Goal: Task Accomplishment & Management: Use online tool/utility

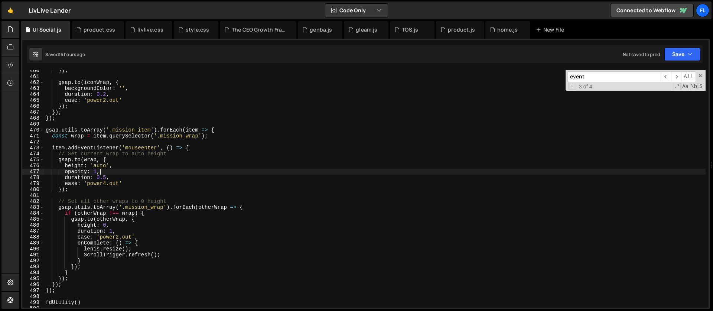
scroll to position [2729, 0]
drag, startPoint x: 590, startPoint y: 75, endPoint x: 558, endPoint y: 74, distance: 32.3
click at [558, 74] on div "}) ; gsap . to ( iconWrap , { backgroundColor : '' , duration : 0.2 , ease : 'p…" at bounding box center [374, 189] width 661 height 238
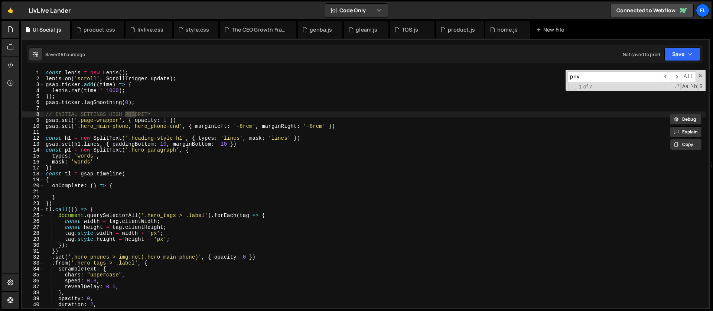
scroll to position [582, 0]
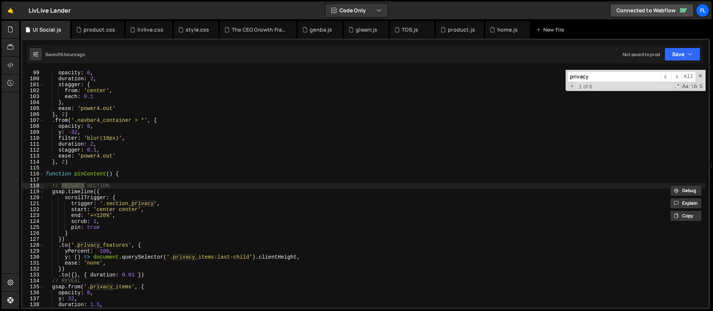
type input "privacy"
click at [121, 189] on div "opacity : 0 , duration : 2 , stagger : { from : 'center' , each : 0.1 } , ease …" at bounding box center [374, 195] width 661 height 250
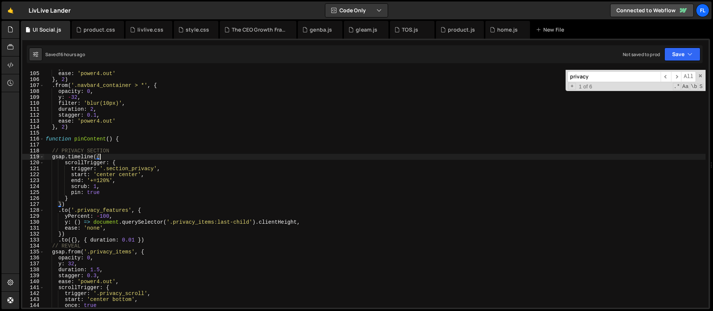
click at [99, 199] on div "} , ease : 'power4.out' } , 2 ) . from ( '.navbar4_container > *' , { opacity :…" at bounding box center [374, 190] width 661 height 250
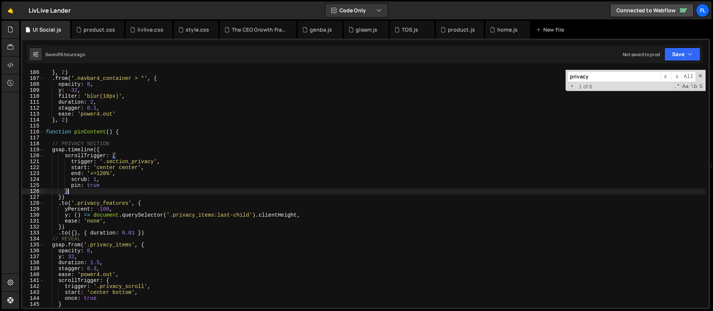
scroll to position [624, 0]
click at [144, 202] on div "} , 2 ) . from ( '.navbar4_container > *' , { opacity : 0 , y : - 32 , filter :…" at bounding box center [374, 194] width 661 height 250
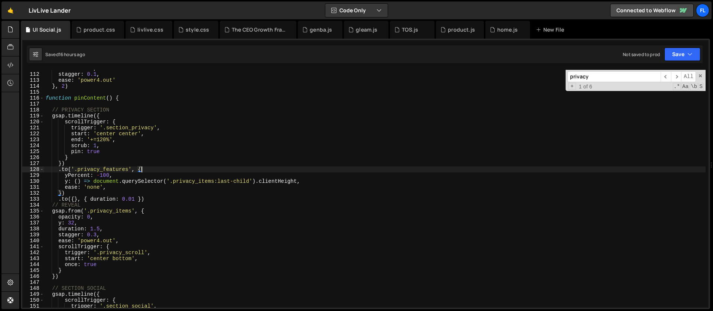
scroll to position [674, 0]
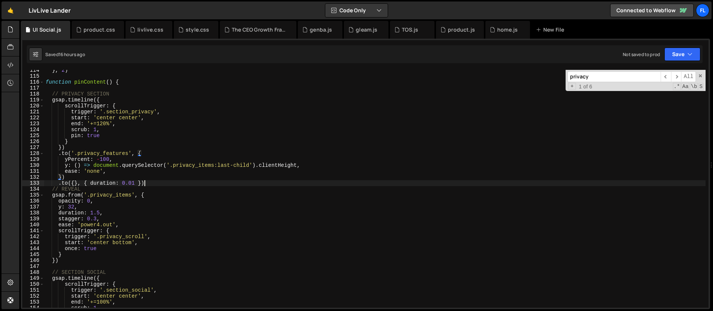
click at [149, 182] on div "} , 2 ) function pinContent ( ) { // PRIVACY SECTION gsap . timeline ({ scrollT…" at bounding box center [374, 192] width 661 height 250
click at [50, 94] on div "} , 2 ) function pinContent ( ) { // PRIVACY SECTION gsap . timeline ({ scrollT…" at bounding box center [374, 192] width 661 height 250
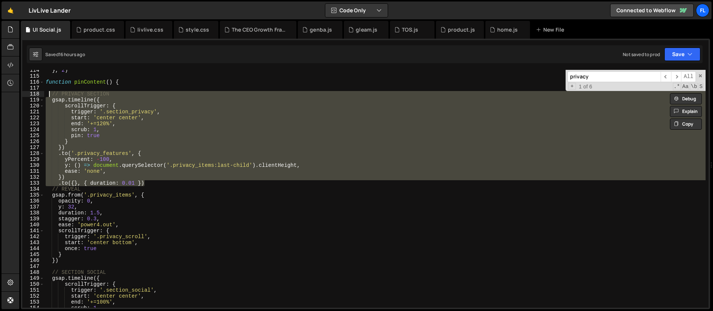
paste textarea "});"
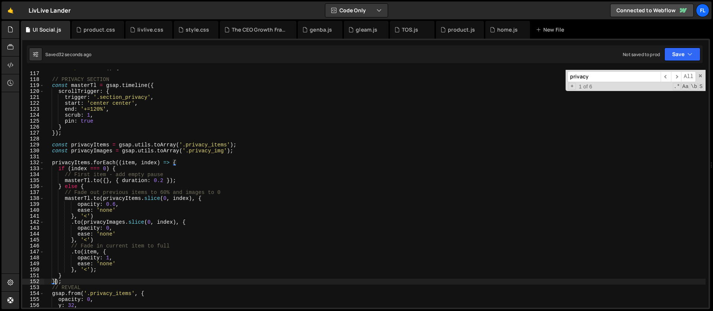
scroll to position [716, 0]
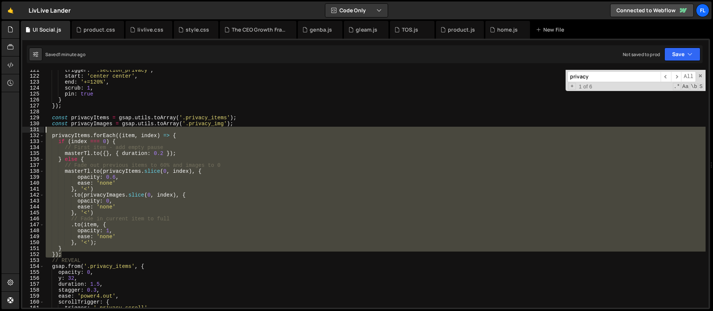
drag, startPoint x: 66, startPoint y: 253, endPoint x: 46, endPoint y: 132, distance: 122.3
click at [46, 132] on div "trigger : '.section_privacy' , start : 'center center' , end : '+=120%' , scrub…" at bounding box center [374, 192] width 661 height 250
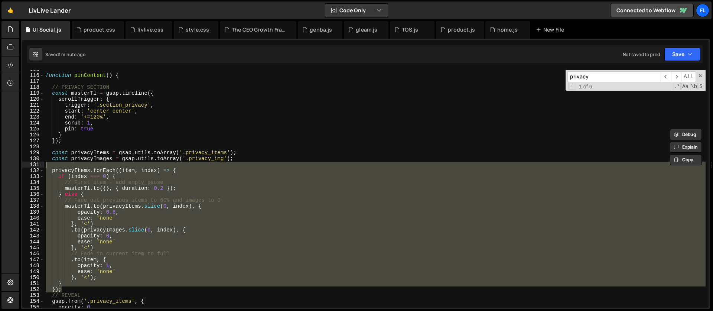
scroll to position [651, 0]
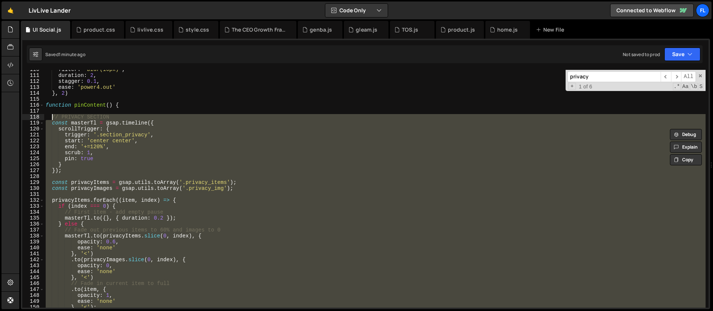
click at [51, 120] on div "filter : 'blur(10px)' , duration : 2 , stagger : 0.1 , ease : 'power4.out' } , …" at bounding box center [374, 191] width 661 height 250
click at [51, 123] on div "filter : 'blur(10px)' , duration : 2 , stagger : 0.1 , ease : 'power4.out' } , …" at bounding box center [374, 191] width 661 height 250
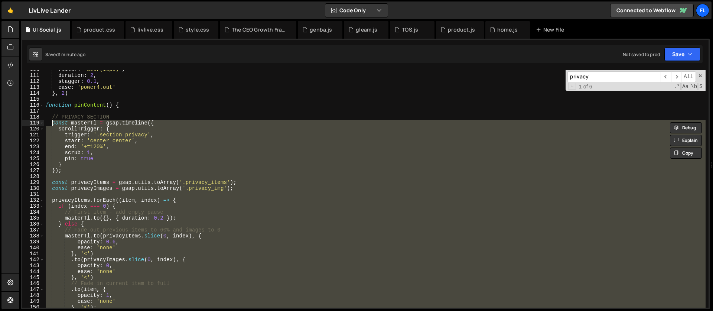
paste textarea "});"
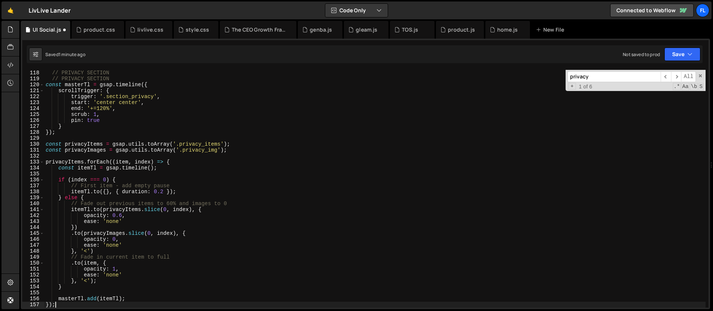
scroll to position [654, 0]
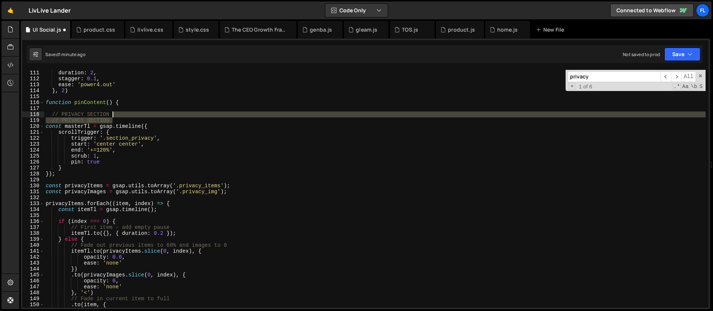
click at [117, 117] on div "filter : 'blur(10px)' , duration : 2 , stagger : 0.1 , ease : 'power4.out' } , …" at bounding box center [374, 189] width 661 height 250
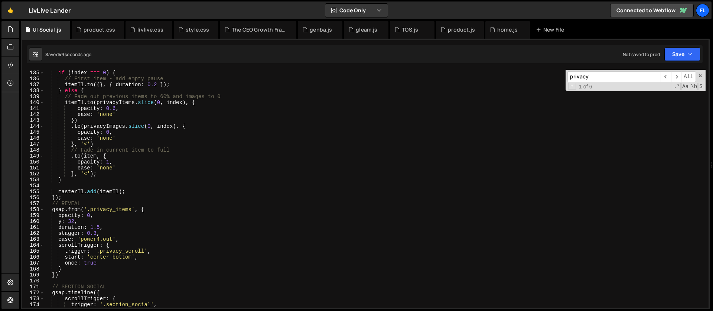
scroll to position [825, 0]
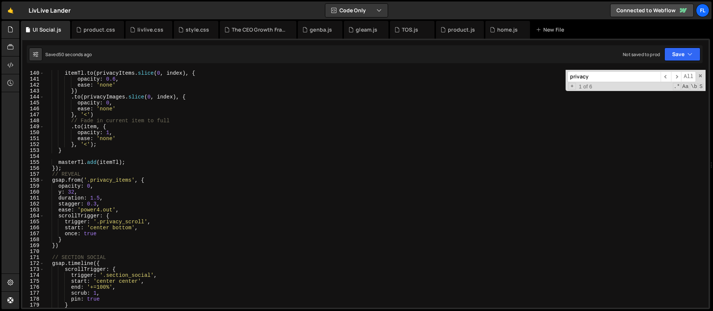
click at [151, 179] on div "// Fade out previous items to 60% and images to 0 itemTl . to ( privacyItems . …" at bounding box center [374, 189] width 661 height 250
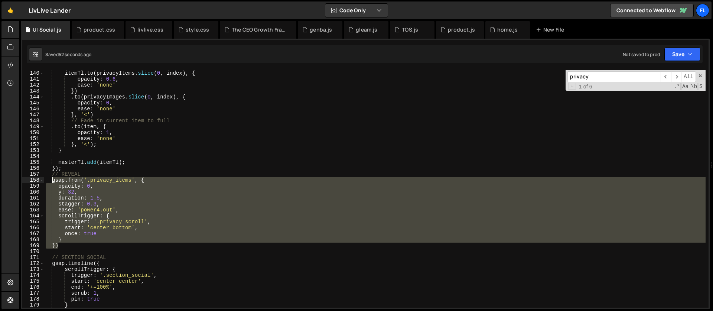
drag, startPoint x: 64, startPoint y: 245, endPoint x: 51, endPoint y: 181, distance: 65.6
click at [51, 181] on div "// Fade out previous items to 60% and images to 0 itemTl . to ( privacyItems . …" at bounding box center [374, 189] width 661 height 250
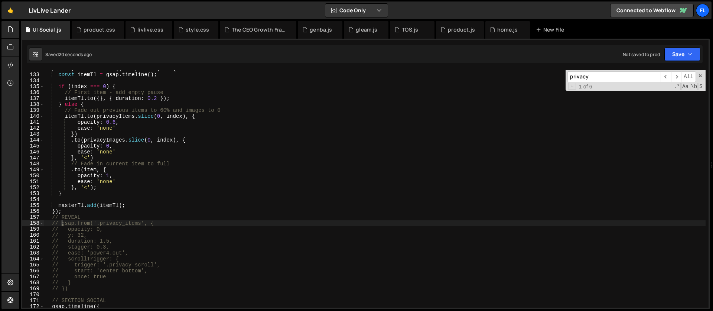
scroll to position [772, 0]
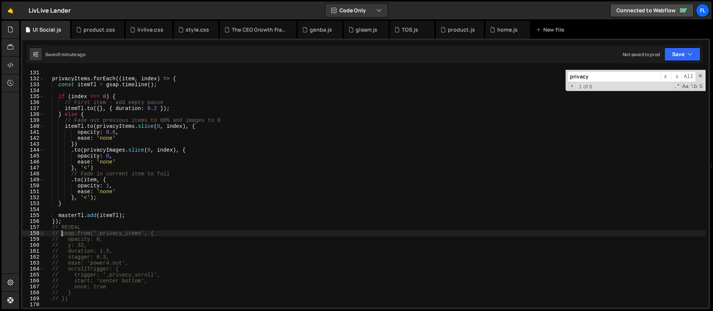
click at [121, 194] on div "privacyItems . forEach (( item , index ) => { const itemTl = gsap . timeline ( …" at bounding box center [374, 195] width 661 height 250
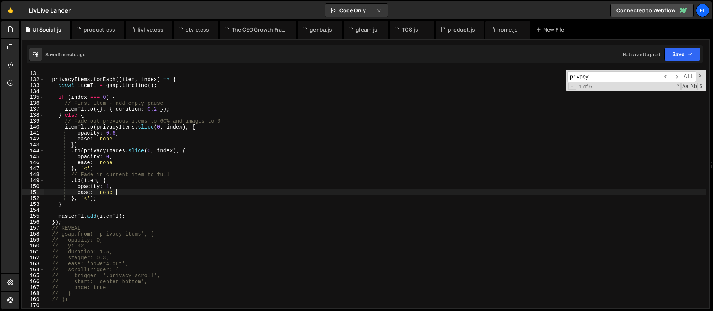
scroll to position [739, 0]
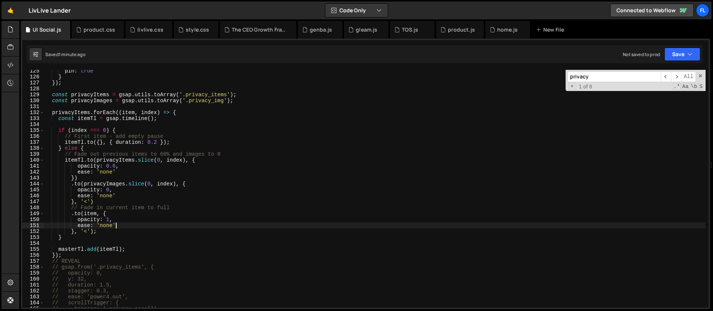
click at [98, 149] on div "pin : true } }) ; const privacyItems = gsap . utils . toArray ( '.privacy_items…" at bounding box center [374, 193] width 661 height 250
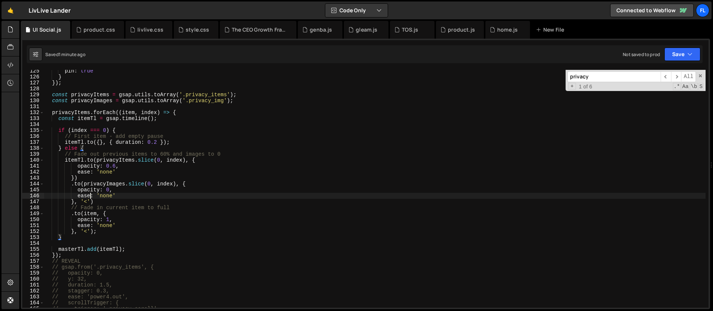
click at [90, 196] on div "pin : true } }) ; const privacyItems = gsap . utils . toArray ( '.privacy_items…" at bounding box center [374, 193] width 661 height 250
click at [97, 181] on div "pin : true } }) ; const privacyItems = gsap . utils . toArray ( '.privacy_items…" at bounding box center [374, 193] width 661 height 250
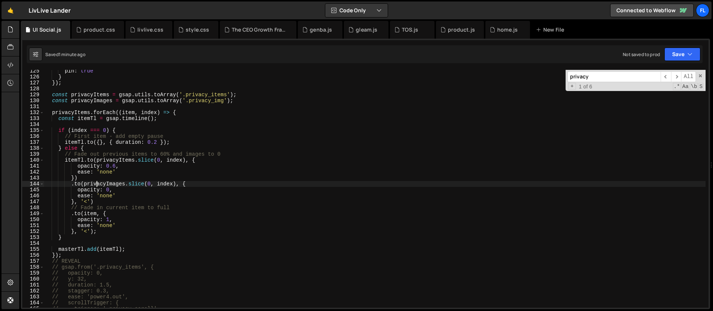
click at [90, 210] on div "pin : true } }) ; const privacyItems = gsap . utils . toArray ( '.privacy_items…" at bounding box center [374, 193] width 661 height 250
click at [102, 206] on div "pin : true } }) ; const privacyItems = gsap . utils . toArray ( '.privacy_items…" at bounding box center [374, 193] width 661 height 250
click at [173, 140] on div "pin : true } }) ; const privacyItems = gsap . utils . toArray ( '.privacy_items…" at bounding box center [374, 193] width 661 height 250
click at [198, 159] on div "pin : true } }) ; const privacyItems = gsap . utils . toArray ( '.privacy_items…" at bounding box center [374, 193] width 661 height 250
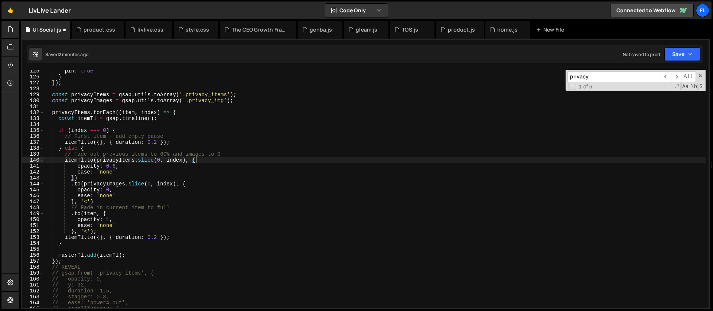
click at [81, 238] on div "pin : true } }) ; const privacyItems = gsap . utils . toArray ( '.privacy_items…" at bounding box center [374, 193] width 661 height 250
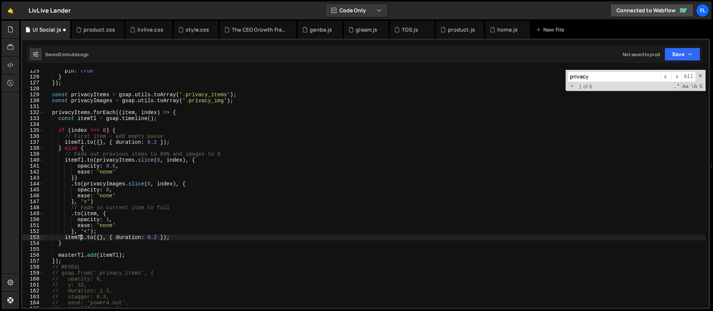
click at [81, 238] on div "pin : true } }) ; const privacyItems = gsap . utils . toArray ( '.privacy_items…" at bounding box center [374, 193] width 661 height 250
click at [99, 233] on div "pin : true } }) ; const privacyItems = gsap . utils . toArray ( '.privacy_items…" at bounding box center [374, 193] width 661 height 250
click at [122, 131] on div "pin : true } }) ; const privacyItems = gsap . utils . toArray ( '.privacy_items…" at bounding box center [374, 193] width 661 height 250
click at [128, 257] on div "pin : true } }) ; const privacyItems = gsap . utils . toArray ( '.privacy_items…" at bounding box center [374, 193] width 661 height 250
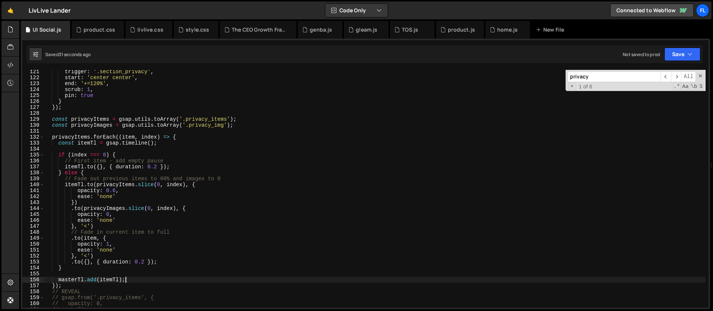
scroll to position [695, 0]
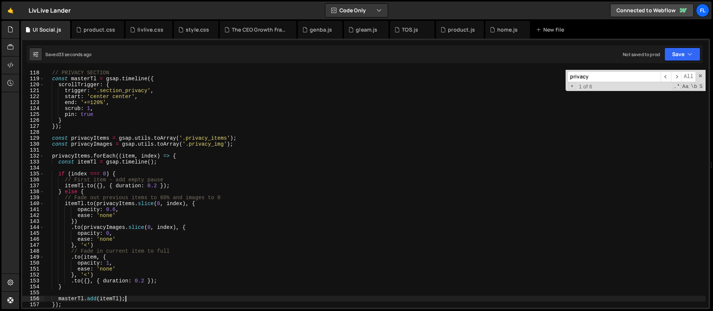
click at [185, 156] on div "// PRIVACY SECTION const masterTl = gsap . timeline ({ scrollTrigger : { trigge…" at bounding box center [374, 189] width 661 height 250
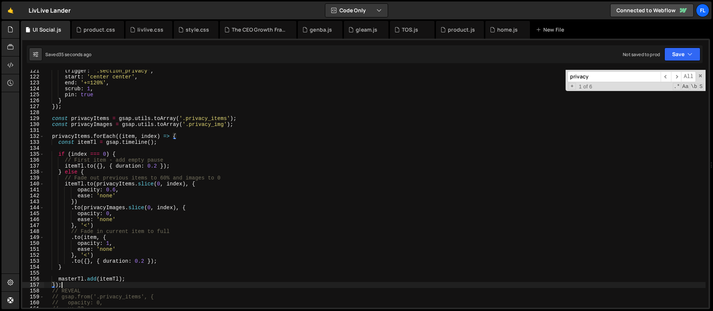
click at [74, 284] on div "trigger : '.section_privacy' , start : 'center center' , end : '+=120%' , scrub…" at bounding box center [374, 193] width 661 height 250
type textarea "});"
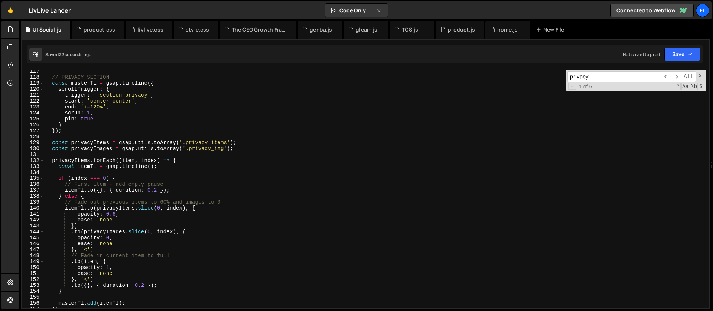
scroll to position [667, 0]
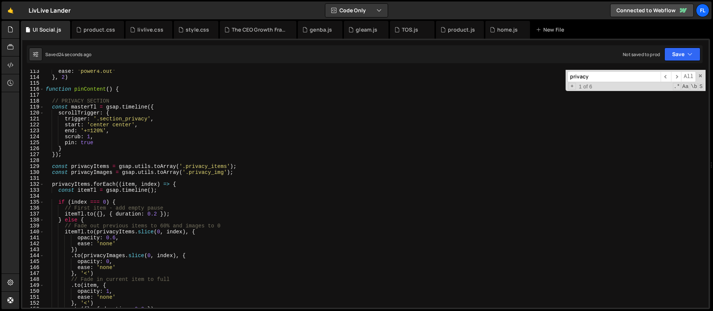
click at [97, 131] on div "ease : 'power4.out' } , 2 ) function pinContent ( ) { // PRIVACY SECTION const …" at bounding box center [374, 193] width 661 height 250
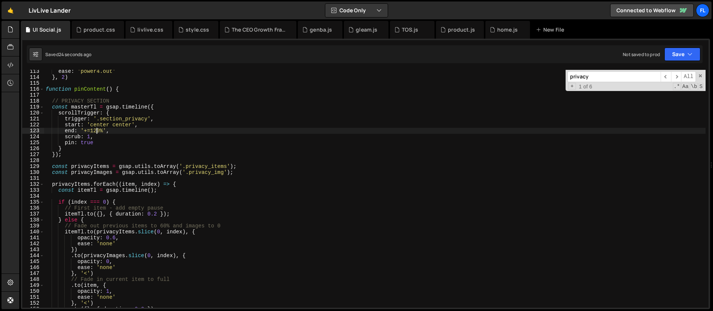
scroll to position [0, 4]
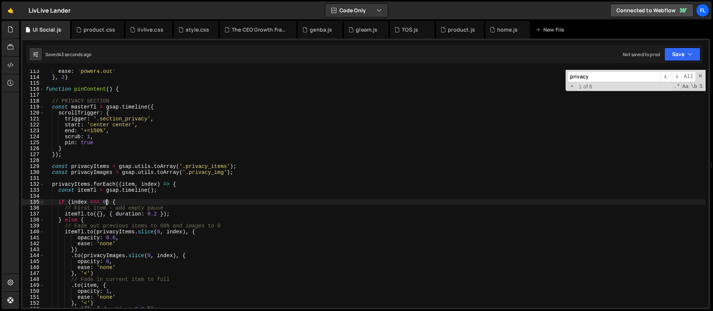
click at [105, 203] on div "ease : 'power4.out' } , 2 ) function pinContent ( ) { // PRIVACY SECTION const …" at bounding box center [374, 193] width 661 height 250
click at [158, 214] on div "ease : 'power4.out' } , 2 ) function pinContent ( ) { // PRIVACY SECTION const …" at bounding box center [374, 193] width 661 height 250
click at [124, 208] on div "ease : 'power4.out' } , 2 ) function pinContent ( ) { // PRIVACY SECTION const …" at bounding box center [374, 193] width 661 height 250
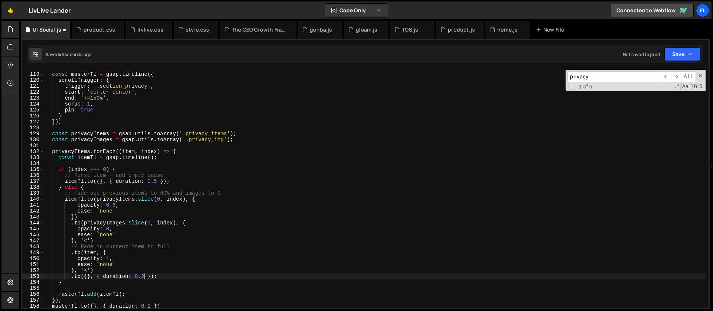
click at [144, 275] on div "// PRIVACY SECTION const masterTl = gsap . timeline ({ scrollTrigger : { trigge…" at bounding box center [374, 190] width 661 height 250
type textarea ".to({}, { duration: 0.5 });"
click at [119, 290] on div "// PRIVACY SECTION const masterTl = gsap . timeline ({ scrollTrigger : { trigge…" at bounding box center [374, 190] width 661 height 250
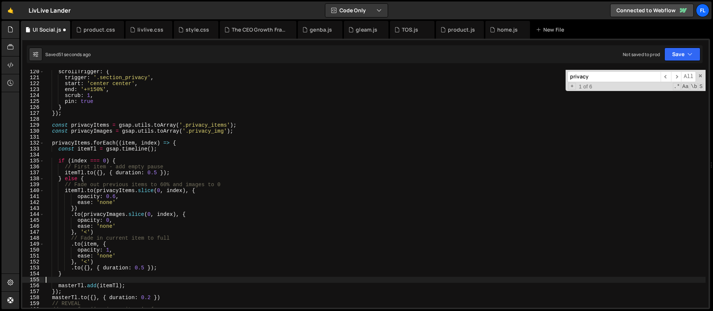
scroll to position [708, 0]
click at [150, 294] on div "scrollTrigger : { trigger : '.section_privacy' , start : 'center center' , end …" at bounding box center [374, 194] width 661 height 250
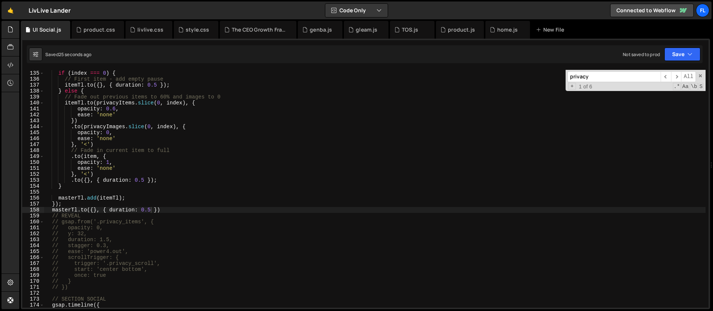
scroll to position [796, 0]
click at [76, 290] on div "if ( index === 0 ) { // First item - add empty pause itemTl . to ({ } , { durat…" at bounding box center [374, 189] width 661 height 250
click at [166, 223] on div "if ( index === 0 ) { // First item - add empty pause itemTl . to ({ } , { durat…" at bounding box center [374, 189] width 661 height 250
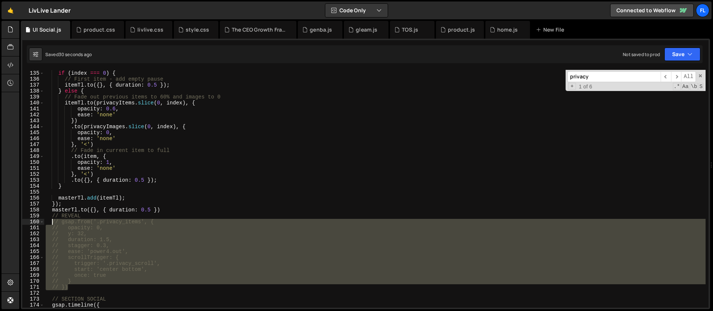
drag, startPoint x: 79, startPoint y: 287, endPoint x: 52, endPoint y: 225, distance: 68.3
click at [52, 225] on div "if ( index === 0 ) { // First item - add empty pause itemTl . to ({ } , { durat…" at bounding box center [374, 189] width 661 height 250
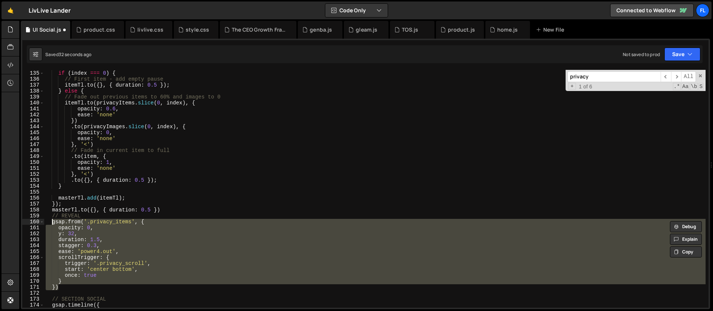
click at [153, 270] on div "if ( index === 0 ) { // First item - add empty pause itemTl . to ({ } , { durat…" at bounding box center [374, 189] width 661 height 250
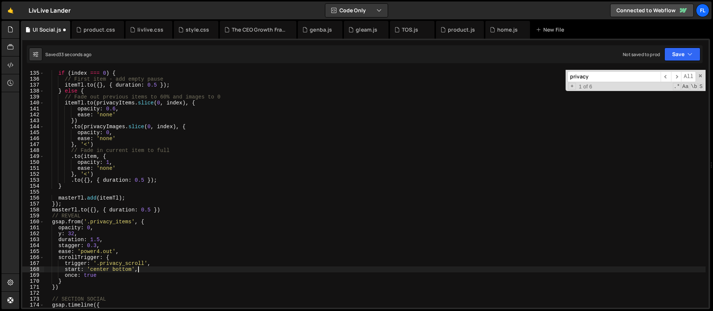
click at [144, 262] on div "if ( index === 0 ) { // First item - add empty pause itemTl . to ({ } , { durat…" at bounding box center [374, 189] width 661 height 250
type textarea "trigger: '.privacy_scroll1',"
drag, startPoint x: 595, startPoint y: 75, endPoint x: 540, endPoint y: 81, distance: 55.2
click at [540, 81] on div "if ( index === 0 ) { // First item - add empty pause itemTl . to ({ } , { durat…" at bounding box center [374, 189] width 661 height 238
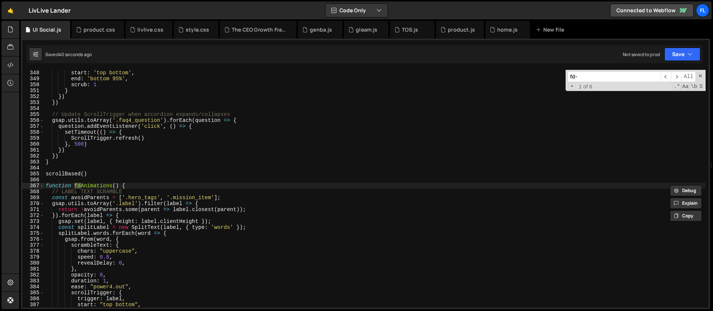
scroll to position [2341, 0]
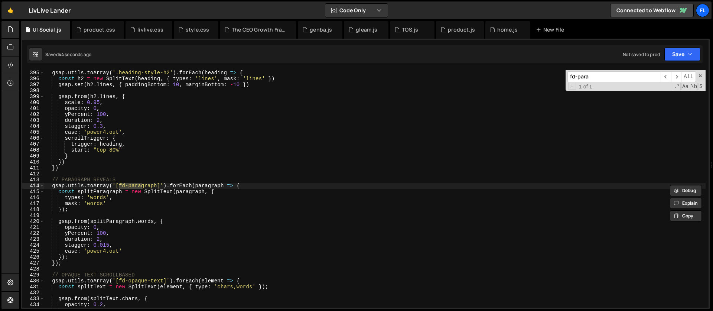
type input "fd-para"
click at [123, 218] on div "gsap . utils . toArray ( '.heading-style-h2' ) . forEach ( heading => { const h…" at bounding box center [374, 195] width 661 height 250
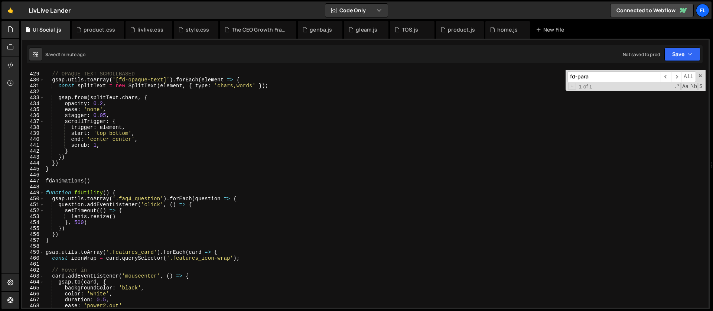
scroll to position [2615, 0]
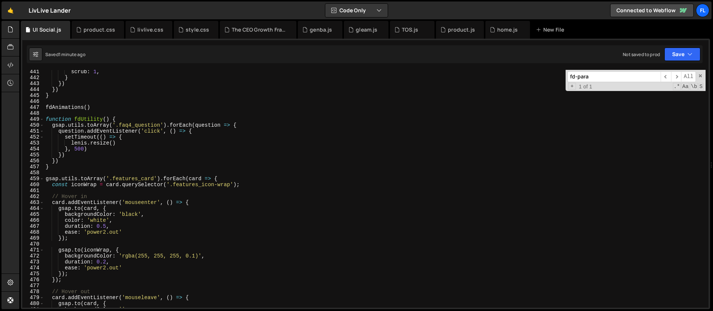
click at [157, 143] on div "scrub : 1 , } }) }) } fdAnimations ( ) function fdUtility ( ) { gsap . utils . …" at bounding box center [374, 194] width 661 height 250
type textarea "[PERSON_NAME].resize()"
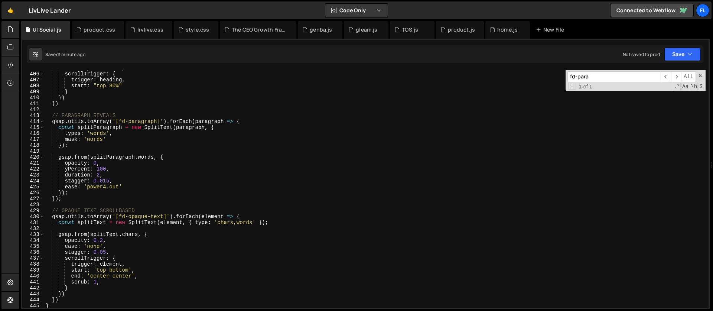
scroll to position [2369, 0]
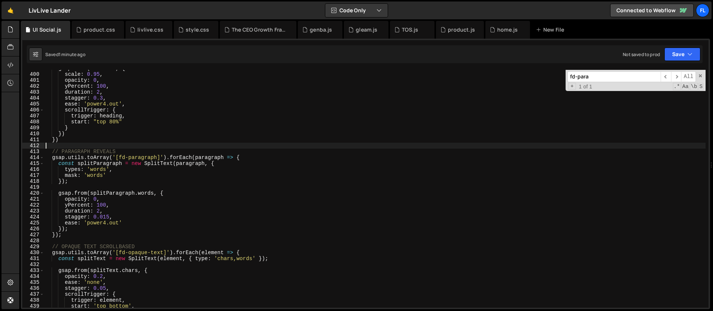
click at [284, 147] on div "gsap . from ( h2 . lines , { scale : 0.95 , opacity : 0 , yPercent : 100 , dura…" at bounding box center [374, 190] width 661 height 250
click at [256, 154] on div "gsap . from ( h2 . lines , { scale : 0.95 , opacity : 0 , yPercent : 100 , dura…" at bounding box center [374, 190] width 661 height 250
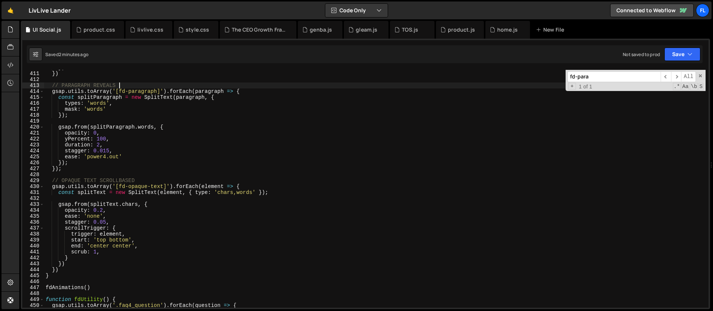
click at [122, 230] on div "}) }) // PARAGRAPH REVEALS gsap . utils . toArray ( '[fd-paragraph]' ) . forEac…" at bounding box center [374, 190] width 661 height 250
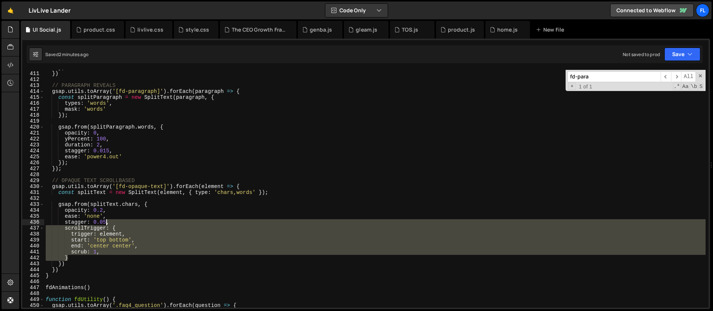
drag, startPoint x: 71, startPoint y: 260, endPoint x: 106, endPoint y: 223, distance: 50.9
click at [106, 223] on div "}) }) // PARAGRAPH REVEALS gsap . utils . toArray ( '[fd-paragraph]' ) . forEac…" at bounding box center [374, 190] width 661 height 250
click at [170, 128] on div "}) }) // PARAGRAPH REVEALS gsap . utils . toArray ( '[fd-paragraph]' ) . forEac…" at bounding box center [374, 190] width 661 height 250
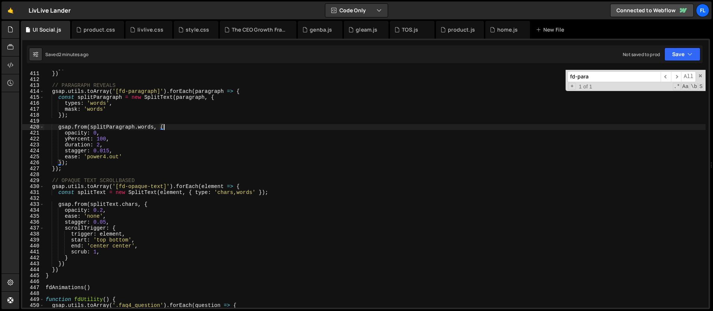
click at [126, 158] on div "}) }) // PARAGRAPH REVEALS gsap . utils . toArray ( '[fd-paragraph]' ) . forEac…" at bounding box center [374, 190] width 661 height 250
paste textarea "}"
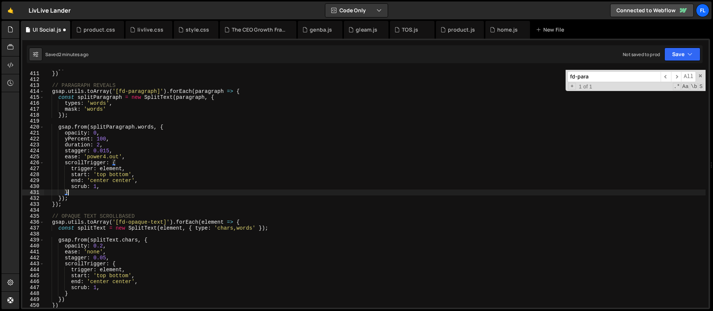
click at [110, 169] on div "}) }) // PARAGRAPH REVEALS gsap . utils . toArray ( '[fd-paragraph]' ) . forEac…" at bounding box center [374, 190] width 661 height 250
click at [206, 90] on div "}) }) // PARAGRAPH REVEALS gsap . utils . toArray ( '[fd-paragraph]' ) . forEac…" at bounding box center [374, 190] width 661 height 250
click at [134, 136] on div "}) }) // PARAGRAPH REVEALS gsap . utils . toArray ( '[fd-paragraph]' ) . forEac…" at bounding box center [374, 190] width 661 height 250
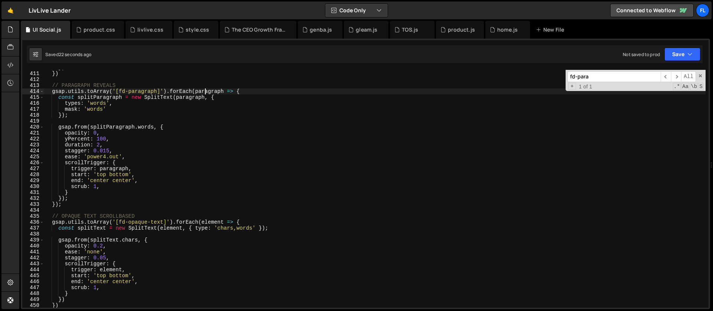
scroll to position [0, 3]
click at [167, 127] on div "}) }) // PARAGRAPH REVEALS gsap . utils . toArray ( '[fd-paragraph]' ) . forEac…" at bounding box center [374, 190] width 661 height 250
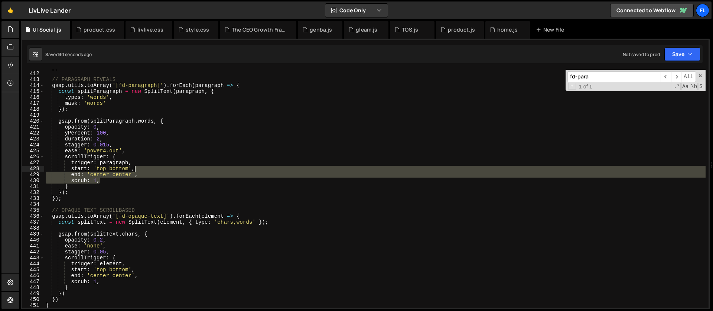
drag, startPoint x: 114, startPoint y: 179, endPoint x: 159, endPoint y: 168, distance: 46.2
click at [159, 168] on div "}) // PARAGRAPH REVEALS gsap . utils . toArray ( '[fd-paragraph]' ) . forEach (…" at bounding box center [374, 190] width 661 height 250
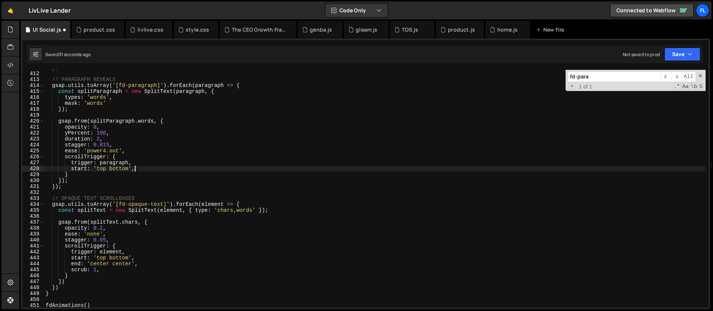
click at [116, 168] on div "}) // PARAGRAPH REVEALS gsap . utils . toArray ( '[fd-paragraph]' ) . forEach (…" at bounding box center [374, 190] width 661 height 250
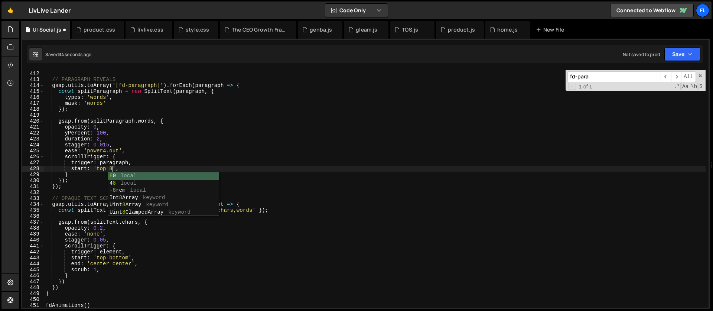
scroll to position [0, 5]
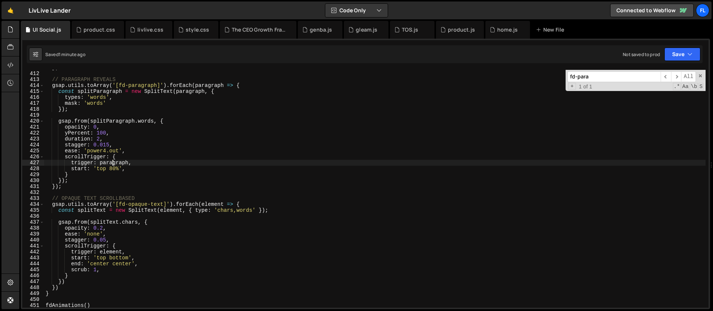
click at [113, 166] on div "}) // PARAGRAPH REVEALS gsap . utils . toArray ( '[fd-paragraph]' ) . forEach (…" at bounding box center [374, 190] width 661 height 250
click at [137, 154] on div "}) // PARAGRAPH REVEALS gsap . utils . toArray ( '[fd-paragraph]' ) . forEach (…" at bounding box center [374, 190] width 661 height 250
click at [123, 152] on div "}) // PARAGRAPH REVEALS gsap . utils . toArray ( '[fd-paragraph]' ) . forEach (…" at bounding box center [374, 190] width 661 height 250
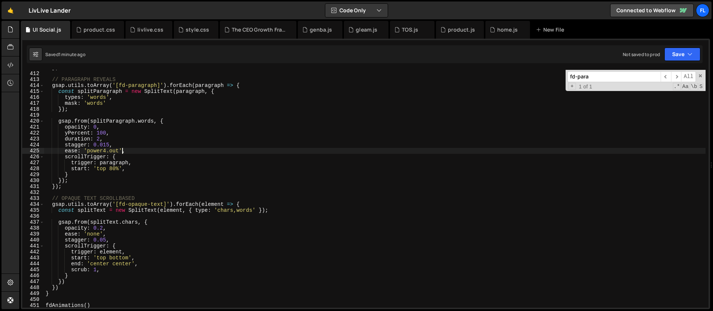
click at [117, 135] on div "}) // PARAGRAPH REVEALS gsap . utils . toArray ( '[fd-paragraph]' ) . forEach (…" at bounding box center [374, 190] width 661 height 250
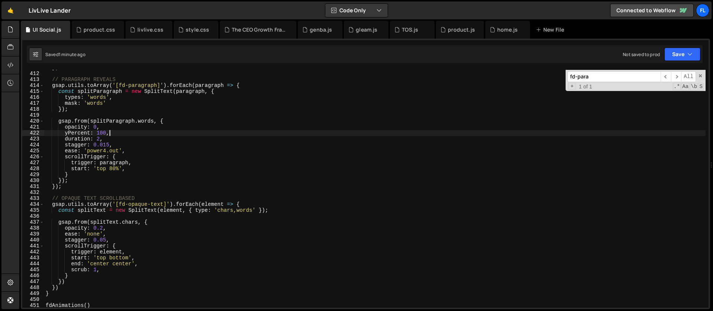
scroll to position [0, 4]
click at [169, 121] on div "}) // PARAGRAPH REVEALS gsap . utils . toArray ( '[fd-paragraph]' ) . forEach (…" at bounding box center [374, 190] width 661 height 250
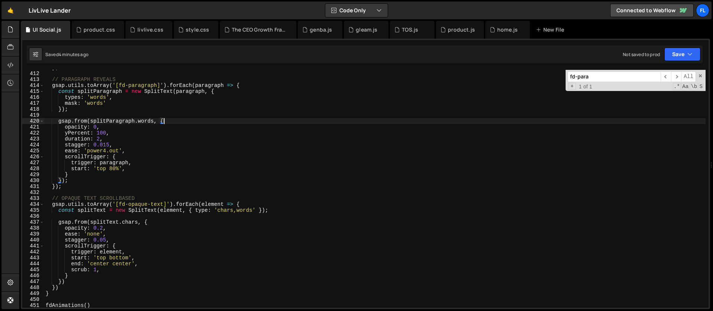
click at [67, 187] on div "}) // PARAGRAPH REVEALS gsap . utils . toArray ( '[fd-paragraph]' ) . forEach (…" at bounding box center [374, 190] width 661 height 250
type textarea "});"
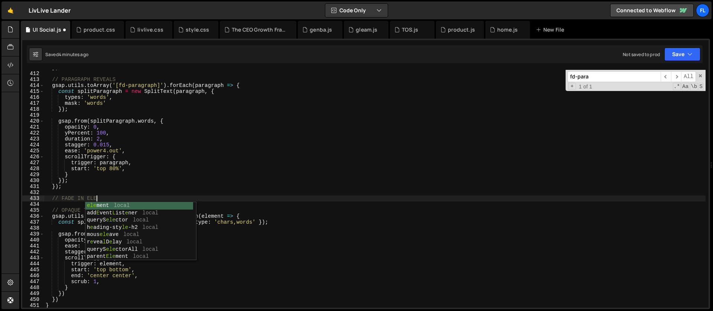
scroll to position [0, 3]
type textarea "// FADE IN ELEMENTS"
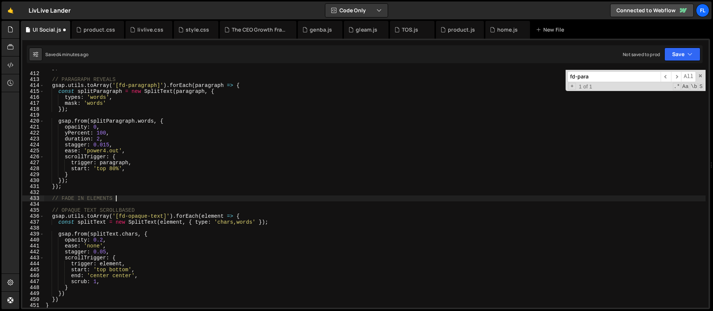
scroll to position [0, 0]
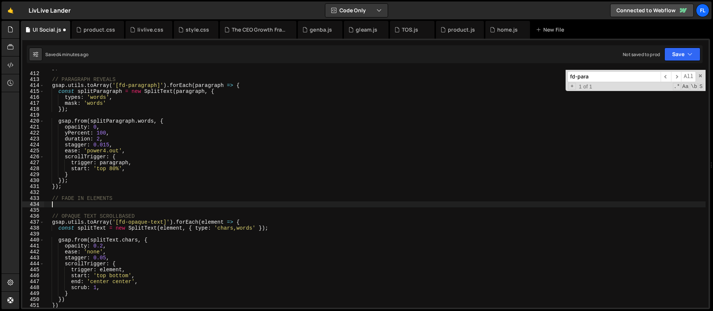
paste textarea "});"
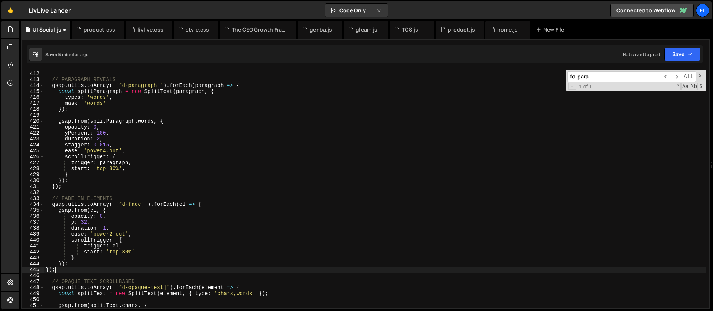
type textarea "});"
drag, startPoint x: 601, startPoint y: 79, endPoint x: 512, endPoint y: 78, distance: 88.7
click at [512, 78] on div "}) // PARAGRAPH REVEALS gsap . utils . toArray ( '[fd-paragraph]' ) . forEach (…" at bounding box center [374, 189] width 661 height 238
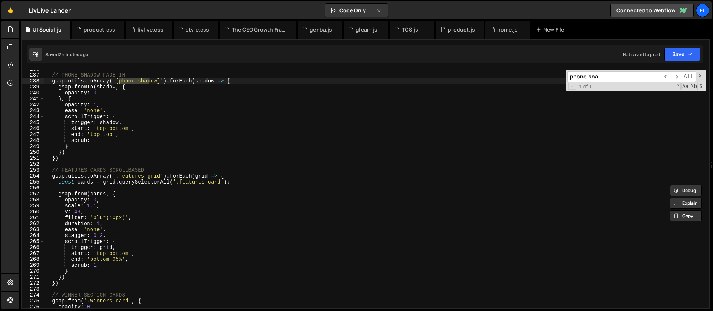
scroll to position [1274, 0]
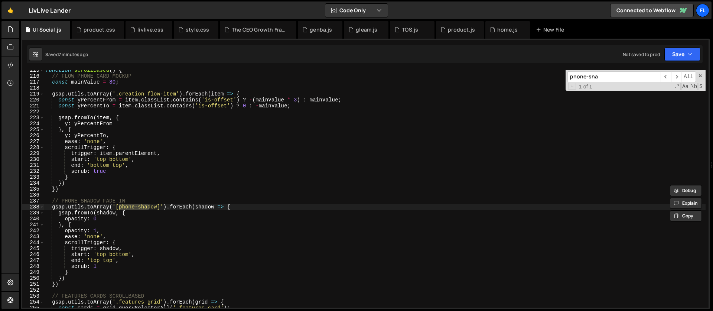
type input "phone-sha"
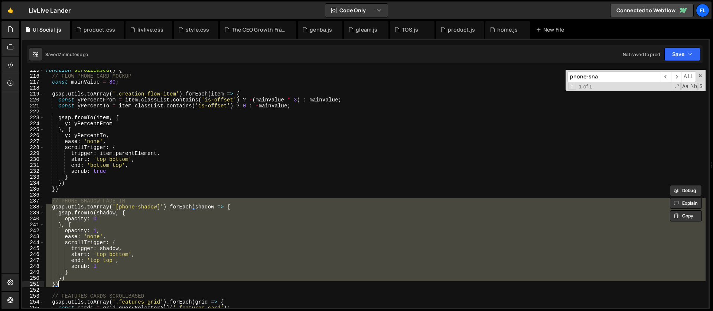
drag, startPoint x: 51, startPoint y: 202, endPoint x: 74, endPoint y: 282, distance: 83.8
click at [74, 282] on div "function scrollBased ( ) { // FLOW PHONE CARD MOCKUP const mainValue = 80 ; gsa…" at bounding box center [374, 192] width 661 height 250
type textarea "}) })"
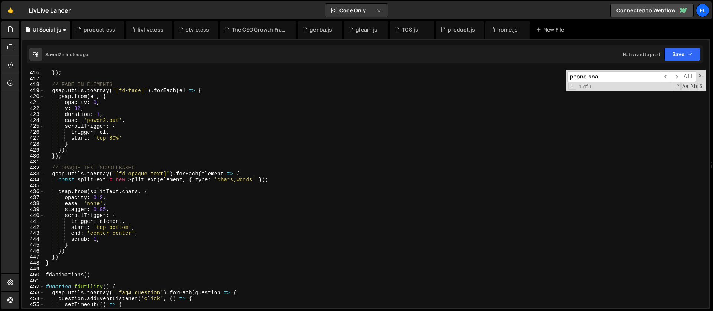
scroll to position [2537, 0]
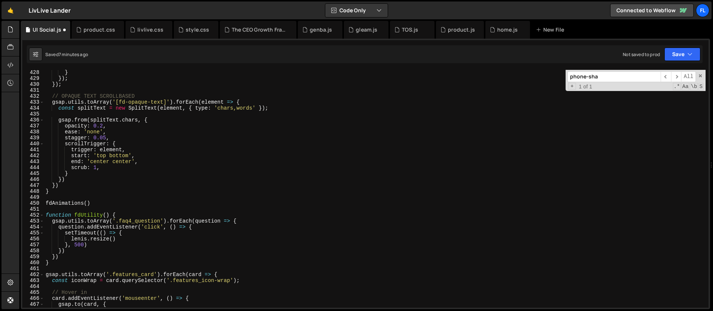
click at [66, 190] on div "} }) ; }) ; // OPAQUE TEXT SCROLLBASED gsap . utils . toArray ( '[fd-opaque-tex…" at bounding box center [374, 194] width 661 height 250
click at [66, 183] on div "} }) ; }) ; // OPAQUE TEXT SCROLLBASED gsap . utils . toArray ( '[fd-opaque-tex…" at bounding box center [374, 194] width 661 height 250
type textarea "})"
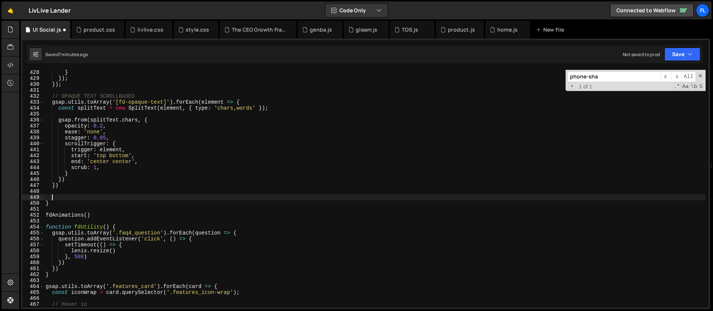
paste textarea "})"
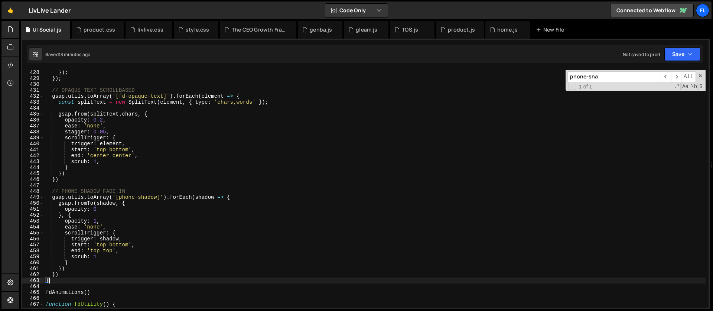
click at [129, 139] on div "}) ; }) ; // OPAQUE TEXT SCROLLBASED gsap . utils . toArray ( '[fd-opaque-text]…" at bounding box center [374, 194] width 661 height 250
type textarea "scrollTrigger: {"
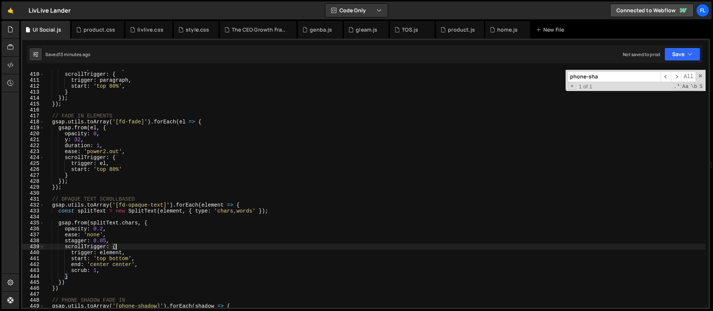
scroll to position [2428, 0]
drag, startPoint x: 598, startPoint y: 78, endPoint x: 548, endPoint y: 72, distance: 50.1
click at [548, 72] on div "ease : 'power4.out' , scrollTrigger : { trigger : paragraph , start : 'top 80%'…" at bounding box center [374, 189] width 661 height 238
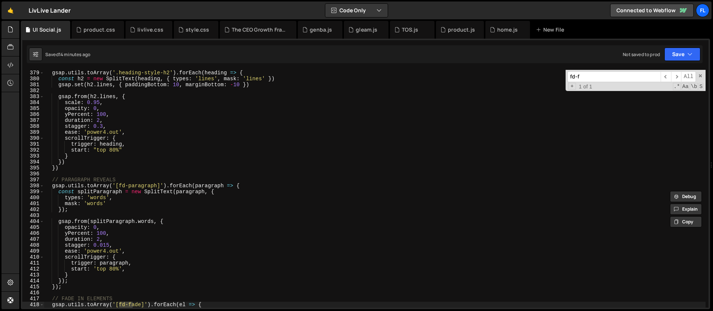
scroll to position [2246, 0]
type input "fd-fade"
click at [151, 222] on div "gsap . utils . toArray ( '.heading-style-h2' ) . forEach ( heading => { const h…" at bounding box center [374, 195] width 661 height 250
click at [141, 208] on div "gsap . utils . toArray ( '.heading-style-h2' ) . forEach ( heading => { const h…" at bounding box center [374, 195] width 661 height 250
click at [244, 184] on div "gsap . utils . toArray ( '.heading-style-h2' ) . forEach ( heading => { const h…" at bounding box center [374, 195] width 661 height 250
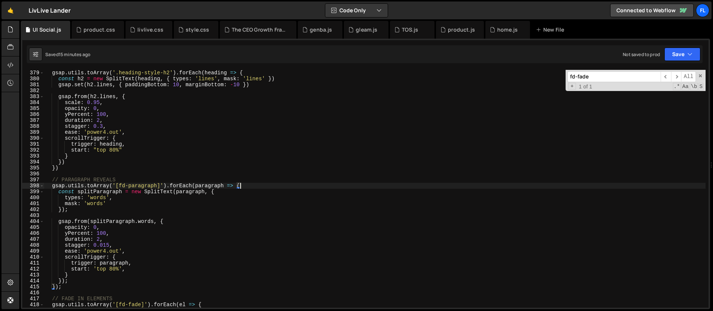
click at [84, 205] on div "gsap . utils . toArray ( '.heading-style-h2' ) . forEach ( heading => { const h…" at bounding box center [374, 195] width 661 height 250
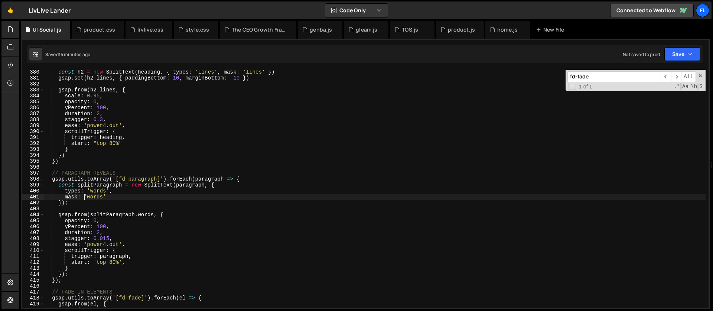
scroll to position [2271, 0]
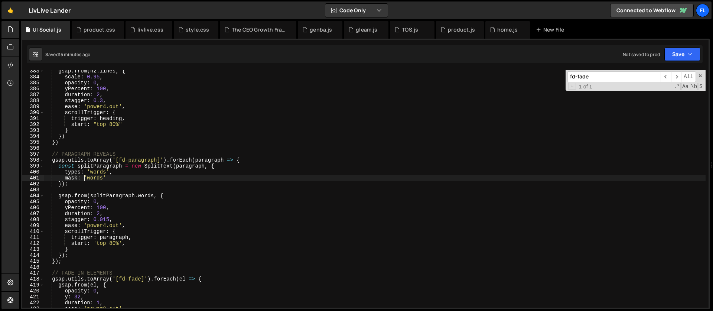
click at [172, 198] on div "gsap . from ( h2 . lines , { scale : 0.95 , opacity : 0 , yPercent : 100 , dura…" at bounding box center [374, 193] width 661 height 250
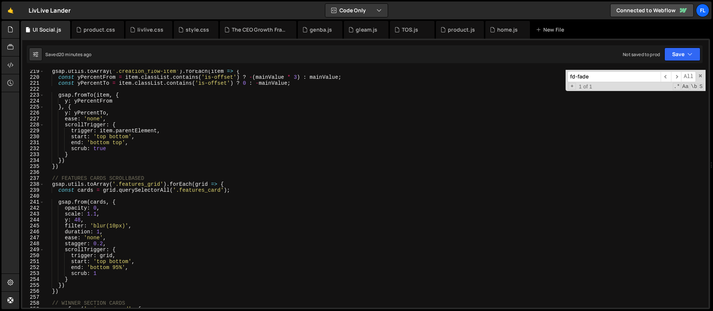
scroll to position [1366, 0]
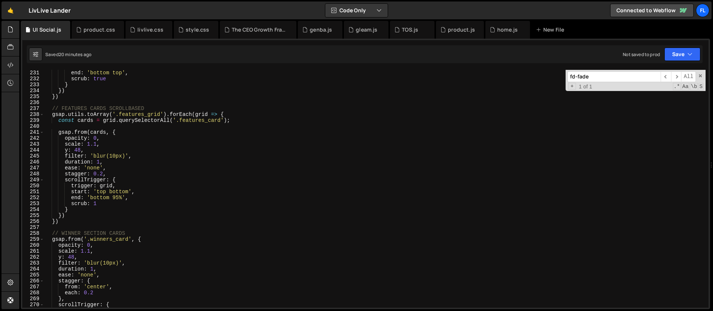
click at [110, 164] on div "end : 'bottom top' , scrub : true } }) }) // FEATURES CARDS SCROLLBASED gsap . …" at bounding box center [374, 195] width 661 height 250
click at [107, 141] on div "end : 'bottom top' , scrub : true } }) }) // FEATURES CARDS SCROLLBASED gsap . …" at bounding box center [374, 195] width 661 height 250
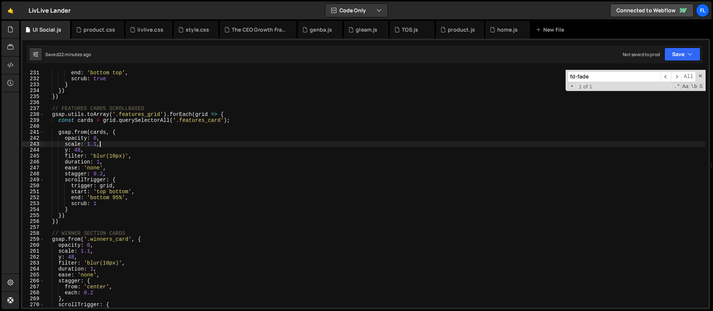
click at [161, 137] on div "end : 'bottom top' , scrub : true } }) }) // FEATURES CARDS SCROLLBASED gsap . …" at bounding box center [374, 195] width 661 height 250
click at [233, 112] on div "end : 'bottom top' , scrub : true } }) }) // FEATURES CARDS SCROLLBASED gsap . …" at bounding box center [374, 195] width 661 height 250
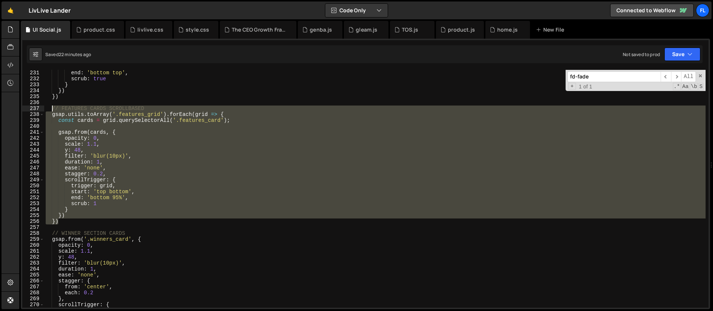
drag, startPoint x: 62, startPoint y: 220, endPoint x: 51, endPoint y: 111, distance: 109.8
click at [51, 111] on div "end : 'bottom top' , scrub : true } }) }) // FEATURES CARDS SCROLLBASED gsap . …" at bounding box center [374, 195] width 661 height 250
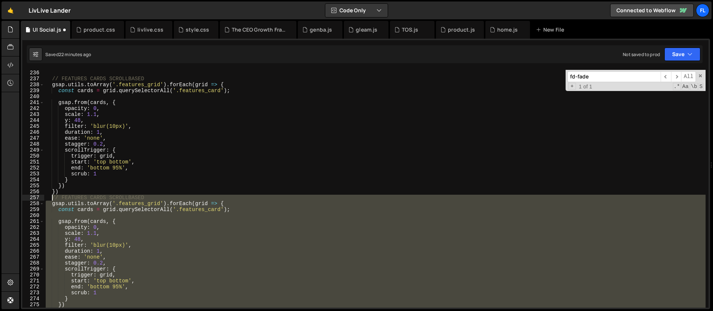
scroll to position [1433, 0]
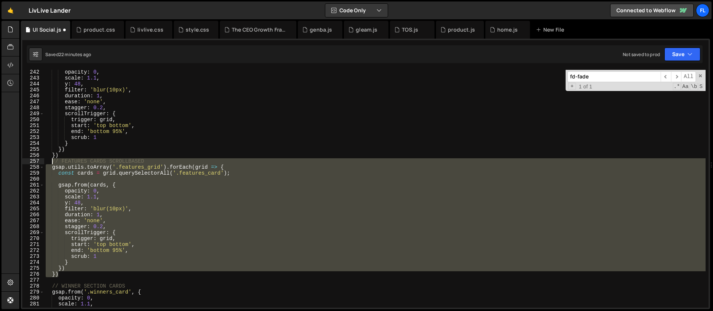
click at [121, 176] on div "opacity : 0 , scale : 1.1 , y : 48 , filter : 'blur(10px)' , duration : 1 , eas…" at bounding box center [374, 189] width 661 height 238
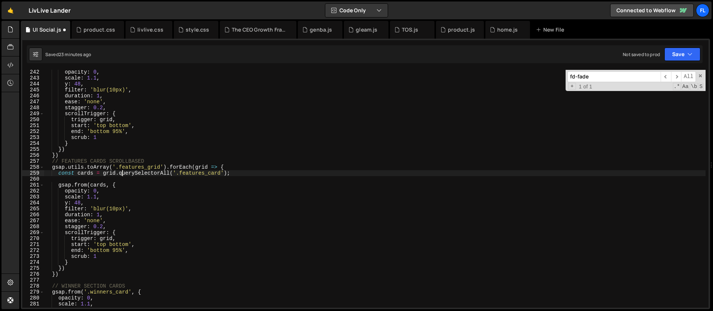
scroll to position [1440, 0]
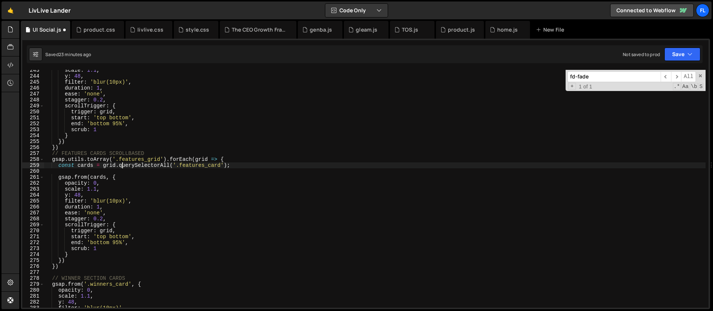
click at [237, 157] on div "scale : 1.1 , y : 48 , filter : 'blur(10px)' , duration : 1 , ease : 'none' , s…" at bounding box center [374, 192] width 661 height 250
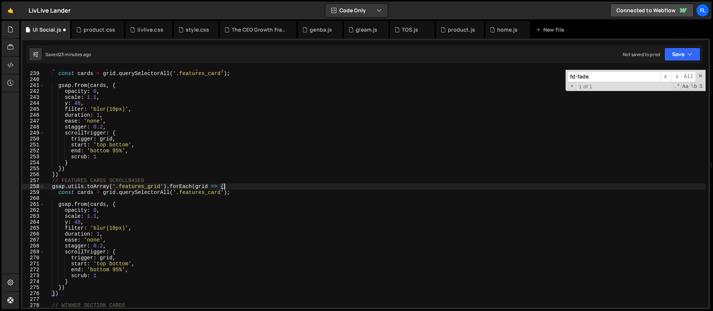
scroll to position [1384, 0]
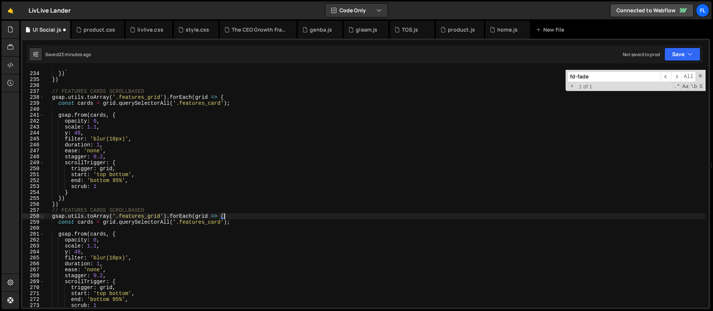
click at [76, 208] on div "} }) }) // FEATURES CARDS SCROLLBASED gsap . utils . toArray ( '.features_grid'…" at bounding box center [374, 190] width 661 height 250
click at [159, 195] on div "} }) }) // FEATURES CARDS SCROLLBASED gsap . utils . toArray ( '.features_grid'…" at bounding box center [374, 190] width 661 height 250
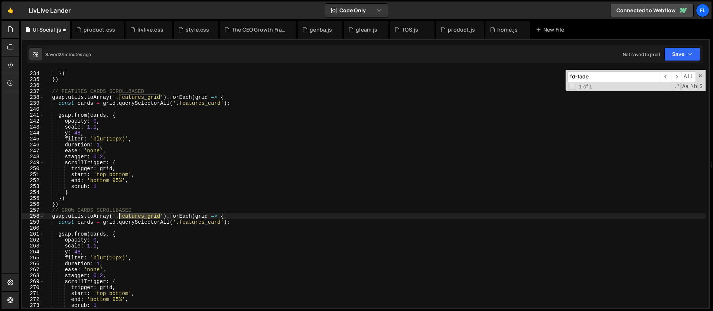
drag, startPoint x: 160, startPoint y: 216, endPoint x: 120, endPoint y: 215, distance: 40.1
click at [120, 215] on div "} }) }) // FEATURES CARDS SCROLLBASED gsap . utils . toArray ( '.features_grid'…" at bounding box center [374, 190] width 661 height 250
click at [205, 222] on div "} }) }) // FEATURES CARDS SCROLLBASED gsap . utils . toArray ( '.features_grid'…" at bounding box center [374, 190] width 661 height 250
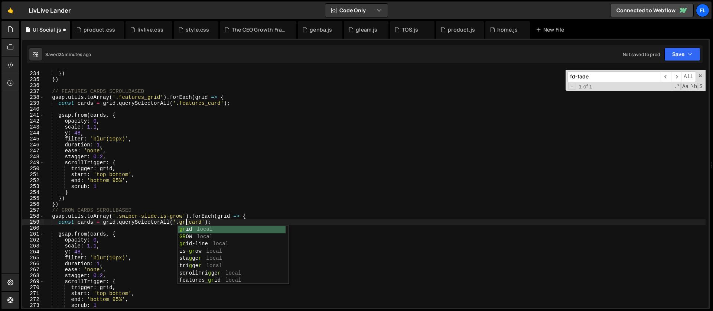
scroll to position [0, 10]
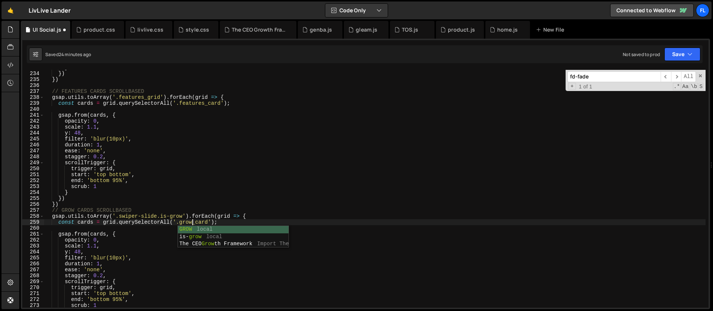
click at [134, 224] on div "} }) }) // FEATURES CARDS SCROLLBASED gsap . utils . toArray ( '.features_grid'…" at bounding box center [374, 190] width 661 height 250
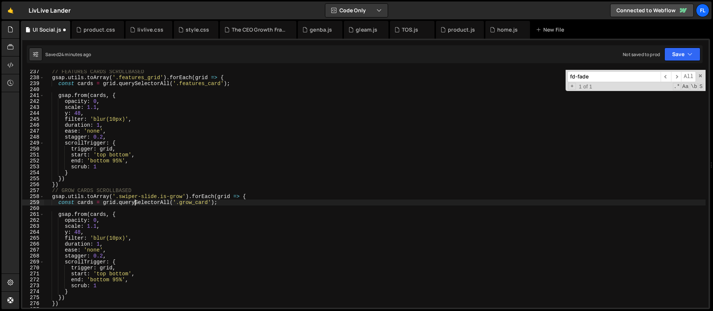
scroll to position [1403, 0]
click at [136, 194] on div "// FEATURES CARDS SCROLLBASED gsap . utils . toArray ( '.features_grid' ) . for…" at bounding box center [374, 194] width 661 height 250
click at [159, 204] on div "// FEATURES CARDS SCROLLBASED gsap . utils . toArray ( '.features_grid' ) . for…" at bounding box center [374, 194] width 661 height 250
click at [52, 190] on div "// FEATURES CARDS SCROLLBASED gsap . utils . toArray ( '.features_grid' ) . for…" at bounding box center [374, 194] width 661 height 250
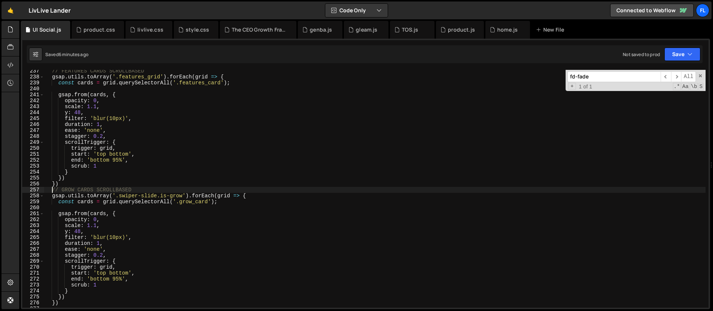
scroll to position [1420, 0]
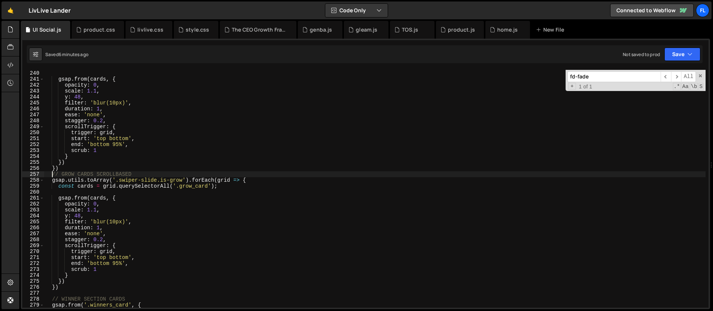
click at [250, 180] on div "const cards = grid . querySelectorAll ( '.features_card' ) ; gsap . from ( card…" at bounding box center [374, 189] width 661 height 250
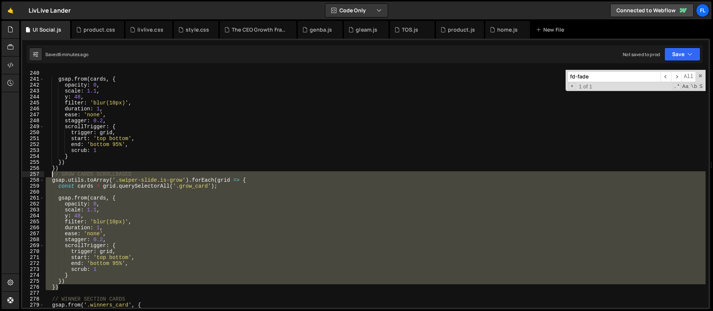
drag, startPoint x: 62, startPoint y: 288, endPoint x: 51, endPoint y: 172, distance: 115.9
click at [51, 172] on div "const cards = grid . querySelectorAll ( '.features_card' ) ; gsap . from ( card…" at bounding box center [374, 189] width 661 height 250
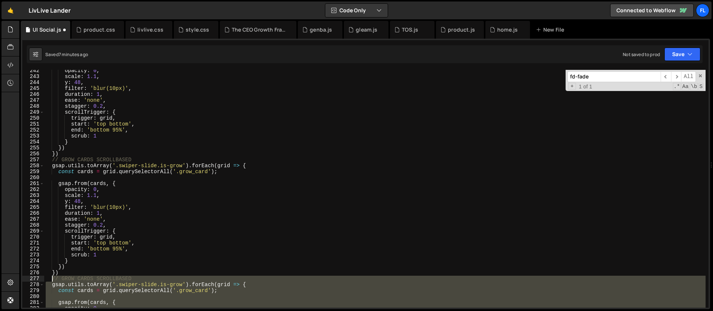
scroll to position [1468, 0]
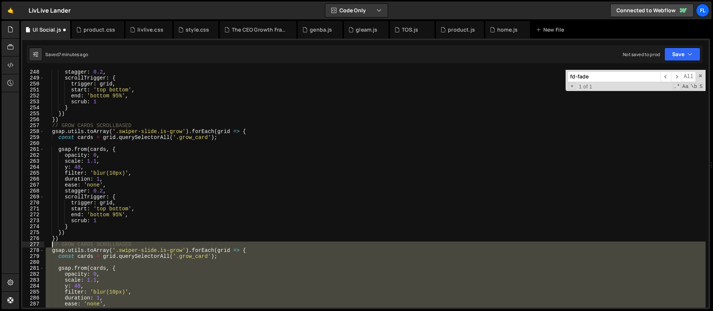
click at [180, 249] on div "stagger : 0.2 , scrollTrigger : { trigger : grid , start : 'top bottom' , end :…" at bounding box center [374, 189] width 661 height 238
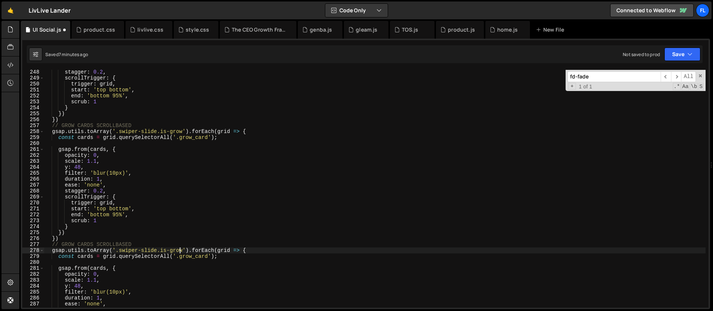
click at [184, 251] on div "stagger : 0.2 , scrollTrigger : { trigger : grid , start : 'top bottom' , end :…" at bounding box center [374, 194] width 661 height 250
click at [120, 249] on div "stagger : 0.2 , scrollTrigger : { trigger : grid , start : 'top bottom' , end :…" at bounding box center [374, 194] width 661 height 250
paste textarea "tats_wrapper"
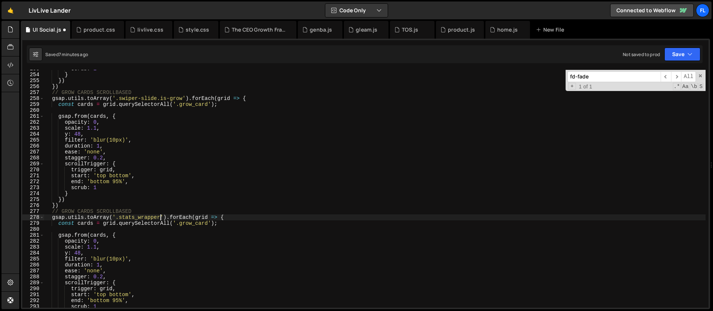
click at [209, 222] on div "scrub : 1 } }) }) // GROW CARDS SCROLLBASED gsap . utils . toArray ( '.swiper-s…" at bounding box center [374, 191] width 661 height 250
click at [180, 225] on div "scrub : 1 } }) }) // GROW CARDS SCROLLBASED gsap . utils . toArray ( '.swiper-s…" at bounding box center [374, 191] width 661 height 250
paste textarea "stats"
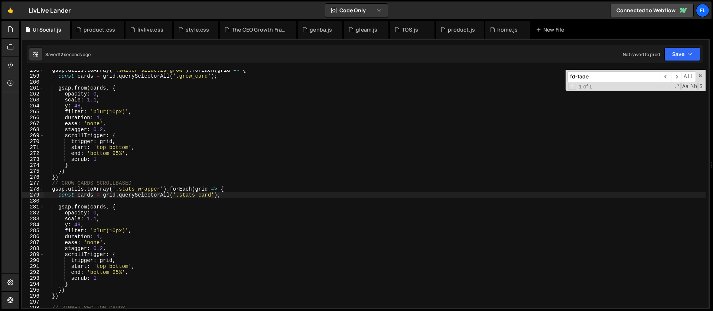
scroll to position [1529, 0]
click at [116, 240] on div "gsap . utils . toArray ( '.swiper-slide.is-grow' ) . forEach ( grid => { const …" at bounding box center [374, 192] width 661 height 250
click at [121, 135] on div "gsap . utils . toArray ( '.swiper-slide.is-grow' ) . forEach ( grid => { const …" at bounding box center [374, 192] width 661 height 250
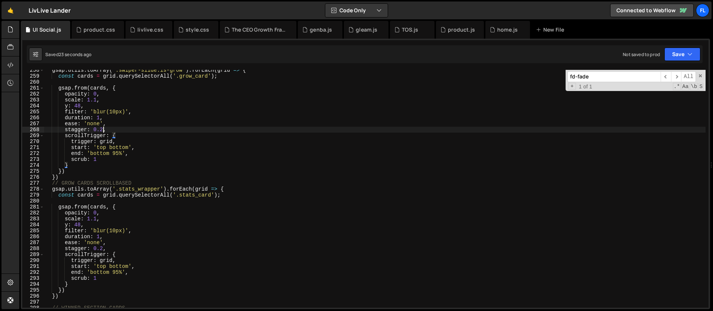
click at [104, 128] on div "gsap . utils . toArray ( '.swiper-slide.is-grow' ) . forEach ( grid => { const …" at bounding box center [374, 192] width 661 height 250
type textarea "stagger: {,"
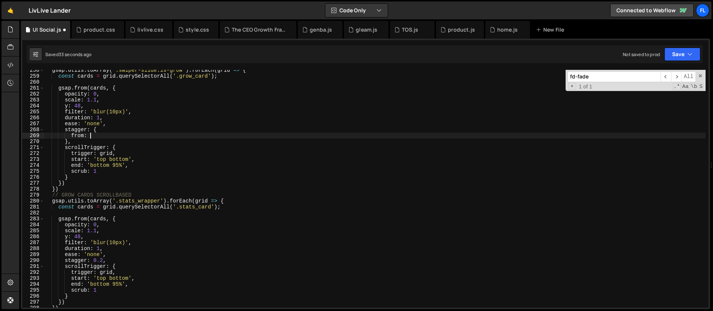
scroll to position [0, 3]
type textarea "from: 'center',"
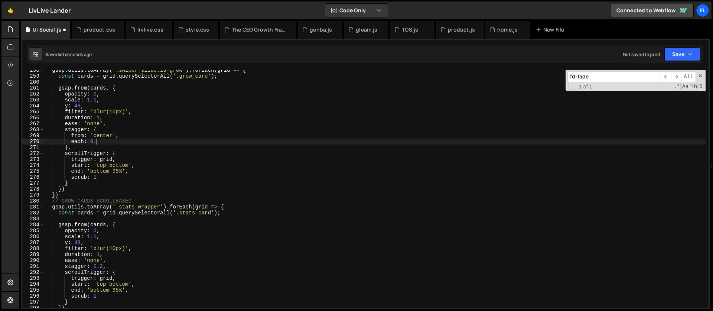
scroll to position [0, 3]
click at [114, 147] on div "gsap . utils . toArray ( '.swiper-slide.is-grow' ) . forEach ( grid => { const …" at bounding box center [374, 192] width 661 height 250
click at [111, 141] on div "gsap . utils . toArray ( '.swiper-slide.is-grow' ) . forEach ( grid => { const …" at bounding box center [374, 192] width 661 height 250
click at [108, 131] on div "gsap . utils . toArray ( '.swiper-slide.is-grow' ) . forEach ( grid => { const …" at bounding box center [374, 192] width 661 height 250
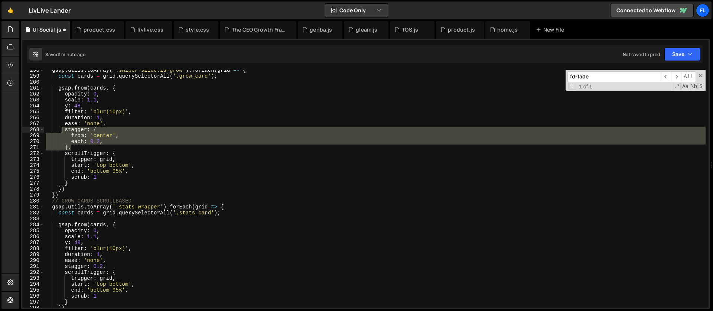
drag, startPoint x: 72, startPoint y: 149, endPoint x: 63, endPoint y: 131, distance: 20.1
click at [63, 131] on div "gsap . utils . toArray ( '.swiper-slide.is-grow' ) . forEach ( grid => { const …" at bounding box center [374, 192] width 661 height 250
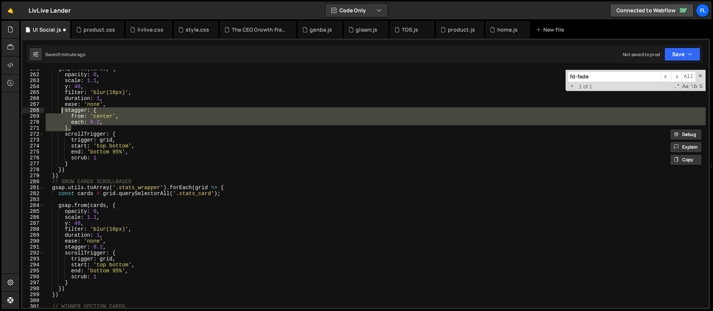
scroll to position [1549, 0]
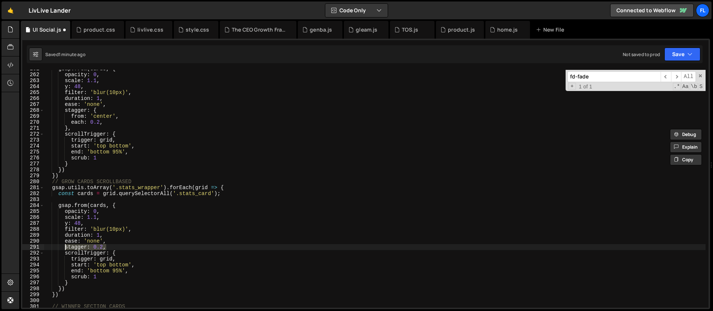
drag, startPoint x: 108, startPoint y: 248, endPoint x: 65, endPoint y: 247, distance: 42.7
click at [65, 247] on div "gsap . from ( cards , { opacity : 0 , scale : 1.1 , y : 48 , filter : 'blur(10p…" at bounding box center [374, 191] width 661 height 250
paste textarea "}"
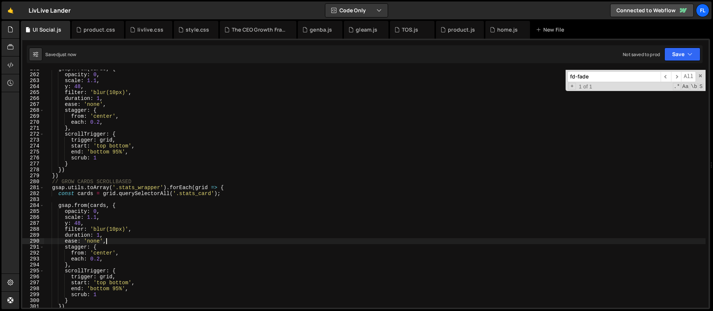
click at [111, 241] on div "gsap . from ( cards , { opacity : 0 , scale : 1.1 , y : 48 , filter : 'blur(10p…" at bounding box center [374, 191] width 661 height 250
click at [155, 135] on div "gsap . from ( cards , { opacity : 0 , scale : 1.1 , y : 48 , filter : 'blur(10p…" at bounding box center [374, 191] width 661 height 250
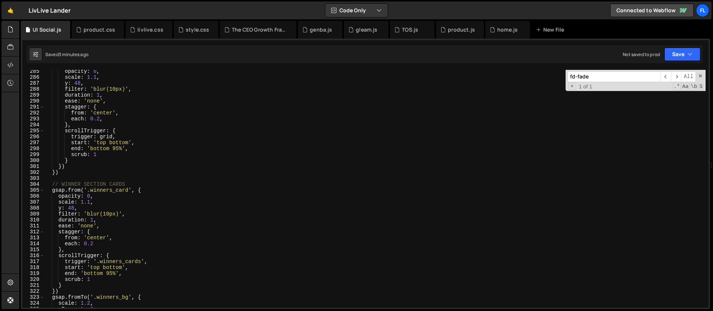
scroll to position [1689, 0]
click at [66, 172] on div "opacity : 0 , scale : 1.1 , y : 48 , filter : 'blur(10px)' , duration : 1 , eas…" at bounding box center [374, 193] width 661 height 250
type textarea "})"
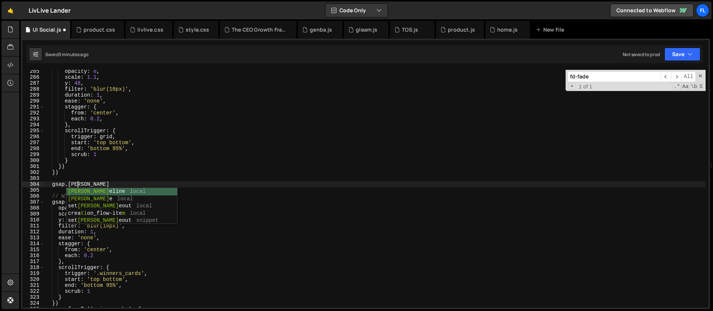
scroll to position [0, 2]
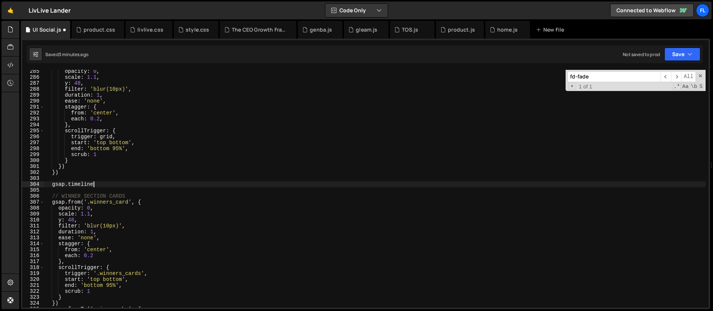
type textarea "gsap.timeline()"
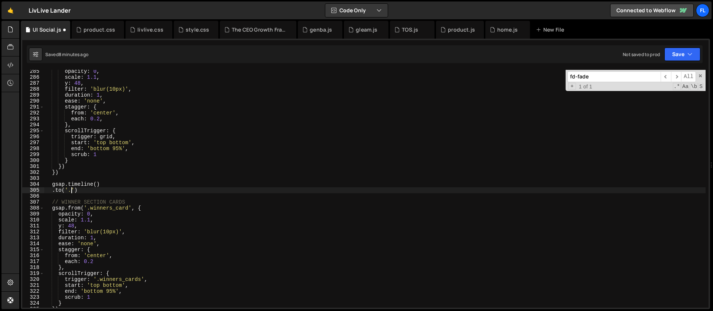
scroll to position [1689, 0]
click at [89, 192] on div "opacity : 0 , scale : 1.1 , y : 48 , filter : 'blur(10px)' , duration : 1 , eas…" at bounding box center [374, 193] width 661 height 250
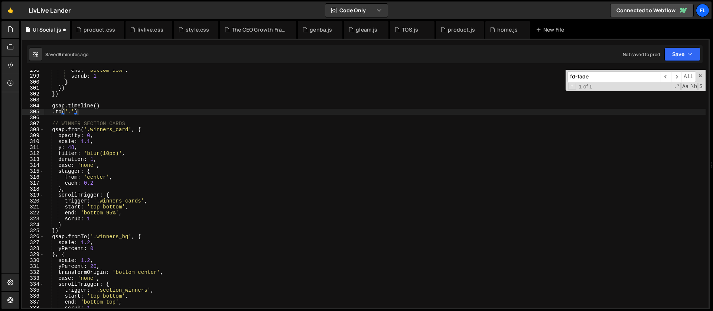
scroll to position [1729, 0]
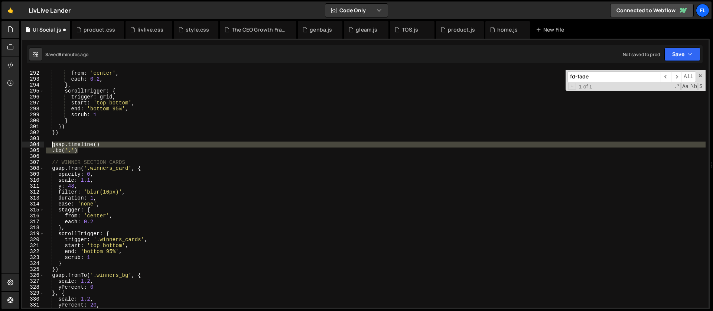
drag, startPoint x: 79, startPoint y: 148, endPoint x: 52, endPoint y: 144, distance: 27.4
click at [52, 144] on div "stagger : { from : 'center' , each : 0.2 , } , scrollTrigger : { trigger : grid…" at bounding box center [374, 189] width 661 height 250
type textarea "gsap.timeline() .to('.')"
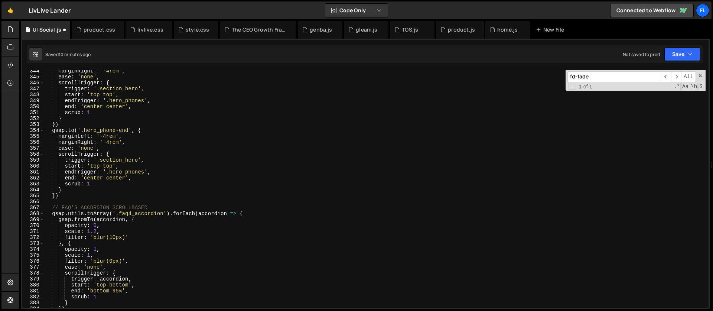
scroll to position [2064, 0]
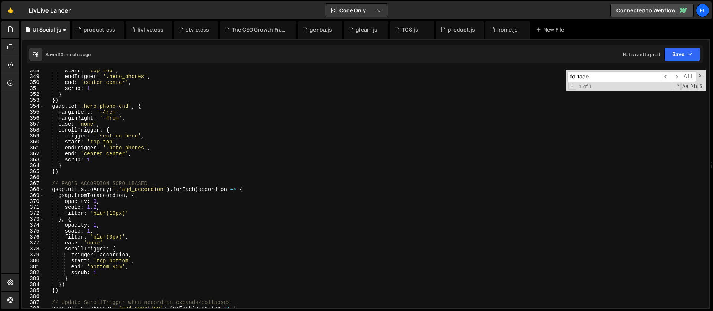
click at [251, 190] on div "start : 'top top' , endTrigger : '.hero_phones' , end : 'center center' , scrub…" at bounding box center [374, 193] width 661 height 250
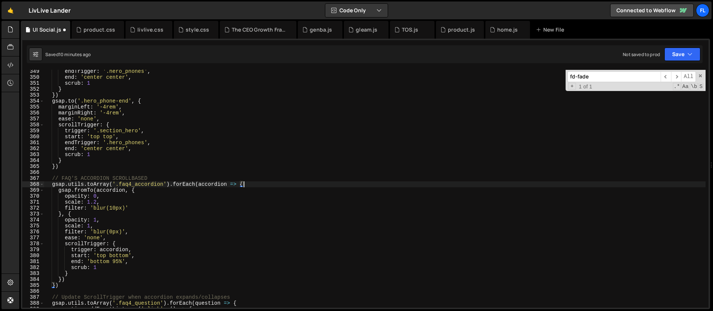
scroll to position [2079, 0]
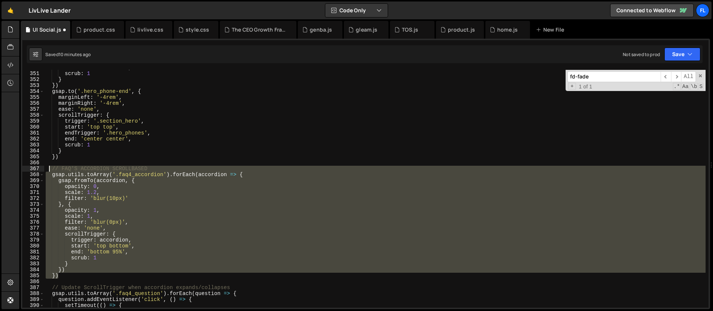
drag, startPoint x: 60, startPoint y: 275, endPoint x: 49, endPoint y: 169, distance: 106.4
click at [49, 169] on div "end : 'center center' , scrub : 1 } }) gsap . to ( '.hero_phone-end' , { margin…" at bounding box center [374, 190] width 661 height 250
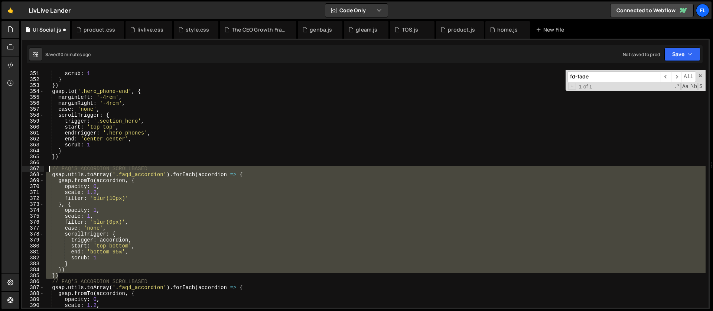
click at [72, 182] on div "end : 'center center' , scrub : 1 } }) gsap . to ( '.hero_phone-end' , { margin…" at bounding box center [374, 189] width 661 height 238
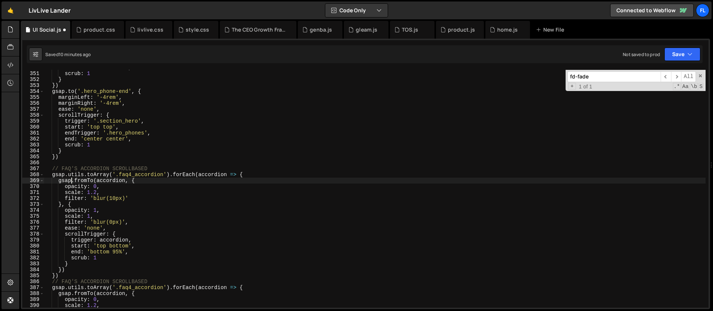
click at [78, 168] on div "end : 'center center' , scrub : 1 } }) gsap . to ( '.hero_phone-end' , { margin…" at bounding box center [374, 190] width 661 height 250
type textarea "// WHY ACCORDION SCROLLBASED"
click at [107, 163] on div "end : 'center center' , scrub : 1 } }) gsap . to ( '.hero_phone-end' , { margin…" at bounding box center [374, 190] width 661 height 250
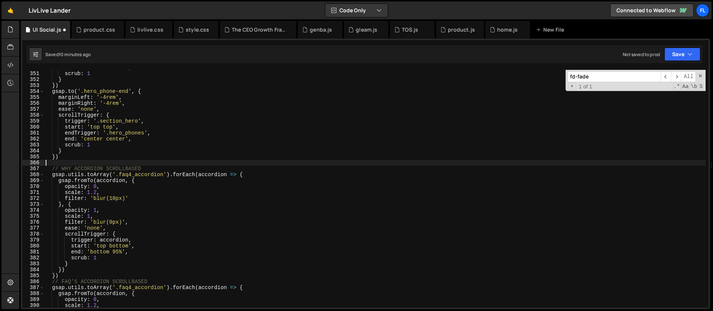
click at [107, 180] on div "end : 'center center' , scrub : 1 } }) gsap . to ( '.hero_phone-end' , { margin…" at bounding box center [374, 190] width 661 height 250
click at [161, 172] on div "end : 'center center' , scrub : 1 } }) gsap . to ( '.hero_phone-end' , { margin…" at bounding box center [374, 190] width 661 height 250
click at [163, 172] on div "end : 'center center' , scrub : 1 } }) gsap . to ( '.hero_phone-end' , { margin…" at bounding box center [374, 190] width 661 height 250
drag, startPoint x: 164, startPoint y: 175, endPoint x: 121, endPoint y: 176, distance: 43.1
click at [121, 176] on div "end : 'center center' , scrub : 1 } }) gsap . to ( '.hero_phone-end' , { margin…" at bounding box center [374, 190] width 661 height 250
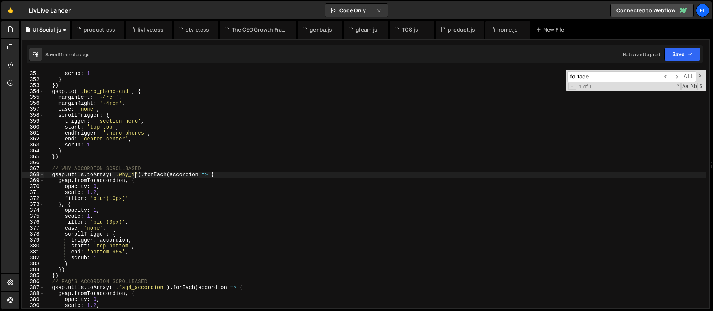
scroll to position [0, 7]
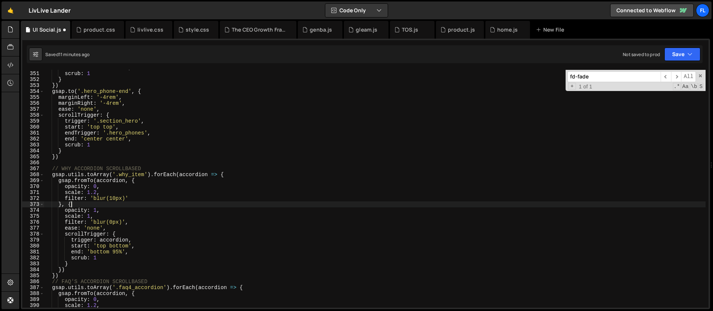
click at [113, 201] on div "end : 'center center' , scrub : 1 } }) gsap . to ( '.hero_phone-end' , { margin…" at bounding box center [374, 190] width 661 height 250
click at [116, 233] on div "end : 'center center' , scrub : 1 } }) gsap . to ( '.hero_phone-end' , { margin…" at bounding box center [374, 190] width 661 height 250
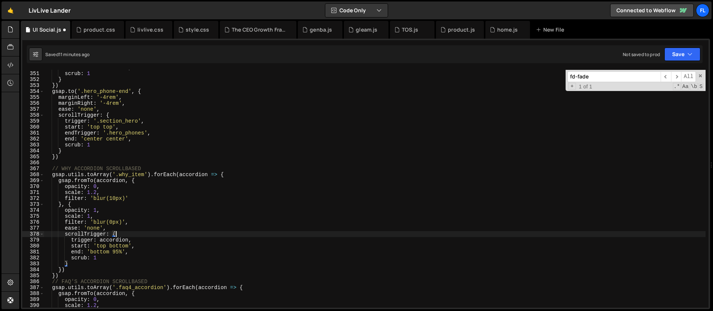
click at [158, 175] on div "end : 'center center' , scrub : 1 } }) gsap . to ( '.hero_phone-end' , { margin…" at bounding box center [374, 190] width 661 height 250
click at [124, 185] on div "end : 'center center' , scrub : 1 } }) gsap . to ( '.hero_phone-end' , { margin…" at bounding box center [374, 190] width 661 height 250
click at [159, 183] on div "end : 'center center' , scrub : 1 } }) gsap . to ( '.hero_phone-end' , { margin…" at bounding box center [374, 190] width 661 height 250
click at [156, 180] on div "end : 'center center' , scrub : 1 } }) gsap . to ( '.hero_phone-end' , { margin…" at bounding box center [374, 190] width 661 height 250
click at [111, 190] on div "end : 'center center' , scrub : 1 } }) gsap . to ( '.hero_phone-end' , { margin…" at bounding box center [374, 190] width 661 height 250
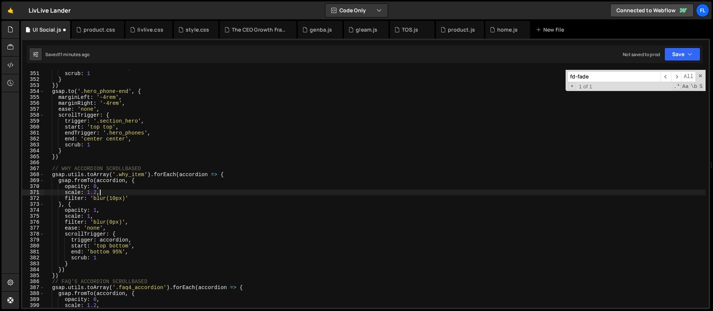
click at [237, 175] on div "end : 'center center' , scrub : 1 } }) gsap . to ( '.hero_phone-end' , { margin…" at bounding box center [374, 190] width 661 height 250
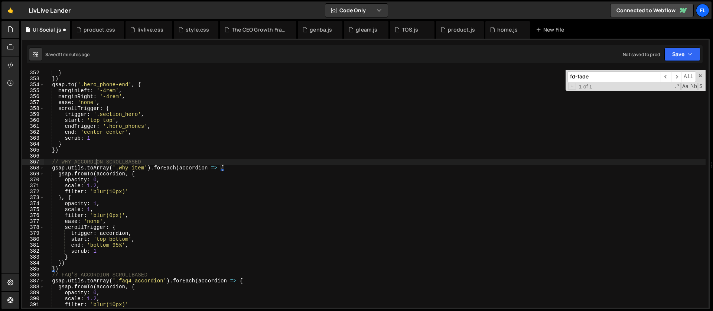
click at [96, 162] on div "} }) gsap . to ( '.hero_phone-end' , { marginLeft : '-4rem' , marginRight : '-4…" at bounding box center [374, 195] width 661 height 250
click at [82, 190] on div "} }) gsap . to ( '.hero_phone-end' , { marginLeft : '-4rem' , marginRight : '-4…" at bounding box center [374, 195] width 661 height 250
click at [124, 207] on div "} }) gsap . to ( '.hero_phone-end' , { marginLeft : '-4rem' , marginRight : '-4…" at bounding box center [374, 195] width 661 height 250
click at [117, 232] on div "} }) gsap . to ( '.hero_phone-end' , { marginLeft : '-4rem' , marginRight : '-4…" at bounding box center [374, 195] width 661 height 250
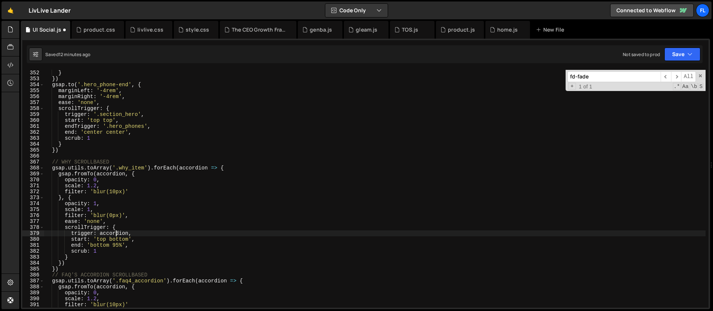
click at [191, 167] on div "} }) gsap . to ( '.hero_phone-end' , { marginLeft : '-4rem' , marginRight : '-4…" at bounding box center [374, 195] width 661 height 250
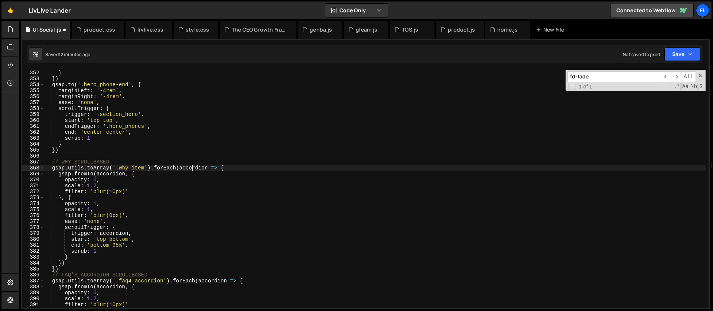
click at [191, 167] on div "} }) gsap . to ( '.hero_phone-end' , { marginLeft : '-4rem' , marginRight : '-4…" at bounding box center [374, 195] width 661 height 250
click at [118, 173] on div "} }) gsap . to ( '.hero_phone-end' , { marginLeft : '-4rem' , marginRight : '-4…" at bounding box center [374, 195] width 661 height 250
click at [111, 233] on div "} }) gsap . to ( '.hero_phone-end' , { marginLeft : '-4rem' , marginRight : '-4…" at bounding box center [374, 195] width 661 height 250
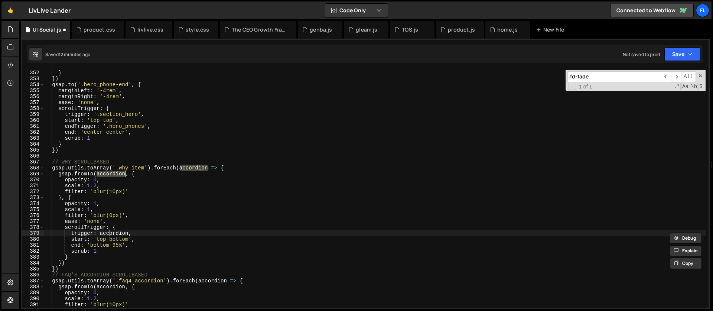
click at [111, 233] on div "} }) gsap . to ( '.hero_phone-end' , { marginLeft : '-4rem' , marginRight : '-4…" at bounding box center [374, 195] width 661 height 250
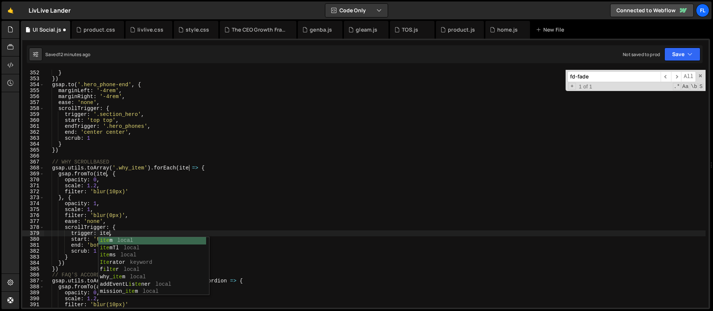
scroll to position [0, 4]
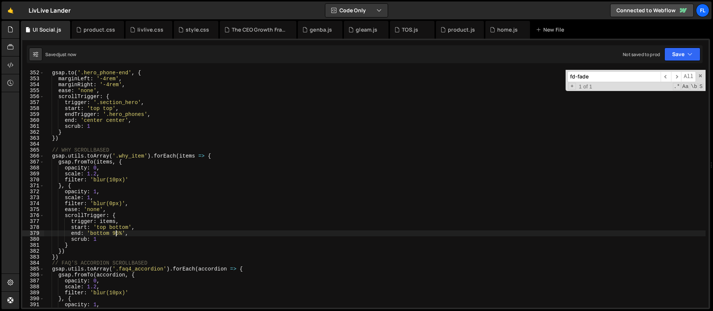
click at [127, 206] on div "gsap . to ( '.hero_phone-end' , { marginLeft : '-4rem' , marginRight : '-4rem' …" at bounding box center [374, 195] width 661 height 250
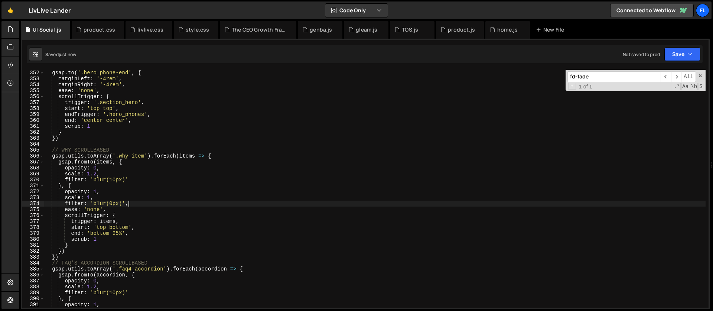
type textarea "filter: 'blur(0px)',"
drag, startPoint x: 603, startPoint y: 79, endPoint x: 553, endPoint y: 81, distance: 50.2
click at [553, 81] on div "gsap . to ( '.hero_phone-end' , { marginLeft : '-4rem' , marginRight : '-4rem' …" at bounding box center [374, 189] width 661 height 238
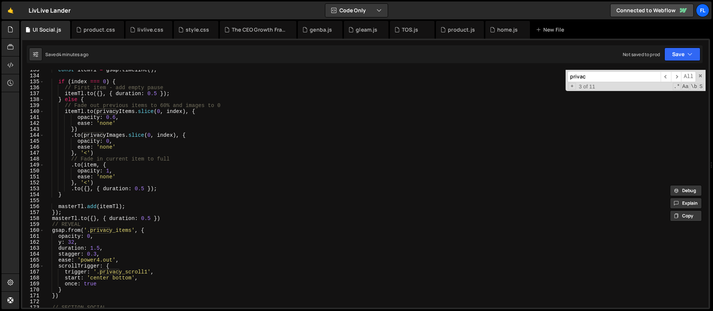
scroll to position [813, 0]
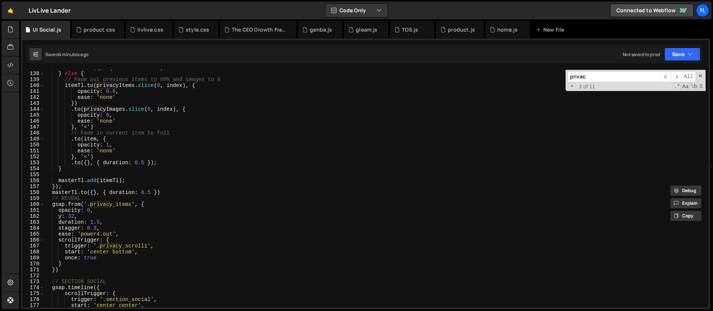
type input "privac"
click at [152, 205] on div "itemTl . to ({ } , { duration : 0.5 }) ; } else { // Fade out previous items to…" at bounding box center [374, 190] width 661 height 250
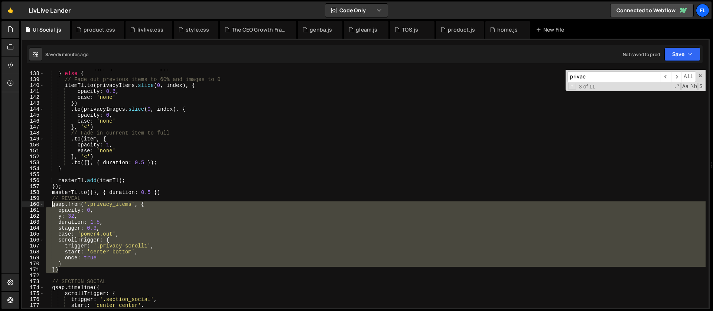
drag, startPoint x: 62, startPoint y: 268, endPoint x: 51, endPoint y: 205, distance: 63.8
click at [51, 205] on div "itemTl . to ({ } , { duration : 0.5 }) ; } else { // Fade out previous items to…" at bounding box center [374, 190] width 661 height 250
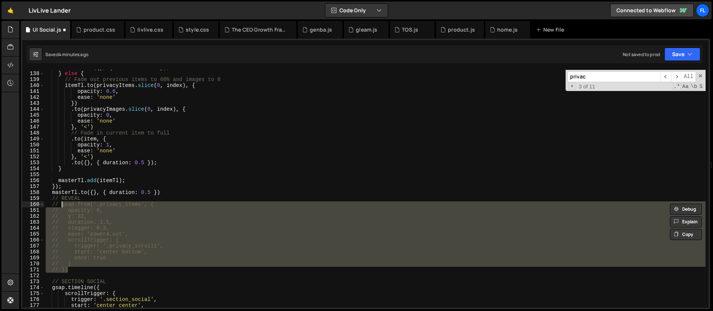
type textarea "// gsap.from('.privacy_items', {"
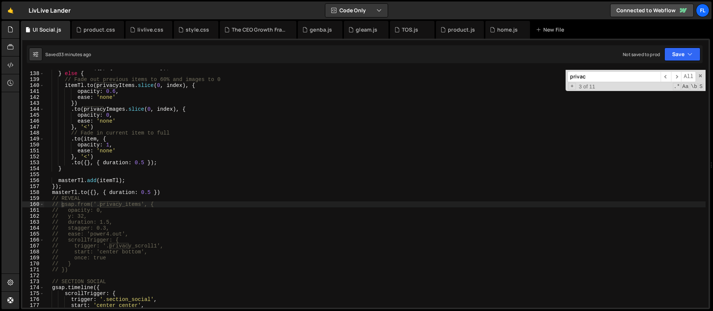
drag, startPoint x: 594, startPoint y: 78, endPoint x: 543, endPoint y: 80, distance: 50.9
click at [543, 80] on div "itemTl . to ({ } , { duration : 0.5 }) ; } else { // Fade out previous items to…" at bounding box center [374, 189] width 661 height 238
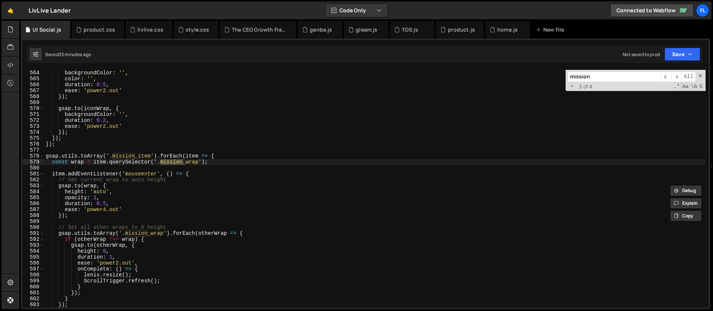
scroll to position [3345, 0]
type input "mission"
click at [216, 156] on div "backgroundColor : '' , color : '' , duration : 0.5 , ease : 'power2.out' }) ; g…" at bounding box center [374, 195] width 661 height 250
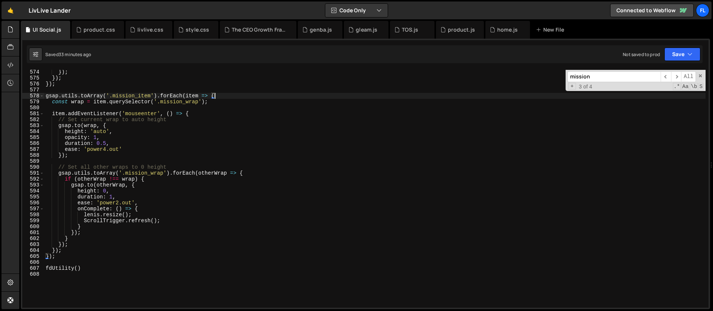
scroll to position [3405, 0]
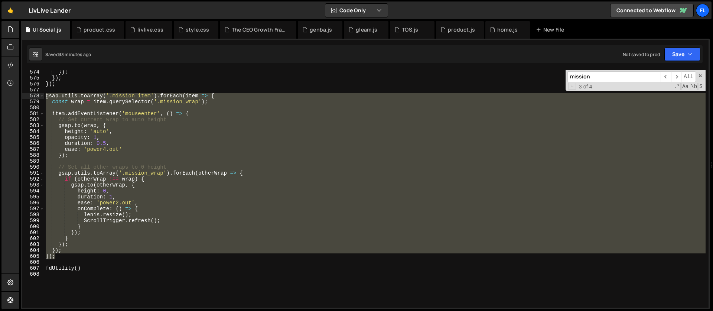
drag, startPoint x: 59, startPoint y: 257, endPoint x: 27, endPoint y: 96, distance: 164.0
click at [27, 96] on div "gsap.utils.toArray('.mission_item').forEach(item => { 574 575 576 577 578 579 5…" at bounding box center [365, 189] width 686 height 238
click at [226, 97] on div "}) ; }) ; }) ; gsap . utils . toArray ( '.mission_item' ) . forEach ( item => {…" at bounding box center [374, 194] width 661 height 250
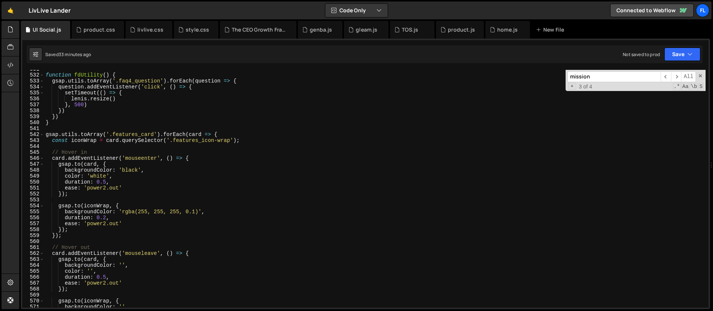
scroll to position [3146, 0]
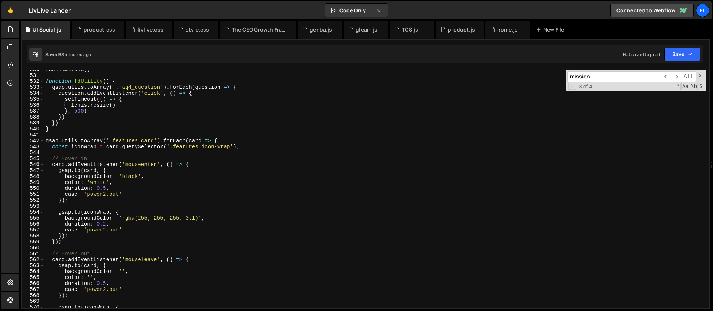
click at [121, 81] on div "fdAnimations ( ) function fdUtility ( ) { gsap . utils . toArray ( '.faq4_quest…" at bounding box center [374, 191] width 661 height 250
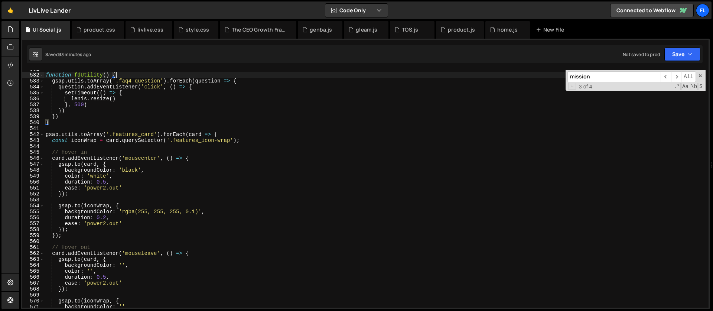
scroll to position [3153, 0]
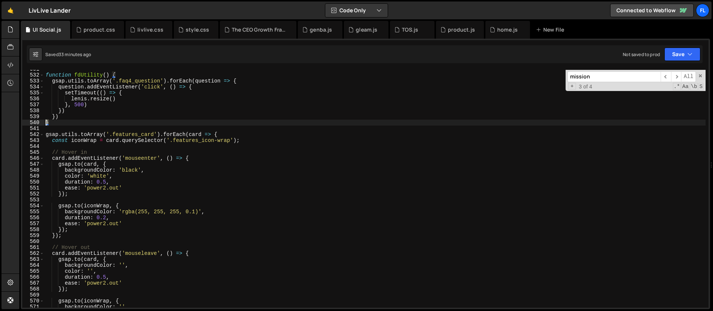
drag, startPoint x: 51, startPoint y: 124, endPoint x: 46, endPoint y: 124, distance: 4.8
click at [46, 124] on div "function fdUtility ( ) { gsap . utils . toArray ( '.faq4_question' ) . forEach …" at bounding box center [374, 191] width 661 height 250
type textarea "}"
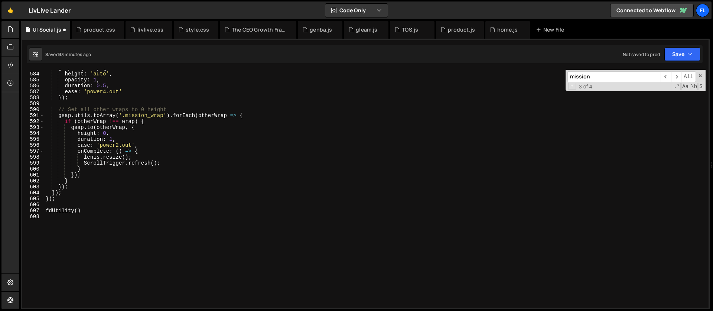
scroll to position [3463, 0]
click at [51, 203] on div "gsap . to ( wrap , { height : 'auto' , opacity : 1 , duration : 0.5 , ease : 'p…" at bounding box center [374, 190] width 661 height 250
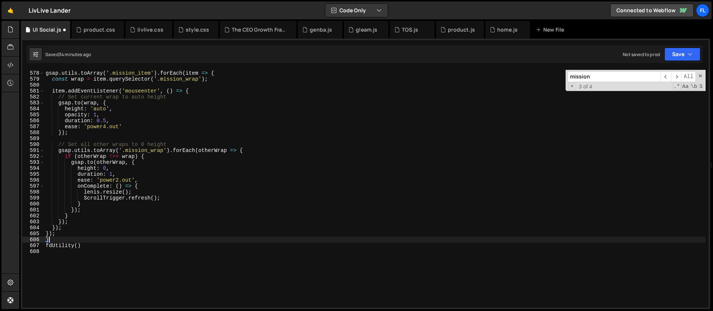
click at [250, 150] on div "gsap . utils . toArray ( '.mission_item' ) . forEach ( item => { const wrap = i…" at bounding box center [374, 189] width 661 height 250
click at [67, 230] on div "gsap . utils . toArray ( '.mission_item' ) . forEach ( item => { const wrap = i…" at bounding box center [374, 189] width 661 height 250
type textarea "});"
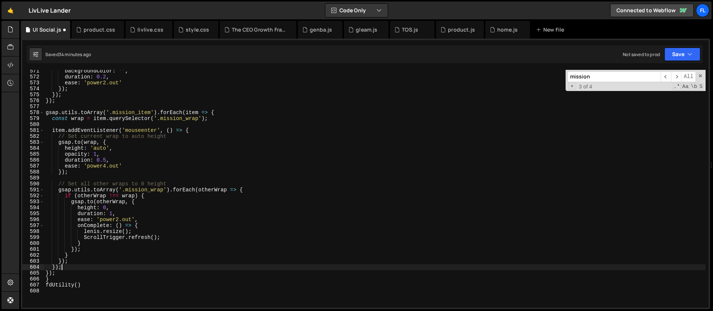
click at [217, 110] on div "backgroundColor : '' , duration : 0.2 , ease : 'power2.out' }) ; }) ; }) ; gsap…" at bounding box center [374, 193] width 661 height 250
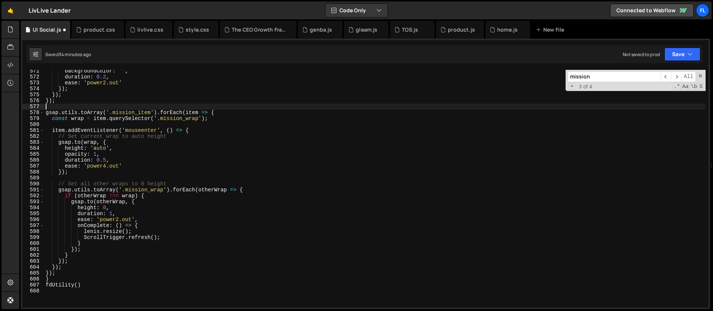
click at [219, 114] on div "backgroundColor : '' , duration : 0.2 , ease : 'power2.out' }) ; }) ; }) ; gsap…" at bounding box center [374, 193] width 661 height 250
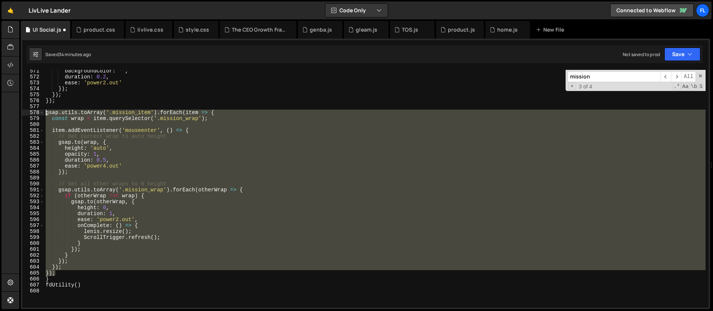
drag, startPoint x: 62, startPoint y: 272, endPoint x: 43, endPoint y: 115, distance: 158.3
click at [43, 115] on div "gsap.utils.toArray('.mission_item').forEach(item => { 571 572 573 574 575 576 5…" at bounding box center [365, 189] width 686 height 238
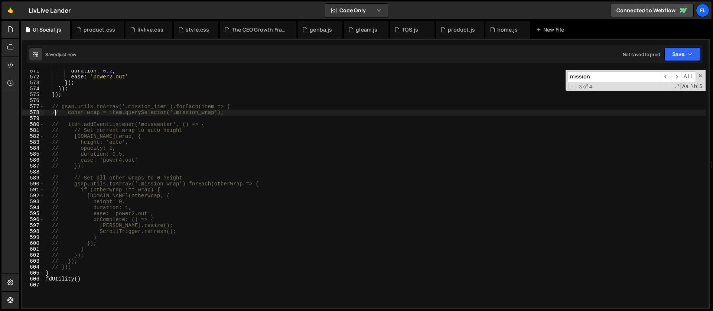
type textarea "// const wrap = item.querySelector('.mission_wrap');"
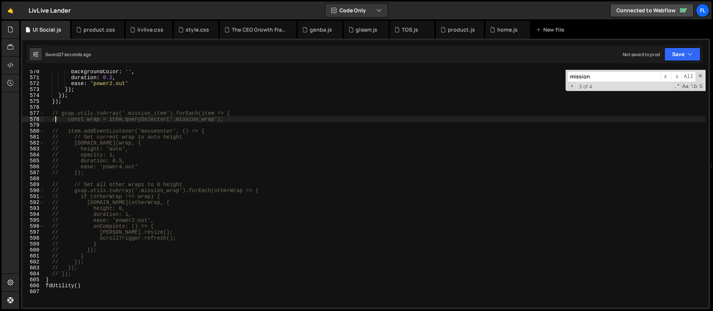
click at [67, 108] on div "backgroundColor : '' , duration : 0.2 , ease : 'power2.out' }) ; }) ; }) ; // g…" at bounding box center [374, 194] width 661 height 250
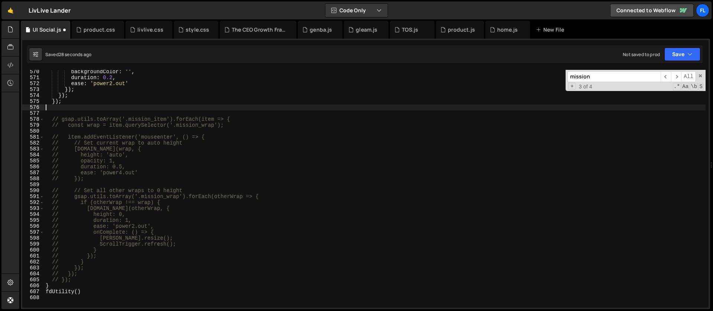
paste textarea "});"
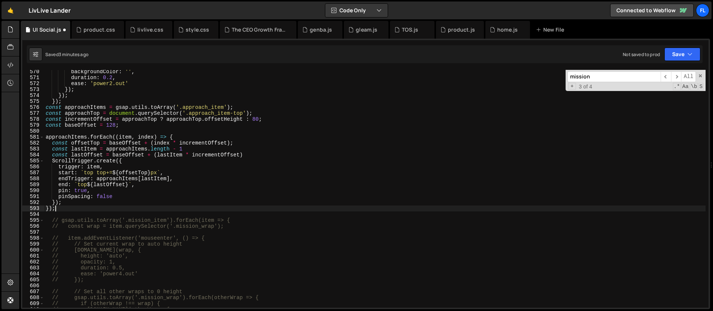
click at [208, 108] on div "backgroundColor : '' , duration : 0.2 , ease : 'power2.out' }) ; }) ; }) ; cons…" at bounding box center [374, 194] width 661 height 250
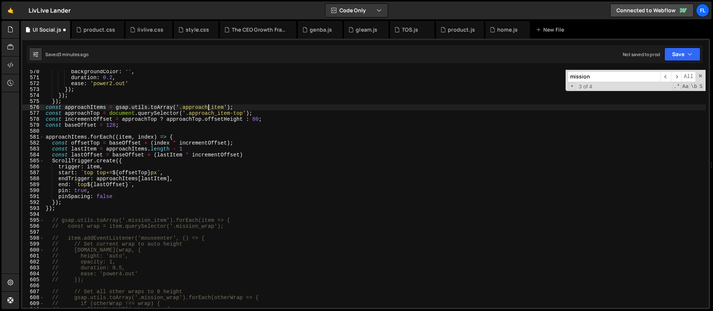
click at [183, 108] on div "backgroundColor : '' , duration : 0.2 , ease : 'power2.out' }) ; }) ; }) ; cons…" at bounding box center [374, 194] width 661 height 250
click at [162, 109] on div "backgroundColor : '' , duration : 0.2 , ease : 'power2.out' }) ; }) ; }) ; cons…" at bounding box center [374, 194] width 661 height 250
click at [215, 111] on div "backgroundColor : '' , duration : 0.2 , ease : 'power2.out' }) ; }) ; }) ; cons…" at bounding box center [374, 194] width 661 height 250
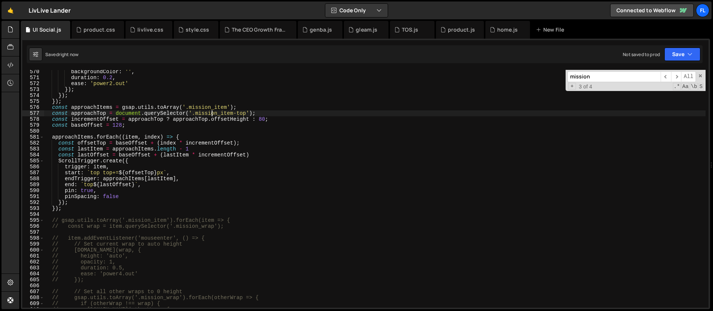
click at [98, 207] on div "backgroundColor : '' , duration : 0.2 , ease : 'power2.out' }) ; }) ; }) ; cons…" at bounding box center [374, 194] width 661 height 250
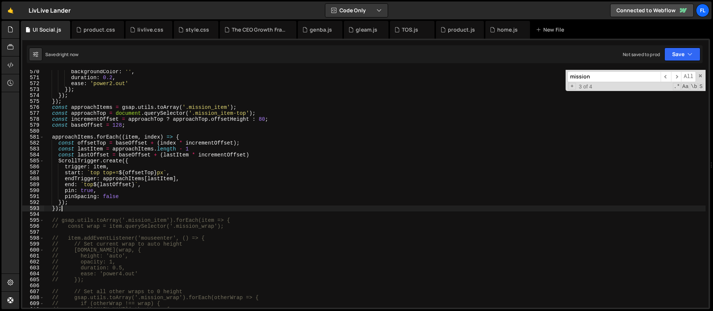
scroll to position [0, 1]
click at [98, 200] on div "backgroundColor : '' , duration : 0.2 , ease : 'power2.out' }) ; }) ; }) ; cons…" at bounding box center [374, 194] width 661 height 250
type textarea "});"
click at [310, 32] on div "genba.js" at bounding box center [321, 29] width 22 height 7
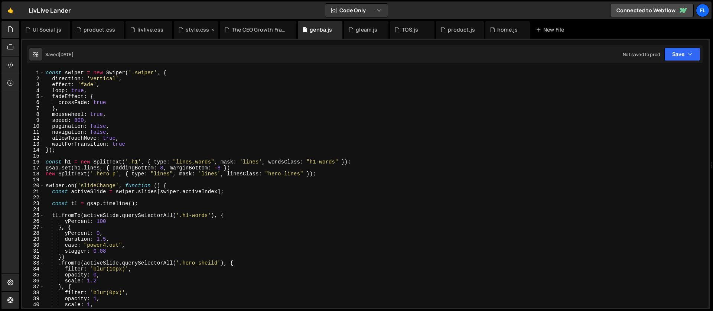
click at [186, 33] on div "style.css" at bounding box center [196, 30] width 45 height 18
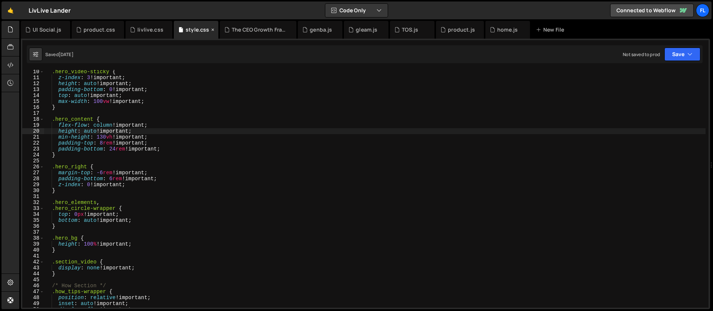
scroll to position [55, 0]
click at [139, 137] on div ".hero_video-sticky { z-index : 3 !important ; height : auto !important ; paddin…" at bounding box center [374, 194] width 661 height 250
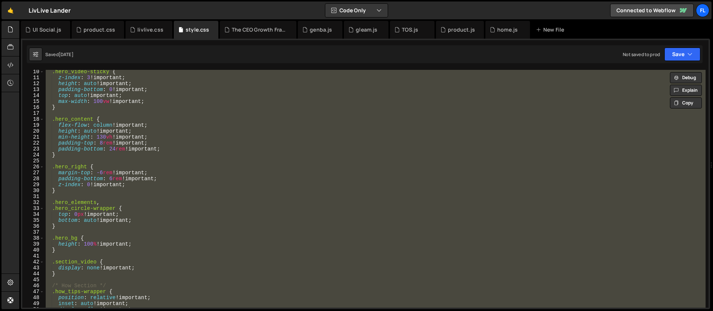
paste textarea "workSlider.addEv…</script>"
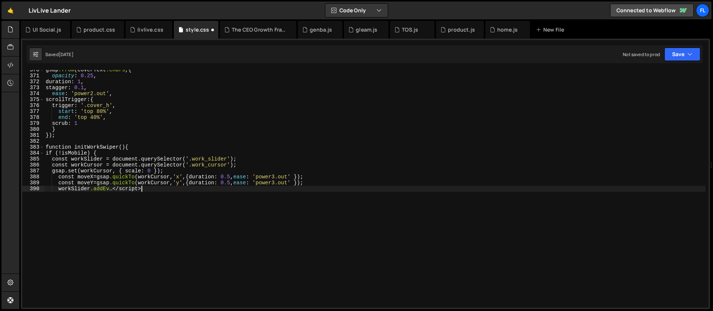
scroll to position [2156, 0]
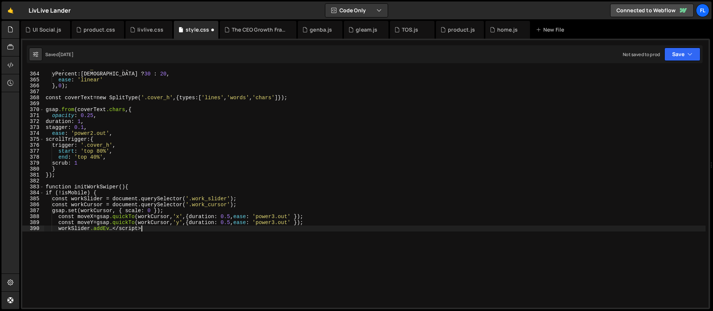
click at [113, 229] on div ".to ( ' .header_surround ' , { yPercent : isMobile ? 30 : 20 , ease : ' linear …" at bounding box center [374, 190] width 661 height 250
click at [175, 167] on div ".to ( ' .header_surround ' , { yPercent : isMobile ? 30 : 20 , ease : ' linear …" at bounding box center [374, 190] width 661 height 250
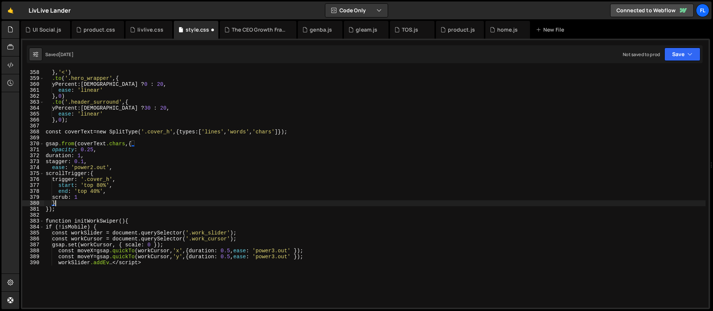
scroll to position [2061, 0]
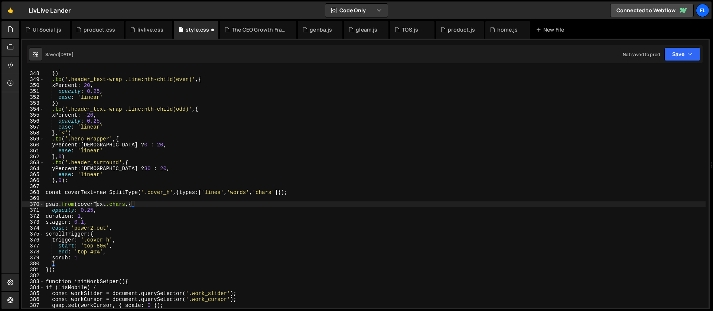
click at [97, 206] on div "} } ) .to ( ' .header_text-wrap .line:nth-child(even) ' , { xPercent : 20 , opa…" at bounding box center [374, 190] width 661 height 250
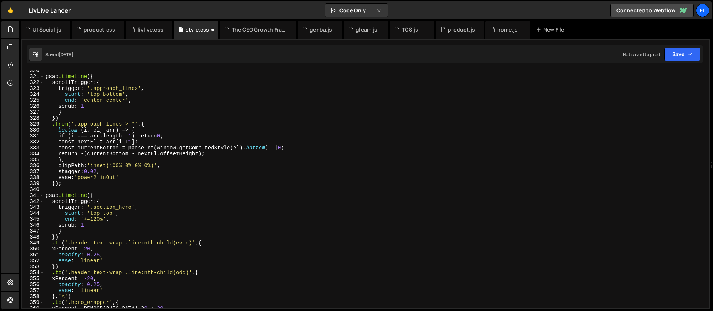
scroll to position [1812, 0]
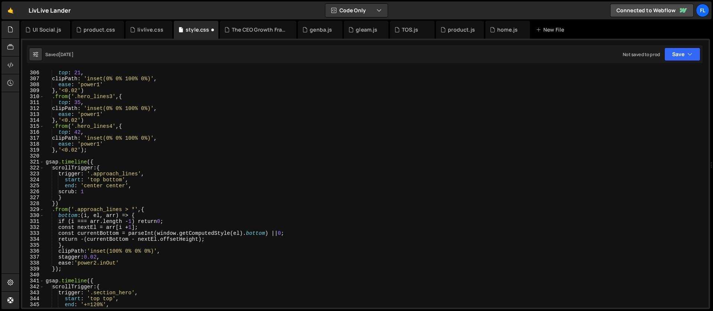
click at [109, 161] on div ".from ( ' .hero_lines2 ' , { top : 21 , clipPath : ' inset(0% 0% 100% 0%) ' , e…" at bounding box center [374, 189] width 661 height 250
type textarea "gsap.timeline({"
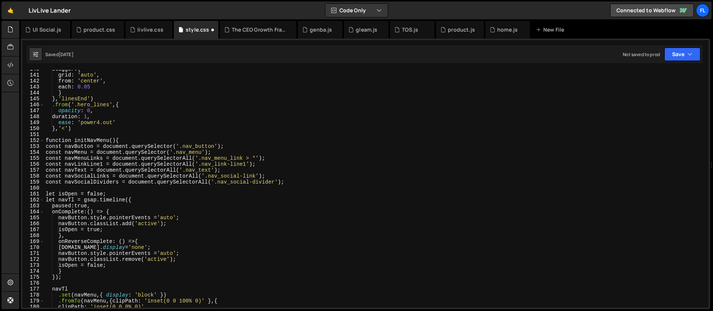
scroll to position [703, 0]
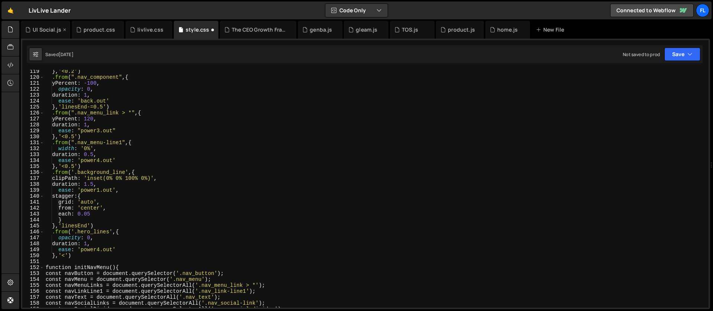
click at [40, 28] on div "UI Social.js" at bounding box center [47, 29] width 29 height 7
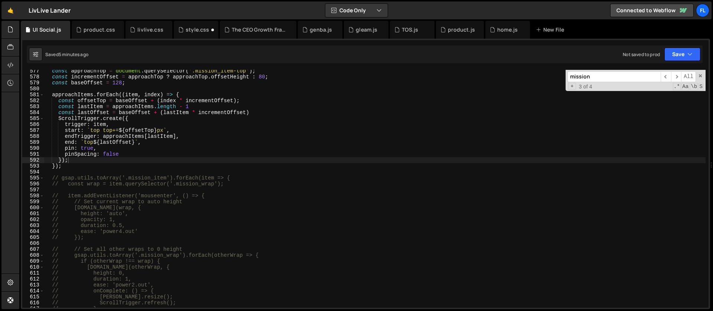
scroll to position [3453, 0]
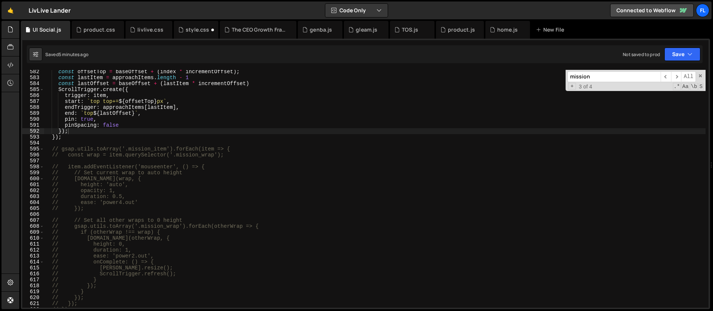
click at [66, 143] on div "const offsetTop = baseOffset + ( index * incrementOffset ) ; const lastItem = a…" at bounding box center [374, 194] width 661 height 250
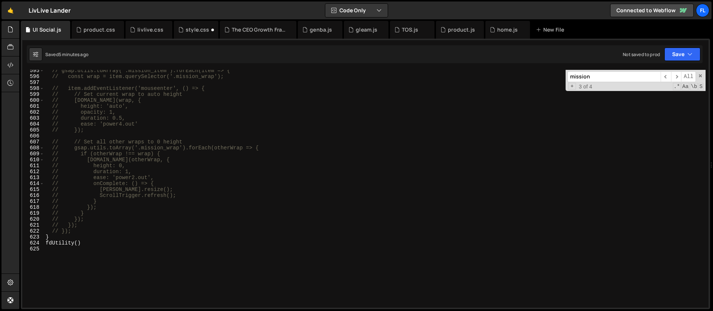
scroll to position [3531, 0]
click at [77, 231] on div "// gsap.utils.toArray('.mission_item').forEach(item => { // const wrap = item.q…" at bounding box center [374, 193] width 661 height 250
type textarea "// }); // });"
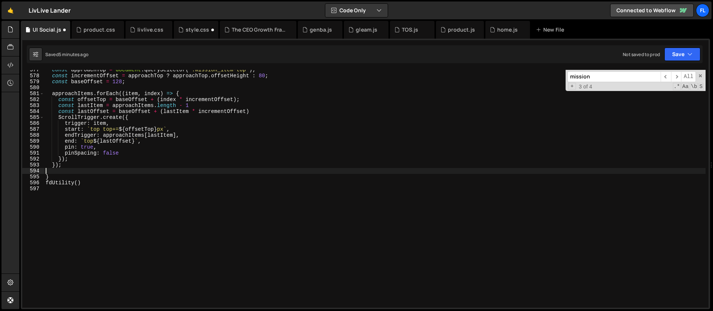
scroll to position [3389, 0]
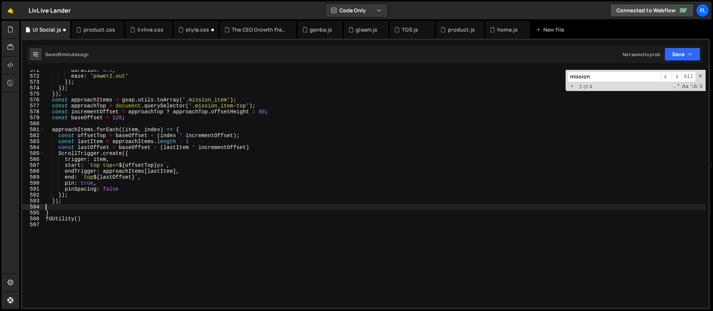
click at [240, 100] on div "duration : 0.2 , ease : 'power2.out' }) ; }) ; }) ; const approachItems = gsap …" at bounding box center [374, 192] width 661 height 250
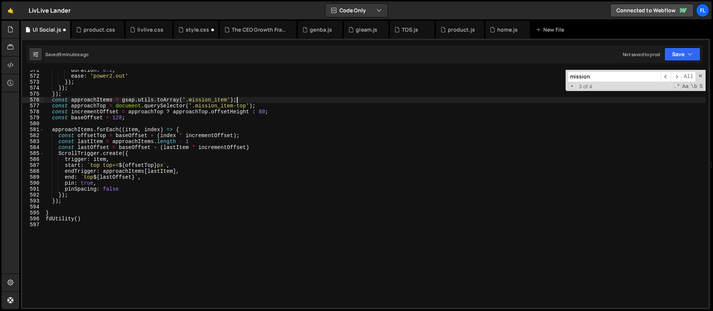
click at [64, 202] on div "duration : 0.2 , ease : 'power2.out' }) ; }) ; }) ; const approachItems = gsap …" at bounding box center [374, 192] width 661 height 250
type textarea "});"
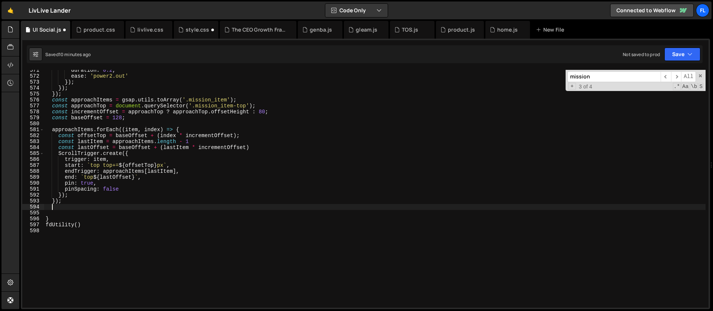
paste textarea "});"
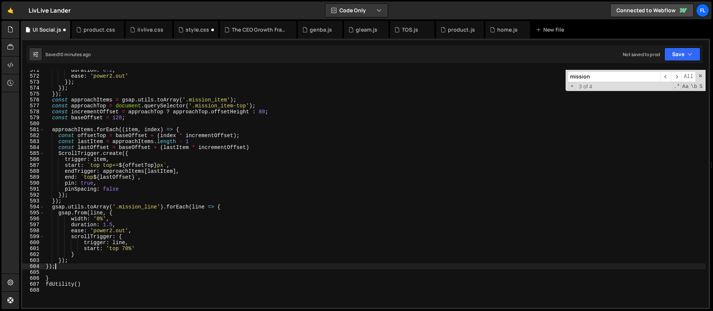
type textarea "});"
click at [76, 267] on div "duration : 0.2 , ease : 'power2.out' }) ; }) ; }) ; const approachItems = gsap …" at bounding box center [374, 192] width 661 height 250
paste textarea "});"
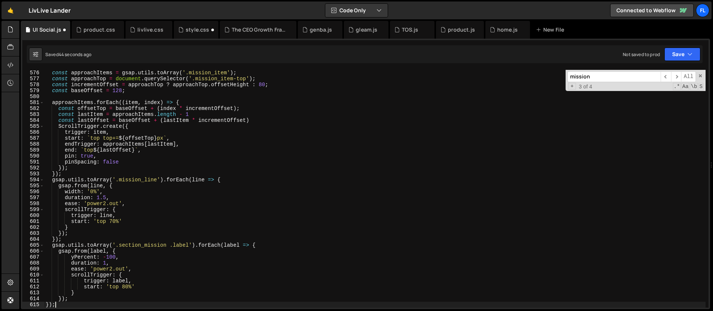
scroll to position [3416, 0]
type textarea "});"
drag, startPoint x: 596, startPoint y: 78, endPoint x: 542, endPoint y: 77, distance: 54.2
click at [542, 77] on div "const approachItems = gsap . utils . toArray ( '.mission_item' ) ; const approa…" at bounding box center [374, 189] width 661 height 238
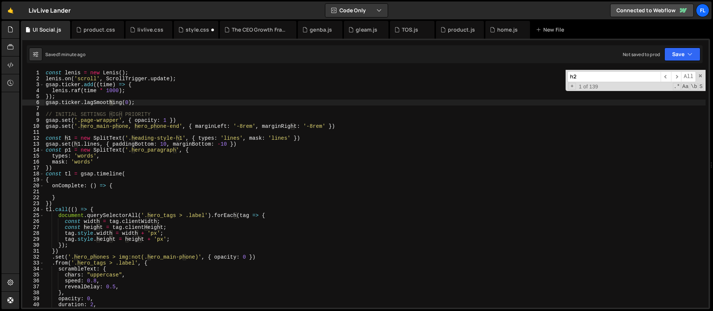
scroll to position [2513, 0]
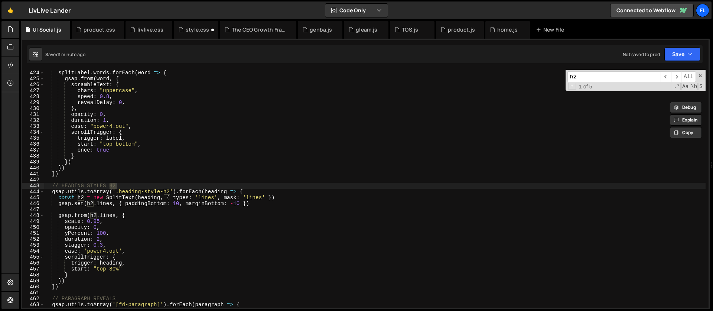
type input "h2"
click at [170, 192] on div "splitLabel . words . forEach ( word => { gsap . from ( word , { scrambleText : …" at bounding box center [374, 195] width 661 height 250
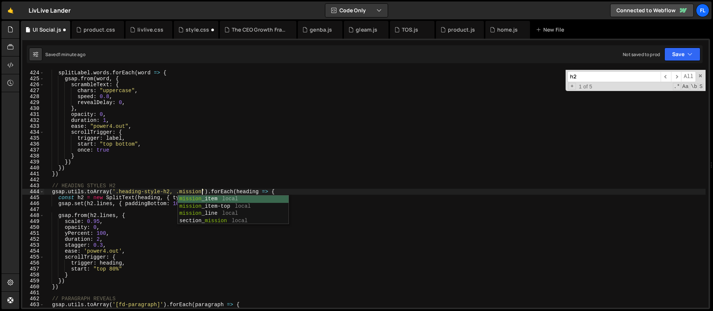
scroll to position [0, 11]
type textarea "gsap.utils.toArray('.heading-style-h2, .mission_h').forEach(heading => {"
drag, startPoint x: 584, startPoint y: 81, endPoint x: 561, endPoint y: 78, distance: 22.8
click at [561, 78] on div "splitLabel . words . forEach ( word => { gsap . from ( word , { scrambleText : …" at bounding box center [374, 189] width 661 height 238
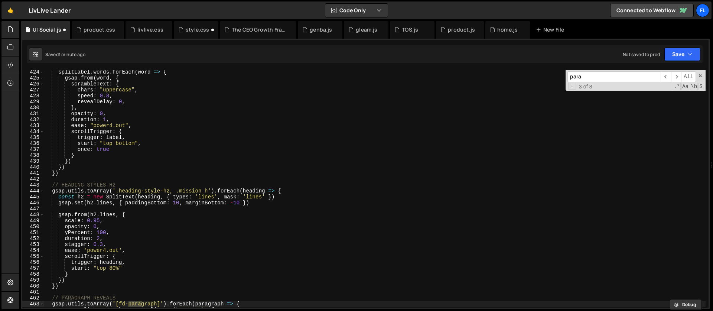
scroll to position [2584, 0]
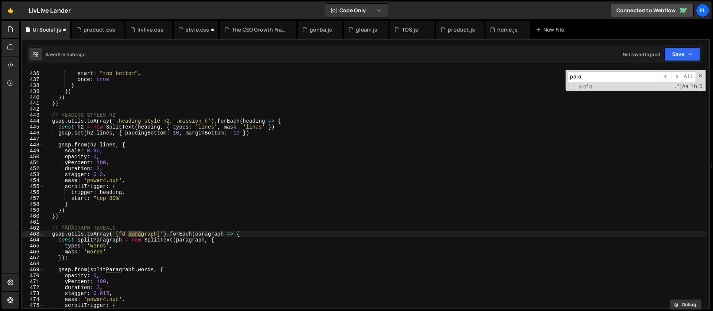
type input "para"
click at [160, 234] on div "trigger : label , start : "top bottom" , once : true } }) }) }) // HEADING STYL…" at bounding box center [374, 190] width 661 height 250
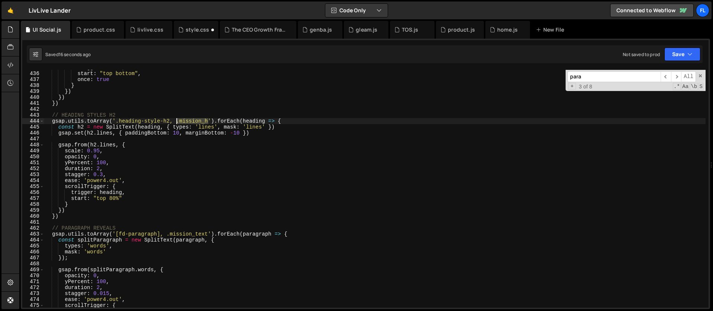
drag, startPoint x: 209, startPoint y: 120, endPoint x: 176, endPoint y: 122, distance: 33.1
click at [176, 122] on div "trigger : label , start : "top bottom" , once : true } }) }) }) // HEADING STYL…" at bounding box center [374, 190] width 661 height 250
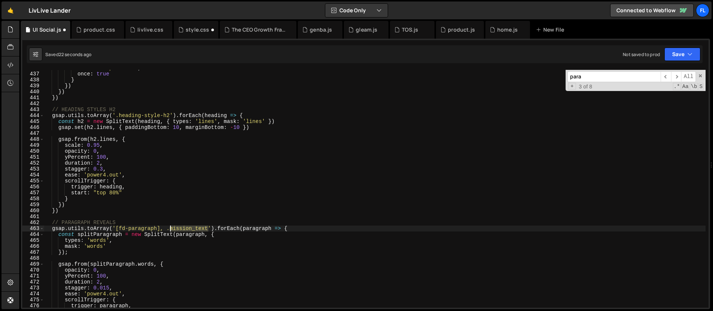
drag, startPoint x: 209, startPoint y: 228, endPoint x: 167, endPoint y: 229, distance: 42.3
click at [167, 229] on div "start : "top bottom" , once : true } }) }) }) // HEADING STYLES H2 gsap . utils…" at bounding box center [374, 190] width 661 height 250
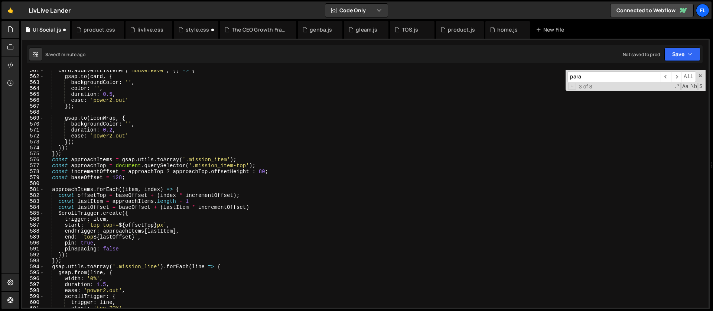
scroll to position [3529, 0]
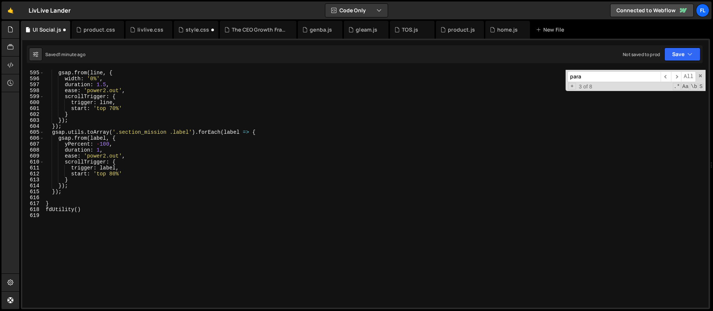
click at [76, 193] on div "gsap . utils . toArray ( '.mission_line' ) . forEach ( line => { gsap . from ( …" at bounding box center [374, 189] width 661 height 250
type textarea "});"
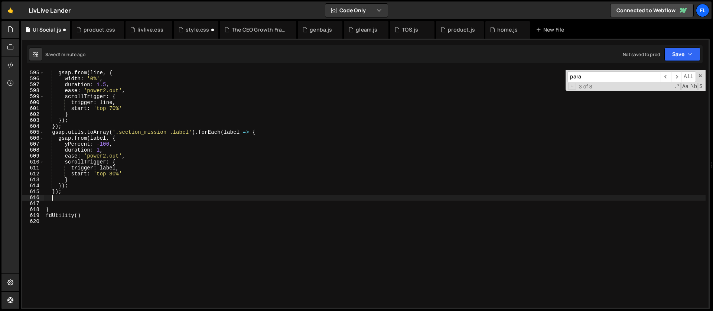
paste textarea "});"
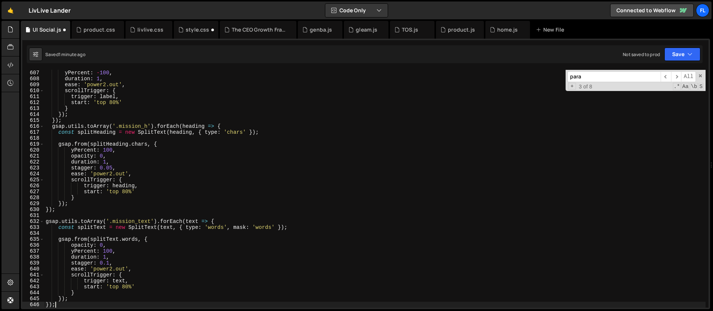
scroll to position [3600, 0]
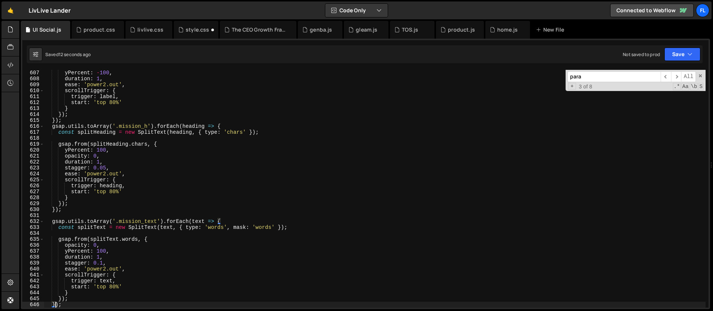
click at [245, 133] on div "yPercent : - 100 , duration : 1 , ease : 'power2.out' , scrollTrigger : { trigg…" at bounding box center [374, 195] width 661 height 250
click at [106, 169] on div "yPercent : - 100 , duration : 1 , ease : 'power2.out' , scrollTrigger : { trigg…" at bounding box center [374, 195] width 661 height 250
click at [103, 264] on div "yPercent : - 100 , duration : 1 , ease : 'power2.out' , scrollTrigger : { trigg…" at bounding box center [374, 195] width 661 height 250
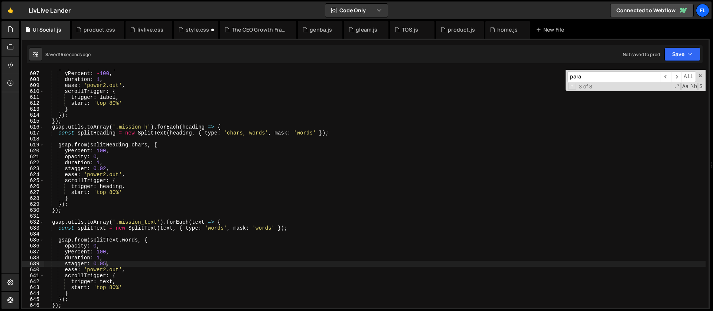
scroll to position [3528, 0]
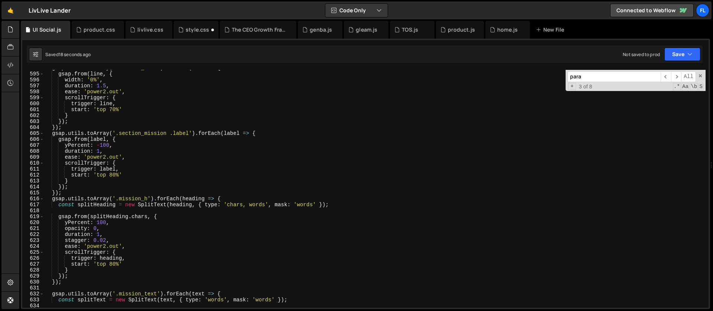
click at [113, 108] on div "gsap . utils . toArray ( '.mission_line' ) . forEach ( line => { gsap . from ( …" at bounding box center [374, 190] width 661 height 250
type textarea "start: 'top 80%'"
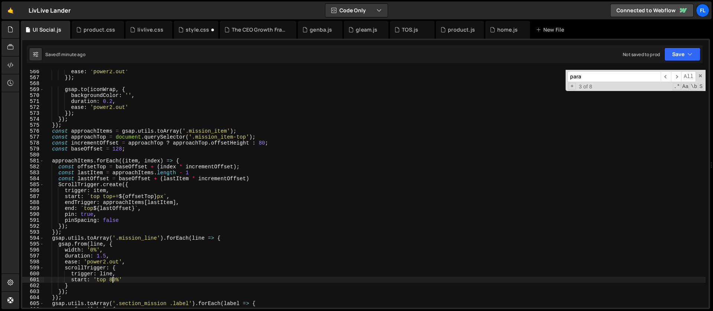
scroll to position [3358, 0]
click at [98, 153] on div "ease : 'power2.out' }) ; gsap . to ( iconWrap , { backgroundColor : '' , durati…" at bounding box center [374, 194] width 661 height 250
click at [113, 205] on div "ease : 'power2.out' }) ; gsap . to ( iconWrap , { backgroundColor : '' , durati…" at bounding box center [374, 194] width 661 height 250
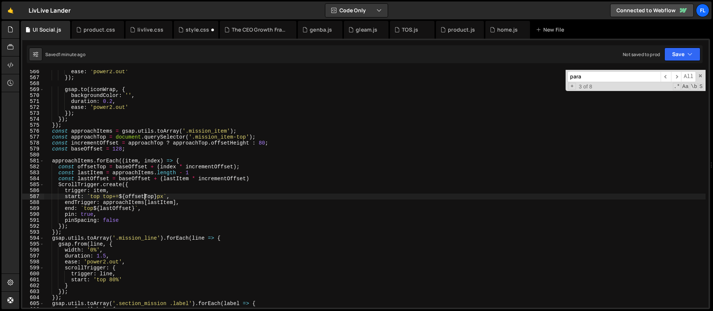
click at [145, 195] on div "ease : 'power2.out' }) ; gsap . to ( iconWrap , { backgroundColor : '' , durati…" at bounding box center [374, 194] width 661 height 250
click at [117, 200] on div "ease : 'power2.out' }) ; gsap . to ( iconWrap , { backgroundColor : '' , durati…" at bounding box center [374, 194] width 661 height 250
click at [113, 198] on div "ease : 'power2.out' }) ; gsap . to ( iconWrap , { backgroundColor : '' , durati…" at bounding box center [374, 194] width 661 height 250
click at [160, 183] on div "ease : 'power2.out' }) ; gsap . to ( iconWrap , { backgroundColor : '' , durati…" at bounding box center [374, 194] width 661 height 250
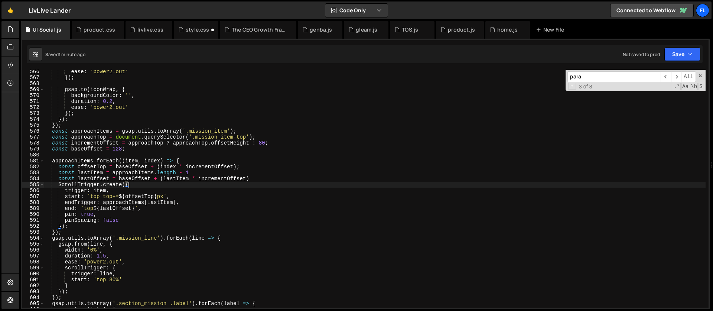
scroll to position [3392, 0]
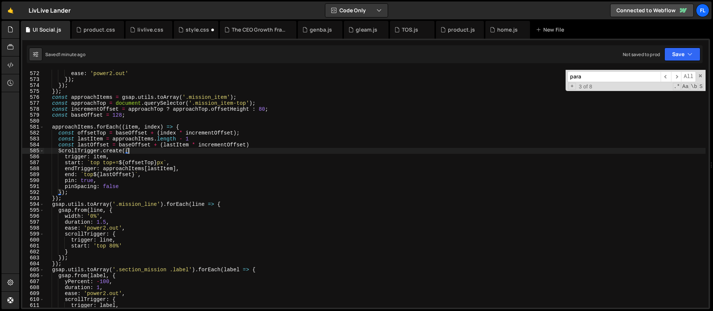
click at [136, 149] on div "duration : 0.2 , ease : 'power2.out' }) ; }) ; }) ; const approachItems = gsap …" at bounding box center [374, 190] width 661 height 250
click at [187, 126] on div "duration : 0.2 , ease : 'power2.out' }) ; }) ; }) ; const approachItems = gsap …" at bounding box center [374, 190] width 661 height 250
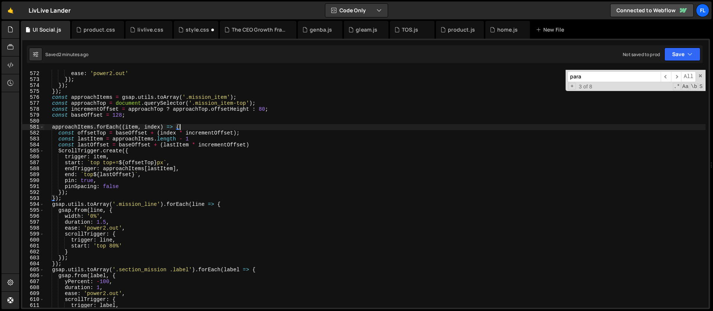
click at [133, 149] on div "duration : 0.2 , ease : 'power2.out' }) ; }) ; }) ; const approachItems = gsap …" at bounding box center [374, 190] width 661 height 250
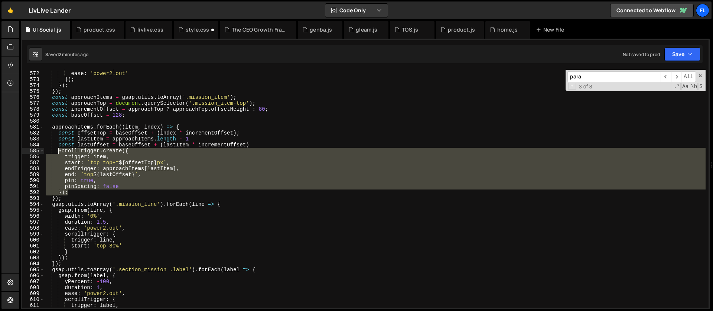
drag, startPoint x: 69, startPoint y: 192, endPoint x: 58, endPoint y: 150, distance: 43.2
click at [58, 150] on div "duration : 0.2 , ease : 'power2.out' }) ; }) ; }) ; const approachItems = gsap …" at bounding box center [374, 190] width 661 height 250
click at [66, 199] on div "duration : 0.2 , ease : 'power2.out' }) ; }) ; }) ; const approachItems = gsap …" at bounding box center [374, 190] width 661 height 250
type textarea "});"
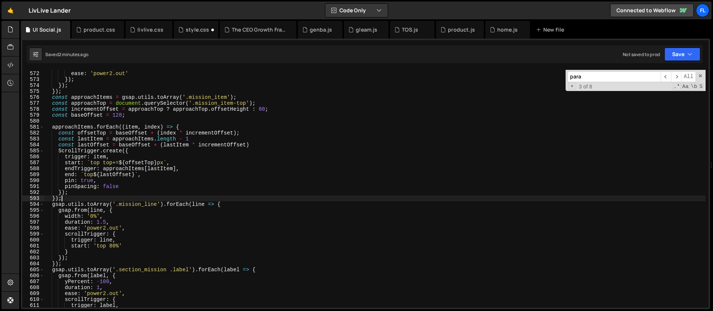
click at [68, 196] on div "duration : 0.2 , ease : 'power2.out' }) ; }) ; }) ; const approachItems = gsap …" at bounding box center [374, 190] width 661 height 250
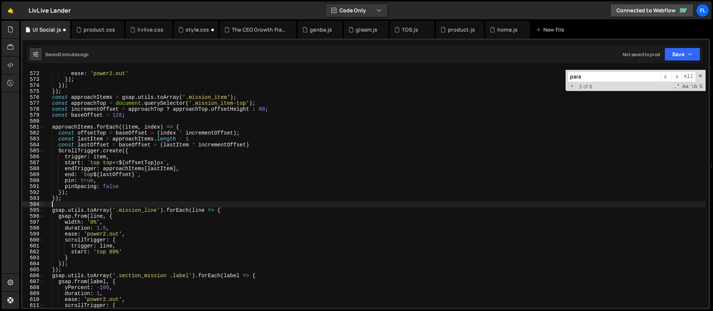
paste textarea "});"
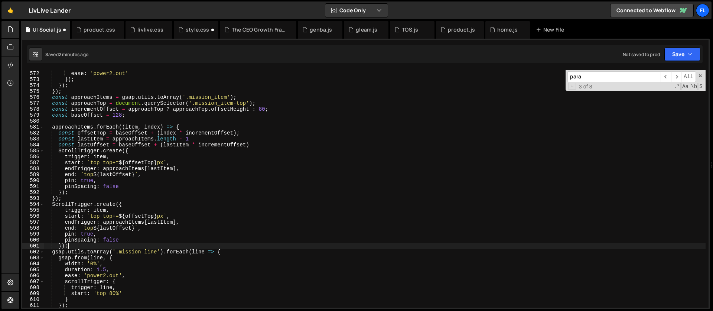
click at [103, 212] on div "duration : 0.2 , ease : 'power2.out' }) ; }) ; }) ; const approachItems = gsap …" at bounding box center [374, 190] width 661 height 250
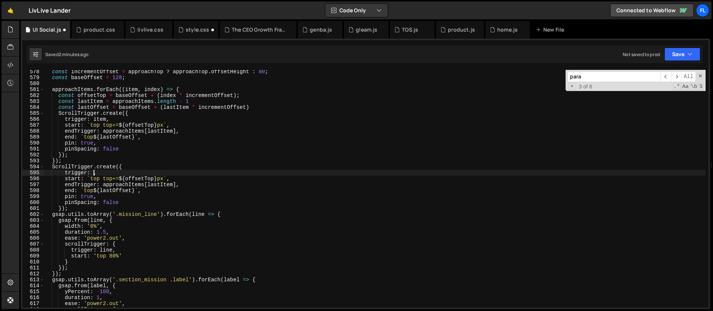
scroll to position [0, 3]
paste textarea "mission_heading'"
drag, startPoint x: 168, startPoint y: 177, endPoint x: 87, endPoint y: 179, distance: 81.3
click at [87, 179] on div "const incrementOffset = approachTop ? approachTop . offsetHeight : 80 ; const b…" at bounding box center [374, 194] width 661 height 250
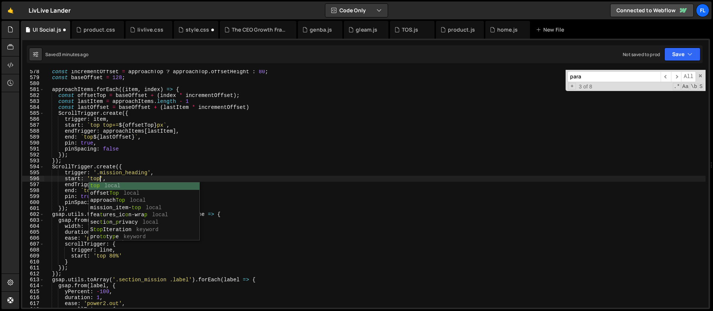
click at [101, 177] on div "const incrementOffset = approachTop ? approachTop . offsetHeight : 80 ; const b…" at bounding box center [374, 194] width 661 height 250
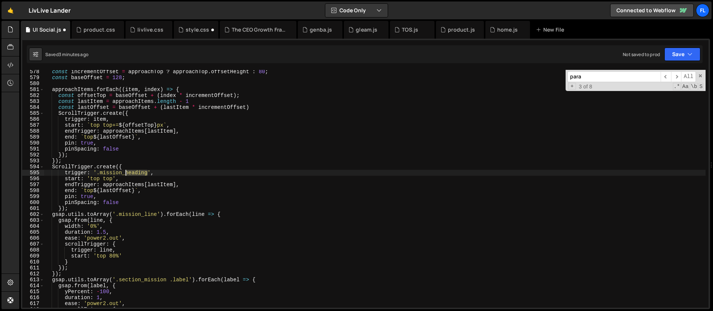
drag, startPoint x: 148, startPoint y: 172, endPoint x: 127, endPoint y: 171, distance: 21.2
click at [127, 171] on div "const incrementOffset = approachTop ? approachTop . offsetHeight : 80 ; const b…" at bounding box center [374, 194] width 661 height 250
drag, startPoint x: 177, startPoint y: 185, endPoint x: 102, endPoint y: 185, distance: 74.3
click at [102, 185] on div "const incrementOffset = approachTop ? approachTop . offsetHeight : 80 ; const b…" at bounding box center [374, 194] width 661 height 250
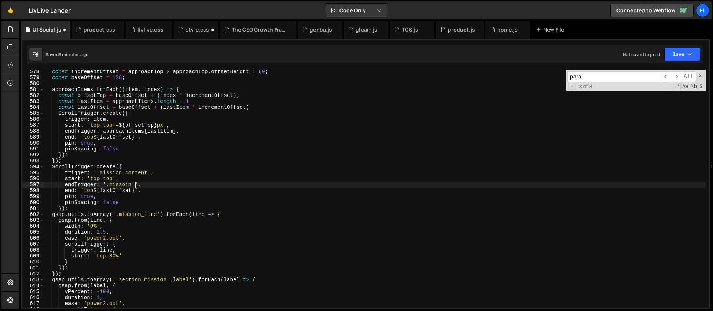
scroll to position [0, 6]
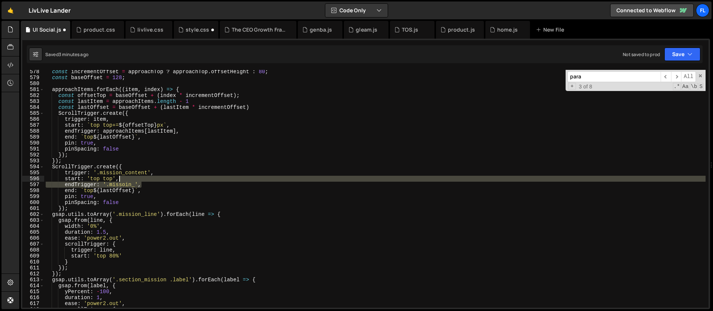
drag, startPoint x: 146, startPoint y: 186, endPoint x: 147, endPoint y: 179, distance: 6.3
click at [147, 179] on div "const incrementOffset = approachTop ? approachTop . offsetHeight : 80 ; const b…" at bounding box center [374, 194] width 661 height 250
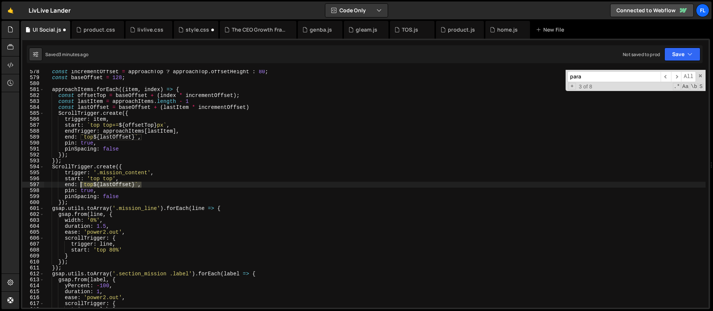
drag, startPoint x: 141, startPoint y: 182, endPoint x: 81, endPoint y: 183, distance: 59.8
click at [81, 183] on div "const incrementOffset = approachTop ? approachTop . offsetHeight : 80 ; const b…" at bounding box center [374, 194] width 661 height 250
click at [101, 196] on div "const incrementOffset = approachTop ? approachTop . offsetHeight : 80 ; const b…" at bounding box center [374, 194] width 661 height 250
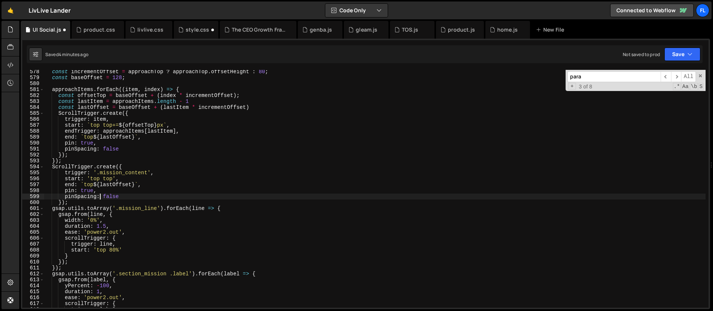
click at [88, 190] on div "const incrementOffset = approachTop ? approachTop . offsetHeight : 80 ; const b…" at bounding box center [374, 194] width 661 height 250
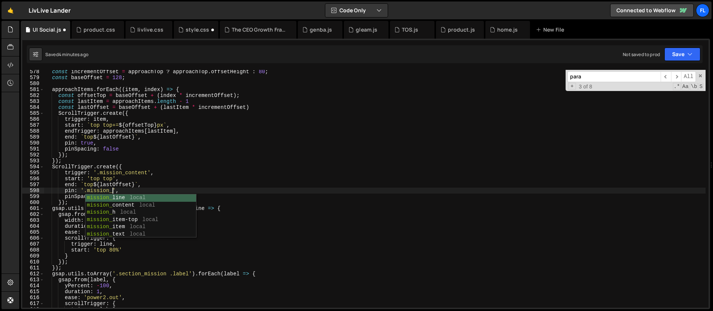
scroll to position [0, 4]
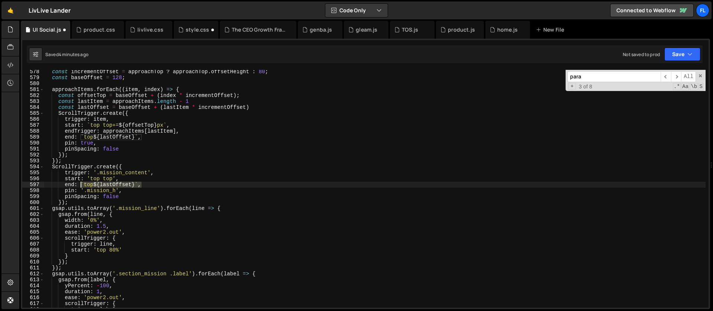
drag, startPoint x: 142, startPoint y: 183, endPoint x: 81, endPoint y: 186, distance: 61.7
click at [81, 186] on div "const incrementOffset = approachTop ? approachTop . offsetHeight : 80 ; const b…" at bounding box center [374, 194] width 661 height 250
click at [123, 196] on div "const incrementOffset = approachTop ? approachTop . offsetHeight : 80 ; const b…" at bounding box center [374, 194] width 661 height 250
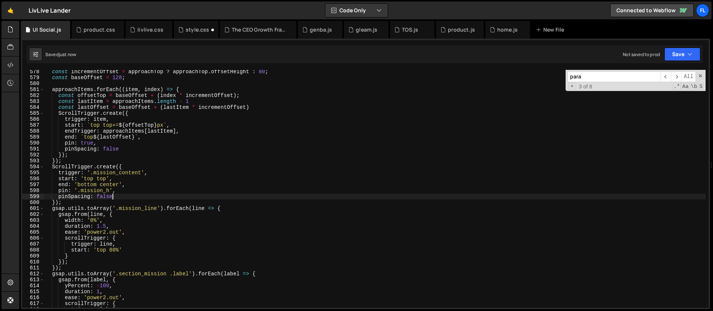
type textarea "pinSpacing: false,"
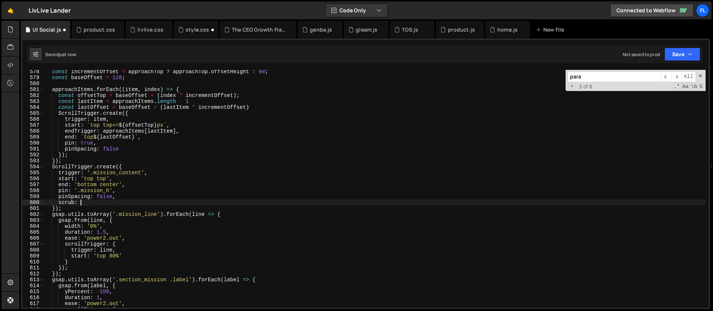
scroll to position [0, 2]
click at [130, 146] on div "const incrementOffset = approachTop ? approachTop . offsetHeight : 80 ; const b…" at bounding box center [374, 194] width 661 height 250
click at [126, 148] on div "const incrementOffset = approachTop ? approachTop . offsetHeight : 80 ; const b…" at bounding box center [374, 194] width 661 height 250
type textarea "pinSpacing: false,"
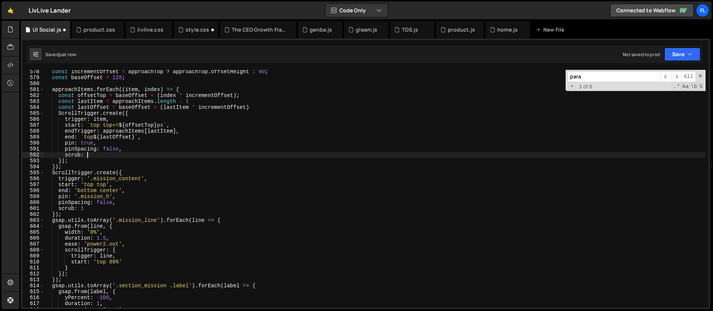
scroll to position [0, 3]
click at [126, 137] on div "const incrementOffset = approachTop ? approachTop . offsetHeight : 80 ; const b…" at bounding box center [374, 194] width 661 height 250
click at [110, 196] on div "const incrementOffset = approachTop ? approachTop . offsetHeight : 80 ; const b…" at bounding box center [374, 194] width 661 height 250
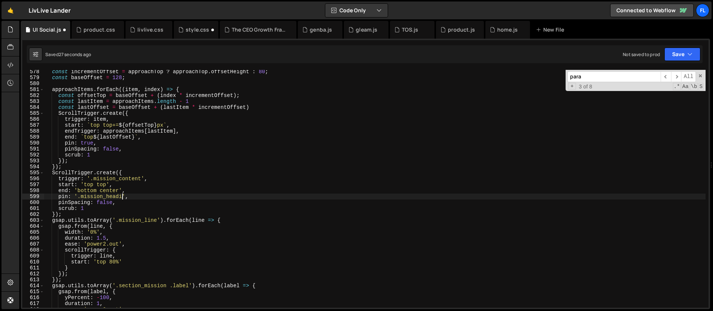
scroll to position [0, 6]
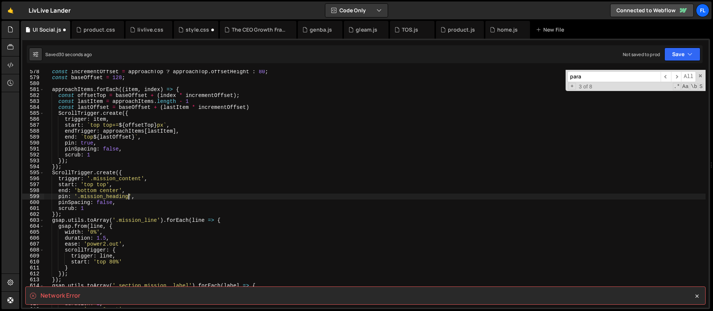
click at [112, 196] on div "const incrementOffset = approachTop ? approachTop . offsetHeight : 80 ; const b…" at bounding box center [374, 194] width 661 height 250
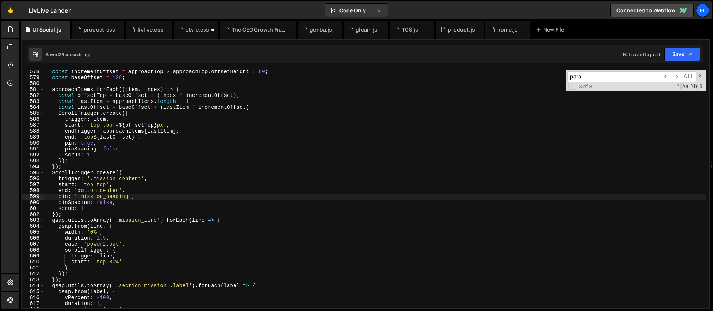
click at [122, 78] on div "const incrementOffset = approachTop ? approachTop . offsetHeight : 80 ; const b…" at bounding box center [374, 194] width 661 height 250
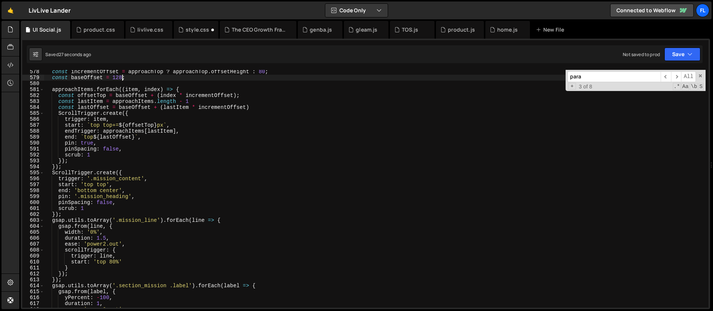
scroll to position [3401, 0]
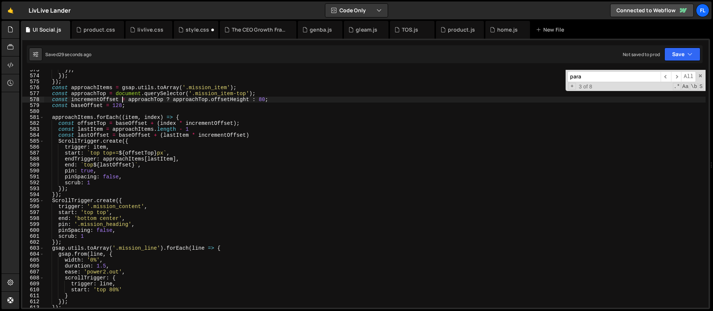
click at [121, 102] on div "}) ; }) ; }) ; const approachItems = gsap . utils . toArray ( '.mission_item' )…" at bounding box center [374, 192] width 661 height 250
click at [122, 106] on div "}) ; }) ; }) ; const approachItems = gsap . utils . toArray ( '.mission_item' )…" at bounding box center [374, 192] width 661 height 250
click at [108, 219] on div "}) ; }) ; }) ; const approachItems = gsap . utils . toArray ( '.mission_item' )…" at bounding box center [374, 192] width 661 height 250
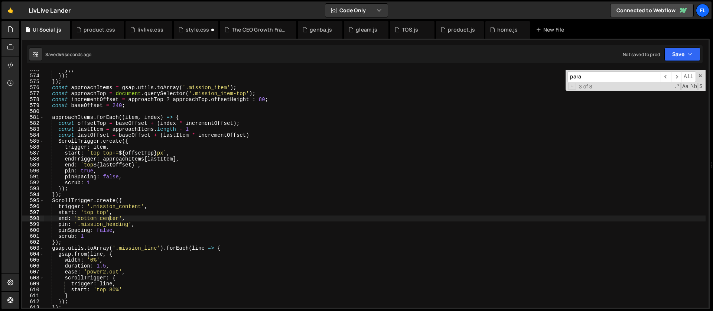
click at [108, 219] on div "}) ; }) ; }) ; const approachItems = gsap . utils . toArray ( '.mission_item' )…" at bounding box center [374, 192] width 661 height 250
click at [103, 219] on div "}) ; }) ; }) ; const approachItems = gsap . utils . toArray ( '.mission_item' )…" at bounding box center [374, 192] width 661 height 250
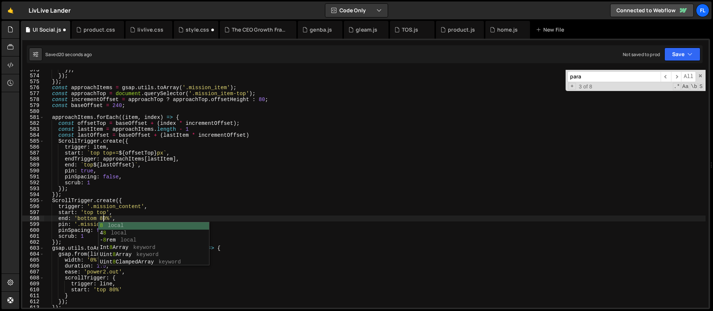
scroll to position [0, 4]
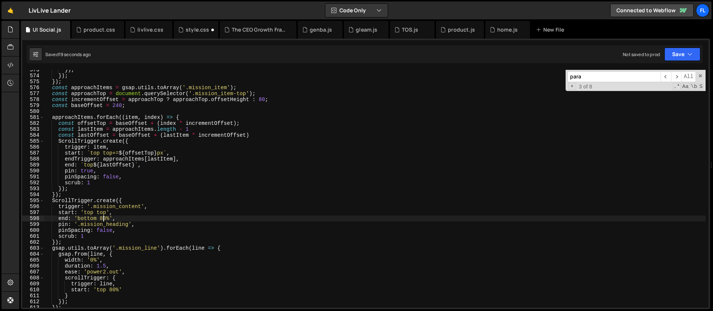
click at [107, 217] on div "}) ; }) ; }) ; const approachItems = gsap . utils . toArray ( '.mission_item' )…" at bounding box center [374, 192] width 661 height 250
type textarea "end: 'bottom 78%',"
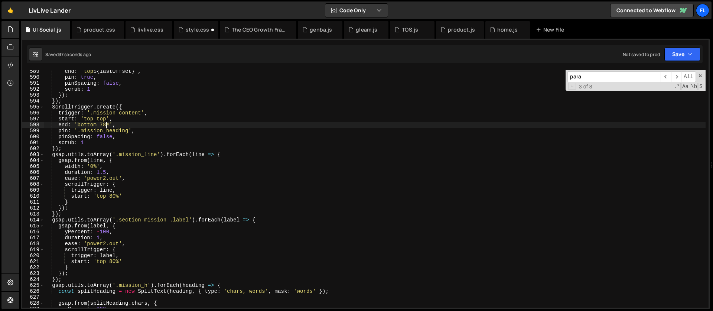
scroll to position [3521, 0]
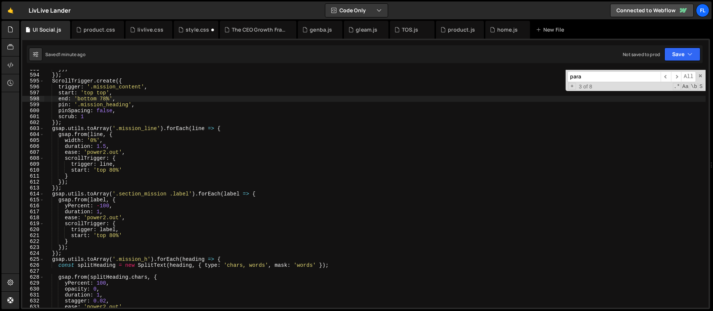
drag, startPoint x: 588, startPoint y: 76, endPoint x: 555, endPoint y: 71, distance: 33.5
click at [555, 71] on div "}) ; }) ; ScrollTrigger . create ({ trigger : '.mission_content' , start : 'top…" at bounding box center [374, 189] width 661 height 238
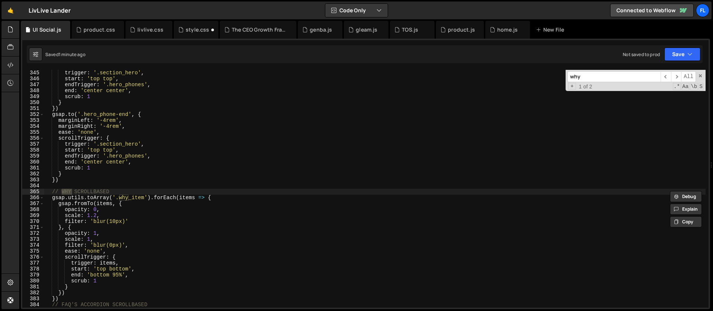
type input "why"
click at [96, 203] on div "trigger : '.section_hero' , start : 'top top' , endTrigger : '.hero_phones' , e…" at bounding box center [374, 195] width 661 height 250
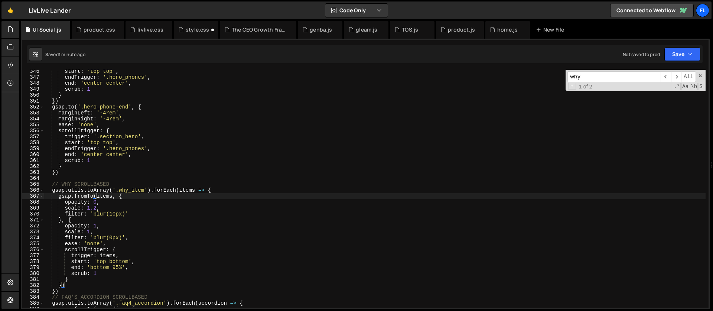
scroll to position [2071, 0]
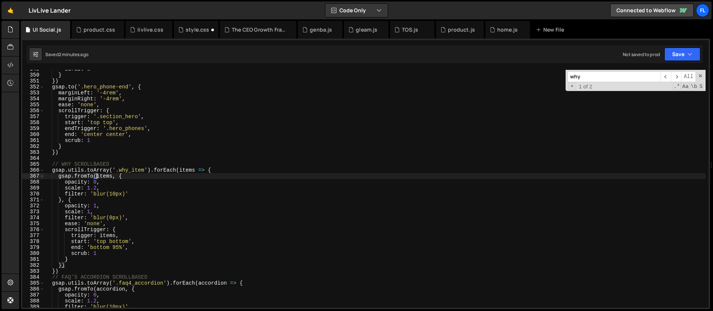
click at [103, 189] on div "scrub : 1 } }) gsap . to ( '.hero_phone-end' , { marginLeft : '-4rem' , marginR…" at bounding box center [374, 191] width 661 height 250
type textarea "scale: 1.2,"
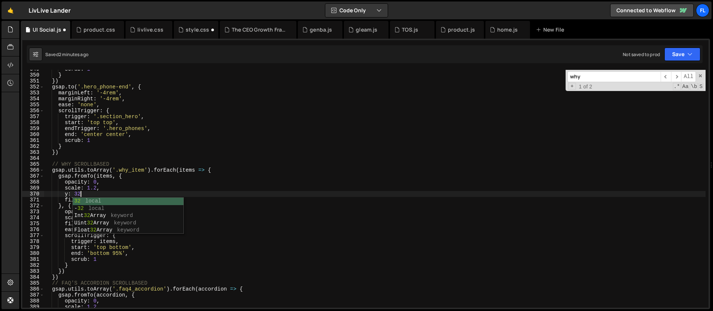
scroll to position [0, 2]
click at [96, 217] on div "scrub : 1 } }) gsap . to ( '.hero_phone-end' , { marginLeft : '-4rem' , marginR…" at bounding box center [374, 191] width 661 height 250
type textarea "scale: 1,"
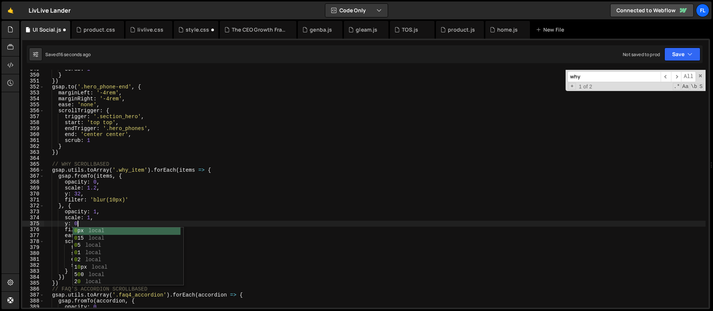
scroll to position [0, 2]
click at [99, 185] on div "scrub : 1 } }) gsap . to ( '.hero_phone-end' , { marginLeft : '-4rem' , marginR…" at bounding box center [374, 191] width 661 height 250
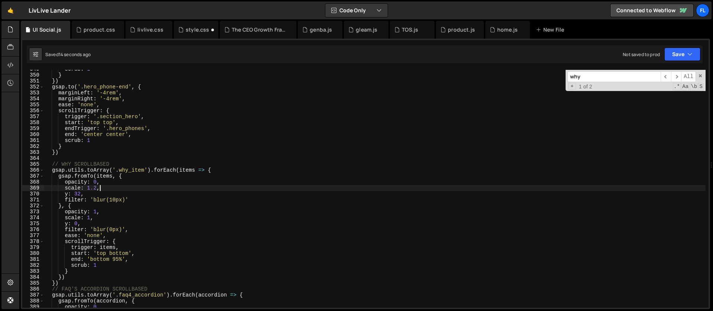
click at [97, 187] on div "scrub : 1 } }) gsap . to ( '.hero_phone-end' , { marginLeft : '-4rem' , marginR…" at bounding box center [374, 191] width 661 height 250
click at [81, 194] on div "scrub : 1 } }) gsap . to ( '.hero_phone-end' , { marginLeft : '-4rem' , marginR…" at bounding box center [374, 191] width 661 height 250
click at [102, 186] on div "scrub : 1 } }) gsap . to ( '.hero_phone-end' , { marginLeft : '-4rem' , marginR…" at bounding box center [374, 191] width 661 height 250
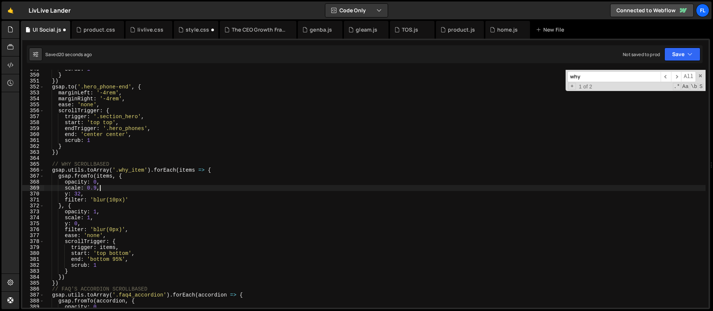
click at [103, 215] on div "scrub : 1 } }) gsap . to ( '.hero_phone-end' , { marginLeft : '-4rem' , marginR…" at bounding box center [374, 191] width 661 height 250
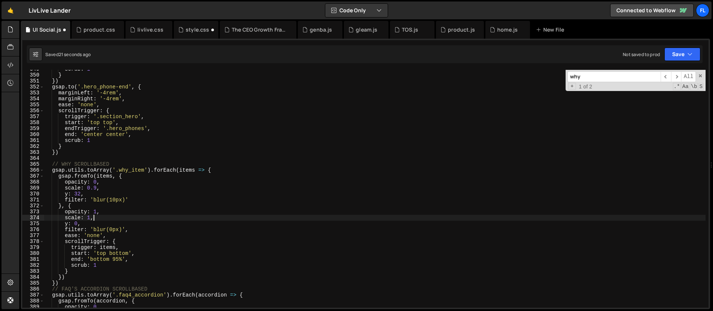
click at [92, 224] on div "scrub : 1 } }) gsap . to ( '.hero_phone-end' , { marginLeft : '-4rem' , marginR…" at bounding box center [374, 191] width 661 height 250
type textarea "y: 0,"
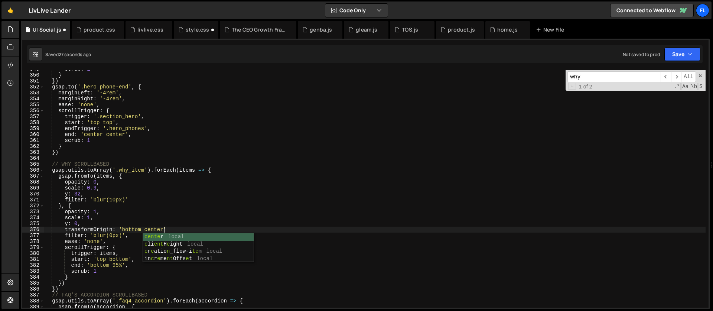
scroll to position [0, 8]
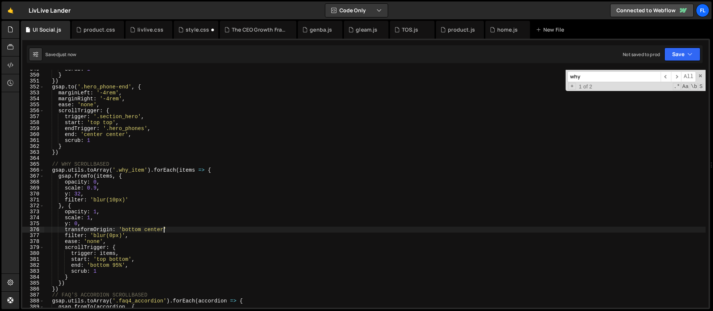
click at [170, 219] on div "scrub : 1 } }) gsap . to ( '.hero_phone-end' , { marginLeft : '-4rem' , marginR…" at bounding box center [374, 191] width 661 height 250
click at [171, 228] on div "scrub : 1 } }) gsap . to ( '.hero_phone-end' , { marginLeft : '-4rem' , marginR…" at bounding box center [374, 191] width 661 height 250
click at [97, 189] on div "scrub : 1 } }) gsap . to ( '.hero_phone-end' , { marginLeft : '-4rem' , marginR…" at bounding box center [374, 191] width 661 height 250
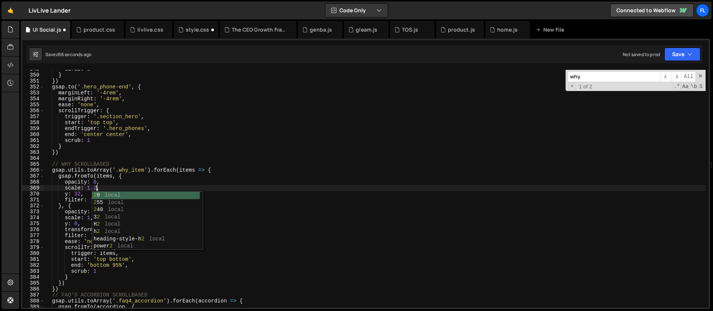
scroll to position [0, 3]
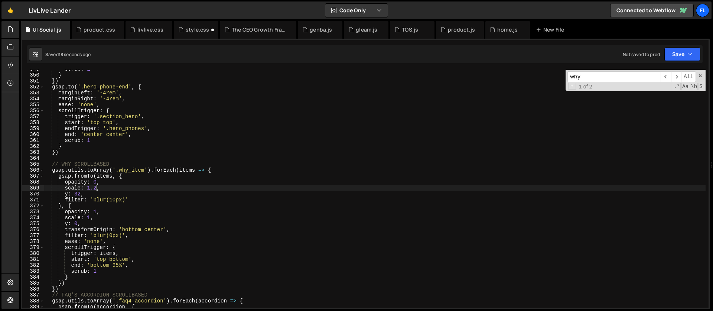
click at [98, 187] on div "scrub : 1 } }) gsap . to ( '.hero_phone-end' , { marginLeft : '-4rem' , marginR…" at bounding box center [374, 191] width 661 height 250
click at [248, 207] on div "scrub : 1 } }) gsap . to ( '.hero_phone-end' , { marginLeft : '-4rem' , marginR…" at bounding box center [374, 191] width 661 height 250
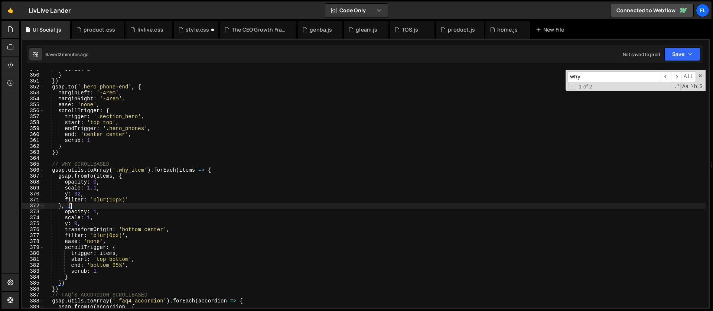
click at [220, 173] on div "scrub : 1 } }) gsap . to ( '.hero_phone-end' , { marginLeft : '-4rem' , marginR…" at bounding box center [374, 191] width 661 height 250
click at [216, 171] on div "scrub : 1 } }) gsap . to ( '.hero_phone-end' , { marginLeft : '-4rem' , marginR…" at bounding box center [374, 191] width 661 height 250
click at [698, 77] on span at bounding box center [700, 75] width 5 height 5
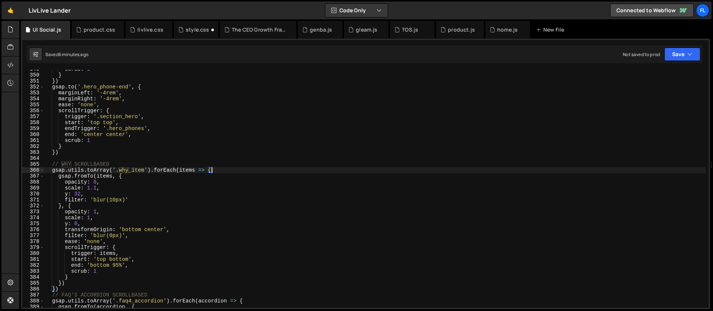
click at [175, 152] on div "scrub : 1 } }) gsap . to ( '.hero_phone-end' , { marginLeft : '-4rem' , marginR…" at bounding box center [374, 191] width 661 height 250
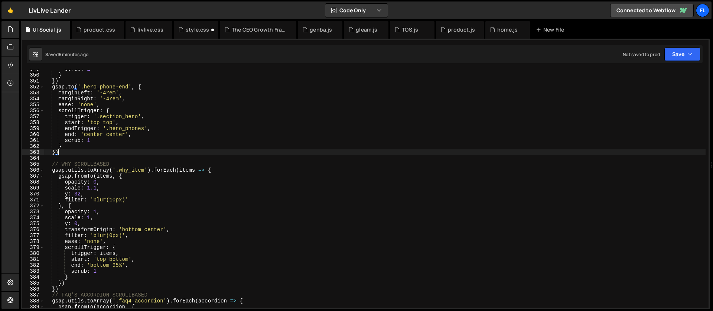
click at [81, 161] on div "scrub : 1 } }) gsap . to ( '.hero_phone-end' , { marginLeft : '-4rem' , marginR…" at bounding box center [374, 191] width 661 height 250
type textarea "// WHY SCROLLBASED"
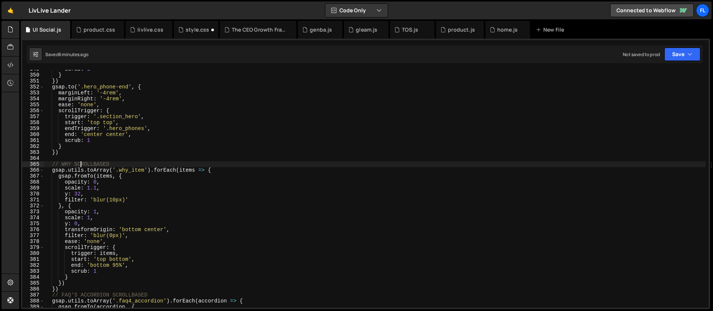
click at [57, 160] on div "scrub : 1 } }) gsap . to ( '.hero_phone-end' , { marginLeft : '-4rem' , marginR…" at bounding box center [374, 191] width 661 height 250
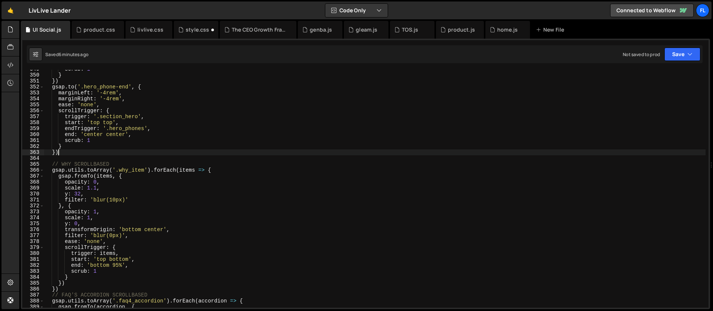
click at [60, 153] on div "scrub : 1 } }) gsap . to ( '.hero_phone-end' , { marginLeft : '-4rem' , marginR…" at bounding box center [374, 191] width 661 height 250
click at [77, 146] on div "scrub : 1 } }) gsap . to ( '.hero_phone-end' , { marginLeft : '-4rem' , marginR…" at bounding box center [374, 191] width 661 height 250
click at [62, 152] on div "scrub : 1 } }) gsap . to ( '.hero_phone-end' , { marginLeft : '-4rem' , marginR…" at bounding box center [374, 191] width 661 height 250
click at [117, 106] on div "scrub : 1 } }) gsap . to ( '.hero_phone-end' , { marginLeft : '-4rem' , marginR…" at bounding box center [374, 191] width 661 height 250
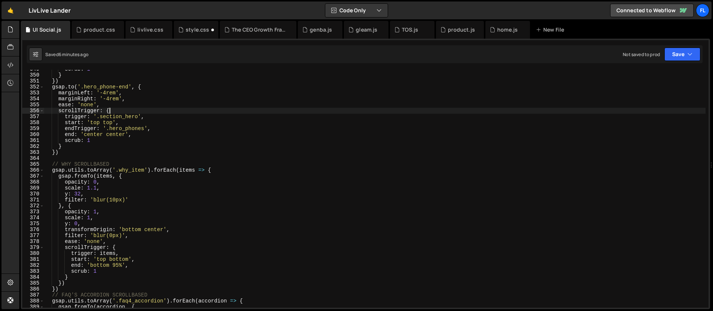
click at [117, 108] on div "scrub : 1 } }) gsap . to ( '.hero_phone-end' , { marginLeft : '-4rem' , marginR…" at bounding box center [374, 191] width 661 height 250
click at [157, 81] on div "scrub : 1 } }) gsap . to ( '.hero_phone-end' , { marginLeft : '-4rem' , marginR…" at bounding box center [374, 191] width 661 height 250
click at [150, 86] on div "scrub : 1 } }) gsap . to ( '.hero_phone-end' , { marginLeft : '-4rem' , marginR…" at bounding box center [374, 191] width 661 height 250
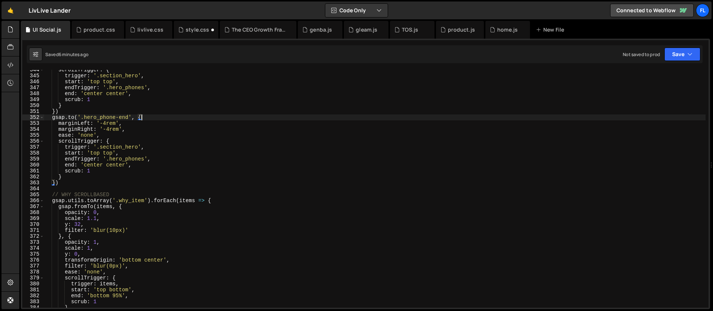
click at [60, 111] on div "scrollTrigger : { trigger : '.section_hero' , start : 'top top' , endTrigger : …" at bounding box center [374, 192] width 661 height 250
click at [67, 98] on div "scrollTrigger : { trigger : '.section_hero' , start : 'top top' , endTrigger : …" at bounding box center [374, 192] width 661 height 250
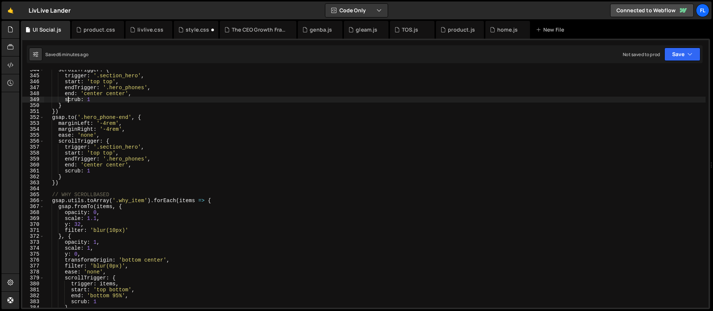
click at [66, 104] on div "scrollTrigger : { trigger : '.section_hero' , start : 'top top' , endTrigger : …" at bounding box center [374, 192] width 661 height 250
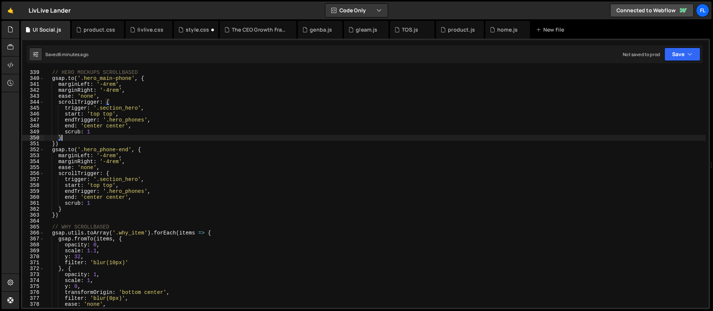
click at [114, 99] on div "// HERO MOCKUPS SCROLLBASED gsap . to ( '.hero_main-phone' , { marginLeft : '-4…" at bounding box center [374, 194] width 661 height 250
click at [297, 178] on div "// HERO MOCKUPS SCROLLBASED gsap . to ( '.hero_main-phone' , { marginLeft : '-4…" at bounding box center [374, 194] width 661 height 250
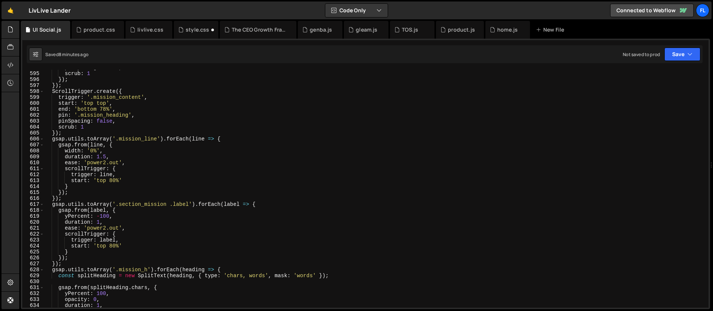
scroll to position [3496, 0]
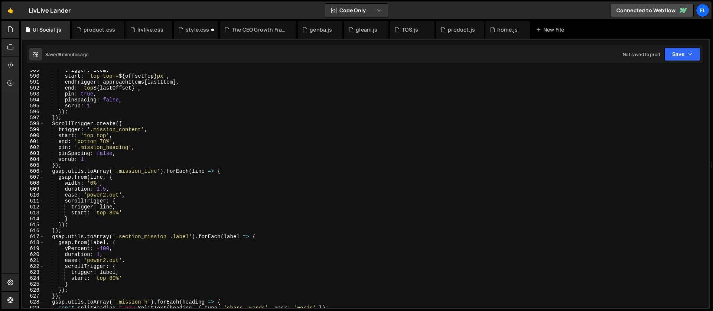
click at [114, 212] on div "trigger : item , start : ` top top+= ${ offsetTop } px ` , endTrigger : approac…" at bounding box center [374, 192] width 661 height 250
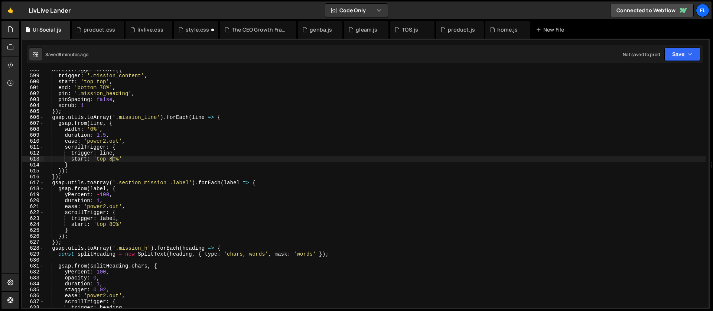
scroll to position [3550, 0]
click at [112, 223] on div "ScrollTrigger . create ({ trigger : '.mission_content' , start : 'top top' , en…" at bounding box center [374, 192] width 661 height 250
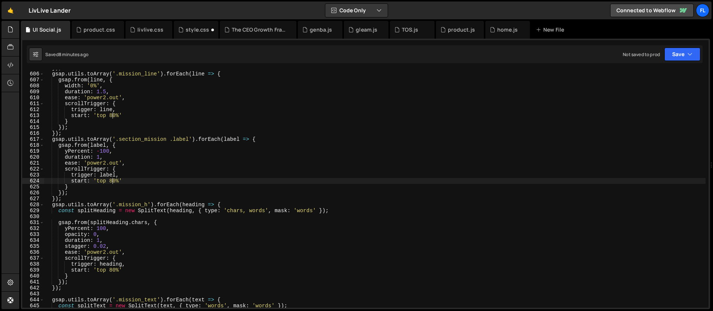
scroll to position [3601, 0]
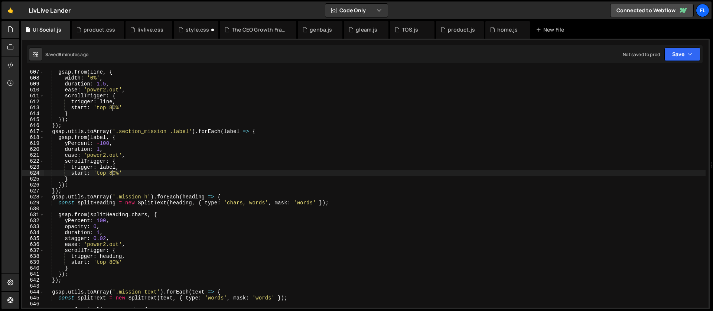
click at [113, 263] on div "gsap . from ( line , { width : '0%' , duration : 1.5 , ease : 'power2.out' , sc…" at bounding box center [374, 194] width 661 height 250
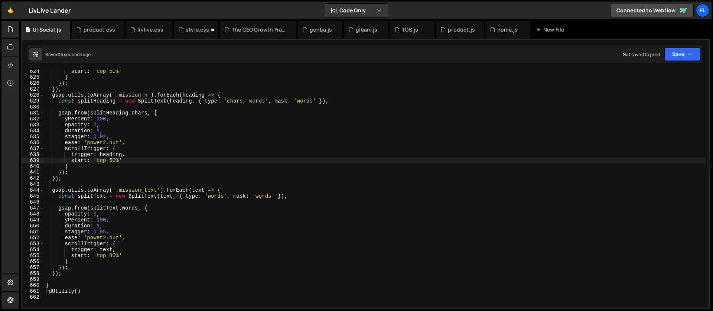
scroll to position [3759, 0]
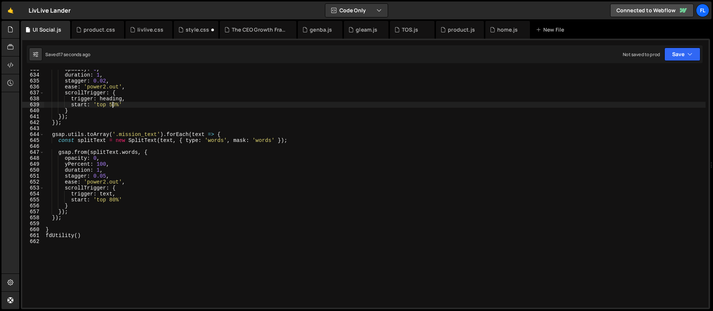
click at [114, 200] on div "opacity : 0 , duration : 1 , stagger : 0.02 , ease : 'power2.out' , scrollTrigg…" at bounding box center [374, 191] width 661 height 250
click at [113, 201] on div "opacity : 0 , duration : 1 , stagger : 0.02 , ease : 'power2.out' , scrollTrigg…" at bounding box center [374, 191] width 661 height 250
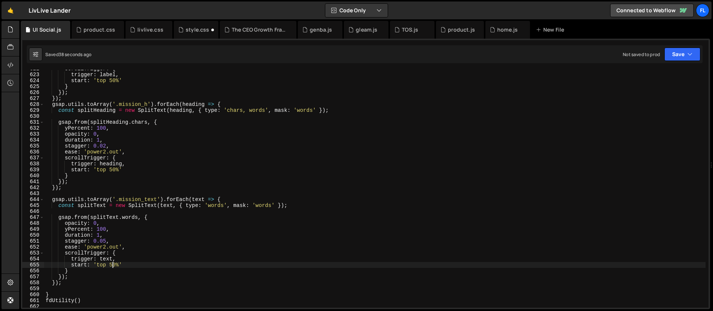
scroll to position [3694, 0]
click at [113, 169] on div "scrollTrigger : { trigger : label , start : 'top 50%' } }) ; }) ; gsap . utils …" at bounding box center [374, 191] width 661 height 250
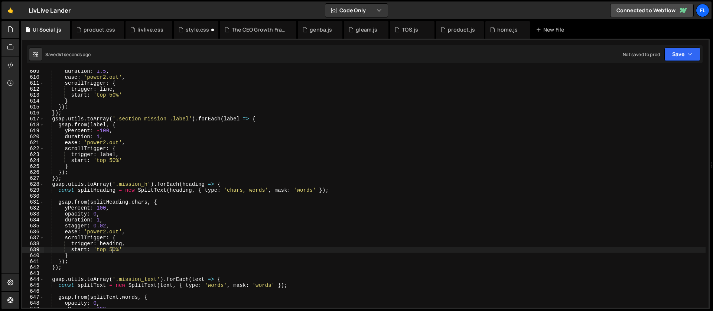
click at [113, 160] on div "duration : 1.5 , ease : 'power2.out' , scrollTrigger : { trigger : line , start…" at bounding box center [374, 193] width 661 height 250
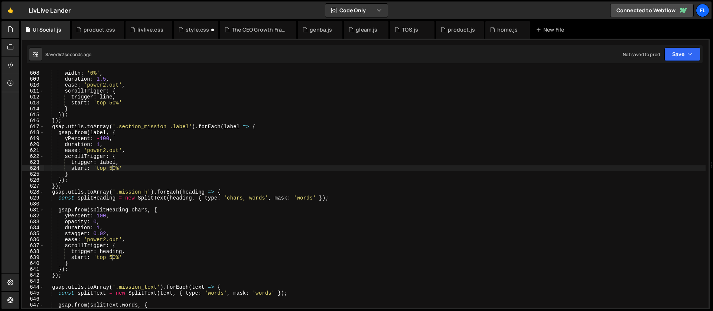
scroll to position [3556, 0]
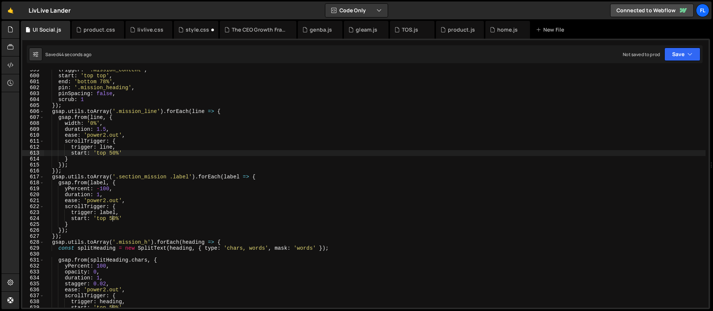
click at [113, 153] on div "trigger : '.mission_content' , start : 'top top' , end : 'bottom 78%' , pin : '…" at bounding box center [374, 192] width 661 height 250
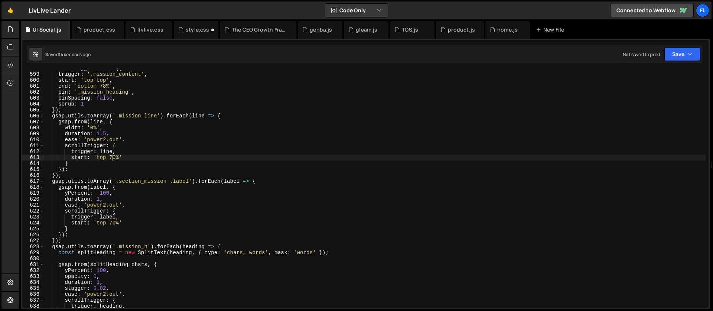
scroll to position [3551, 0]
click at [112, 223] on div "ScrollTrigger . create ({ trigger : '.mission_content' , start : 'top top' , en…" at bounding box center [374, 190] width 661 height 250
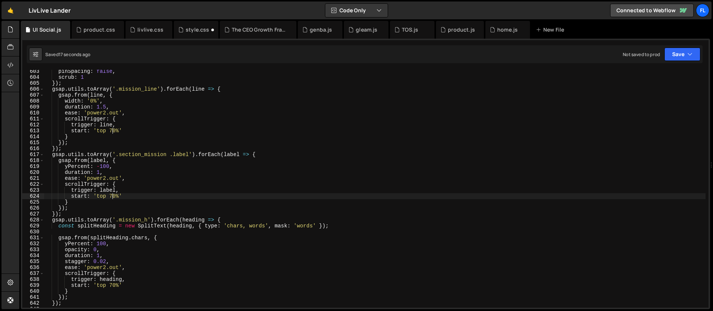
click at [116, 197] on div "pinSpacing : false , scrub : 1 }) ; gsap . utils . toArray ( '.mission_line' ) …" at bounding box center [374, 193] width 661 height 250
click at [114, 143] on div "pinSpacing : false , scrub : 1 }) ; gsap . utils . toArray ( '.mission_line' ) …" at bounding box center [374, 193] width 661 height 250
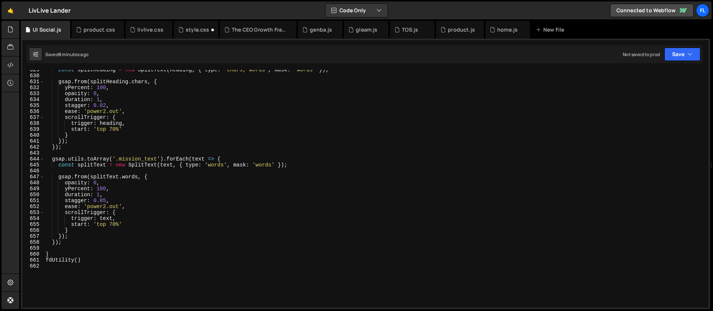
scroll to position [3734, 0]
click at [65, 243] on div "const splitHeading = new SplitText ( heading , { type : 'chars, words' , mask :…" at bounding box center [374, 192] width 661 height 250
type textarea "});"
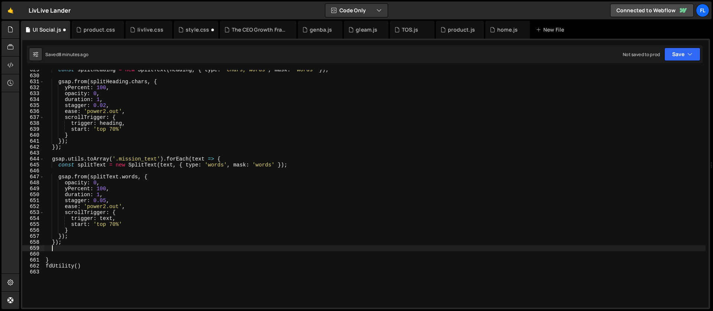
scroll to position [0, 0]
paste textarea "});"
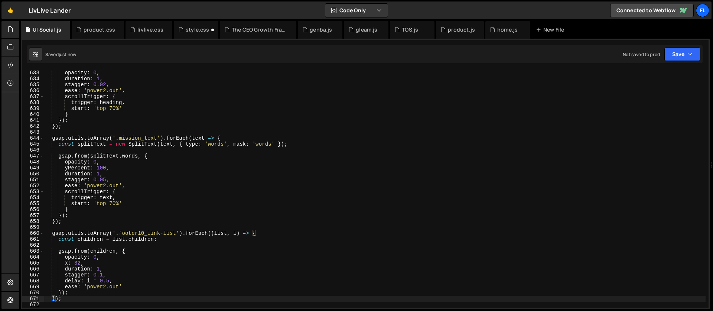
scroll to position [3783, 0]
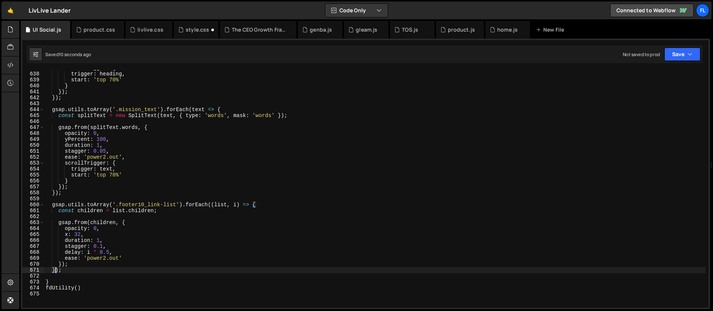
click at [127, 221] on div "scrollTrigger : { trigger : heading , start : 'top 70%' } }) ; }) ; gsap . util…" at bounding box center [374, 190] width 661 height 250
type textarea "gsap.from(children, {"
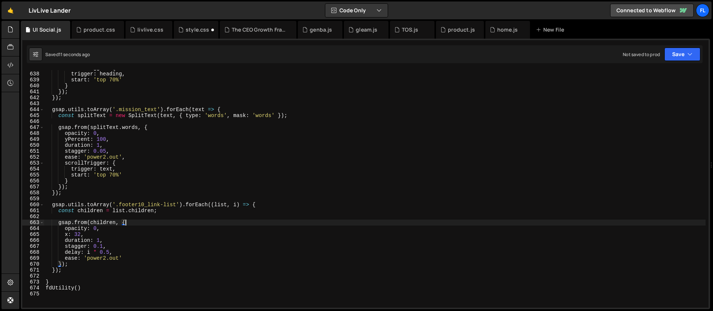
click at [164, 215] on div "scrollTrigger : { trigger : heading , start : 'top 70%' } }) ; }) ; gsap . util…" at bounding box center [374, 190] width 661 height 250
click at [162, 213] on div "scrollTrigger : { trigger : heading , start : 'top 70%' } }) ; }) ; gsap . util…" at bounding box center [374, 190] width 661 height 250
click at [100, 224] on div "scrollTrigger : { trigger : heading , start : 'top 70%' } }) ; }) ; gsap . util…" at bounding box center [374, 190] width 661 height 250
click at [153, 224] on div "scrollTrigger : { trigger : heading , start : 'top 70%' } }) ; }) ; gsap . util…" at bounding box center [374, 190] width 661 height 250
click at [270, 206] on div "scrollTrigger : { trigger : heading , start : 'top 70%' } }) ; }) ; gsap . util…" at bounding box center [374, 190] width 661 height 250
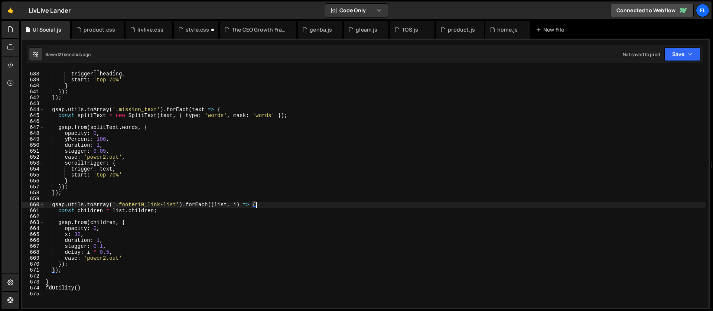
click at [72, 264] on div "scrollTrigger : { trigger : heading , start : 'top 70%' } }) ; }) ; gsap . util…" at bounding box center [374, 190] width 661 height 250
click at [129, 223] on div "scrollTrigger : { trigger : heading , start : 'top 70%' } }) ; }) ; gsap . util…" at bounding box center [374, 190] width 661 height 250
click at [131, 257] on div "scrollTrigger : { trigger : heading , start : 'top 70%' } }) ; }) ; gsap . util…" at bounding box center [374, 190] width 661 height 250
type textarea "ease: 'power2.out',"
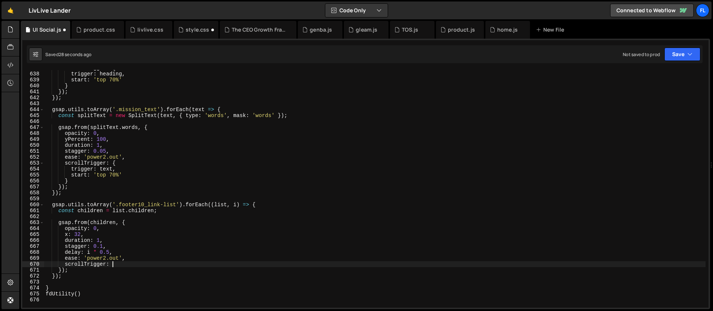
type textarea "scrollTrigger: {"
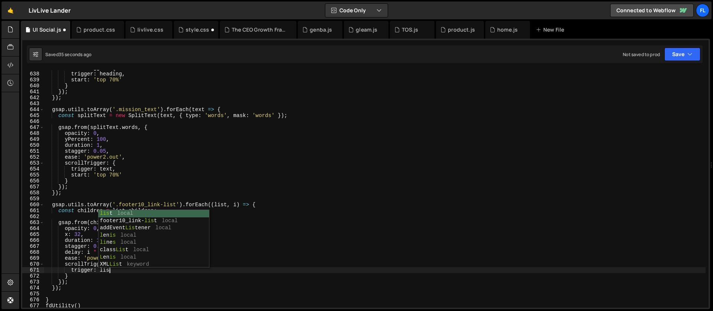
type textarea "trigger: list,"
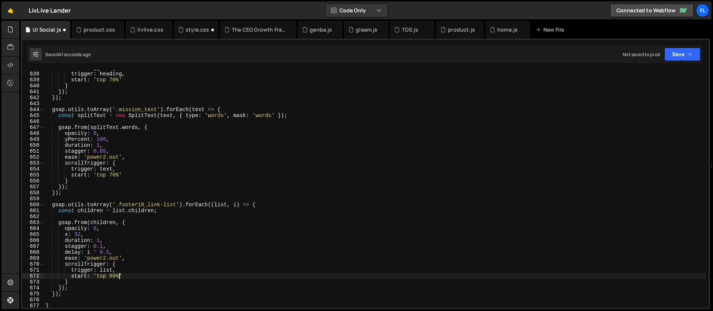
scroll to position [0, 5]
click at [124, 276] on div "scrollTrigger : { trigger : heading , start : 'top 70%' } }) ; }) ; gsap . util…" at bounding box center [374, 190] width 661 height 250
type textarea "start: 'top 80%',"
click at [170, 206] on div "scrollTrigger : { trigger : heading , start : 'top 70%' } }) ; }) ; gsap . util…" at bounding box center [374, 190] width 661 height 250
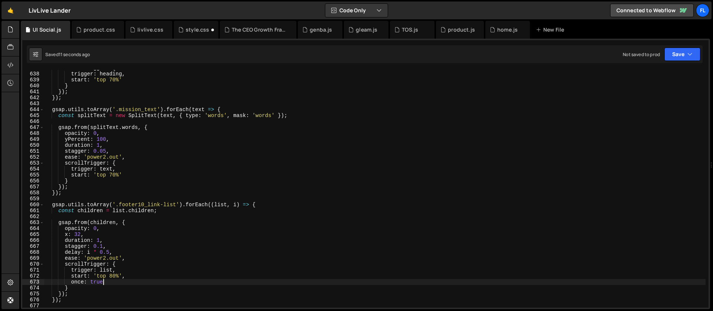
type textarea "gsap.utils.toArray('.footer10_link-list').forEach((list, i) => {"
click at [191, 207] on div "scrollTrigger : { trigger : heading , start : 'top 70%' } }) ; }) ; gsap . util…" at bounding box center [374, 190] width 661 height 250
click at [143, 218] on div "scrollTrigger : { trigger : heading , start : 'top 70%' } }) ; }) ; gsap . util…" at bounding box center [374, 190] width 661 height 250
click at [181, 212] on div "scrollTrigger : { trigger : heading , start : 'top 70%' } }) ; }) ; gsap . util…" at bounding box center [374, 190] width 661 height 250
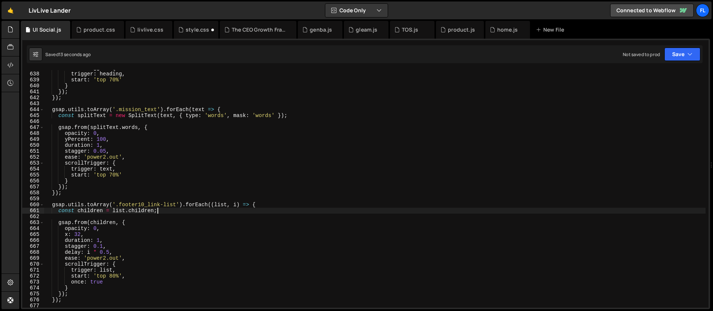
click at [141, 221] on div "scrollTrigger : { trigger : heading , start : 'top 70%' } }) ; }) ; gsap . util…" at bounding box center [374, 190] width 661 height 250
type textarea "gsap.from(children, {"
click at [103, 217] on div "scrollTrigger : { trigger : heading , start : 'top 70%' } }) ; }) ; gsap . util…" at bounding box center [374, 190] width 661 height 250
click at [99, 237] on div "scrollTrigger : { trigger : heading , start : 'top 70%' } }) ; }) ; gsap . util…" at bounding box center [374, 190] width 661 height 250
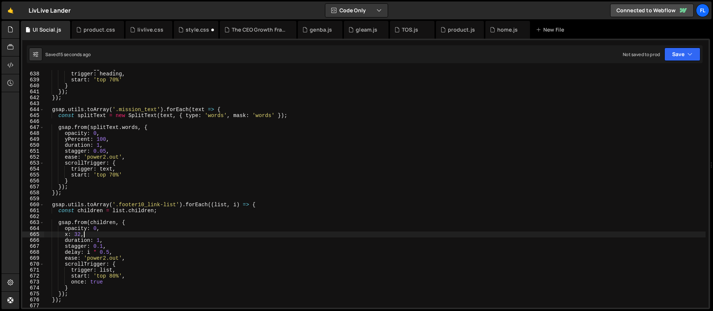
click at [103, 229] on div "scrollTrigger : { trigger : heading , start : 'top 70%' } }) ; }) ; gsap . util…" at bounding box center [374, 190] width 661 height 250
click at [101, 228] on div "scrollTrigger : { trigger : heading , start : 'top 70%' } }) ; }) ; gsap . util…" at bounding box center [374, 190] width 661 height 250
click at [98, 241] on div "scrollTrigger : { trigger : heading , start : 'top 70%' } }) ; }) ; gsap . util…" at bounding box center [374, 190] width 661 height 250
click at [109, 253] on div "scrollTrigger : { trigger : heading , start : 'top 70%' } }) ; }) ; gsap . util…" at bounding box center [374, 190] width 661 height 250
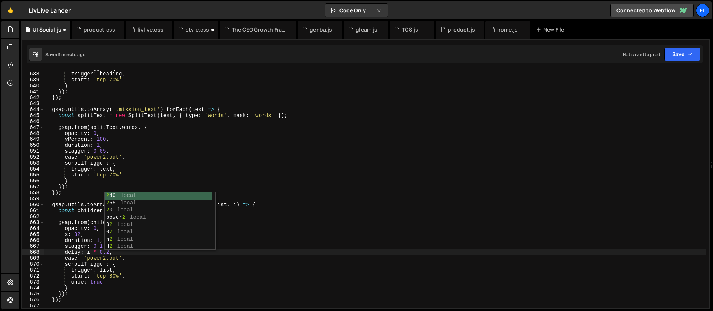
scroll to position [0, 4]
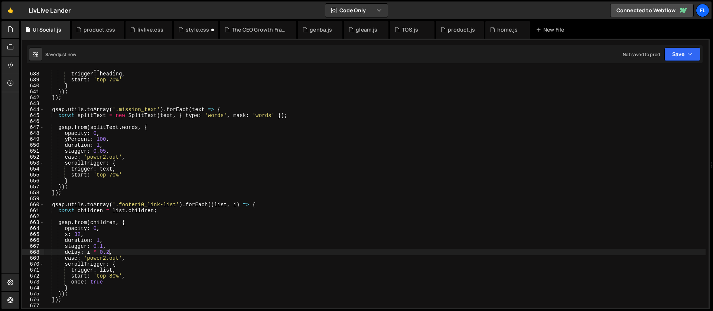
drag, startPoint x: 102, startPoint y: 245, endPoint x: 105, endPoint y: 253, distance: 8.1
click at [102, 245] on div "scrollTrigger : { trigger : heading , start : 'top 70%' } }) ; }) ; gsap . util…" at bounding box center [374, 190] width 661 height 250
click at [107, 256] on div "scrollTrigger : { trigger : heading , start : 'top 70%' } }) ; }) ; gsap . util…" at bounding box center [374, 190] width 661 height 250
click at [81, 234] on div "scrollTrigger : { trigger : heading , start : 'top 70%' } }) ; }) ; gsap . util…" at bounding box center [374, 190] width 661 height 250
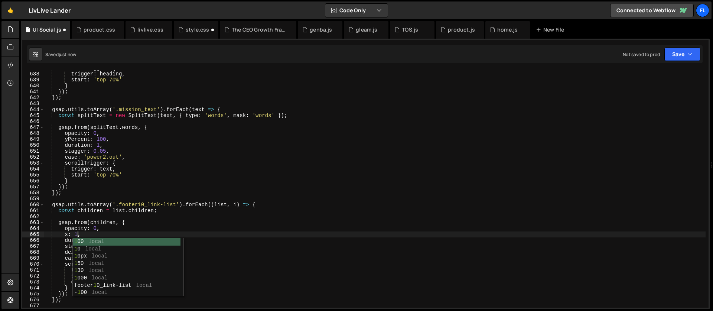
scroll to position [0, 2]
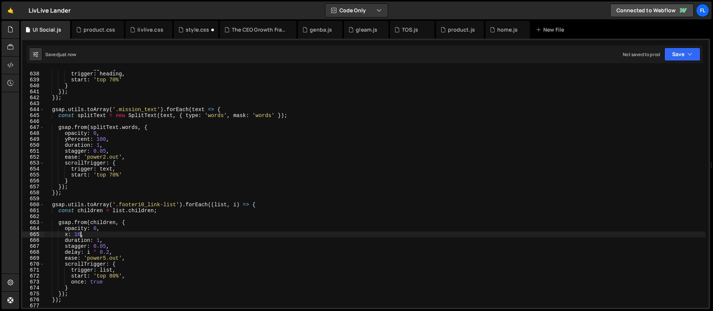
click at [81, 234] on div "scrollTrigger : { trigger : heading , start : 'top 70%' } }) ; }) ; gsap . util…" at bounding box center [374, 190] width 661 height 250
click at [80, 225] on div "scrollTrigger : { trigger : heading , start : 'top 70%' } }) ; }) ; gsap . util…" at bounding box center [374, 190] width 661 height 250
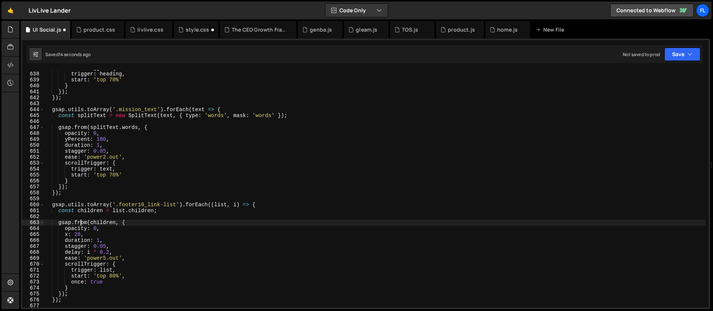
click at [105, 245] on div "scrollTrigger : { trigger : heading , start : 'top 70%' } }) ; }) ; gsap . util…" at bounding box center [374, 190] width 661 height 250
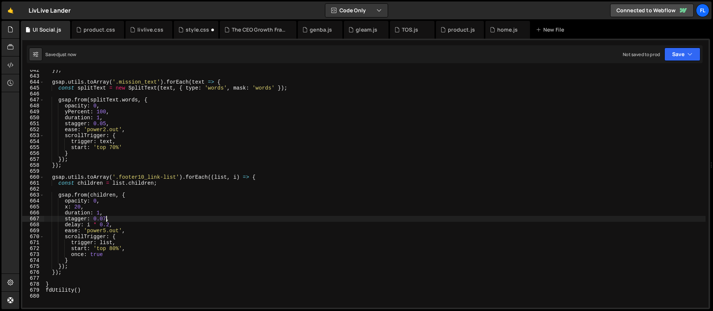
scroll to position [3811, 0]
click at [118, 238] on div "}) ; gsap . utils . toArray ( '.mission_text' ) . forEach ( text => { const spl…" at bounding box center [374, 192] width 661 height 250
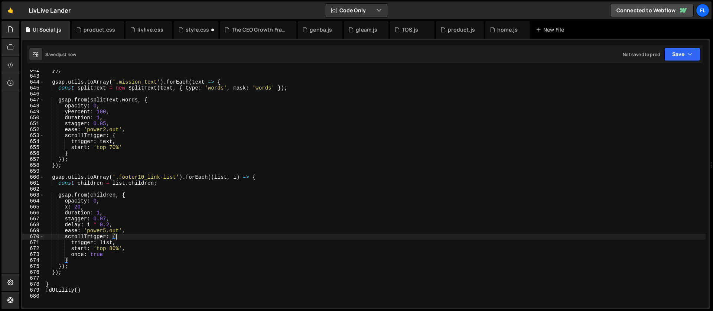
click at [75, 258] on div "}) ; gsap . utils . toArray ( '.mission_text' ) . forEach ( text => { const spl…" at bounding box center [374, 192] width 661 height 250
type textarea "},"
type textarea "onComplete: () => {"
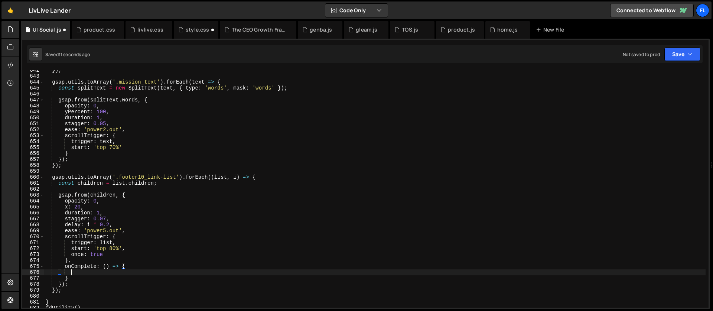
scroll to position [0, 1]
paste textarea "});"
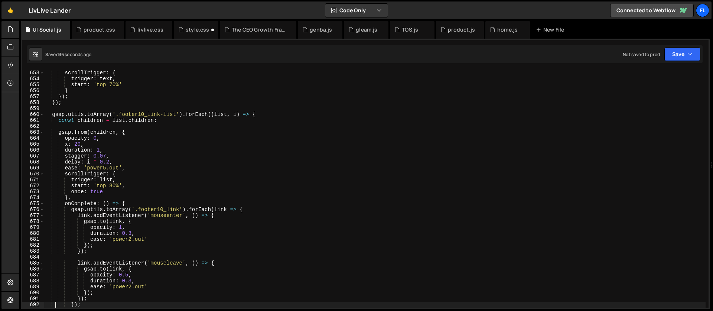
click at [163, 142] on div "scrollTrigger : { trigger : text , start : 'top 70%' } }) ; }) ; gsap . utils .…" at bounding box center [374, 195] width 661 height 250
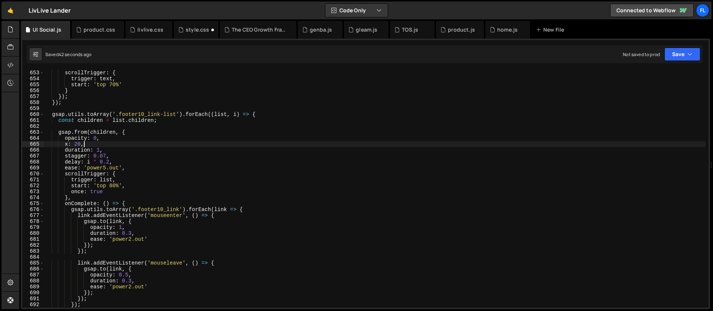
click at [166, 160] on div "scrollTrigger : { trigger : text , start : 'top 70%' } }) ; }) ; gsap . utils .…" at bounding box center [374, 195] width 661 height 250
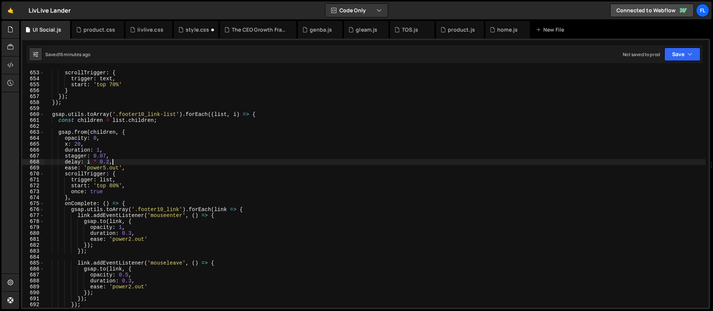
click at [257, 111] on div "scrollTrigger : { trigger : text , start : 'top 70%' } }) ; }) ; gsap . utils .…" at bounding box center [374, 195] width 661 height 250
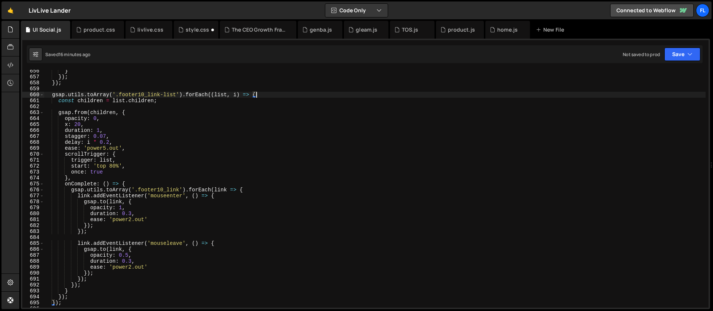
scroll to position [3919, 0]
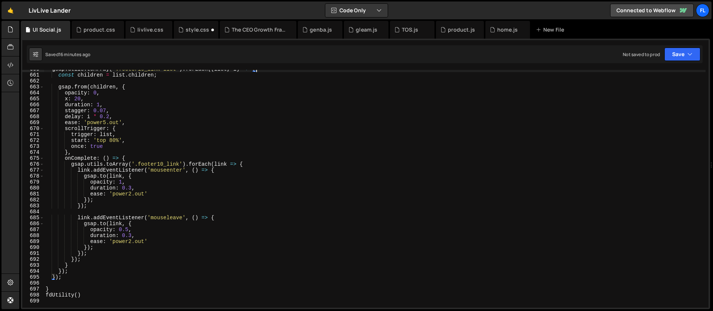
click at [250, 163] on div "gsap . utils . toArray ( '.footer10_link-list' ) . forEach (( list , i ) => { c…" at bounding box center [374, 191] width 661 height 250
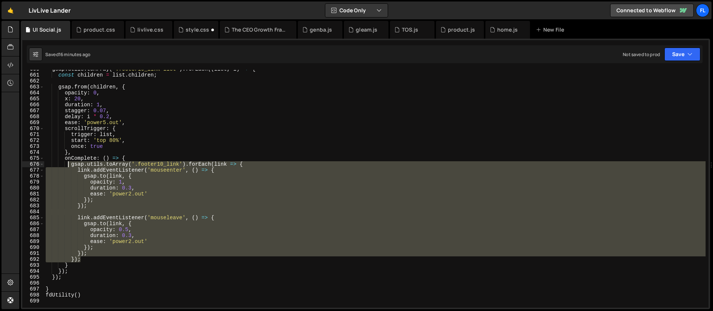
drag, startPoint x: 83, startPoint y: 260, endPoint x: 68, endPoint y: 165, distance: 96.3
click at [68, 165] on div "gsap . utils . toArray ( '.footer10_link-list' ) . forEach (( list , i ) => { c…" at bounding box center [374, 191] width 661 height 250
paste textarea "});"
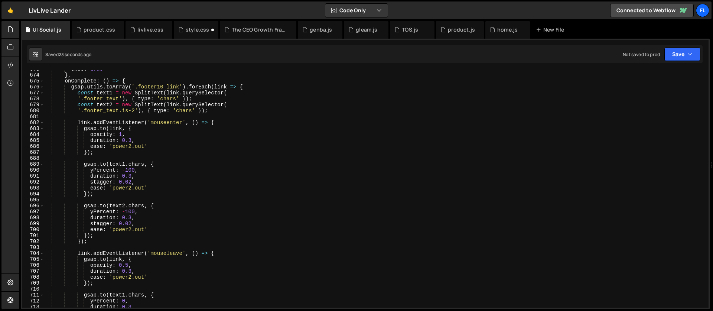
scroll to position [3988, 0]
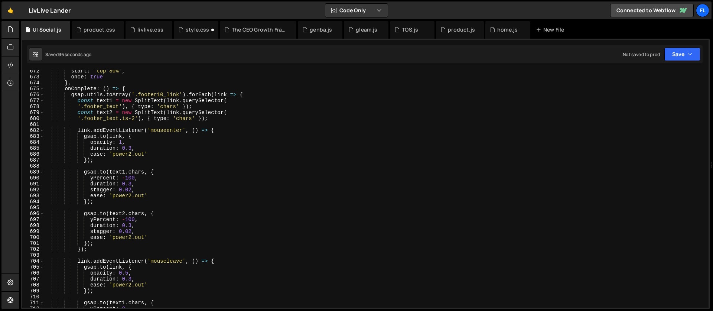
click at [102, 107] on div "start : 'top 80%' , once : true } , onComplete : ( ) => { gsap . utils . toArra…" at bounding box center [374, 193] width 661 height 250
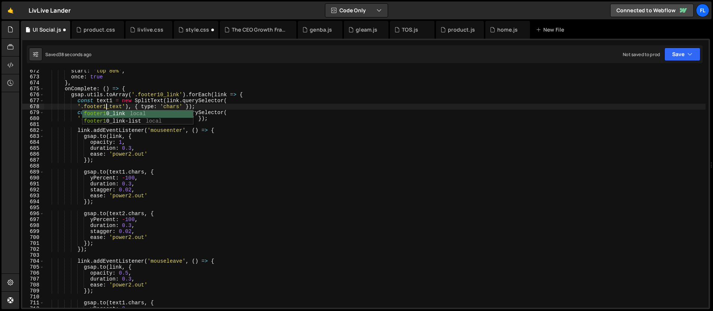
scroll to position [0, 4]
click at [105, 213] on div "start : 'top 80%' , once : true } , onComplete : ( ) => { gsap . utils . toArra…" at bounding box center [374, 193] width 661 height 250
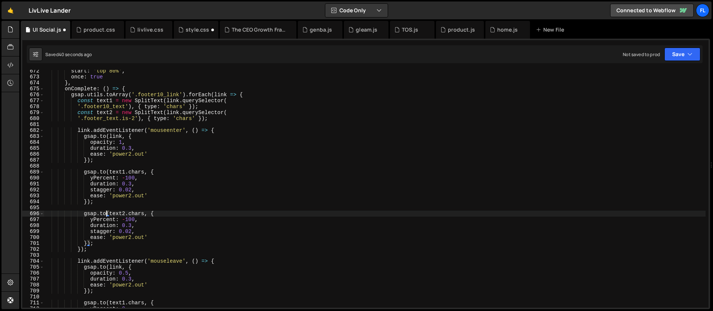
click at [102, 117] on div "start : 'top 80%' , once : true } , onComplete : ( ) => { gsap . utils . toArra…" at bounding box center [374, 193] width 661 height 250
click at [135, 177] on div "start : 'top 80%' , once : true } , onComplete : ( ) => { gsap . utils . toArra…" at bounding box center [374, 193] width 661 height 250
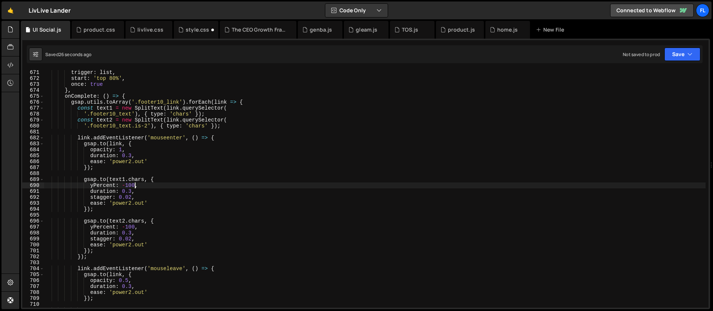
scroll to position [3872, 0]
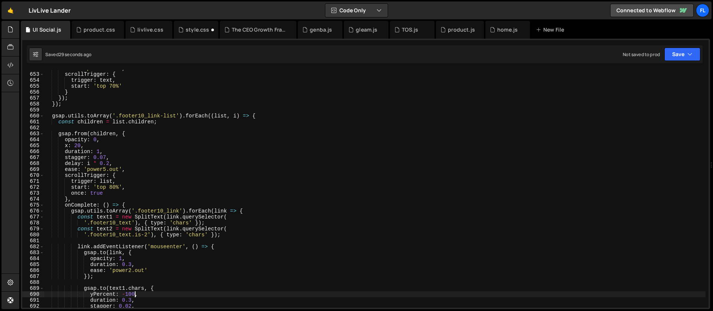
click at [265, 117] on div "ease : 'power2.out' , scrollTrigger : { trigger : text , start : 'top 70%' } })…" at bounding box center [374, 190] width 661 height 250
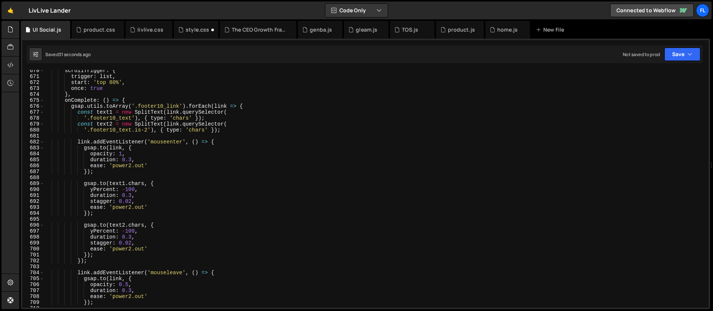
scroll to position [3939, 0]
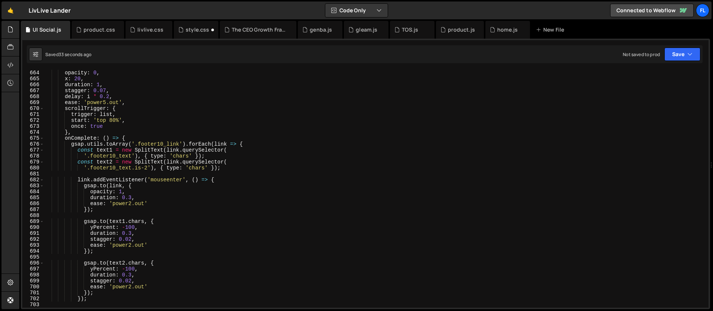
click at [130, 137] on div "gsap . from ( children , { opacity : 0 , x : 20 , duration : 1 , stagger : 0.07…" at bounding box center [374, 189] width 661 height 250
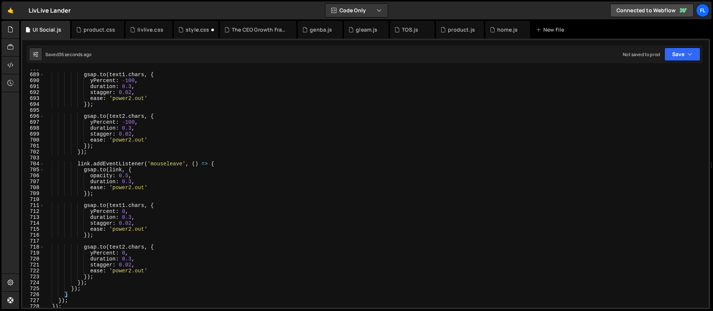
scroll to position [4111, 0]
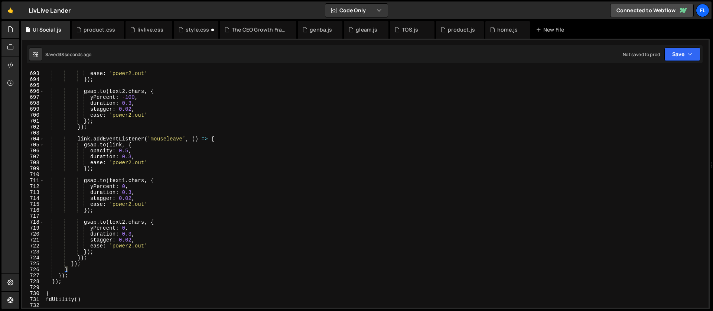
click at [82, 264] on div "stagger : 0.02 , ease : 'power2.out' }) ; gsap . to ( text2 . chars , { yPercen…" at bounding box center [374, 190] width 661 height 250
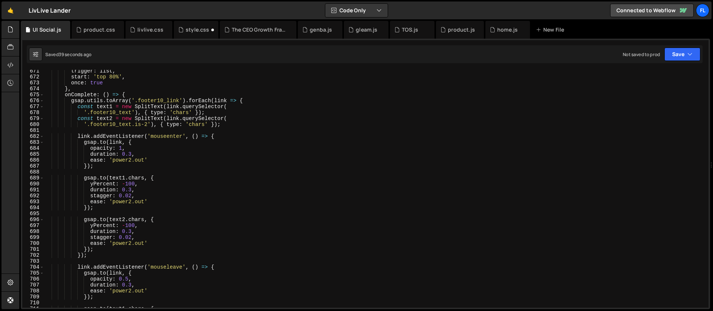
scroll to position [3957, 0]
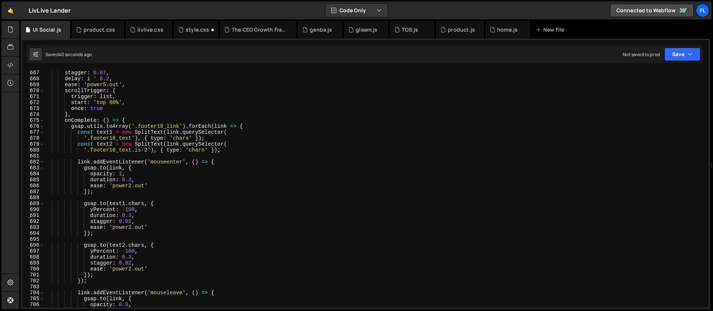
click at [71, 126] on div "duration : 1 , stagger : 0.07 , delay : i * 0.2 , ease : 'power5.out' , scrollT…" at bounding box center [374, 189] width 661 height 250
type textarea "gsap.utils.toArray('.footer10_link').forEach(link => { const text1 = new SplitT…"
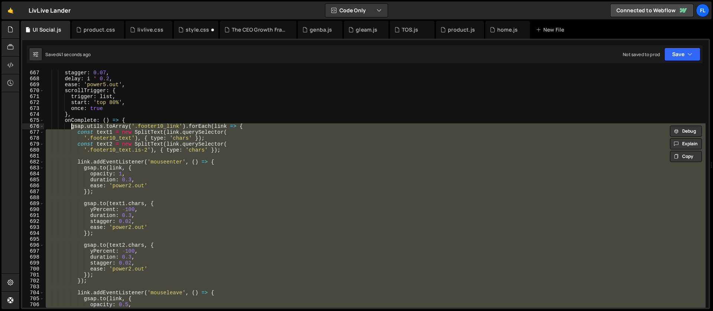
scroll to position [3936, 0]
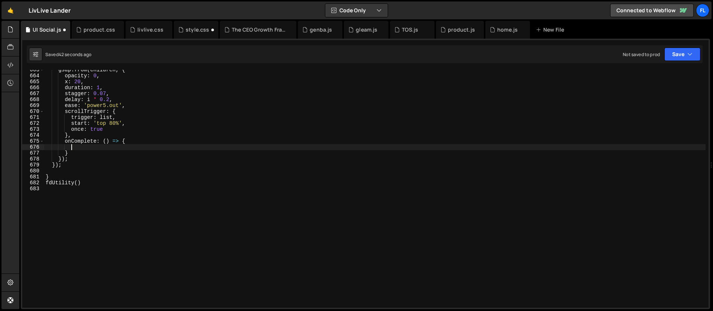
click at [143, 141] on div "gsap . from ( children , { opacity : 0 , x : 20 , duration : 1 , stagger : 0.07…" at bounding box center [374, 192] width 661 height 250
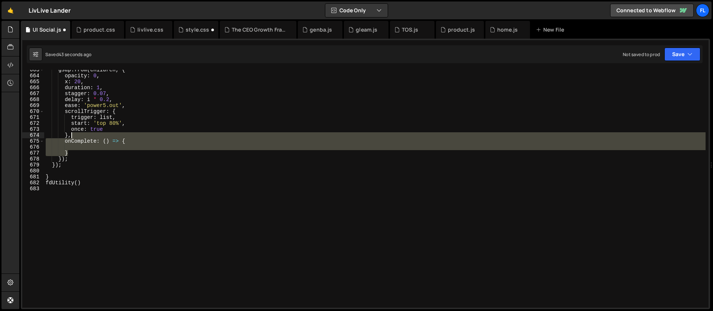
drag, startPoint x: 82, startPoint y: 151, endPoint x: 80, endPoint y: 136, distance: 15.7
click at [80, 136] on div "gsap . from ( children , { opacity : 0 , x : 20 , duration : 1 , stagger : 0.07…" at bounding box center [374, 192] width 661 height 250
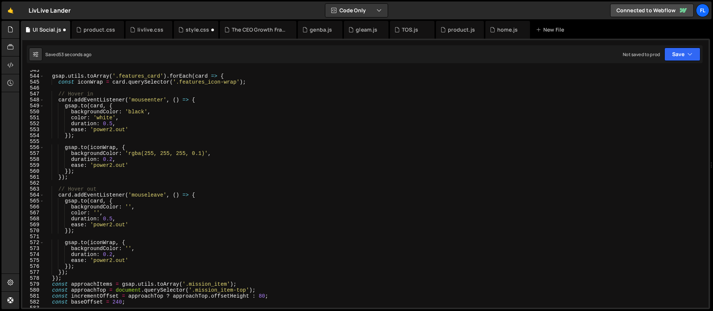
scroll to position [3217, 0]
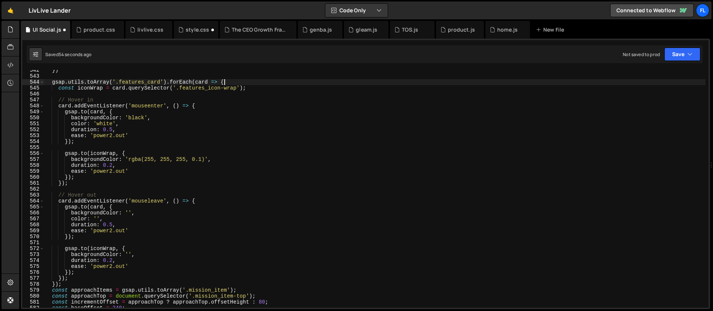
click at [229, 82] on div "}) gsap . utils . toArray ( '.features_card' ) . forEach ( card => { const icon…" at bounding box center [374, 192] width 661 height 250
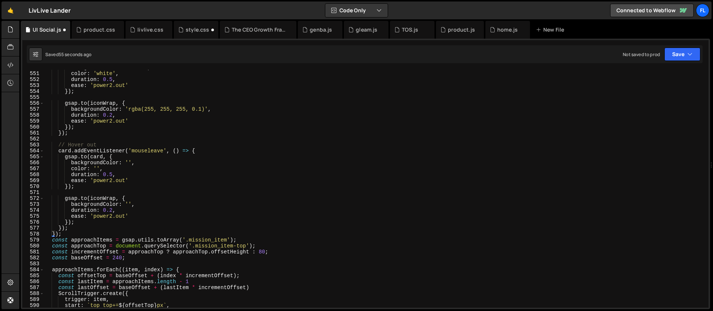
scroll to position [3267, 0]
click at [70, 235] on div "backgroundColor : 'black' , color : 'white' , duration : 0.5 , ease : 'power2.o…" at bounding box center [374, 190] width 661 height 250
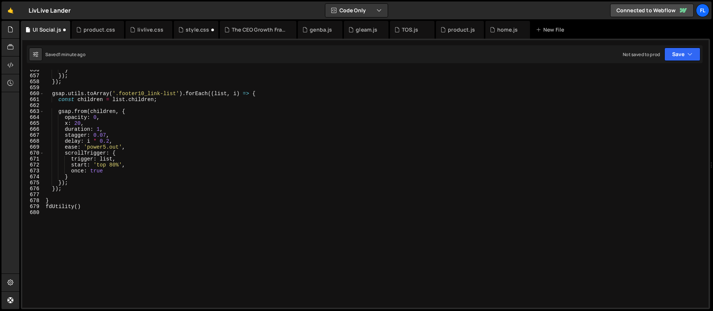
scroll to position [3894, 0]
click at [266, 95] on div "} }) ; }) ; gsap . utils . toArray ( '.footer10_link-list' ) . forEach (( list …" at bounding box center [374, 192] width 661 height 250
click at [75, 190] on div "} }) ; }) ; gsap . utils . toArray ( '.footer10_link-list' ) . forEach (( list …" at bounding box center [374, 192] width 661 height 250
type textarea "});"
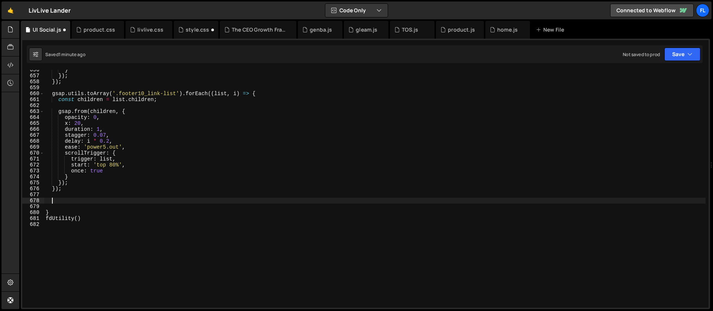
paste textarea "});"
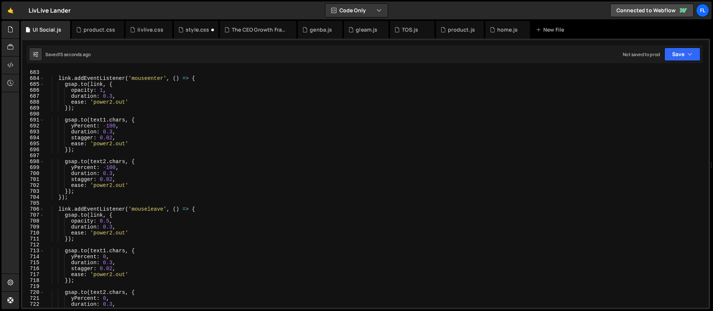
scroll to position [4024, 0]
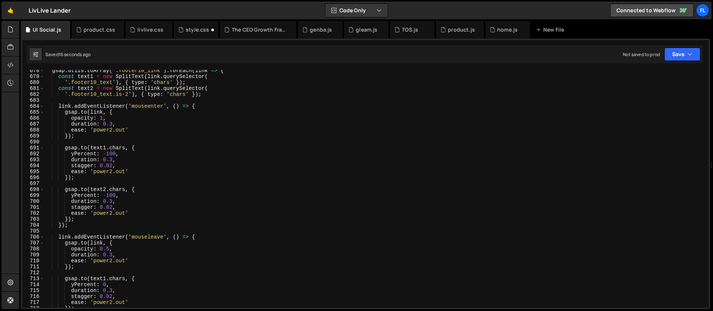
click at [112, 122] on div "gsap . utils . toArray ( '.footer10_link' ) . forEach ( link => { const text1 =…" at bounding box center [374, 193] width 661 height 250
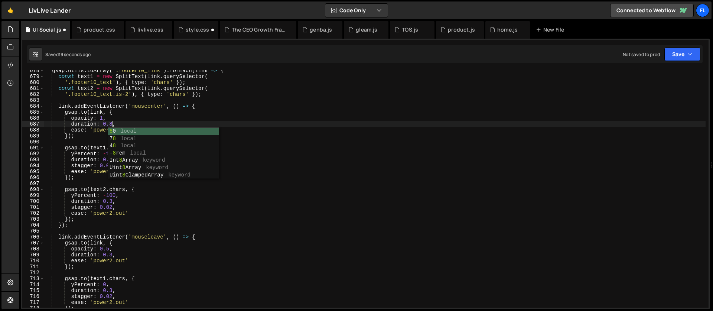
click at [100, 165] on div "gsap . utils . toArray ( '.footer10_link' ) . forEach ( link => { const text1 =…" at bounding box center [374, 193] width 661 height 250
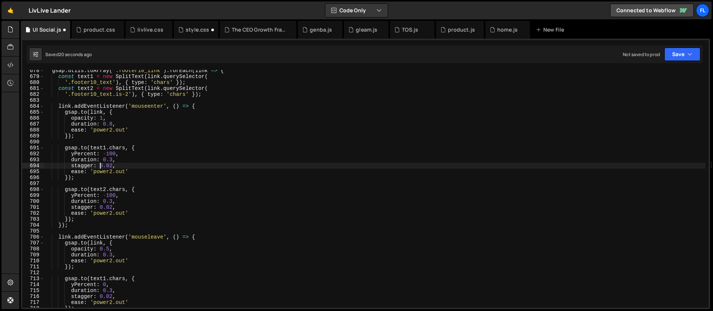
click at [113, 159] on div "gsap . utils . toArray ( '.footer10_link' ) . forEach ( link => { const text1 =…" at bounding box center [374, 193] width 661 height 250
click at [112, 202] on div "gsap . utils . toArray ( '.footer10_link' ) . forEach ( link => { const text1 =…" at bounding box center [374, 193] width 661 height 250
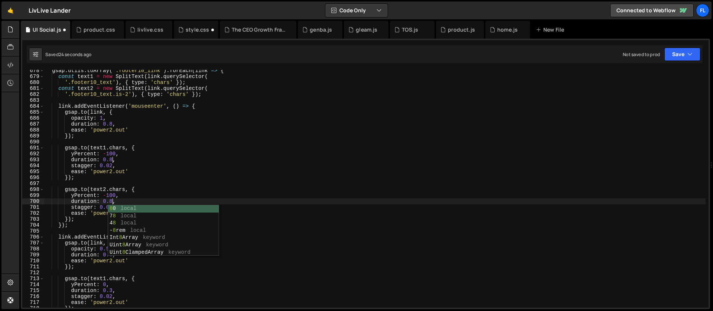
click at [81, 164] on div "gsap . utils . toArray ( '.footer10_link' ) . forEach ( link => { const text1 =…" at bounding box center [374, 193] width 661 height 250
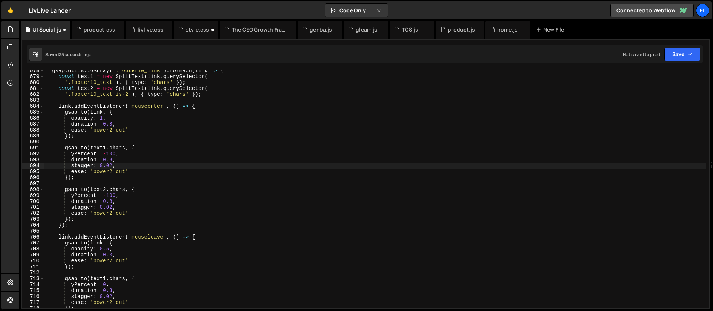
click at [113, 164] on div "gsap . utils . toArray ( '.footer10_link' ) . forEach ( link => { const text1 =…" at bounding box center [374, 193] width 661 height 250
click at [111, 208] on div "gsap . utils . toArray ( '.footer10_link' ) . forEach ( link => { const text1 =…" at bounding box center [374, 193] width 661 height 250
click at [112, 208] on div "gsap . utils . toArray ( '.footer10_link' ) . forEach ( link => { const text1 =…" at bounding box center [374, 193] width 661 height 250
click at [114, 167] on div "gsap . utils . toArray ( '.footer10_link' ) . forEach ( link => { const text1 =…" at bounding box center [374, 193] width 661 height 250
click at [112, 172] on div "gsap . utils . toArray ( '.footer10_link' ) . forEach ( link => { const text1 =…" at bounding box center [374, 193] width 661 height 250
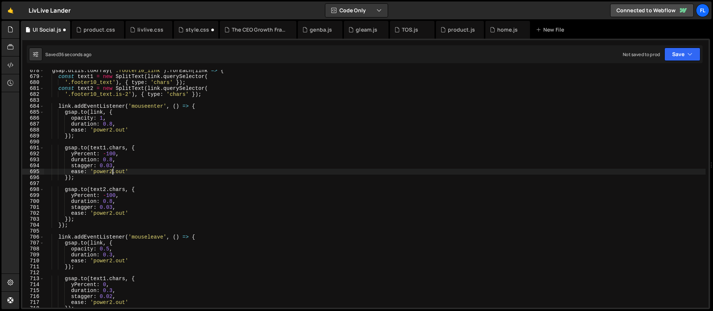
click at [112, 214] on div "gsap . utils . toArray ( '.footer10_link' ) . forEach ( link => { const text1 =…" at bounding box center [374, 193] width 661 height 250
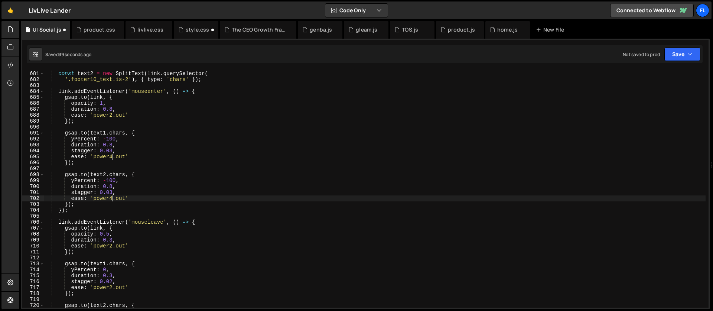
click at [105, 233] on div "'.footer10_text' ) , { type : 'chars' }) ; const text2 = new SplitText ( link .…" at bounding box center [374, 190] width 661 height 250
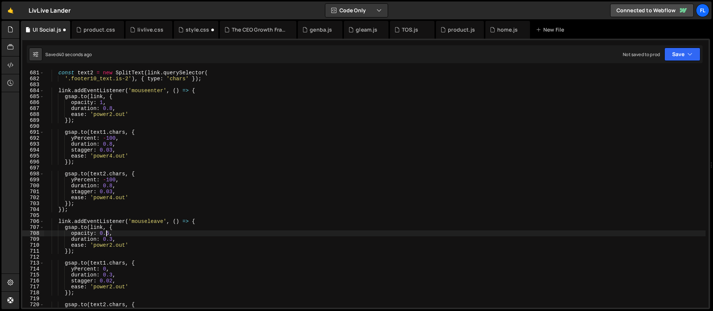
scroll to position [4046, 0]
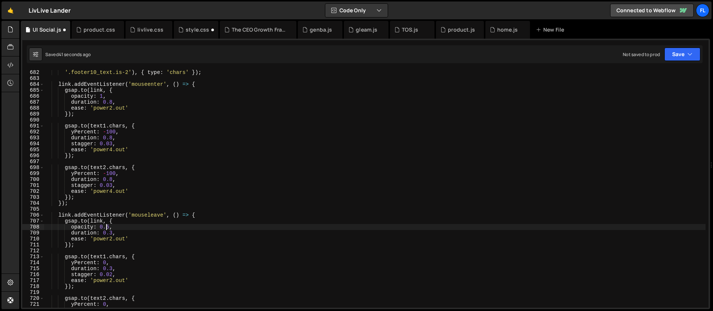
click at [111, 231] on div "'.footer10_text.is-2' ) , { type : 'chars' }) ; link . addEventListener ( 'mous…" at bounding box center [374, 194] width 661 height 250
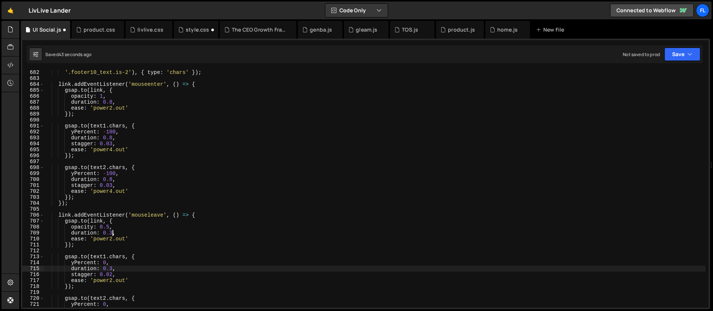
click at [113, 268] on div "'.footer10_text.is-2' ) , { type : 'chars' }) ; link . addEventListener ( 'mous…" at bounding box center [374, 194] width 661 height 250
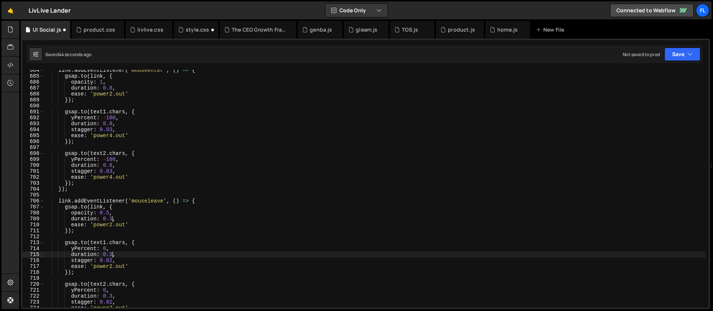
scroll to position [4066, 0]
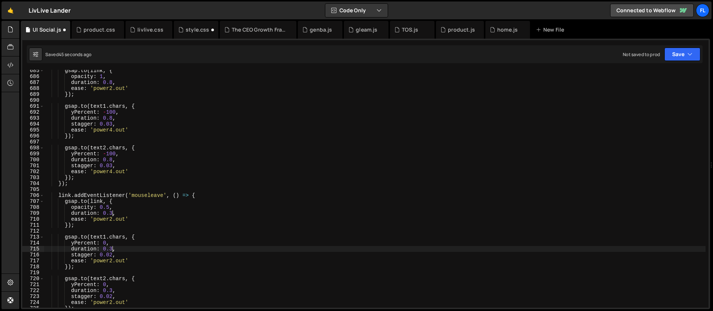
click at [113, 291] on div "gsap . to ( link , { opacity : 1 , duration : 0.8 , ease : 'power2.out' }) ; gs…" at bounding box center [374, 193] width 661 height 250
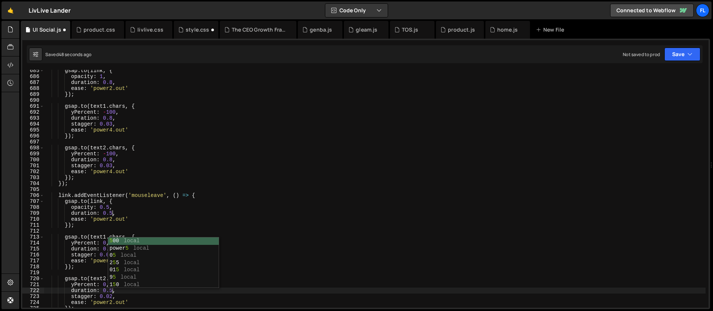
click at [102, 180] on div "gsap . to ( link , { opacity : 1 , duration : 0.8 , ease : 'power2.out' }) ; gs…" at bounding box center [374, 193] width 661 height 250
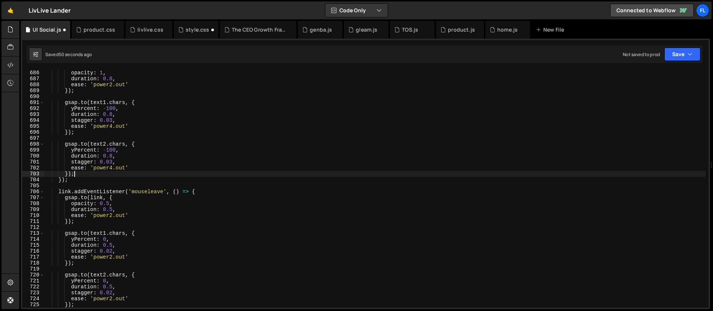
scroll to position [4093, 0]
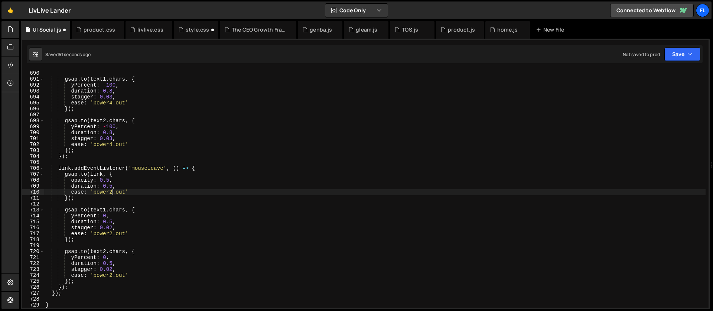
click at [113, 190] on div "}) ; gsap . to ( text1 . chars , { yPercent : - 100 , duration : 0.8 , stagger …" at bounding box center [374, 189] width 661 height 250
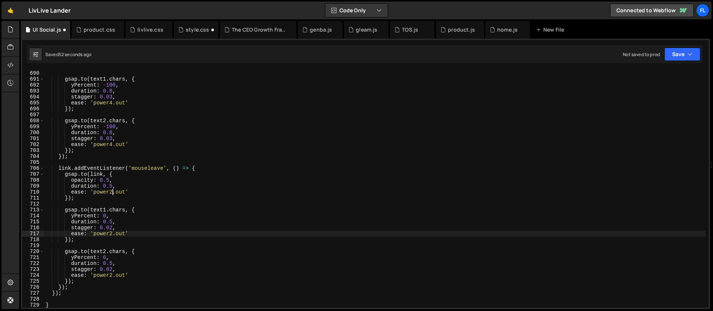
click at [113, 234] on div "}) ; gsap . to ( text1 . chars , { yPercent : - 100 , duration : 0.8 , stagger …" at bounding box center [374, 189] width 661 height 250
click at [113, 274] on div "}) ; gsap . to ( text1 . chars , { yPercent : - 100 , duration : 0.8 , stagger …" at bounding box center [374, 189] width 661 height 250
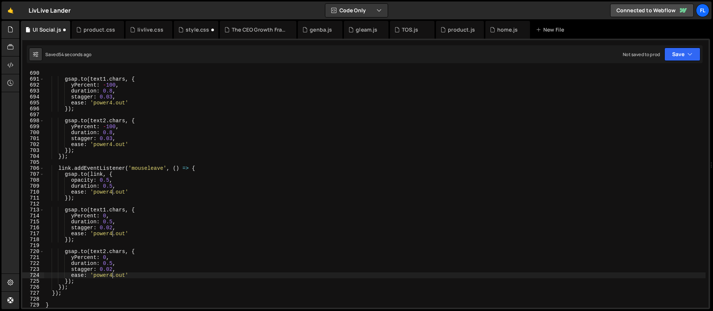
scroll to position [0, 4]
click at [113, 227] on div "}) ; gsap . to ( text1 . chars , { yPercent : - 100 , duration : 0.8 , stagger …" at bounding box center [374, 189] width 661 height 250
click at [112, 270] on div "}) ; gsap . to ( text1 . chars , { yPercent : - 100 , duration : 0.8 , stagger …" at bounding box center [374, 189] width 661 height 250
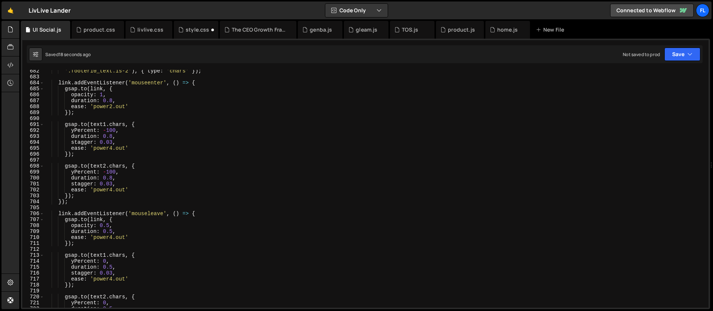
scroll to position [4024, 0]
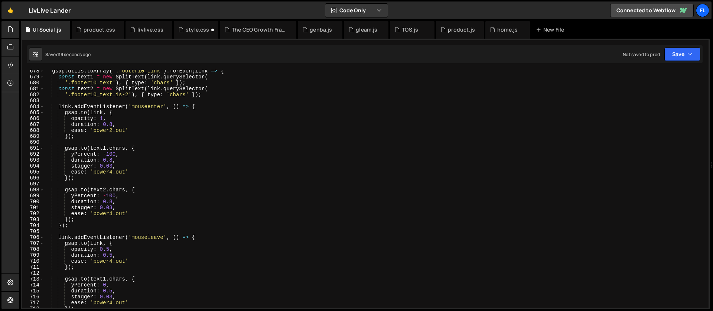
click at [109, 154] on div "gsap . utils . toArray ( '.footer10_link' ) . forEach ( link => { const text1 =…" at bounding box center [374, 193] width 661 height 250
click at [110, 154] on div "gsap . utils . toArray ( '.footer10_link' ) . forEach ( link => { const text1 =…" at bounding box center [374, 193] width 661 height 250
click at [108, 154] on div "gsap . utils . toArray ( '.footer10_link' ) . forEach ( link => { const text1 =…" at bounding box center [374, 193] width 661 height 250
click at [108, 188] on div "gsap . utils . toArray ( '.footer10_link' ) . forEach ( link => { const text1 =…" at bounding box center [374, 193] width 661 height 250
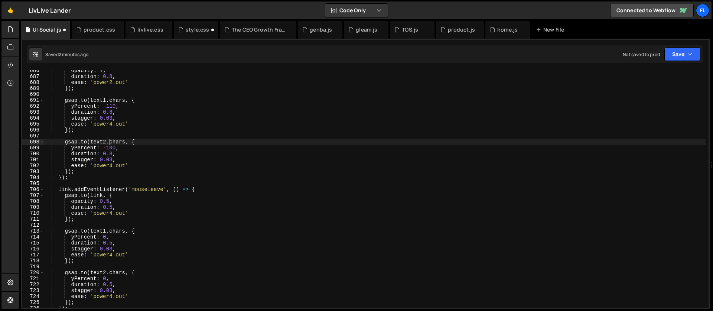
scroll to position [4066, 0]
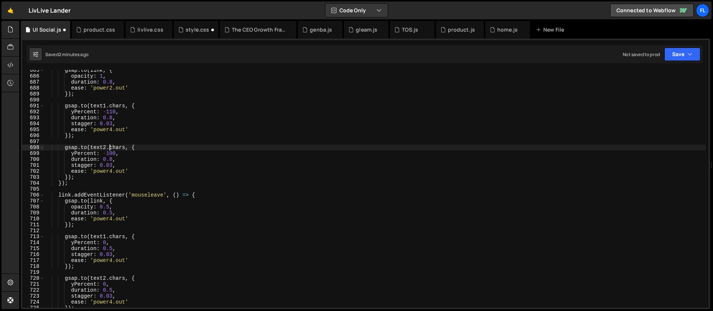
click at [111, 154] on div "gsap . to ( link , { opacity : 1 , duration : 0.8 , ease : 'power2.out' }) ; gs…" at bounding box center [374, 192] width 661 height 250
click at [113, 161] on div "gsap . to ( link , { opacity : 1 , duration : 0.8 , ease : 'power2.out' }) ; gs…" at bounding box center [374, 192] width 661 height 250
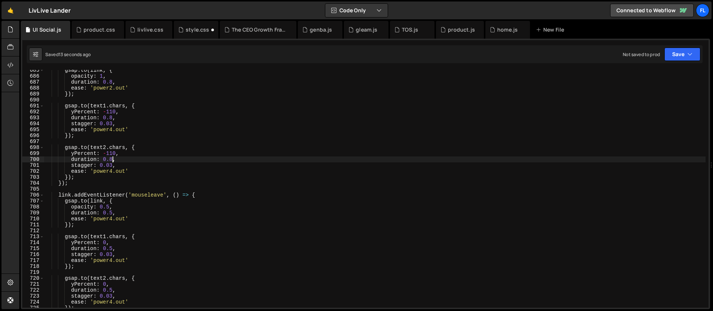
click at [113, 166] on div "gsap . to ( link , { opacity : 1 , duration : 0.8 , ease : 'power2.out' }) ; gs…" at bounding box center [374, 192] width 661 height 250
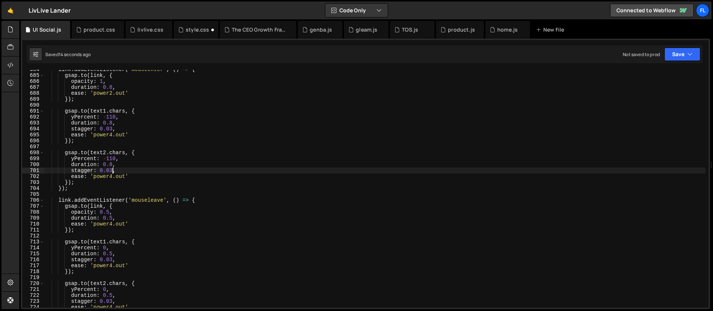
click at [112, 129] on div "link . addEventListener ( 'mouseenter' , ( ) => { gsap . to ( link , { opacity …" at bounding box center [374, 191] width 661 height 250
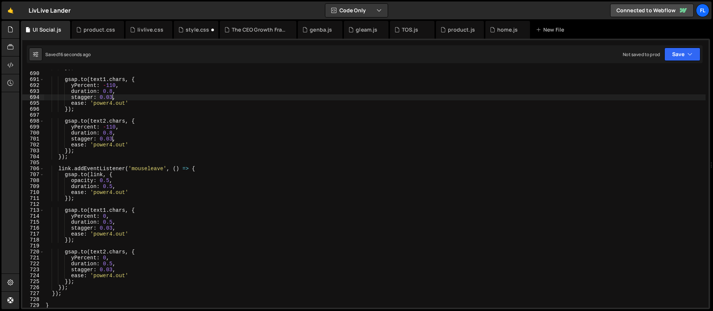
click at [113, 228] on div "}) ; gsap . to ( text1 . chars , { yPercent : - 110 , duration : 0.8 , stagger …" at bounding box center [374, 190] width 661 height 250
click at [113, 270] on div "}) ; gsap . to ( text1 . chars , { yPercent : - 110 , duration : 0.8 , stagger …" at bounding box center [374, 190] width 661 height 250
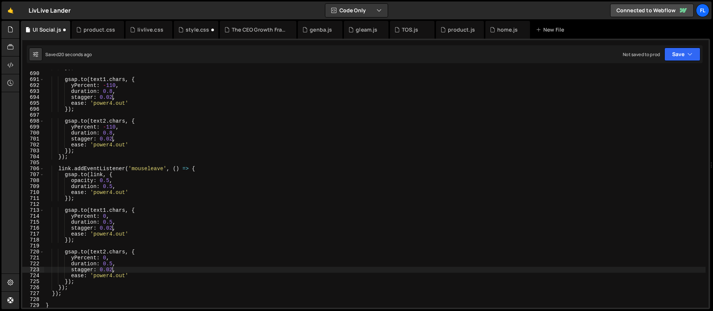
click at [94, 223] on div "}) ; gsap . to ( text1 . chars , { yPercent : - 110 , duration : 0.8 , stagger …" at bounding box center [374, 190] width 661 height 250
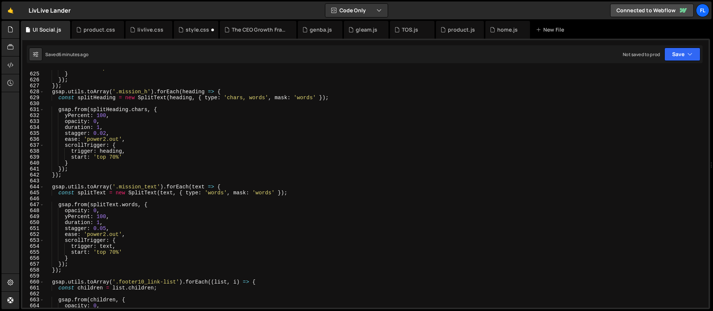
scroll to position [3614, 0]
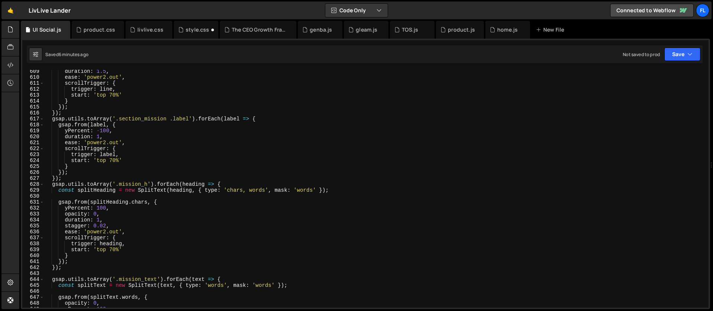
click at [235, 155] on div "duration : 1.5 , ease : 'power2.out' , scrollTrigger : { trigger : line , start…" at bounding box center [374, 193] width 661 height 250
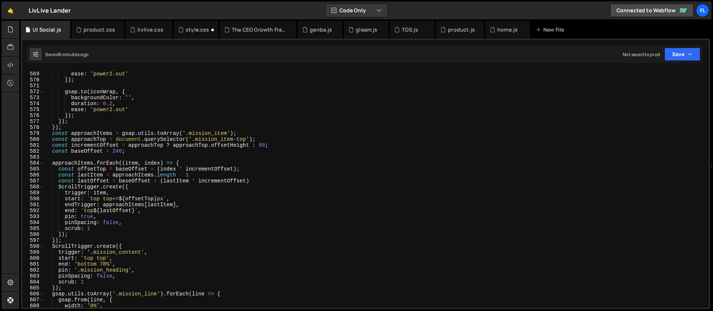
scroll to position [3373, 0]
click at [51, 133] on div "duration : 0.5 , ease : 'power2.out' }) ; gsap . to ( iconWrap , { backgroundCo…" at bounding box center [374, 190] width 661 height 250
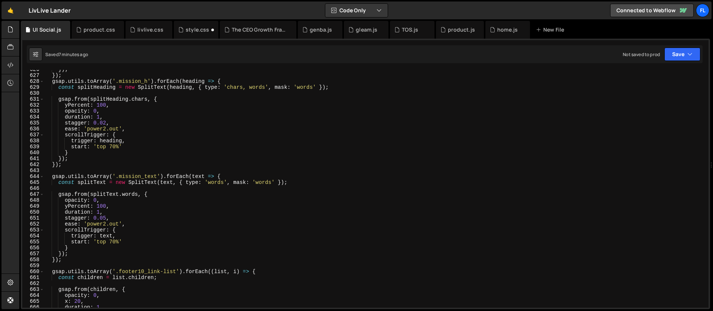
scroll to position [3741, 0]
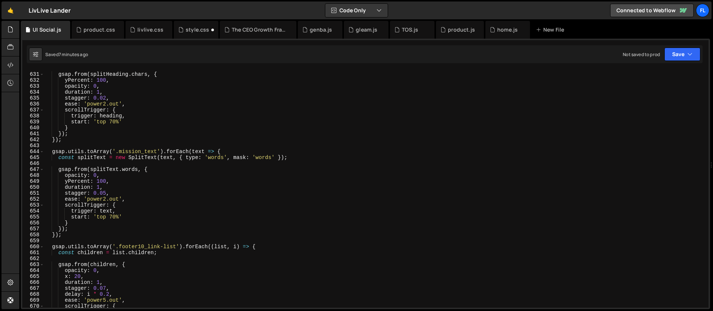
click at [71, 236] on div "gsap . from ( splitHeading . chars , { yPercent : 100 , opacity : 0 , duration …" at bounding box center [374, 190] width 661 height 250
type textarea "}); });"
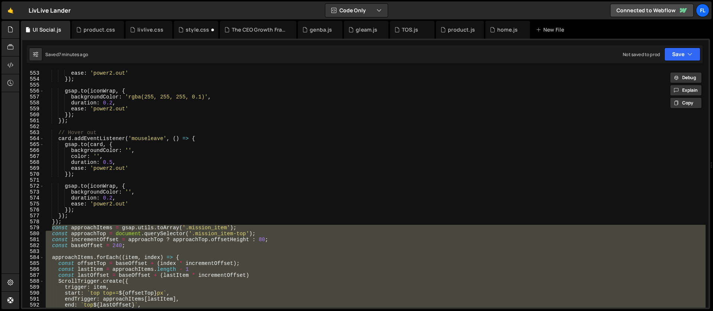
scroll to position [0, 0]
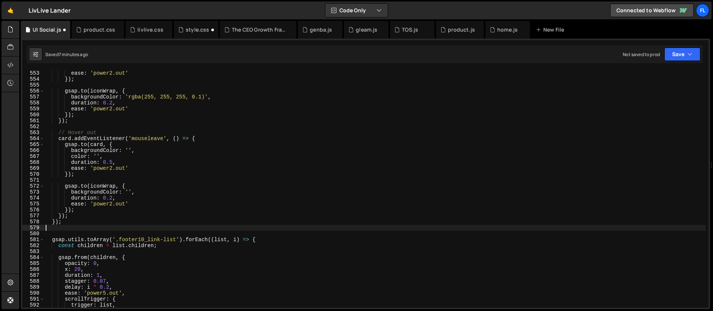
type textarea "});"
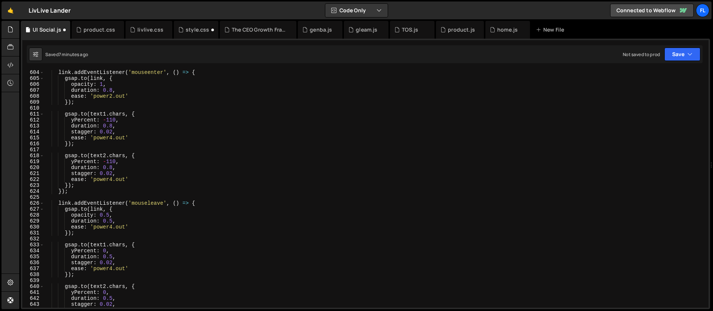
scroll to position [3746, 0]
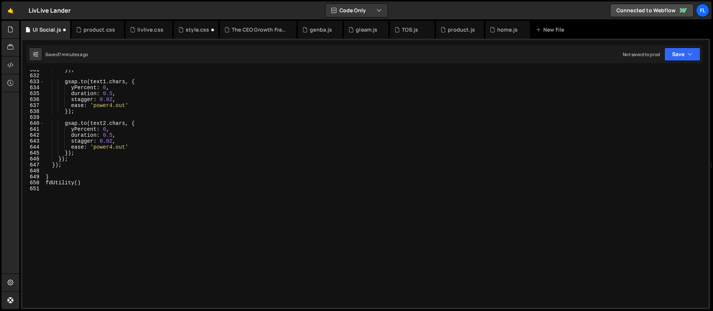
click at [94, 193] on div "}) ; gsap . to ( text1 . chars , { yPercent : 0 , duration : 0.5 , stagger : 0.…" at bounding box center [374, 192] width 661 height 250
type textarea "function sectionWhy() }"
type textarea "function sectionWhy() {"
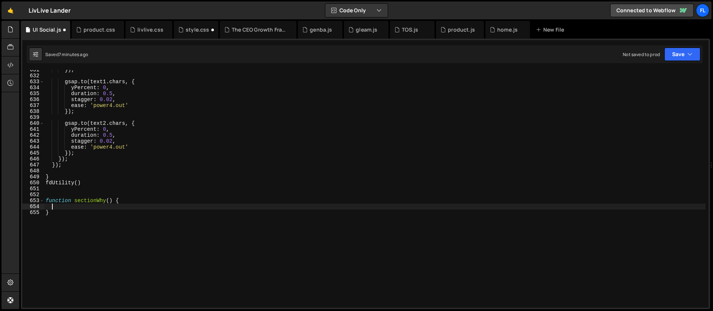
paste textarea "});"
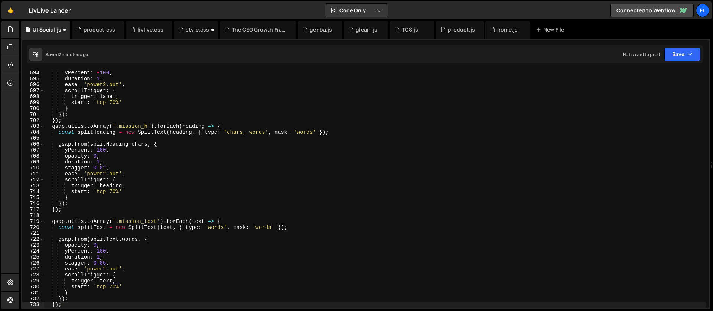
type textarea "}"
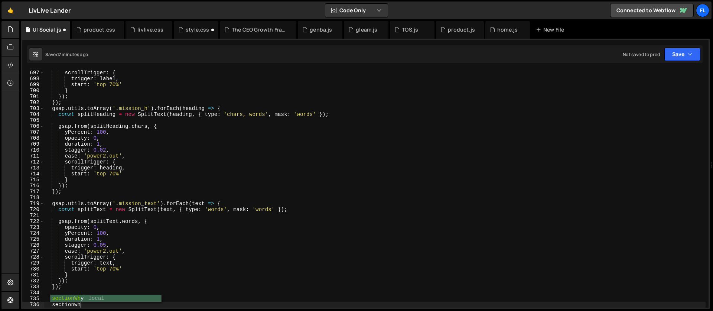
scroll to position [0, 2]
type textarea "sectionWhy()"
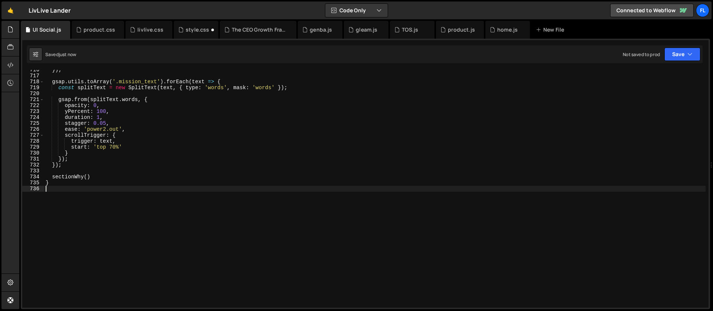
scroll to position [4251, 0]
click at [52, 184] on div "}) ; gsap . utils . toArray ( '.mission_text' ) . forEach ( text => { const spl…" at bounding box center [374, 192] width 661 height 250
type textarea "}"
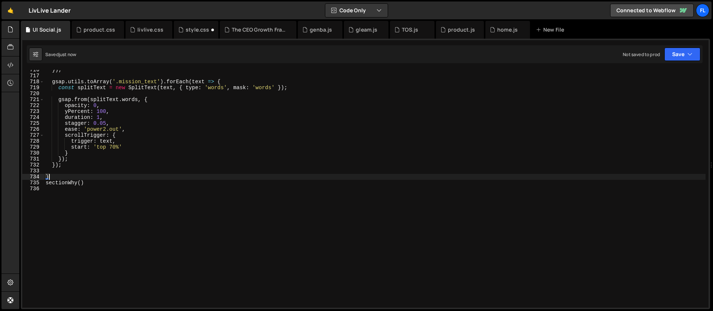
click at [49, 170] on div "}) ; gsap . utils . toArray ( '.mission_text' ) . forEach ( text => { const spl…" at bounding box center [374, 192] width 661 height 250
type textarea "});"
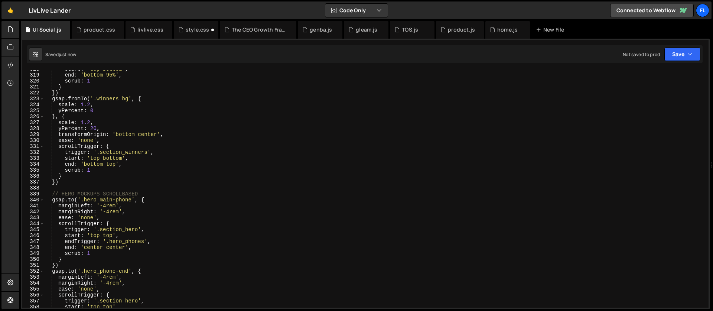
scroll to position [1918, 0]
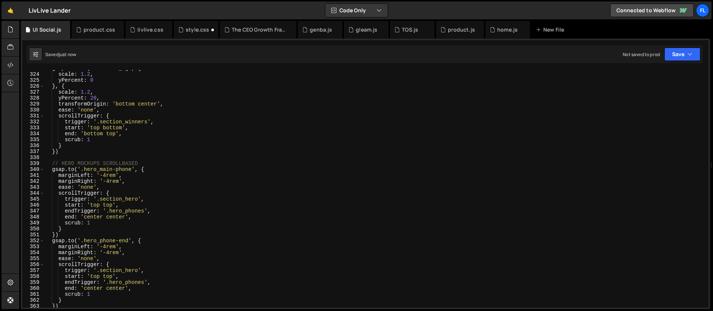
click at [153, 156] on div "gsap . fromTo ( '.winners_bg' , { scale : 1.2 , yPercent : 0 } , { scale : 1.2 …" at bounding box center [374, 190] width 661 height 250
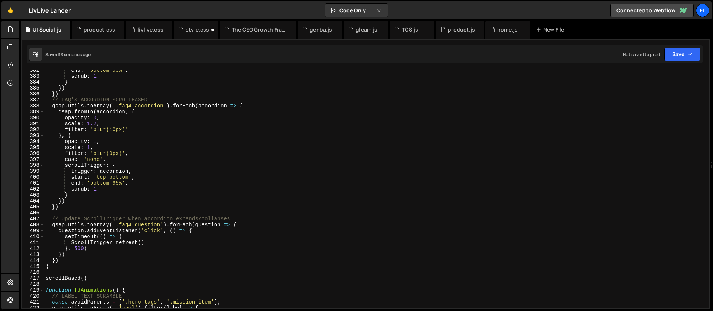
scroll to position [2281, 0]
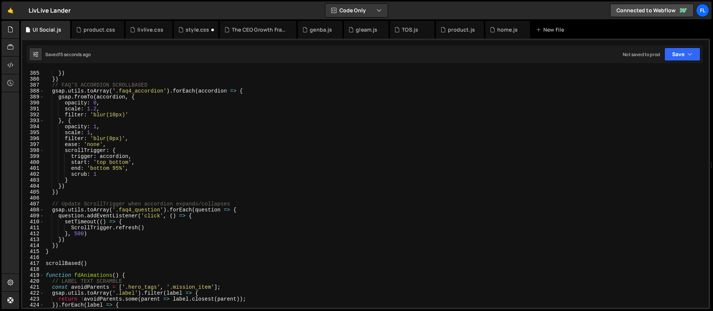
click at [67, 195] on div "} }) }) // FAQ'S ACCORDION SCROLLBASED gsap . utils . toArray ( '.faq4_accordio…" at bounding box center [374, 189] width 661 height 250
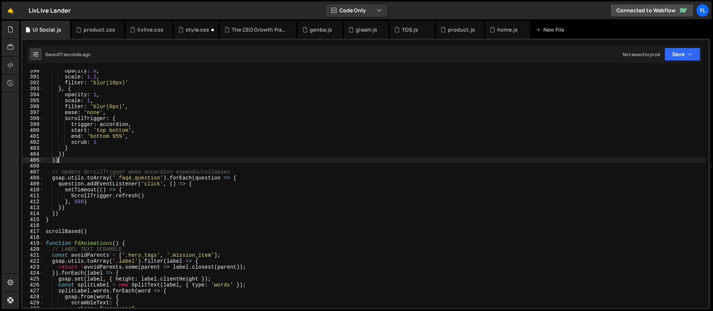
scroll to position [2313, 0]
click at [240, 178] on div "opacity : 0 , scale : 1.2 , filter : 'blur(10px)' } , { opacity : 1 , scale : 1…" at bounding box center [374, 193] width 661 height 250
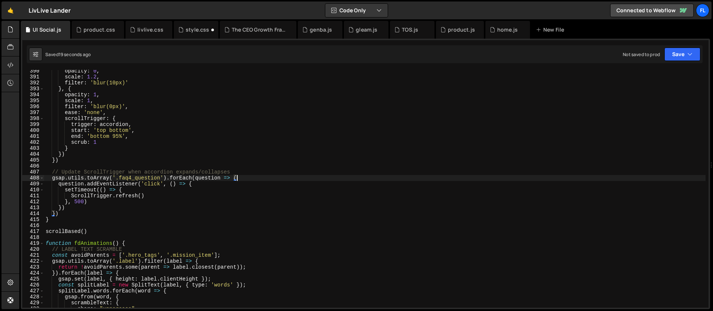
click at [69, 216] on div "opacity : 0 , scale : 1.2 , filter : 'blur(10px)' } , { opacity : 1 , scale : 1…" at bounding box center [374, 193] width 661 height 250
type textarea "})"
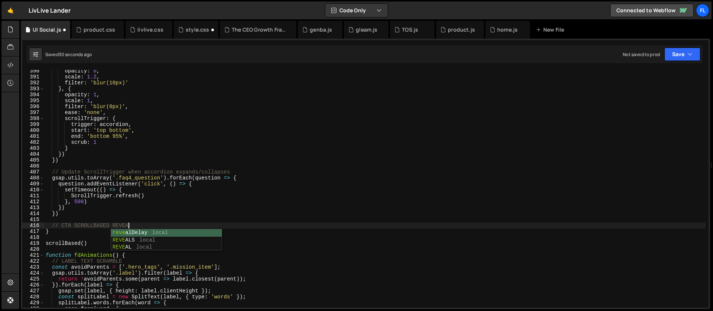
scroll to position [0, 6]
type textarea "// CTA SCROLLBASED REVEAL"
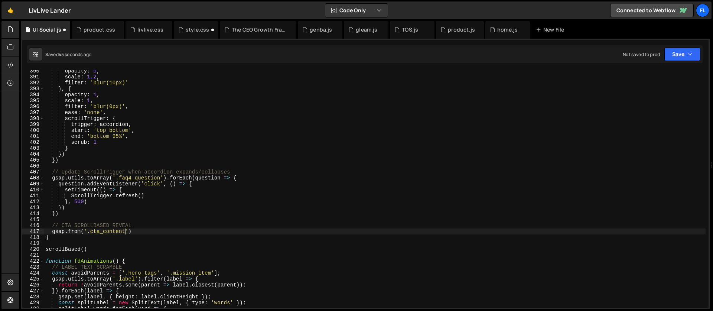
scroll to position [0, 5]
type textarea "gsap.from('.cta_content', {"
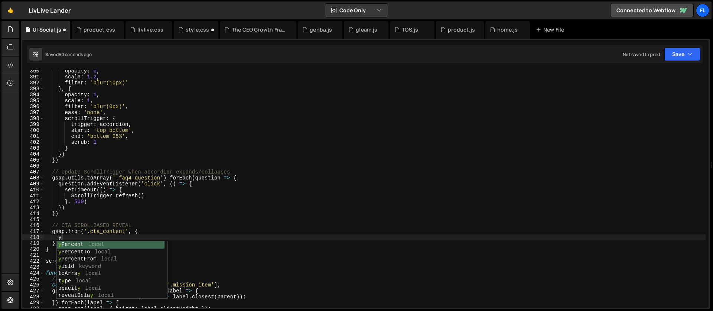
scroll to position [0, 1]
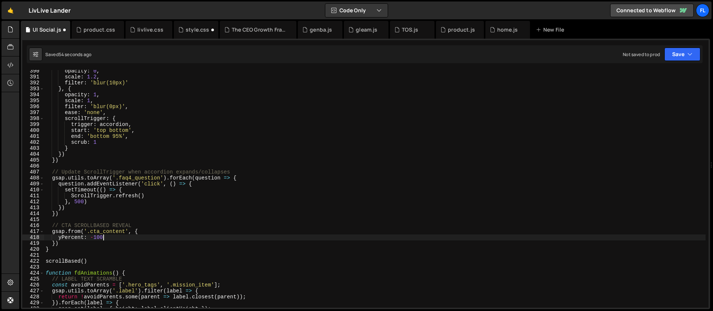
type textarea "yPercent: -100,"
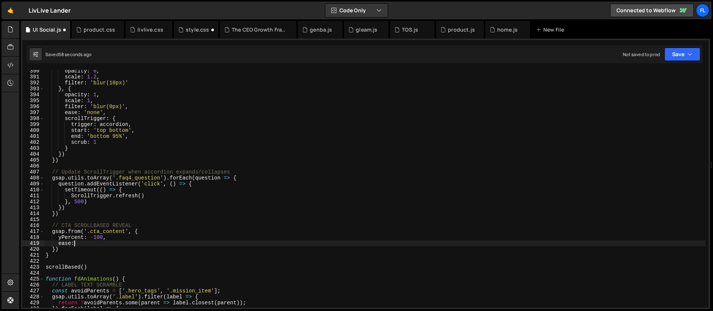
scroll to position [0, 2]
type textarea "ease: 'none',"
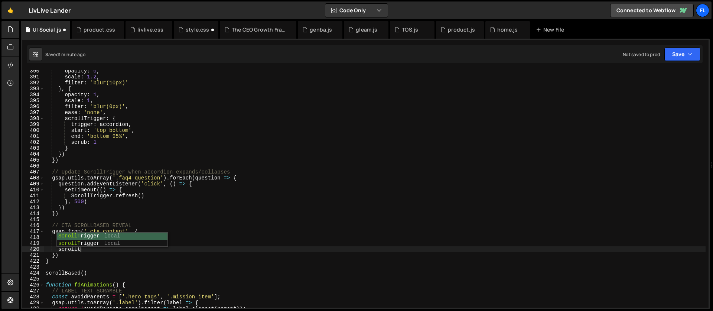
scroll to position [0, 2]
type textarea "ScrollTrigger: {"
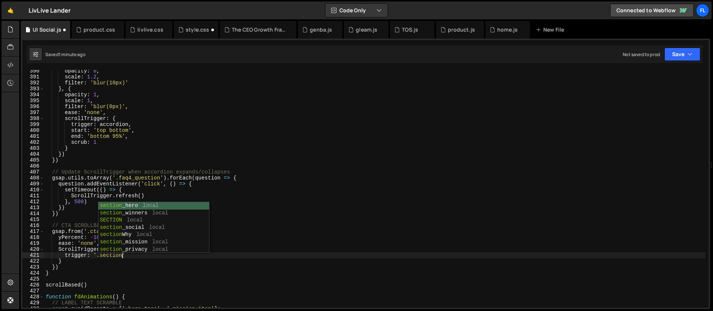
scroll to position [0, 5]
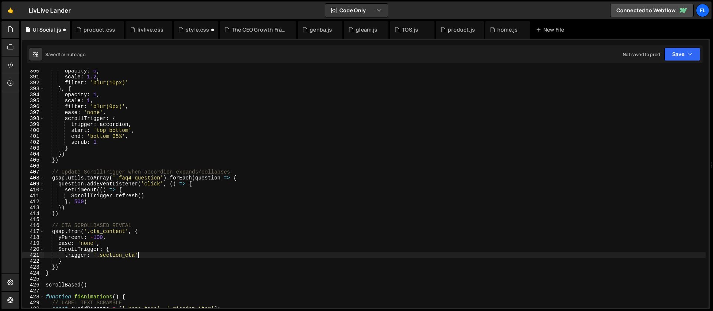
type textarea "trigger: '.section_cta','"
type textarea "start: 'top bottom','"
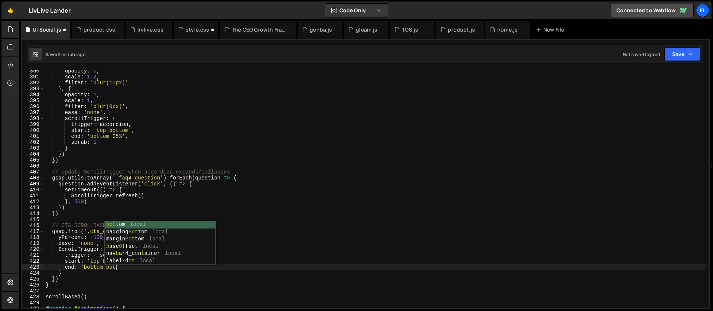
scroll to position [0, 5]
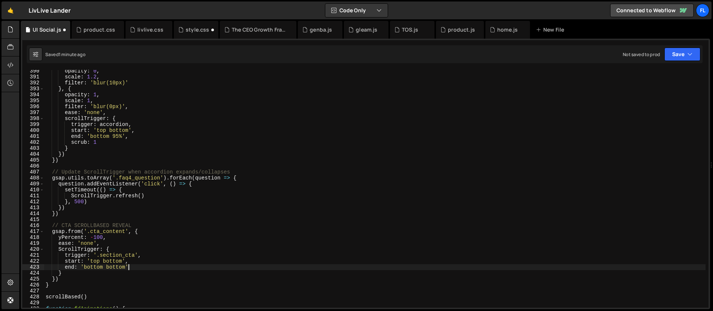
type textarea "end: 'bottom bottom','"
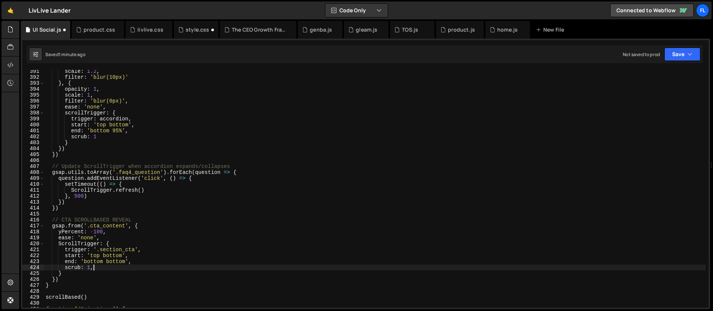
click at [133, 221] on div "scale : 1.2 , filter : 'blur(10px)' } , { opacity : 1 , scale : 1 , filter : 'b…" at bounding box center [374, 193] width 661 height 250
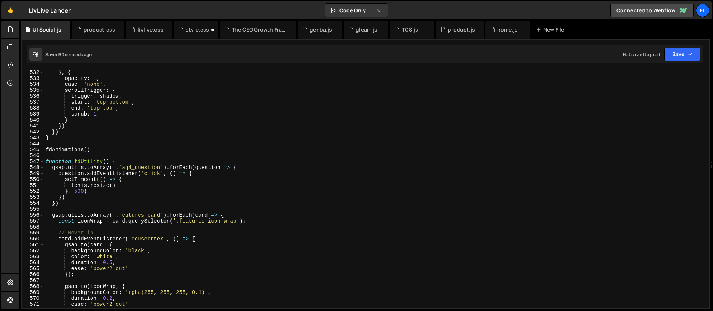
scroll to position [3176, 0]
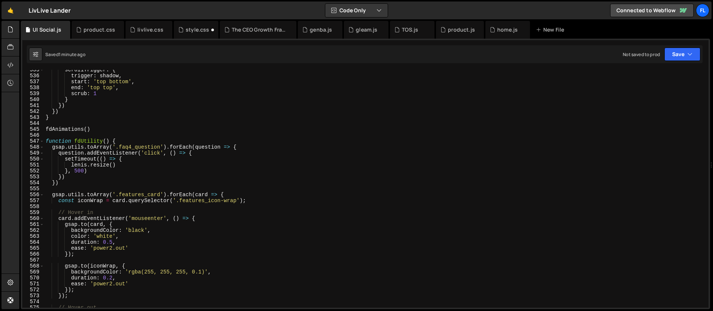
click at [139, 144] on div "scrollTrigger : { trigger : shadow , start : 'top bottom' , end : 'top top' , s…" at bounding box center [374, 192] width 661 height 250
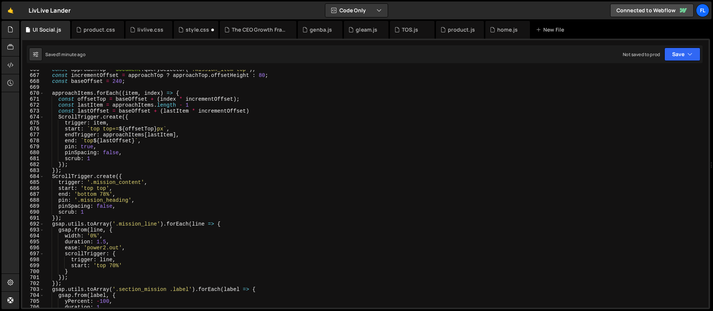
scroll to position [3916, 0]
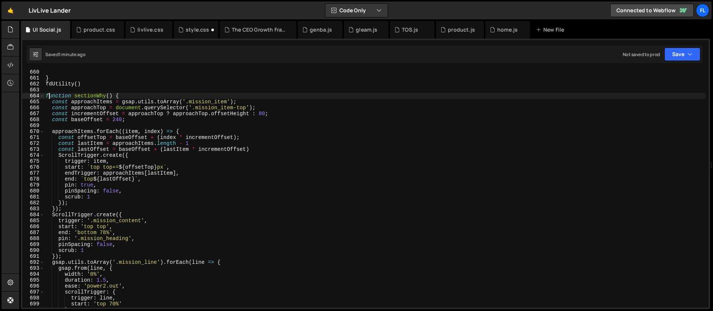
click at [48, 96] on div "} fdUtility ( ) function sectionWhy ( ) { const approachItems = gsap . utils . …" at bounding box center [374, 194] width 661 height 250
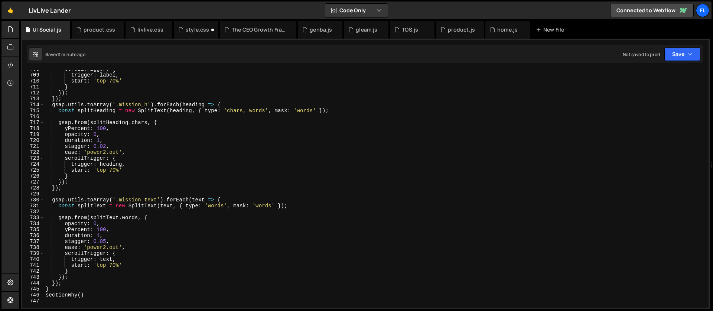
scroll to position [4245, 0]
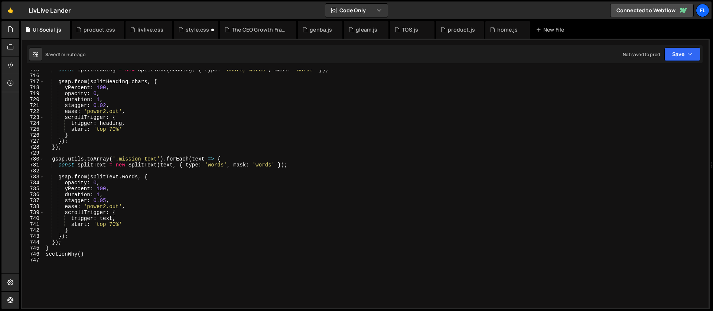
click at [86, 256] on div "const splitHeading = new SplitText ( heading , { type : 'chars, words' , mask :…" at bounding box center [374, 192] width 661 height 250
type textarea "} sectionWhy()"
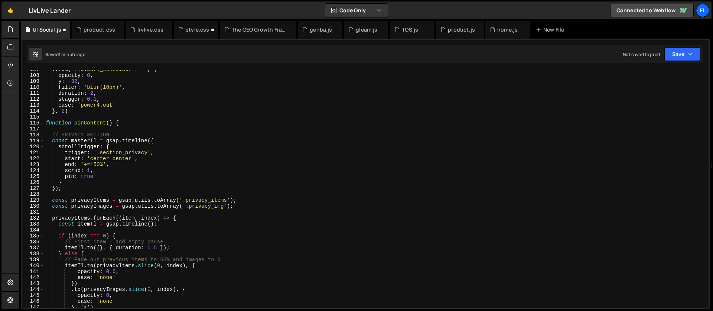
scroll to position [596, 0]
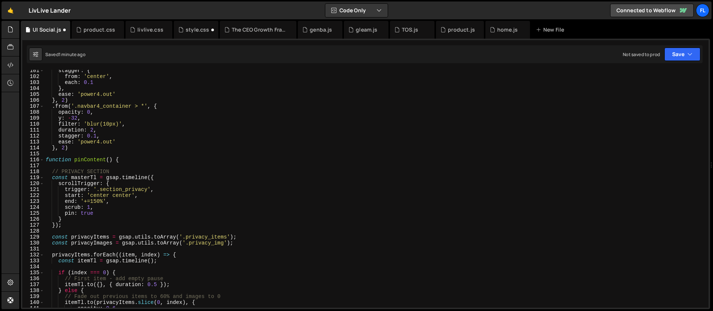
click at [129, 161] on div "stagger : { from : 'center' , each : 0.1 } , ease : 'power4.out' } , 2 ) . from…" at bounding box center [374, 193] width 661 height 250
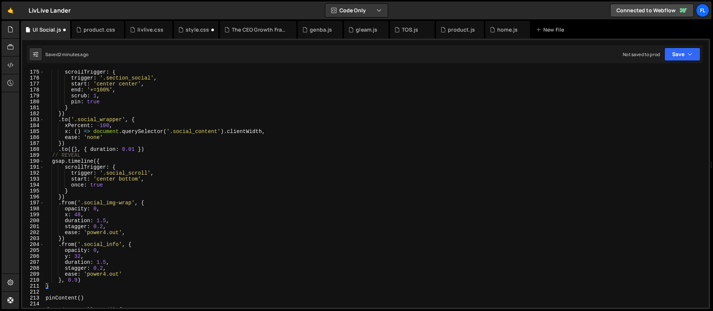
scroll to position [1066, 0]
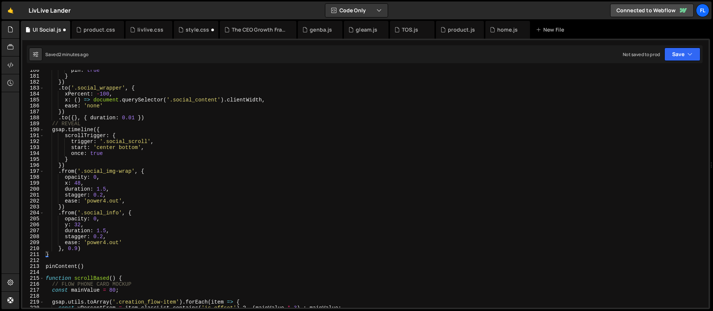
click at [51, 256] on div "pin : true } }) . to ( '.social_wrapper' , { xPercent : - 100 , x : ( ) => docu…" at bounding box center [374, 192] width 661 height 250
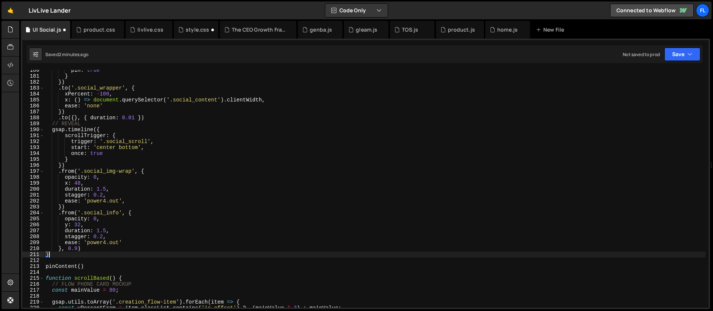
click at [89, 247] on div "pin : true } }) . to ( '.social_wrapper' , { xPercent : - 100 , x : ( ) => docu…" at bounding box center [374, 192] width 661 height 250
type textarea "}, 0.9)"
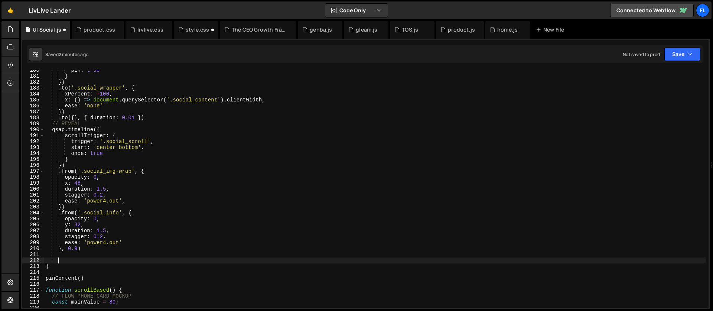
paste textarea "sectionWhy()"
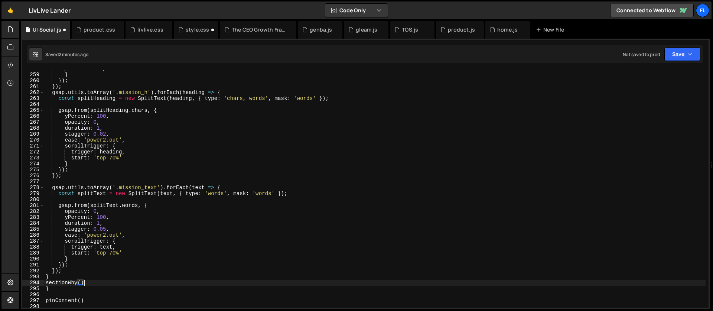
scroll to position [1537, 0]
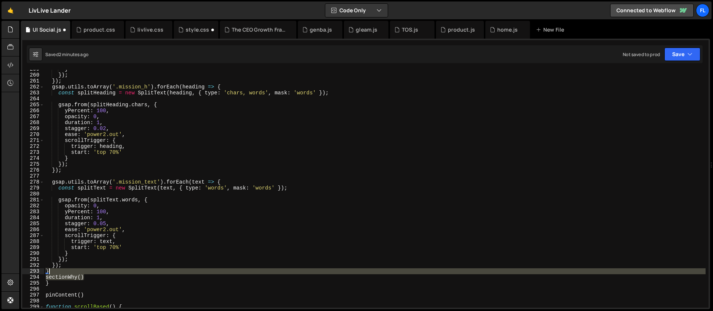
click at [87, 272] on div "} }) ; }) ; gsap . utils . toArray ( '.mission_h' ) . forEach ( heading => { co…" at bounding box center [374, 191] width 661 height 250
type textarea "}"
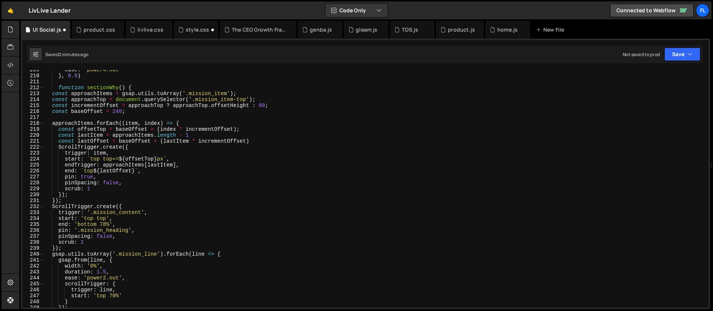
scroll to position [1205, 0]
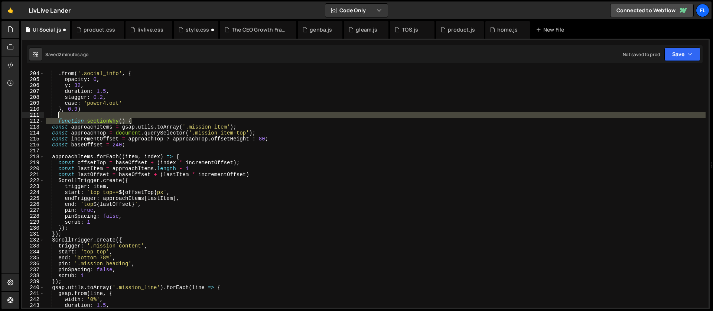
click at [135, 118] on div "}) . from ( '.social_info' , { opacity : 0 , y : 32 , duration : 1.5 , stagger …" at bounding box center [374, 190] width 661 height 250
type textarea "function sectionWhy() {"
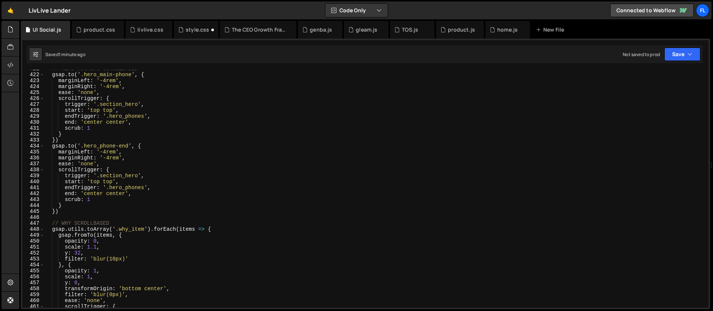
scroll to position [2499, 0]
click at [189, 183] on div "// HERO MOCKUPS SCROLLBASED gsap . to ( '.hero_main-phone' , { marginLeft : '-4…" at bounding box center [374, 191] width 661 height 250
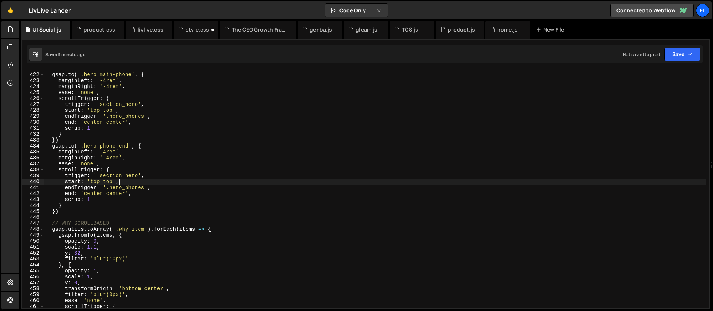
type textarea "start: 'top top',"
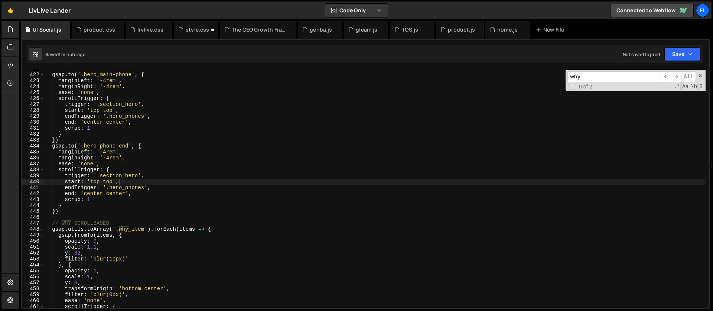
paste input "cta_content"
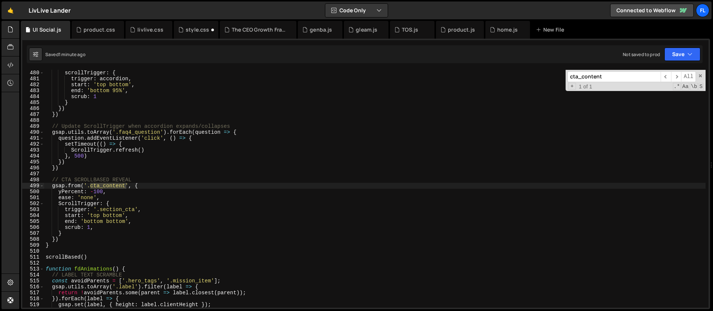
scroll to position [2846, 0]
type input "cta_content"
click at [148, 188] on div "scrollTrigger : { trigger : accordion , start : 'top bottom' , end : 'bottom 95…" at bounding box center [374, 195] width 661 height 250
click at [142, 221] on div "scrollTrigger : { trigger : accordion , start : 'top bottom' , end : 'bottom 95…" at bounding box center [374, 195] width 661 height 250
type textarea "end: 'bottom bottom',"
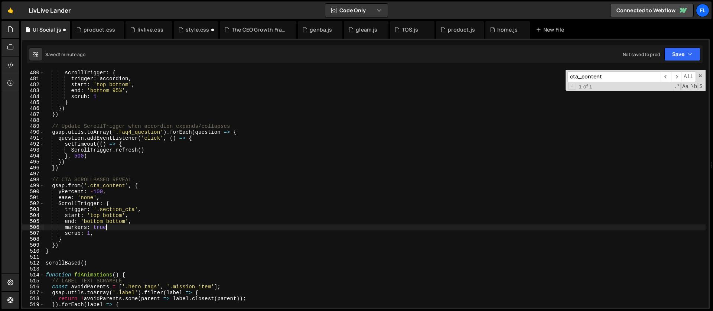
scroll to position [0, 4]
click at [62, 203] on div "scrollTrigger : { trigger : accordion , start : 'top bottom' , end : 'bottom 95…" at bounding box center [374, 195] width 661 height 250
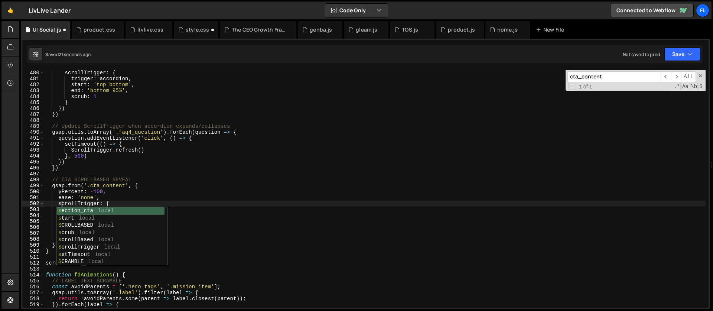
scroll to position [0, 1]
click at [89, 192] on div "scrollTrigger : { trigger : accordion , start : 'top bottom' , end : 'bottom 95…" at bounding box center [374, 195] width 661 height 250
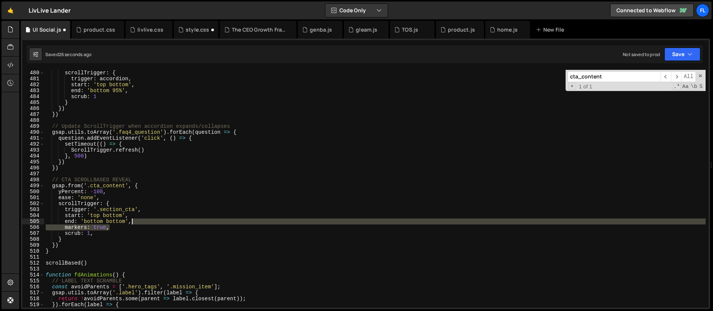
drag, startPoint x: 113, startPoint y: 228, endPoint x: 139, endPoint y: 223, distance: 26.9
click at [139, 223] on div "scrollTrigger : { trigger : accordion , start : 'top bottom' , end : 'bottom 95…" at bounding box center [374, 195] width 661 height 250
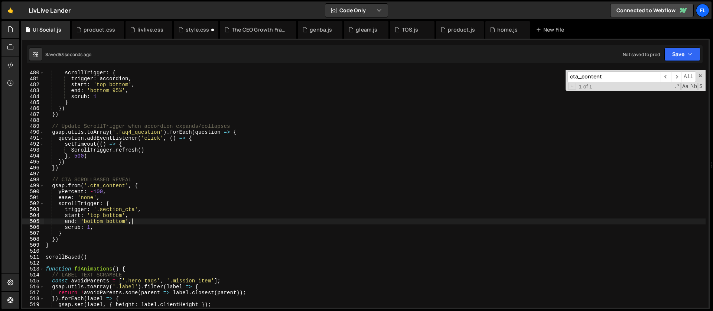
click at [118, 220] on div "scrollTrigger : { trigger : accordion , start : 'top bottom' , end : 'bottom 95…" at bounding box center [374, 195] width 661 height 250
click at [89, 198] on div "scrollTrigger : { trigger : accordion , start : 'top bottom' , end : 'bottom 95…" at bounding box center [374, 195] width 661 height 250
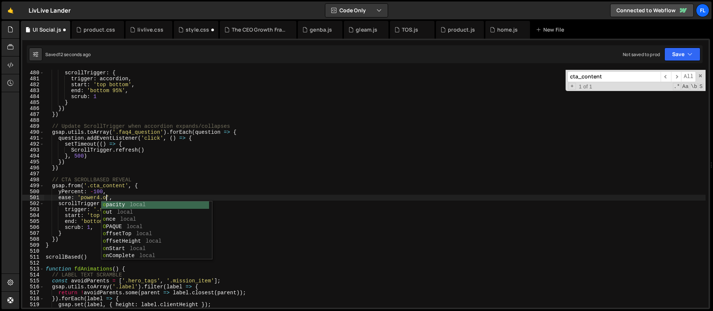
scroll to position [0, 4]
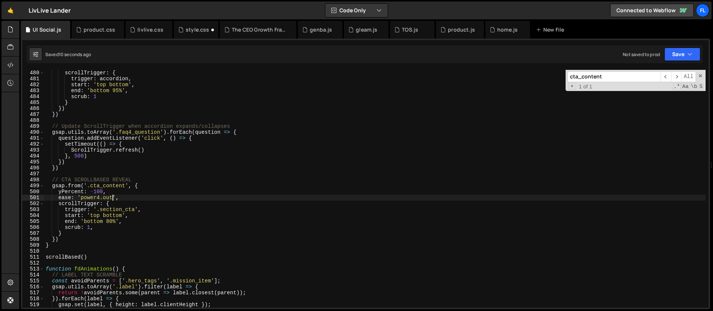
click at [105, 198] on div "scrollTrigger : { trigger : accordion , start : 'top bottom' , end : 'bottom 95…" at bounding box center [374, 195] width 661 height 250
click at [98, 191] on div "scrollTrigger : { trigger : accordion , start : 'top bottom' , end : 'bottom 95…" at bounding box center [374, 195] width 661 height 250
click at [100, 191] on div "scrollTrigger : { trigger : accordion , start : 'top bottom' , end : 'bottom 95…" at bounding box center [374, 195] width 661 height 250
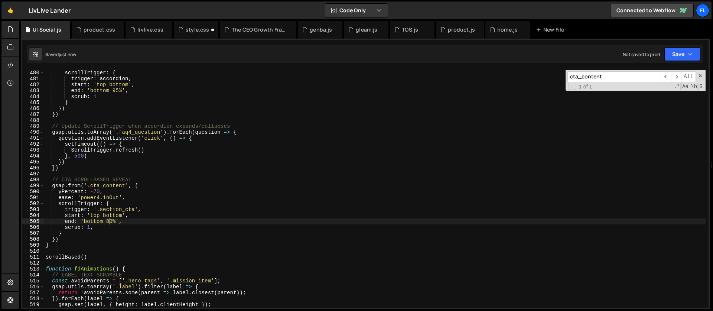
click at [109, 220] on div "scrollTrigger : { trigger : accordion , start : 'top bottom' , end : 'bottom 95…" at bounding box center [374, 195] width 661 height 250
click at [124, 221] on div "scrollTrigger : { trigger : accordion , start : 'top bottom' , end : 'bottom 95…" at bounding box center [374, 195] width 661 height 250
click at [97, 189] on div "scrollTrigger : { trigger : accordion , start : 'top bottom' , end : 'bottom 95…" at bounding box center [374, 195] width 661 height 250
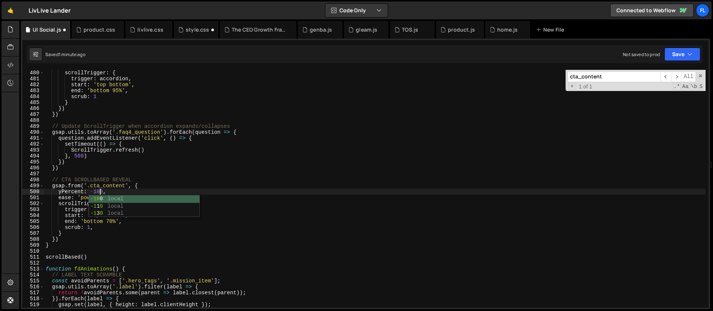
click at [95, 181] on div "scrollTrigger : { trigger : accordion , start : 'top bottom' , end : 'bottom 95…" at bounding box center [374, 195] width 661 height 250
click at [89, 228] on div "scrollTrigger : { trigger : accordion , start : 'top bottom' , end : 'bottom 95…" at bounding box center [374, 195] width 661 height 250
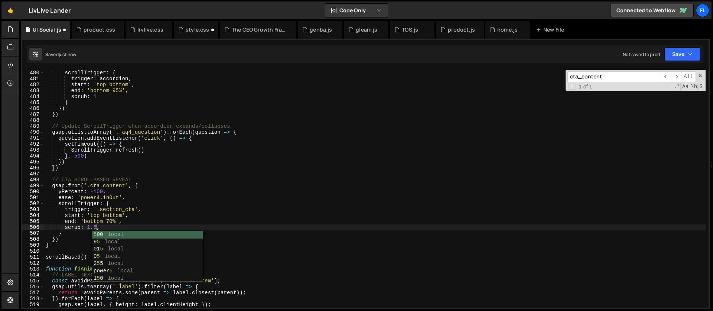
scroll to position [0, 3]
click at [105, 230] on div "scrollTrigger : { trigger : accordion , start : 'top bottom' , end : 'bottom 95…" at bounding box center [374, 195] width 661 height 250
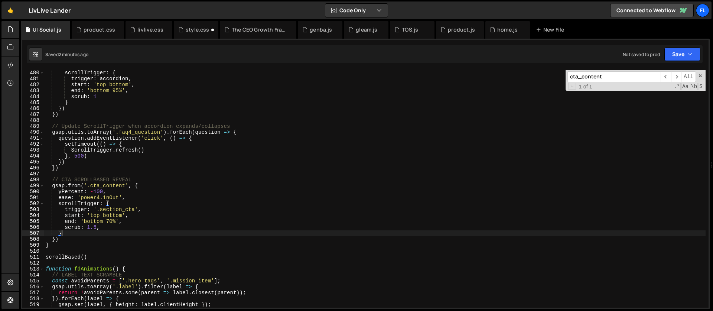
drag, startPoint x: 104, startPoint y: 189, endPoint x: 102, endPoint y: 196, distance: 7.9
click at [103, 189] on div "scrollTrigger : { trigger : accordion , start : 'top bottom' , end : 'bottom 95…" at bounding box center [374, 195] width 661 height 250
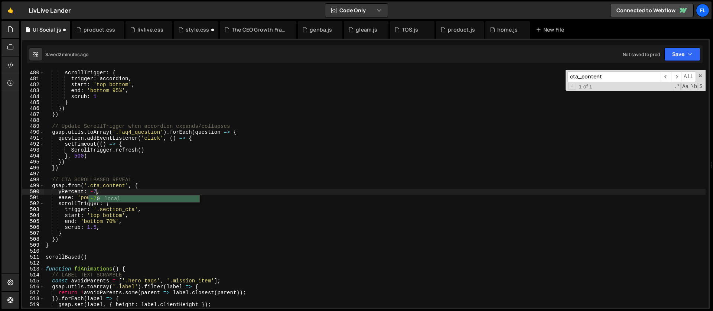
scroll to position [0, 3]
click at [113, 197] on div "scrollTrigger : { trigger : accordion , start : 'top bottom' , end : 'bottom 95…" at bounding box center [374, 195] width 661 height 250
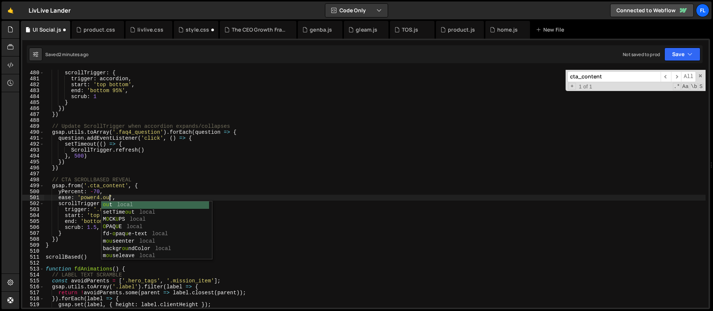
scroll to position [0, 4]
click at [81, 227] on div "scrollTrigger : { trigger : accordion , start : 'top bottom' , end : 'bottom 95…" at bounding box center [374, 195] width 661 height 250
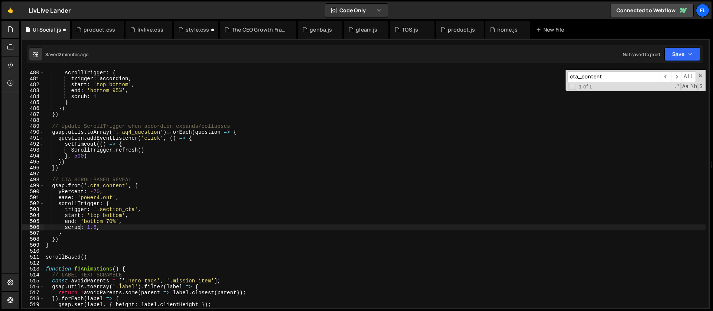
click at [105, 228] on div "scrollTrigger : { trigger : accordion , start : 'top bottom' , end : 'bottom 95…" at bounding box center [374, 195] width 661 height 250
click at [66, 185] on div "scrollTrigger : { trigger : accordion , start : 'top bottom' , end : 'bottom 95…" at bounding box center [374, 195] width 661 height 250
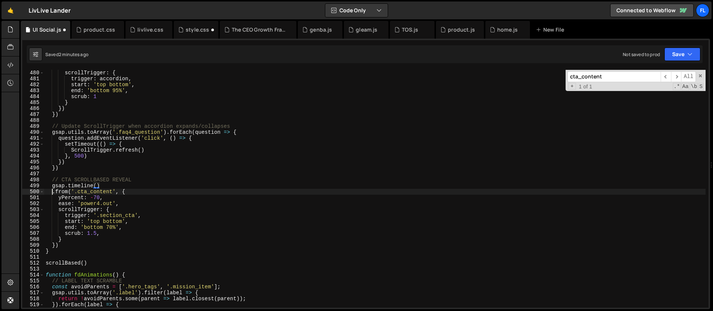
scroll to position [0, 1]
click at [100, 187] on div "scrollTrigger : { trigger : accordion , start : 'top bottom' , end : 'bottom 95…" at bounding box center [374, 195] width 661 height 250
click at [97, 183] on div "scrollTrigger : { trigger : accordion , start : 'top bottom' , end : 'bottom 95…" at bounding box center [374, 195] width 661 height 250
type textarea "gsap.timeline({)"
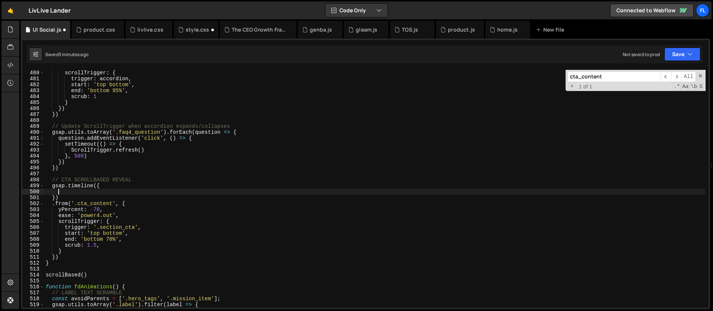
click at [122, 221] on div "scrollTrigger : { trigger : accordion , start : 'top bottom' , end : 'bottom 95…" at bounding box center [374, 195] width 661 height 250
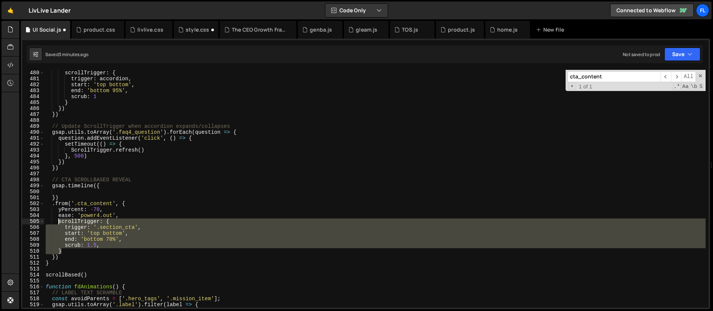
drag, startPoint x: 70, startPoint y: 251, endPoint x: 58, endPoint y: 222, distance: 31.3
click at [58, 222] on div "scrollTrigger : { trigger : accordion , start : 'top bottom' , end : 'bottom 95…" at bounding box center [374, 195] width 661 height 250
type textarea "scrollTrigger: { trigger: '.section_cta',"
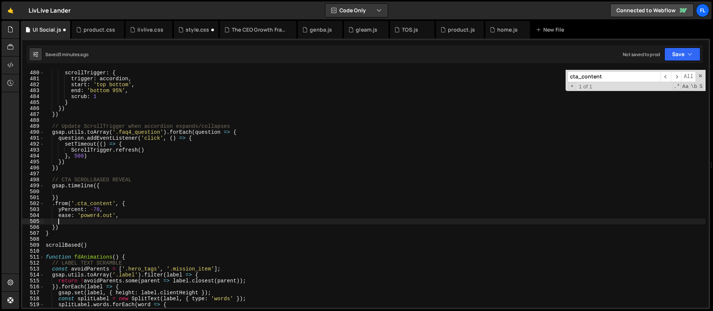
click at [84, 189] on div "scrollTrigger : { trigger : accordion , start : 'top bottom' , end : 'bottom 95…" at bounding box center [374, 195] width 661 height 250
paste textarea "}"
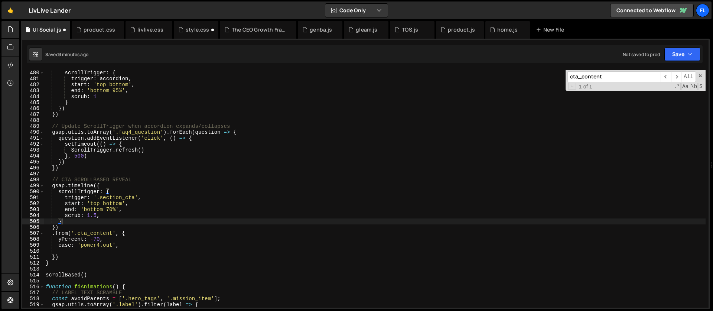
click at [97, 213] on div "scrollTrigger : { trigger : accordion , start : 'top bottom' , end : 'bottom 95…" at bounding box center [374, 195] width 661 height 250
click at [78, 227] on div "scrollTrigger : { trigger : accordion , start : 'top bottom' , end : 'bottom 95…" at bounding box center [374, 195] width 661 height 250
type textarea "})"
click at [55, 249] on div "scrollTrigger : { trigger : accordion , start : 'top bottom' , end : 'bottom 95…" at bounding box center [374, 195] width 661 height 250
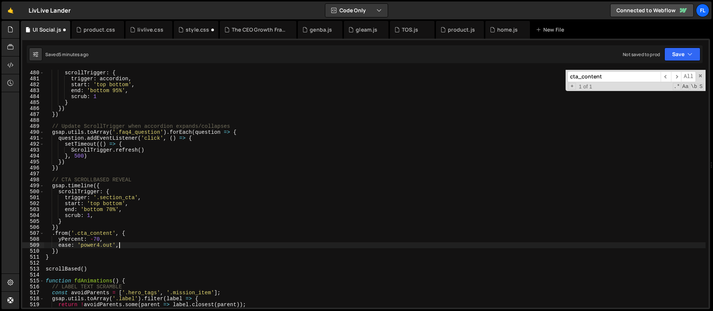
click at [105, 237] on div "scrollTrigger : { trigger : accordion , start : 'top bottom' , end : 'bottom 95…" at bounding box center [374, 195] width 661 height 250
click at [67, 252] on div "scrollTrigger : { trigger : accordion , start : 'top bottom' , end : 'bottom 95…" at bounding box center [374, 195] width 661 height 250
type textarea "})"
click at [64, 229] on div "scrollTrigger : { trigger : accordion , start : 'top bottom' , end : 'bottom 95…" at bounding box center [374, 195] width 661 height 250
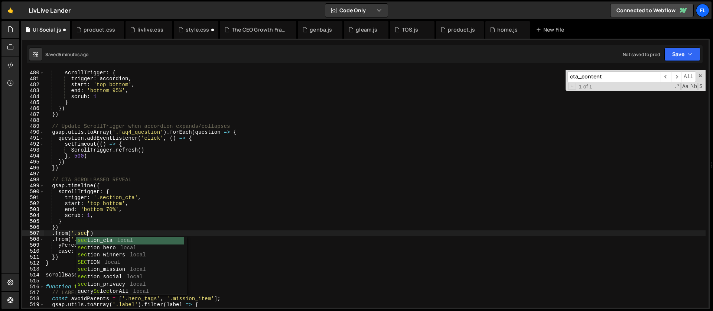
scroll to position [0, 3]
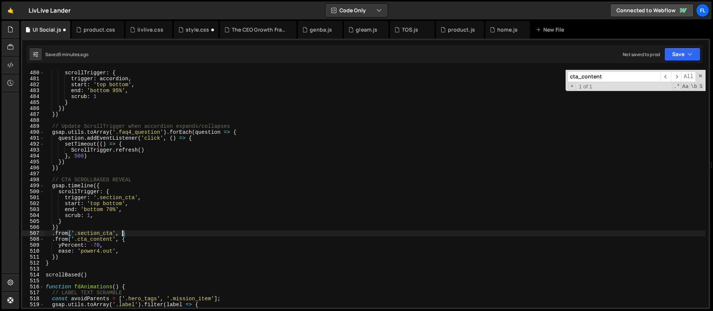
type textarea ".from('.section_cta', {')"
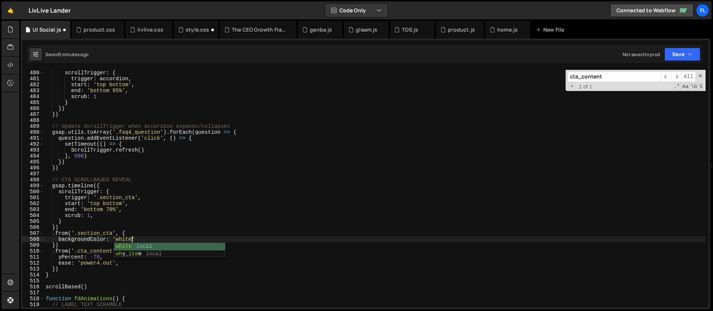
scroll to position [0, 6]
type textarea "backgroundColor: 'white',"
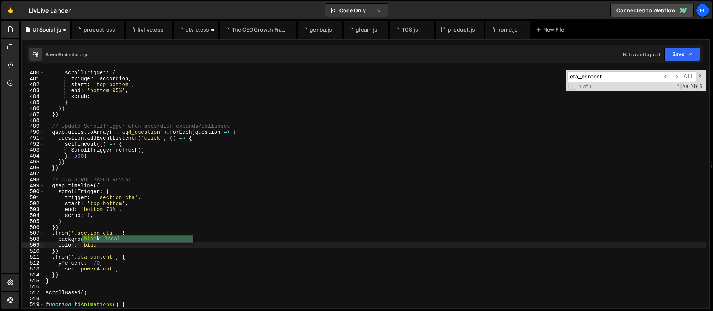
scroll to position [0, 3]
click at [106, 246] on div "scrollTrigger : { trigger : accordion , start : 'top bottom' , end : 'bottom 95…" at bounding box center [374, 195] width 661 height 250
type textarea "color: 'black',"
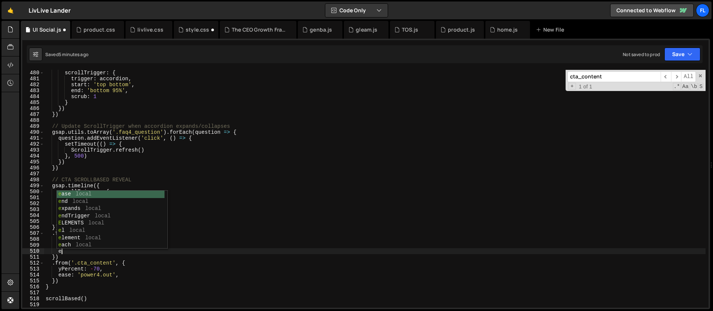
type textarea "ease"
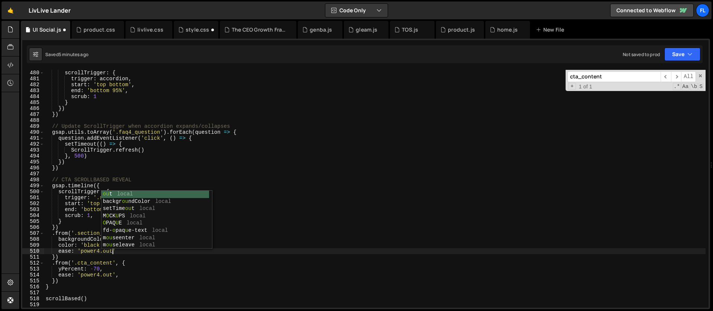
scroll to position [0, 4]
click at [50, 225] on div "scrollTrigger : { trigger : accordion , start : 'top bottom' , end : 'bottom 95…" at bounding box center [374, 195] width 661 height 250
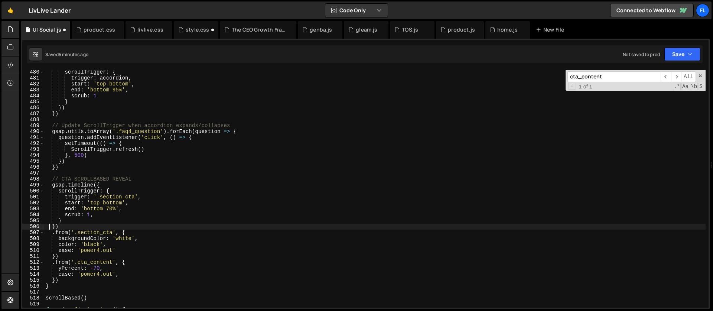
scroll to position [2877, 0]
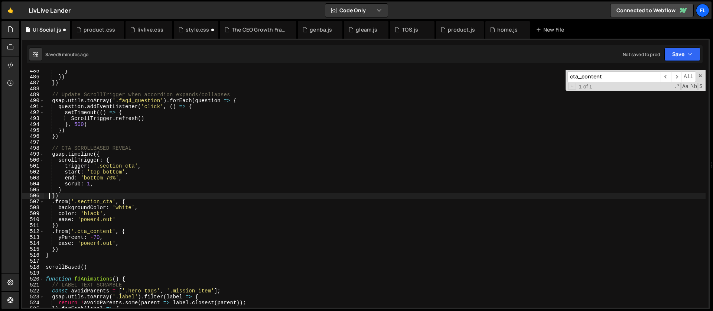
click at [55, 250] on div "} }) }) // Update ScrollTrigger when accordion expands/collapses gsap . utils .…" at bounding box center [374, 193] width 661 height 250
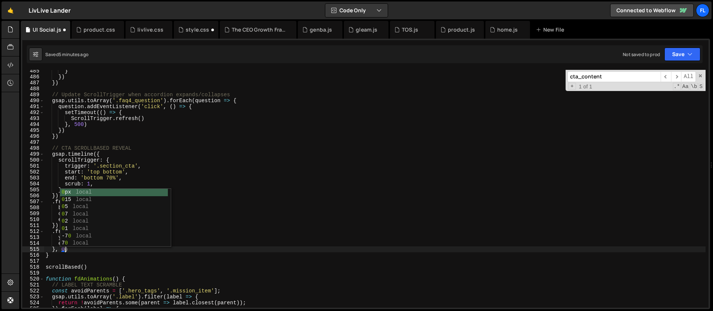
scroll to position [0, 1]
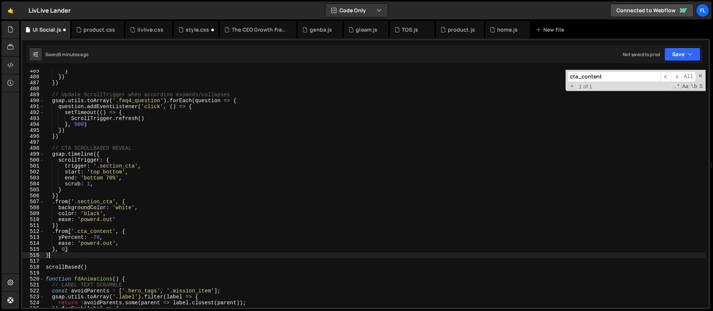
click at [78, 254] on div "} }) }) // Update ScrollTrigger when accordion expands/collapses gsap . utils .…" at bounding box center [374, 193] width 661 height 250
click at [76, 250] on div "} }) }) // Update ScrollTrigger when accordion expands/collapses gsap . utils .…" at bounding box center [374, 193] width 661 height 250
click at [112, 213] on div "} }) }) // Update ScrollTrigger when accordion expands/collapses gsap . utils .…" at bounding box center [374, 193] width 661 height 250
type textarea "color: 'black',"
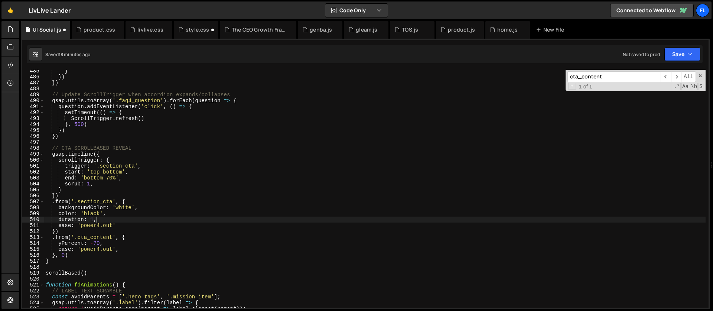
scroll to position [2877, 0]
click at [105, 236] on div "} }) }) // Update ScrollTrigger when accordion expands/collapses gsap . utils .…" at bounding box center [374, 193] width 661 height 250
click at [698, 76] on span at bounding box center [700, 75] width 5 height 5
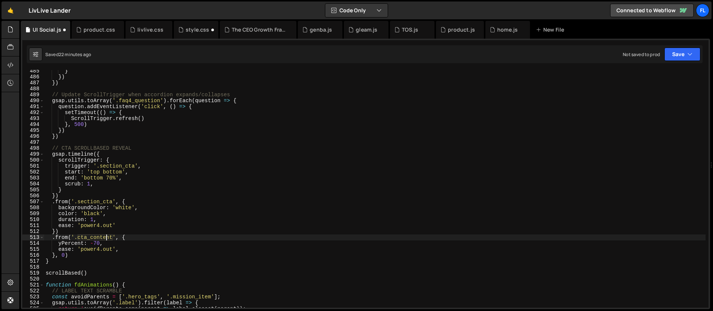
click at [96, 230] on div "} }) }) // Update ScrollTrigger when accordion expands/collapses gsap . utils .…" at bounding box center [374, 193] width 661 height 250
click at [63, 247] on div "} }) }) // Update ScrollTrigger when accordion expands/collapses gsap . utils .…" at bounding box center [374, 193] width 661 height 250
click at [72, 256] on div "} }) }) // Update ScrollTrigger when accordion expands/collapses gsap . utils .…" at bounding box center [374, 193] width 661 height 250
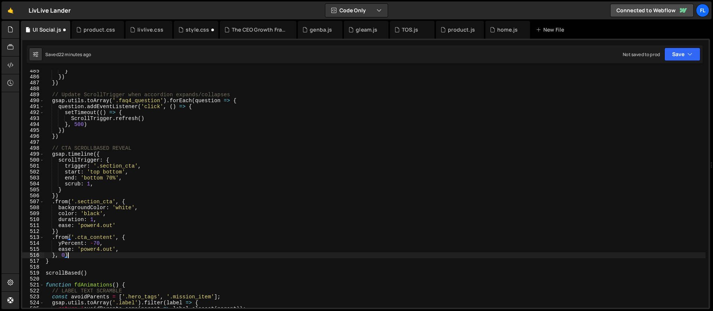
click at [81, 197] on div "} }) }) // Update ScrollTrigger when accordion expands/collapses gsap . utils .…" at bounding box center [374, 193] width 661 height 250
type textarea "})"
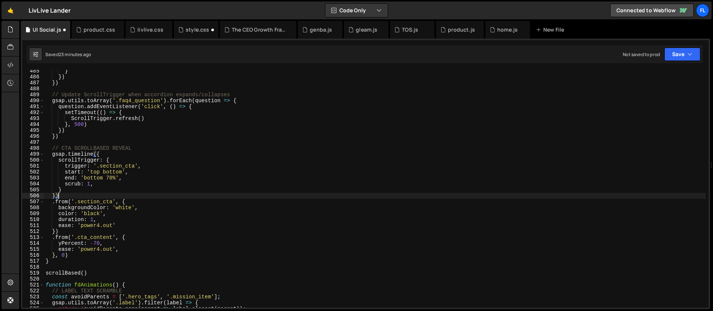
click at [146, 197] on div "} }) }) // Update ScrollTrigger when accordion expands/collapses gsap . utils .…" at bounding box center [374, 193] width 661 height 250
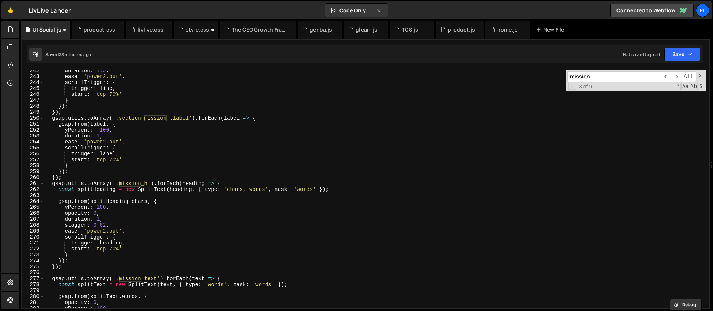
scroll to position [1441, 0]
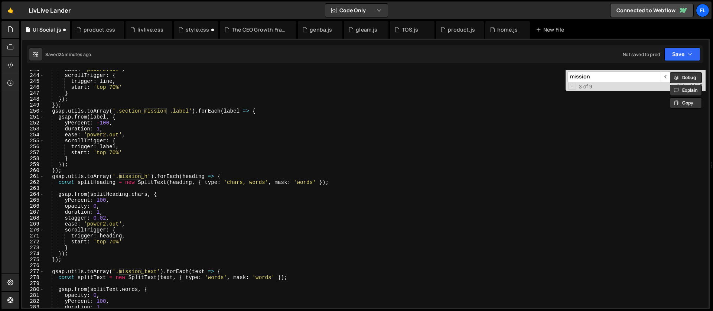
drag, startPoint x: 600, startPoint y: 76, endPoint x: 520, endPoint y: 65, distance: 81.4
click at [520, 65] on div "speed: 1, 135 136 137 138 139 140 141 142 143 144 145 146 147 148 149 150 151 1…" at bounding box center [365, 174] width 689 height 270
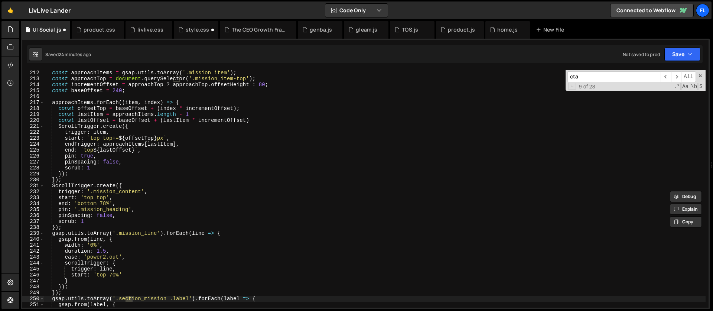
scroll to position [2840, 0]
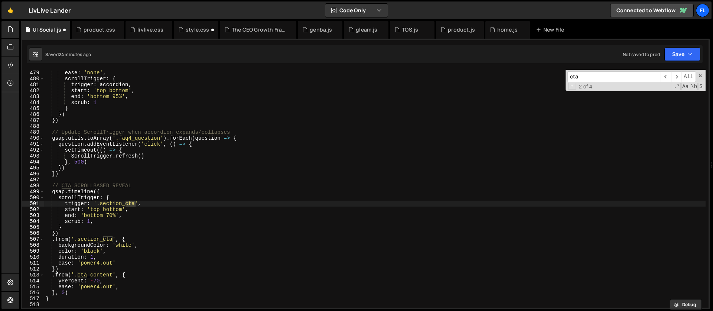
type input "cta"
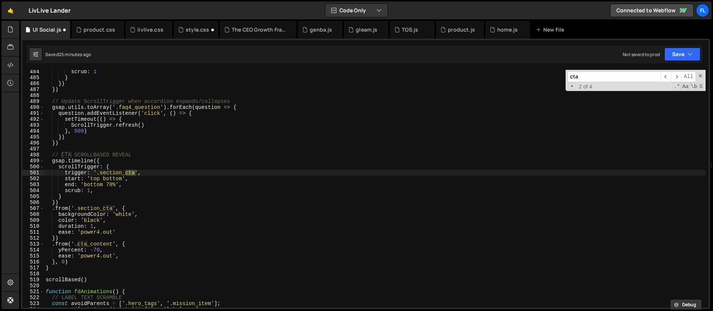
click at [112, 157] on div "scrub : 1 } }) }) // Update ScrollTrigger when accordion expands/collapses gsap…" at bounding box center [374, 194] width 661 height 250
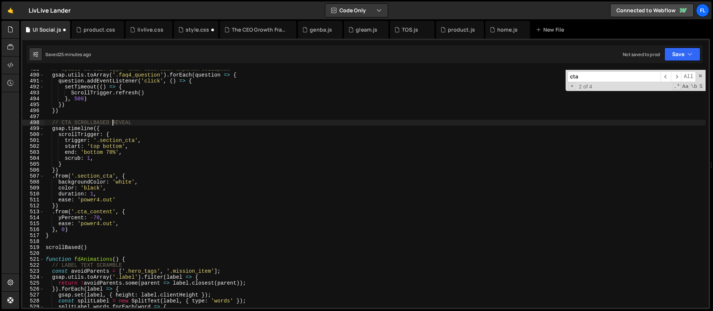
click at [110, 133] on div "// Update ScrollTrigger when accordion expands/collapses gsap . utils . toArray…" at bounding box center [374, 191] width 661 height 250
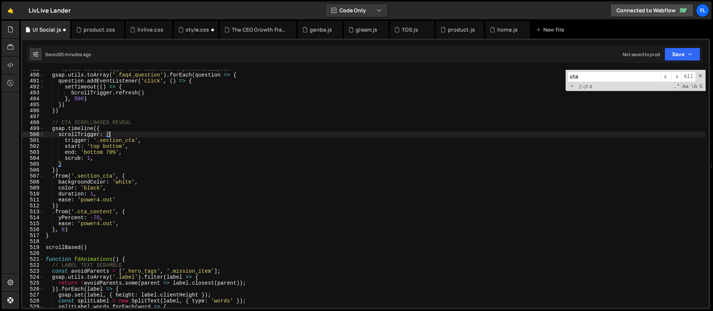
click at [106, 129] on div "// Update ScrollTrigger when accordion expands/collapses gsap . utils . toArray…" at bounding box center [374, 191] width 661 height 250
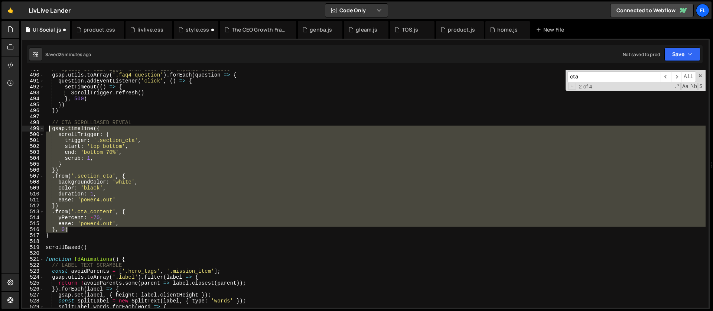
drag, startPoint x: 72, startPoint y: 229, endPoint x: 50, endPoint y: 129, distance: 102.3
click at [50, 129] on div "// Update ScrollTrigger when accordion expands/collapses gsap . utils . toArray…" at bounding box center [374, 191] width 661 height 250
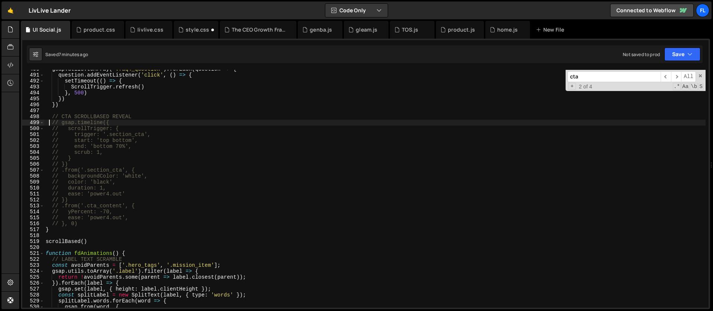
scroll to position [2981, 0]
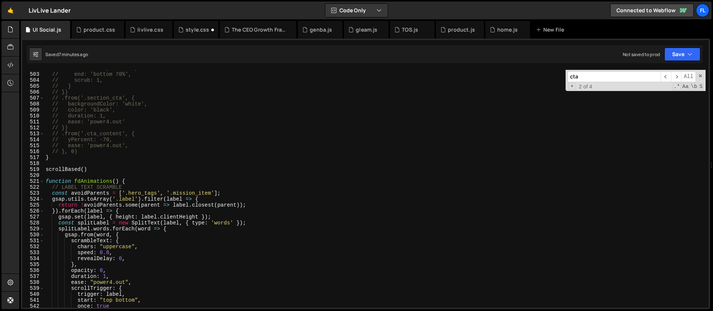
click at [127, 180] on div "// start: 'top bottom', // end: 'bottom 70%', // scrub: 1, // } // }) // .from(…" at bounding box center [374, 190] width 661 height 250
type textarea "function fdAnimations() {"
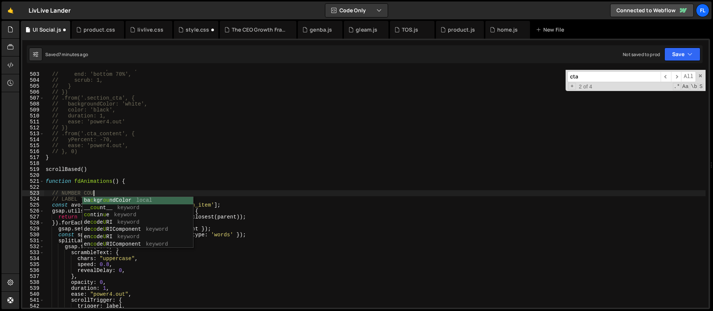
scroll to position [0, 3]
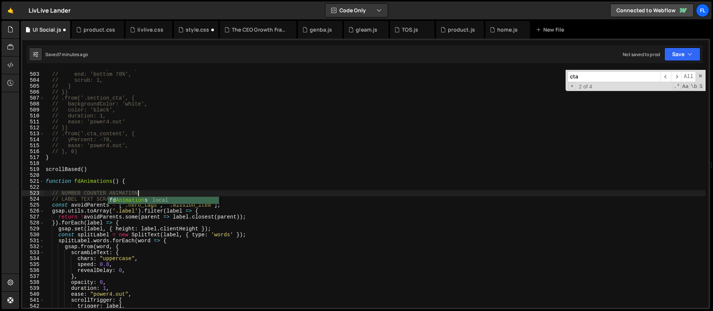
type textarea "// NUMBER COUNTER ANIMATION"
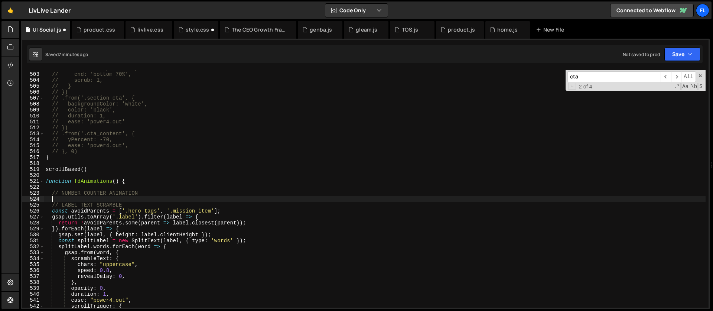
paste textarea "});"
type textarea "});"
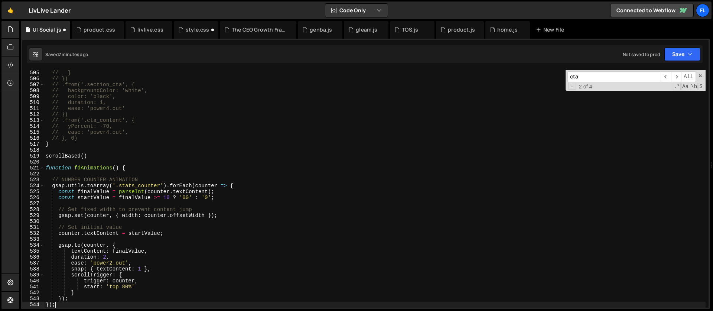
scroll to position [3000, 0]
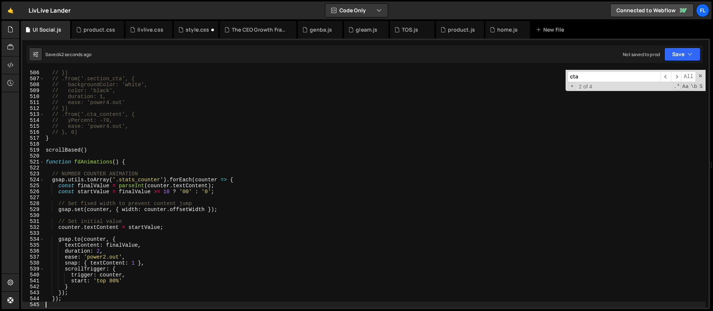
click at [108, 222] on div "// }) // .from('.section_cta', { // backgroundColor: 'white', // color: 'black'…" at bounding box center [374, 195] width 661 height 250
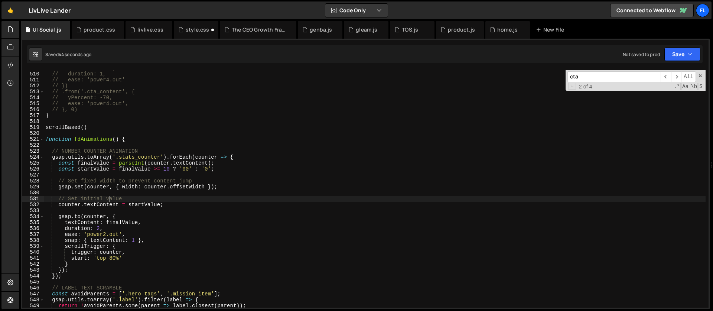
scroll to position [3030, 0]
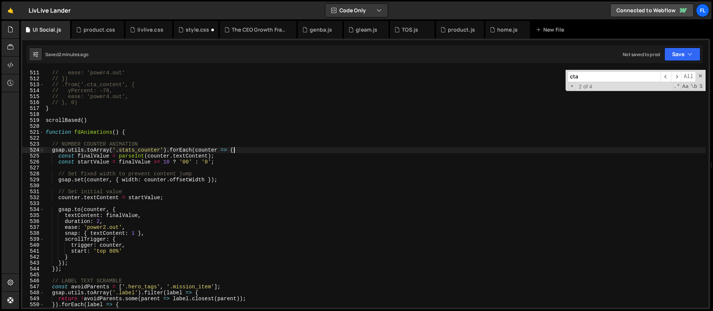
click at [237, 150] on div "// ease: 'power4.out' // }) // .from('.cta_content', { // yPercent: -70, // eas…" at bounding box center [374, 195] width 661 height 250
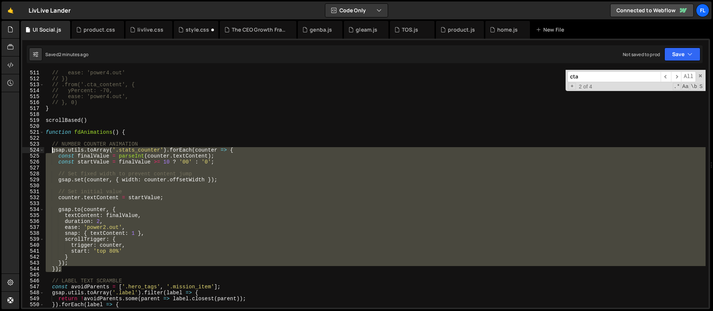
drag, startPoint x: 68, startPoint y: 268, endPoint x: 51, endPoint y: 149, distance: 120.0
click at [51, 149] on div "// ease: 'power4.out' // }) // .from('.cta_content', { // yPercent: -70, // eas…" at bounding box center [374, 195] width 661 height 250
paste textarea "}"
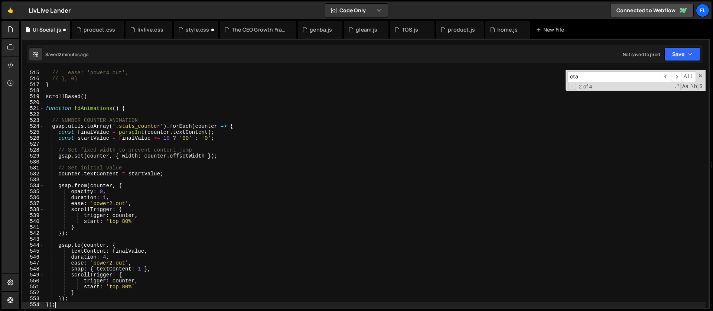
scroll to position [3054, 0]
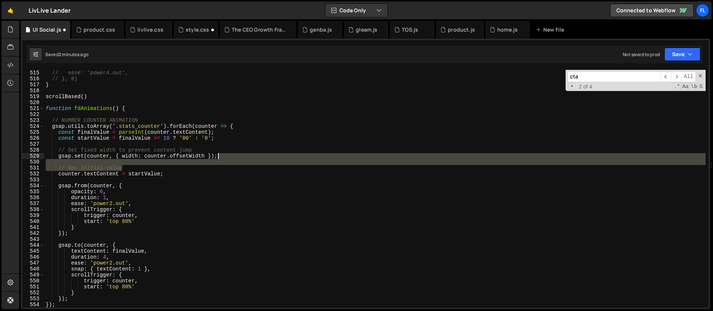
drag, startPoint x: 131, startPoint y: 165, endPoint x: 227, endPoint y: 157, distance: 96.5
click at [227, 157] on div "// ease: 'power4.out', // }, 0) } scrollBased ( ) function fdAnimations ( ) { /…" at bounding box center [374, 195] width 661 height 250
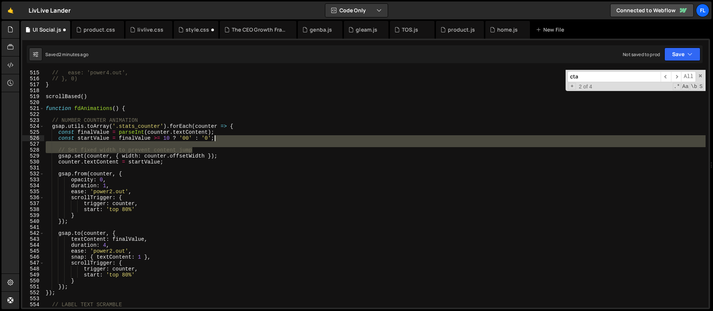
drag, startPoint x: 201, startPoint y: 150, endPoint x: 229, endPoint y: 140, distance: 29.7
click at [229, 140] on div "// ease: 'power4.out', // }, 0) } scrollBased ( ) function fdAnimations ( ) { /…" at bounding box center [374, 195] width 661 height 250
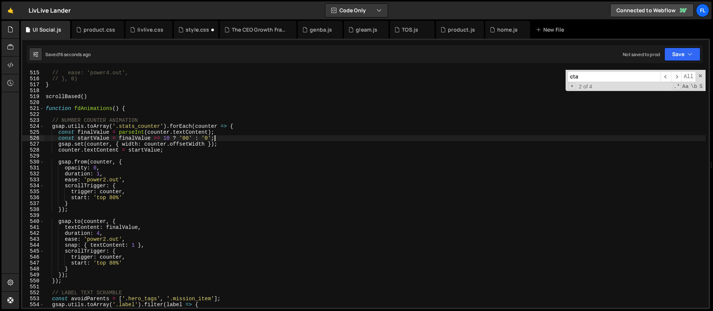
click at [99, 232] on div "// ease: 'power4.out', // }, 0) } scrollBased ( ) function fdAnimations ( ) { /…" at bounding box center [374, 195] width 661 height 250
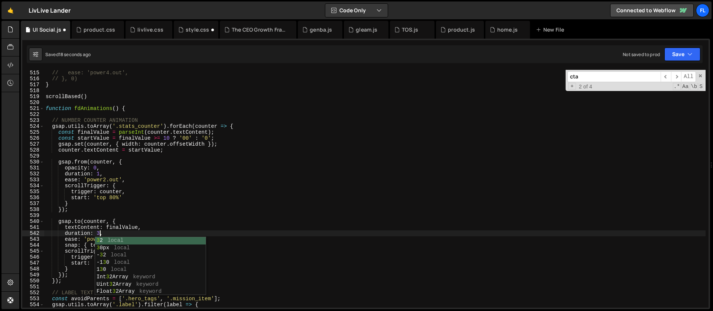
scroll to position [0, 3]
click at [93, 220] on div "// ease: 'power4.out', // }, 0) } scrollBased ( ) function fdAnimations ( ) { /…" at bounding box center [374, 195] width 661 height 250
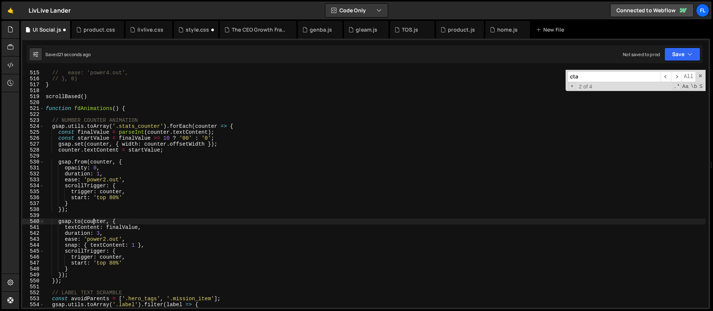
click at [107, 238] on div "// ease: 'power4.out', // }, 0) } scrollBased ( ) function fdAnimations ( ) { /…" at bounding box center [374, 195] width 661 height 250
type textarea "ease: 'power4.out',"
drag, startPoint x: 584, startPoint y: 78, endPoint x: 556, endPoint y: 82, distance: 28.3
click at [557, 82] on div "// ease: 'power4.out', // }, 0) } scrollBased ( ) function fdAnimations ( ) { /…" at bounding box center [374, 189] width 661 height 238
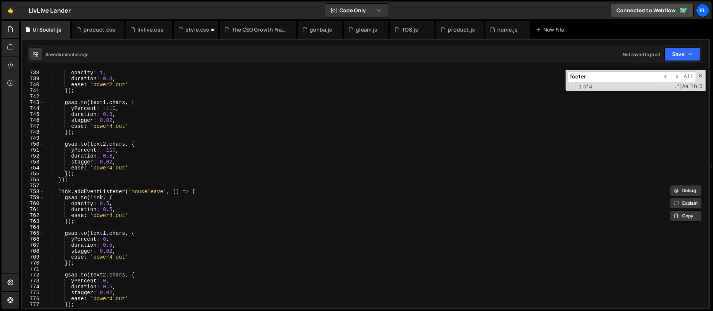
scroll to position [4298, 0]
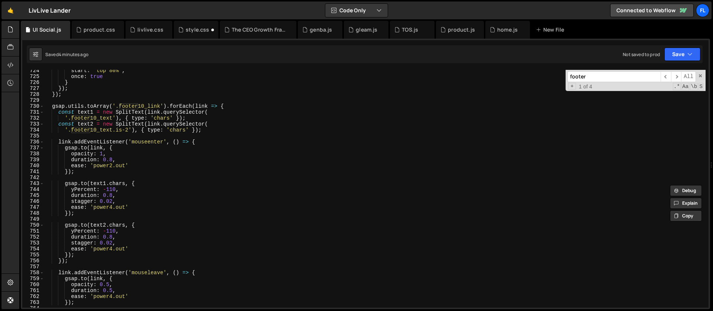
type input "footer"
click at [230, 108] on div "start : 'top 80%' , once : true } }) ; }) ; gsap . utils . toArray ( '.footer10…" at bounding box center [374, 193] width 661 height 250
click at [52, 106] on div "start : 'top 80%' , once : true } }) ; }) ; gsap . utils . toArray ( '.footer10…" at bounding box center [374, 193] width 661 height 250
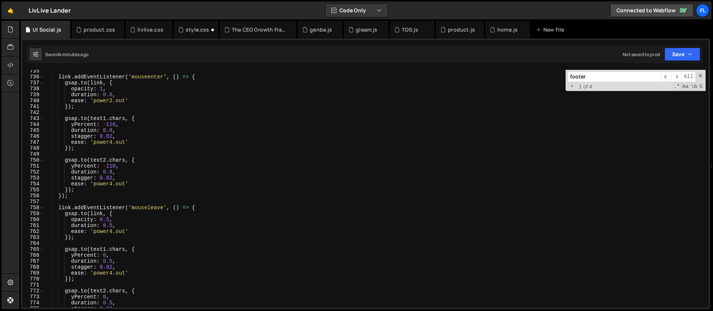
scroll to position [4398, 0]
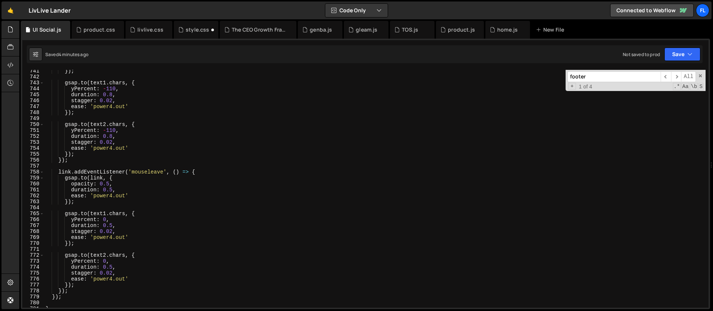
click at [199, 171] on div "}) ; gsap . to ( text1 . chars , { yPercent : - 110 , duration : 0.8 , stagger …" at bounding box center [374, 193] width 661 height 250
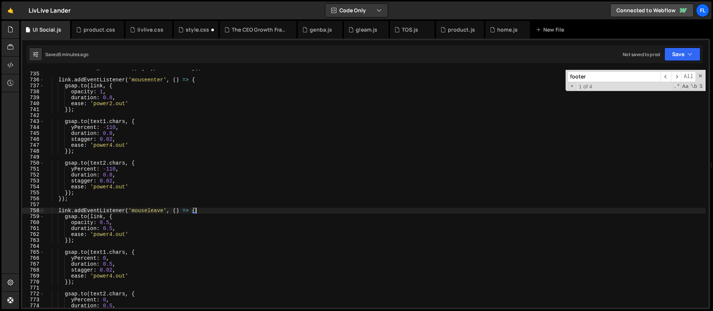
scroll to position [4316, 0]
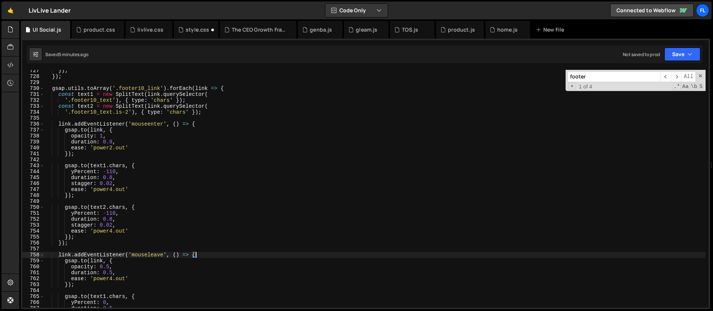
click at [234, 88] on div "}) ; }) ; gsap . utils . toArray ( '.footer10_link' ) . forEach ( link => { con…" at bounding box center [374, 193] width 661 height 250
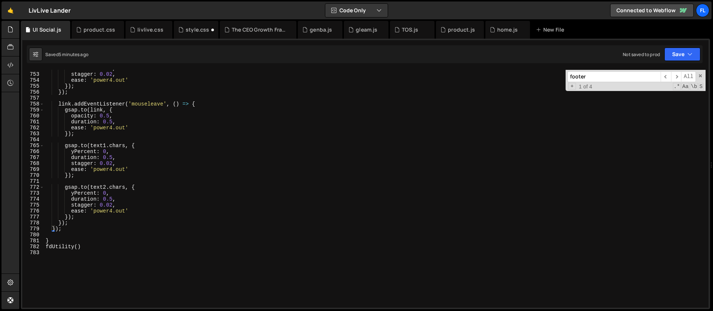
scroll to position [4466, 0]
click at [64, 229] on div "duration : 0.8 , stagger : 0.02 , ease : 'power4.out' }) ; }) ; link . addEvent…" at bounding box center [374, 190] width 661 height 250
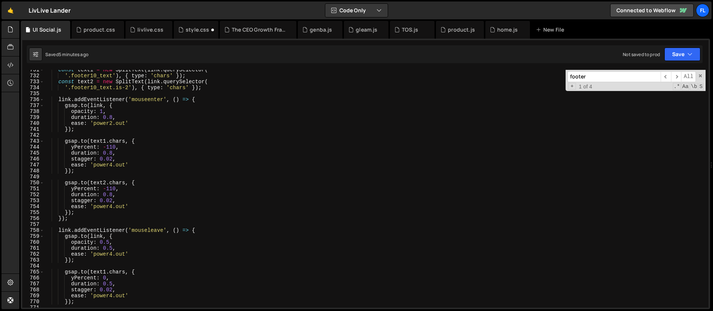
scroll to position [4279, 0]
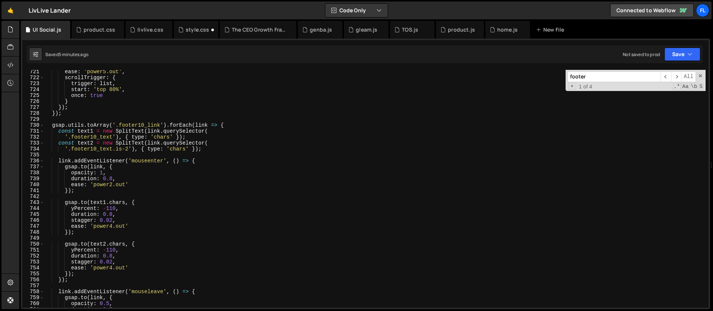
click at [51, 126] on div "ease : 'power5.out' , scrollTrigger : { trigger : list , start : 'top 80%' , on…" at bounding box center [374, 194] width 661 height 250
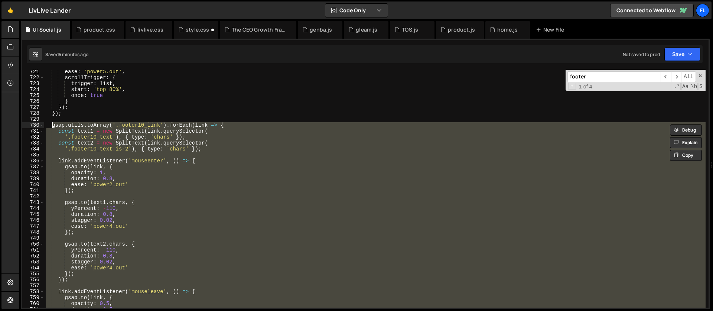
paste textarea "});"
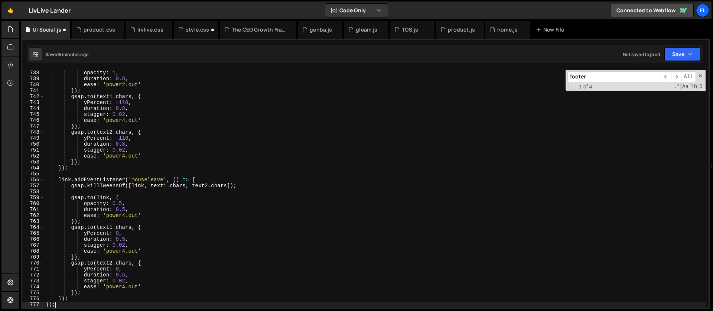
type textarea "});"
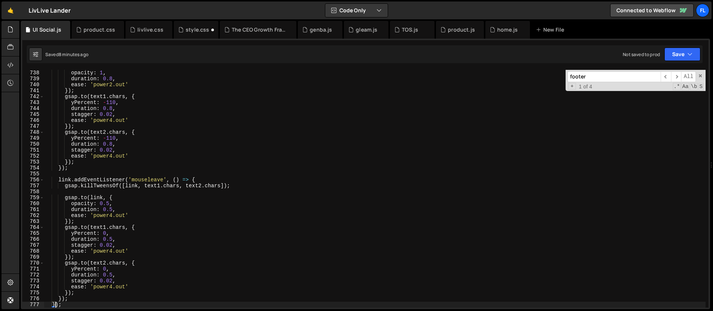
click at [703, 76] on div "footer ​ ​ All Replace All + 1 of 4 .* Aa \b S" at bounding box center [636, 80] width 140 height 21
click at [701, 76] on span at bounding box center [700, 75] width 5 height 5
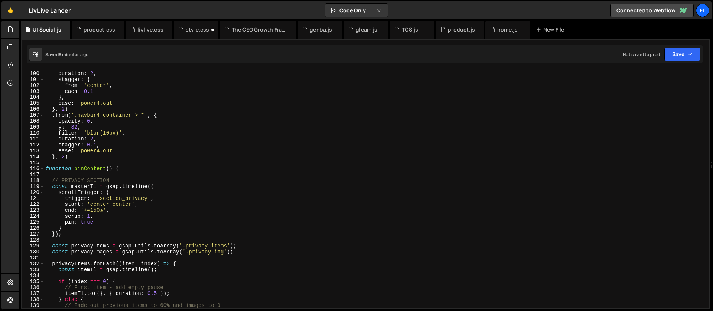
scroll to position [573, 0]
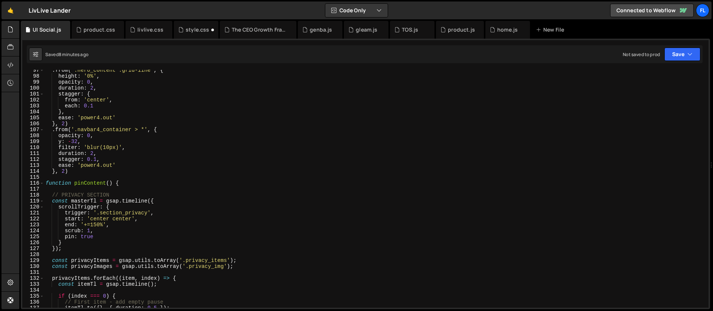
click at [80, 178] on div ". from ( '.hero_content .grid-line' , { height : '0%' , opacity : 0 , duration …" at bounding box center [374, 192] width 661 height 250
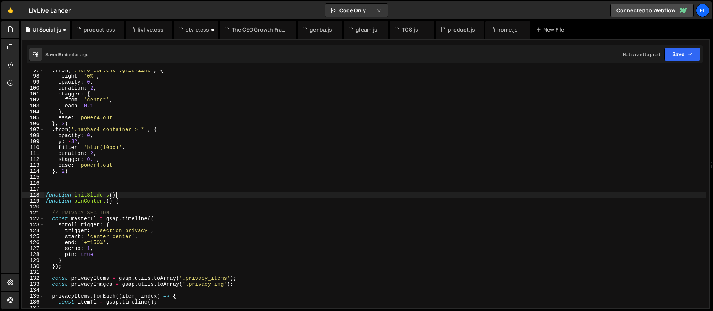
scroll to position [0, 4]
type textarea "function initSliders() {"
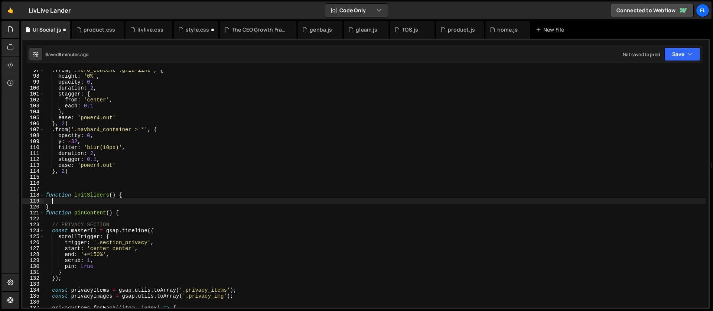
paste textarea "});"
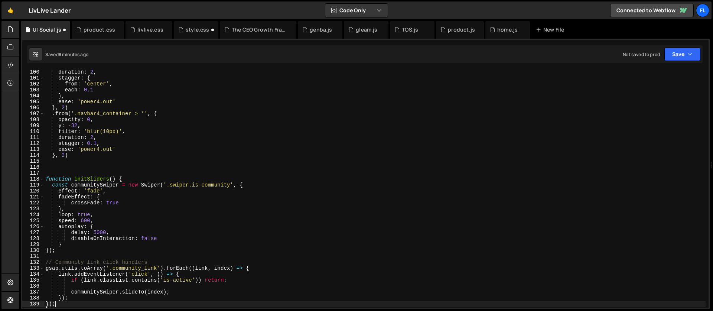
scroll to position [704, 0]
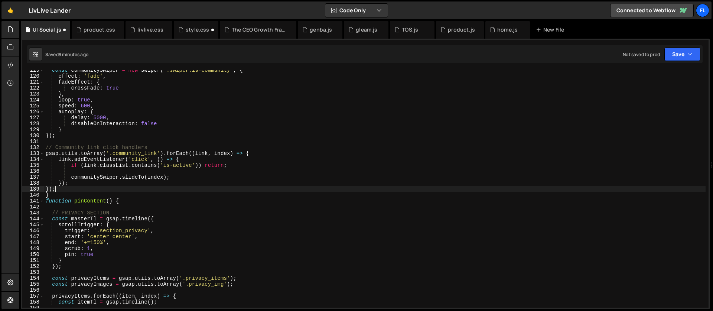
click at [62, 197] on div "const communitySwiper = new Swiper ( '.swiper.is-community' , { effect : 'fade'…" at bounding box center [374, 192] width 661 height 250
type textarea "}"
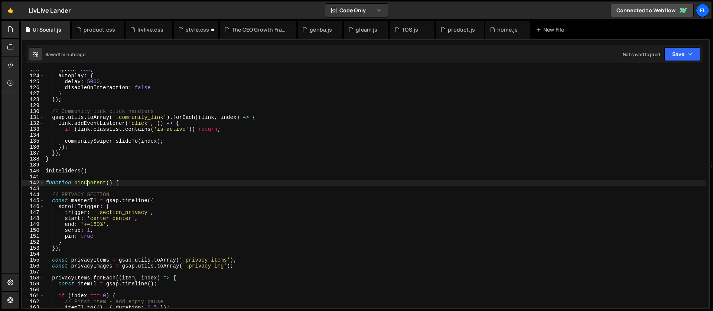
scroll to position [699, 0]
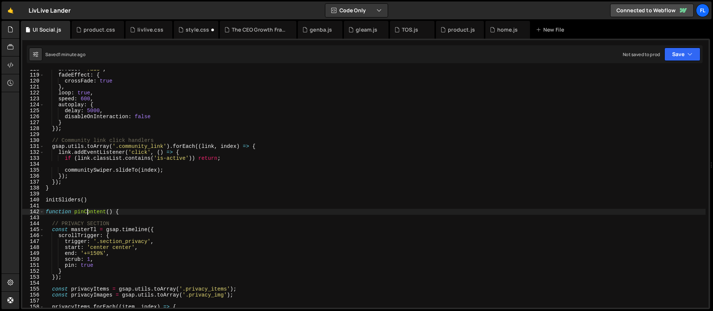
click at [52, 188] on div "effect : 'fade' , fadeEffect : { crossFade : true } , loop : true , speed : 600…" at bounding box center [374, 191] width 661 height 250
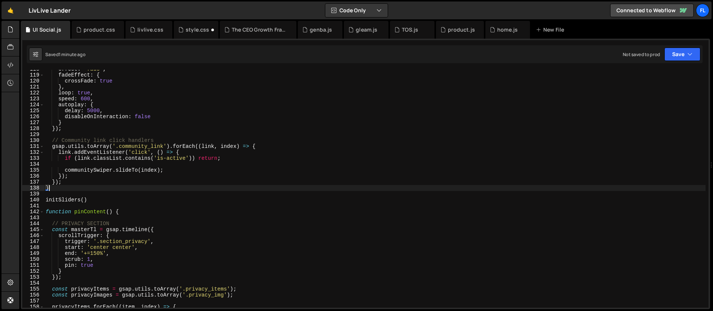
click at [71, 184] on div "effect : 'fade' , fadeEffect : { crossFade : true } , loop : true , speed : 600…" at bounding box center [374, 191] width 661 height 250
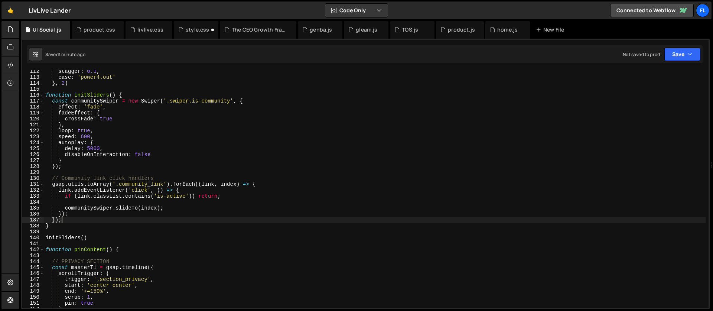
scroll to position [660, 0]
click at [52, 102] on div "stagger : 0.1 , ease : 'power4.out' } , 2 ) function initSliders ( ) { const co…" at bounding box center [374, 194] width 661 height 250
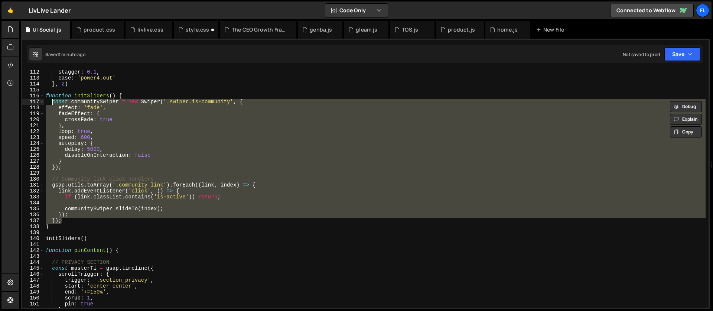
paste textarea "});"
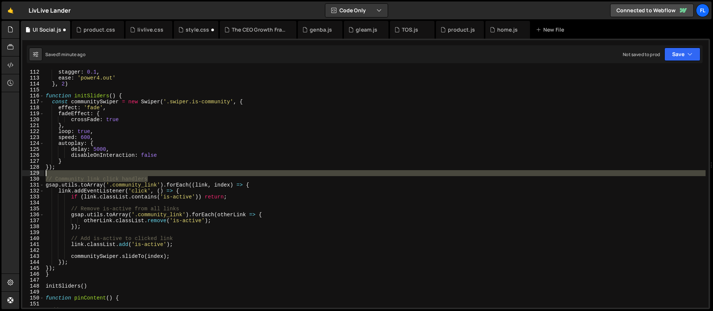
drag, startPoint x: 152, startPoint y: 179, endPoint x: 150, endPoint y: 175, distance: 4.8
click at [150, 175] on div "stagger : 0.1 , ease : 'power4.out' } , 2 ) function initSliders ( ) { const co…" at bounding box center [374, 194] width 661 height 250
type textarea "// Community link click handlers"
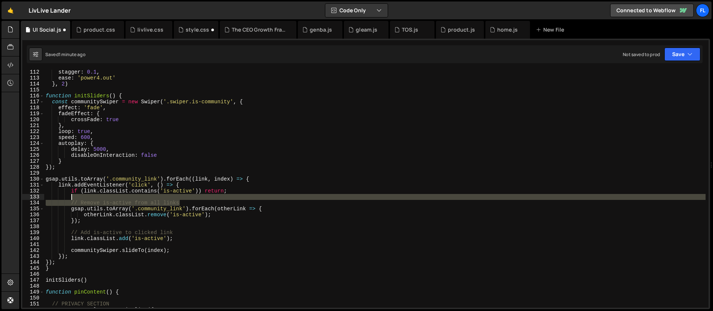
drag, startPoint x: 199, startPoint y: 200, endPoint x: 193, endPoint y: 195, distance: 8.2
click at [193, 195] on div "stagger : 0.1 , ease : 'power4.out' } , 2 ) function initSliders ( ) { const co…" at bounding box center [374, 194] width 661 height 250
type textarea "// Remove is-active from all links"
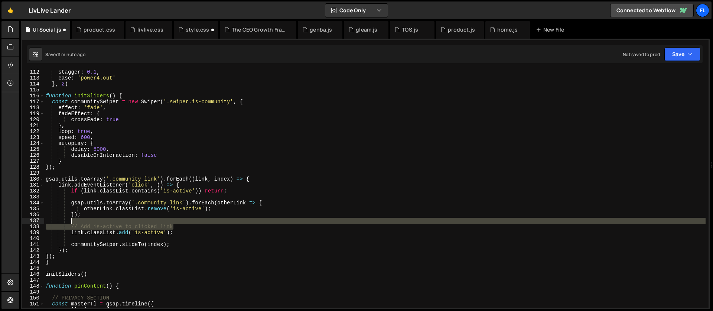
drag, startPoint x: 175, startPoint y: 227, endPoint x: 173, endPoint y: 221, distance: 5.7
click at [173, 221] on div "stagger : 0.1 , ease : 'power4.out' } , 2 ) function initSliders ( ) { const co…" at bounding box center [374, 194] width 661 height 250
type textarea "// Add is-active to clicked link"
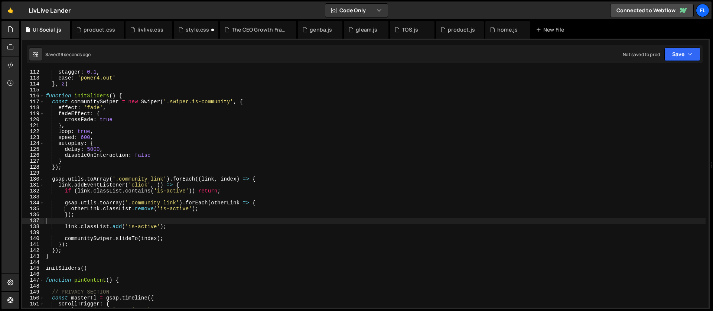
click at [99, 145] on div "stagger : 0.1 , ease : 'power4.out' } , 2 ) function initSliders ( ) { const co…" at bounding box center [374, 194] width 661 height 250
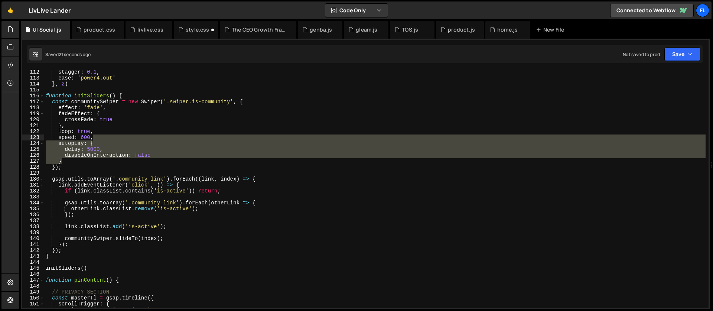
drag, startPoint x: 72, startPoint y: 162, endPoint x: 97, endPoint y: 138, distance: 34.9
click at [97, 138] on div "stagger : 0.1 , ease : 'power4.out' } , 2 ) function initSliders ( ) { const co…" at bounding box center [374, 194] width 661 height 250
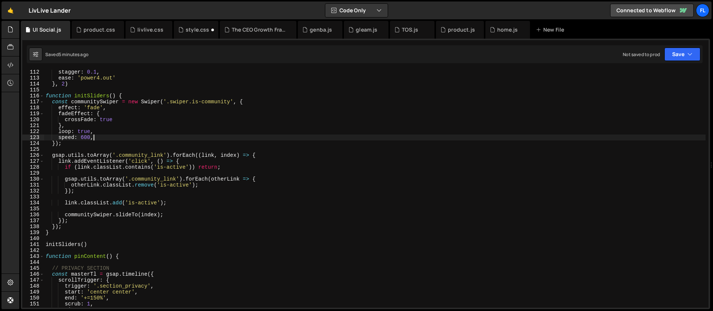
click at [251, 102] on div "stagger : 0.1 , ease : 'power4.out' } , 2 ) function initSliders ( ) { const co…" at bounding box center [374, 194] width 661 height 250
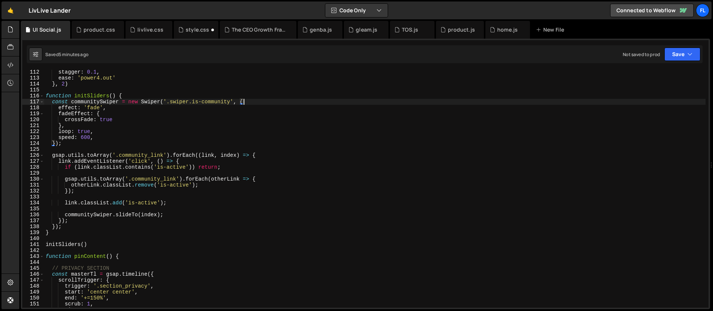
click at [270, 157] on div "stagger : 0.1 , ease : 'power4.out' } , 2 ) function initSliders ( ) { const co…" at bounding box center [374, 194] width 661 height 250
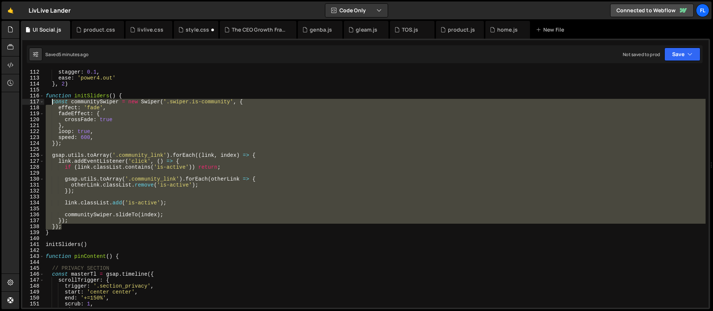
drag, startPoint x: 66, startPoint y: 228, endPoint x: 52, endPoint y: 103, distance: 125.2
click at [52, 103] on div "stagger : 0.1 , ease : 'power4.out' } , 2 ) function initSliders ( ) { const co…" at bounding box center [374, 194] width 661 height 250
click at [66, 227] on div "stagger : 0.1 , ease : 'power4.out' } , 2 ) function initSliders ( ) { const co…" at bounding box center [374, 189] width 661 height 238
type textarea "});"
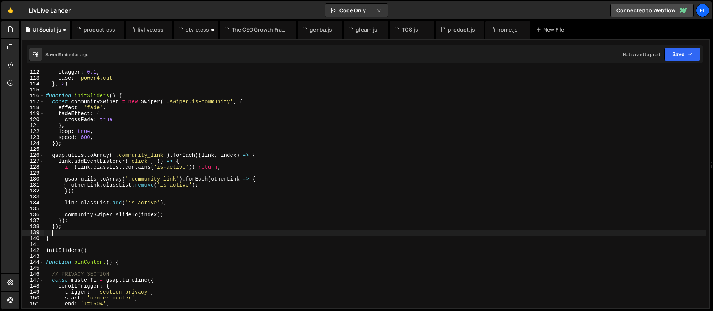
paste textarea "});"
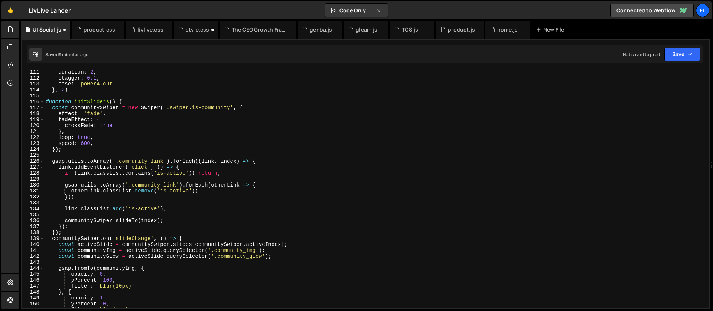
scroll to position [654, 0]
click at [92, 166] on div "duration : 2 , stagger : 0.1 , ease : 'power4.out' } , 2 ) function initSliders…" at bounding box center [374, 194] width 661 height 250
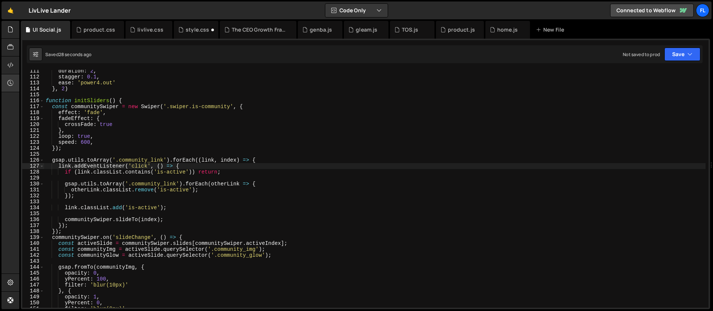
scroll to position [727, 0]
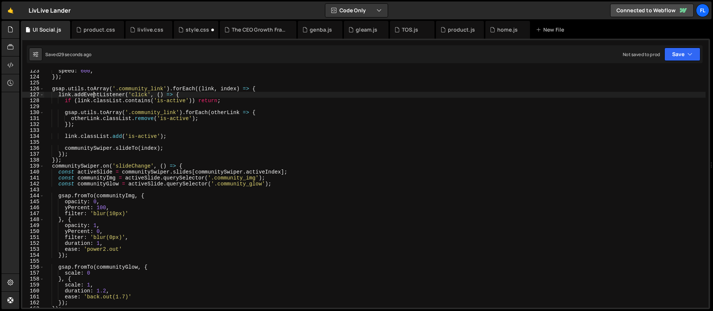
click at [102, 207] on div "speed : 600 , }) ; gsap . utils . toArray ( '.community_link' ) . forEach (( li…" at bounding box center [374, 193] width 661 height 250
click at [72, 225] on div "speed : 600 , }) ; gsap . utils . toArray ( '.community_link' ) . forEach (( li…" at bounding box center [374, 193] width 661 height 250
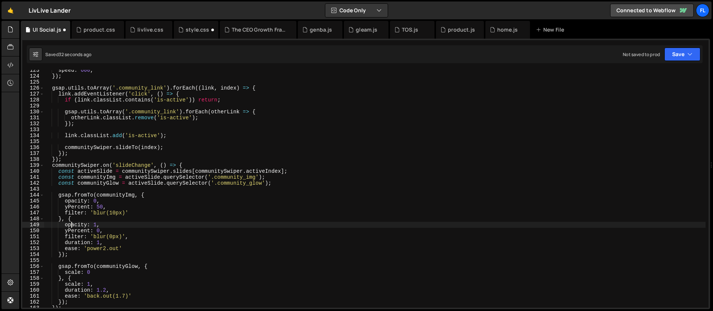
scroll to position [735, 0]
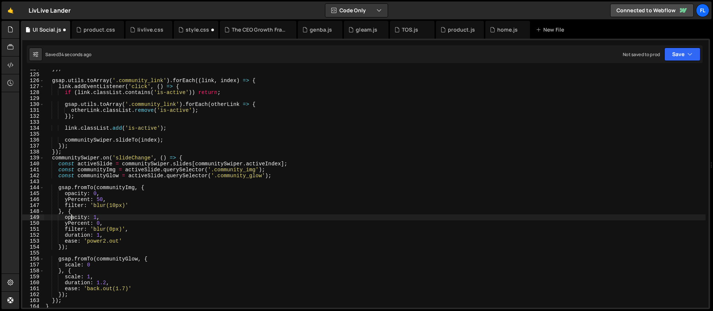
click at [113, 206] on div "}) ; gsap . utils . toArray ( '.community_link' ) . forEach (( link , index ) =…" at bounding box center [374, 191] width 661 height 250
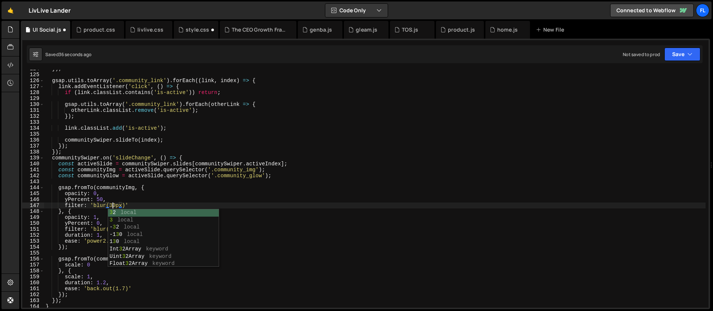
scroll to position [0, 4]
click at [89, 203] on div "}) ; gsap . utils . toArray ( '.community_link' ) . forEach (( link , index ) =…" at bounding box center [374, 191] width 661 height 250
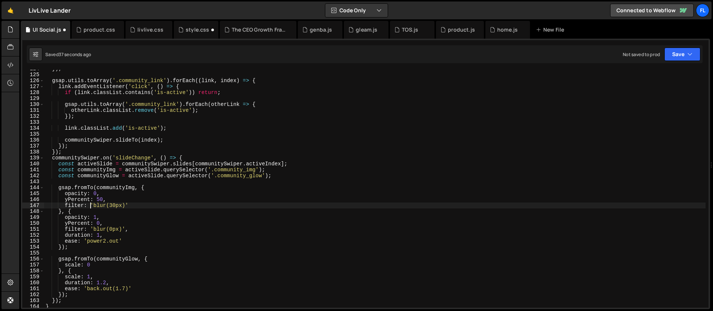
click at [110, 199] on div "}) ; gsap . utils . toArray ( '.community_link' ) . forEach (( link , index ) =…" at bounding box center [374, 191] width 661 height 250
click at [105, 242] on div "}) ; gsap . utils . toArray ( '.community_link' ) . forEach (( link , index ) =…" at bounding box center [374, 191] width 661 height 250
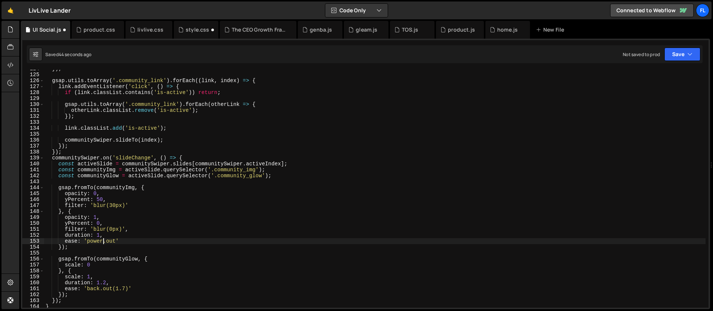
scroll to position [0, 4]
click at [103, 232] on div "}) ; gsap . utils . toArray ( '.community_link' ) . forEach (( link , index ) =…" at bounding box center [374, 191] width 661 height 250
click at [99, 199] on div "}) ; gsap . utils . toArray ( '.community_link' ) . forEach (( link , index ) =…" at bounding box center [374, 191] width 661 height 250
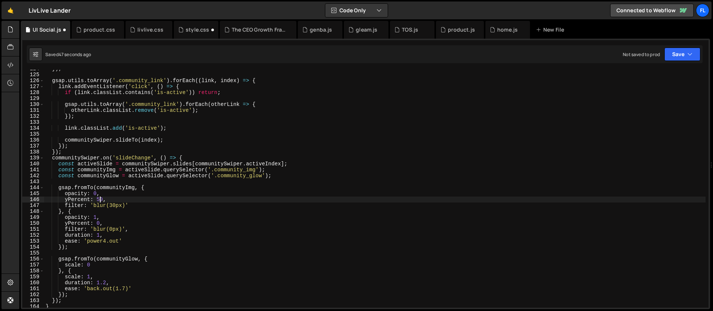
click at [105, 193] on div "}) ; gsap . utils . toArray ( '.community_link' ) . forEach (( link , index ) =…" at bounding box center [374, 191] width 661 height 250
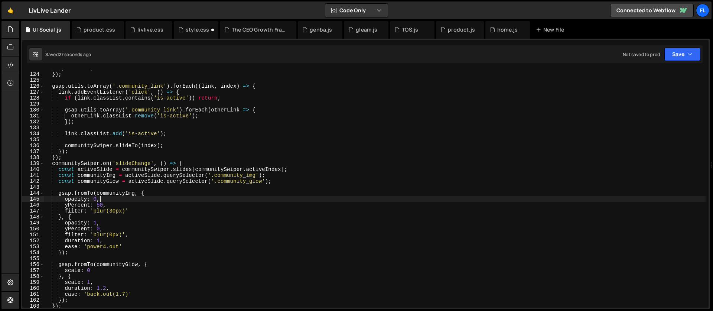
scroll to position [735, 0]
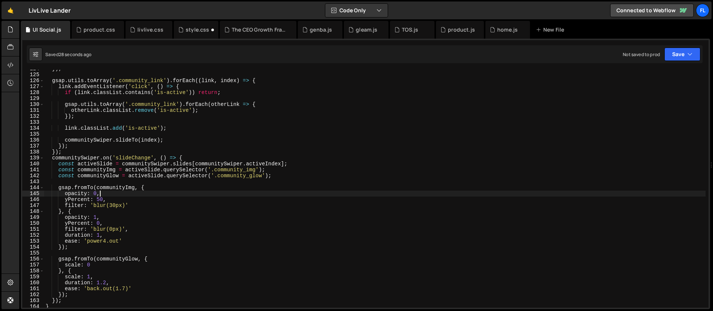
click at [109, 192] on div "}) ; gsap . utils . toArray ( '.community_link' ) . forEach (( link , index ) =…" at bounding box center [374, 191] width 661 height 250
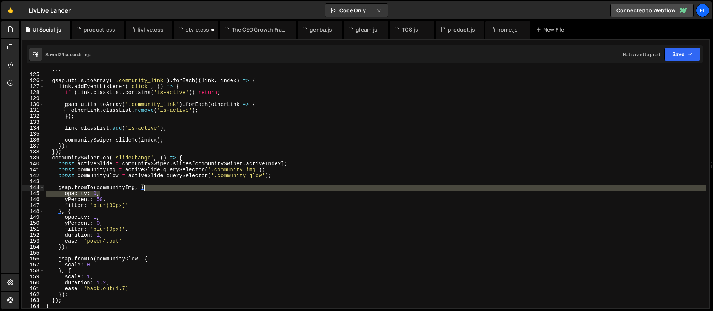
drag, startPoint x: 105, startPoint y: 193, endPoint x: 167, endPoint y: 188, distance: 62.2
click at [167, 188] on div "}) ; gsap . utils . toArray ( '.community_link' ) . forEach (( link , index ) =…" at bounding box center [374, 191] width 661 height 250
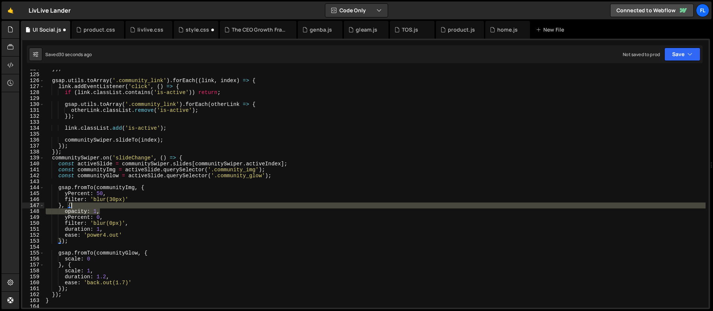
drag, startPoint x: 103, startPoint y: 209, endPoint x: 103, endPoint y: 205, distance: 4.1
click at [103, 205] on div "}) ; gsap . utils . toArray ( '.community_link' ) . forEach (( link , index ) =…" at bounding box center [374, 191] width 661 height 250
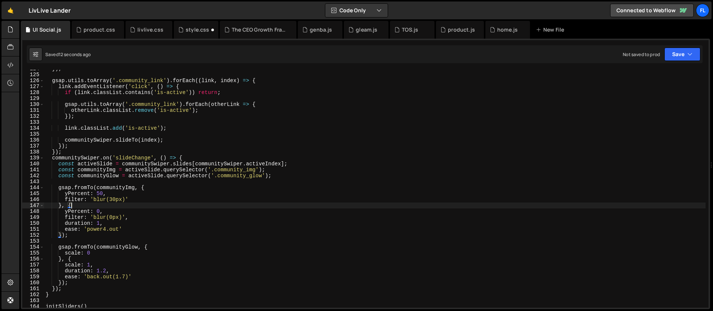
click at [97, 199] on div "}) ; gsap . utils . toArray ( '.community_link' ) . forEach (( link , index ) =…" at bounding box center [374, 191] width 661 height 250
click at [112, 194] on div "}) ; gsap . utils . toArray ( '.community_link' ) . forEach (( link , index ) =…" at bounding box center [374, 191] width 661 height 250
click at [113, 199] on div "}) ; gsap . utils . toArray ( '.community_link' ) . forEach (( link , index ) =…" at bounding box center [374, 191] width 661 height 250
click at [85, 215] on div "}) ; gsap . utils . toArray ( '.community_link' ) . forEach (( link , index ) =…" at bounding box center [374, 191] width 661 height 250
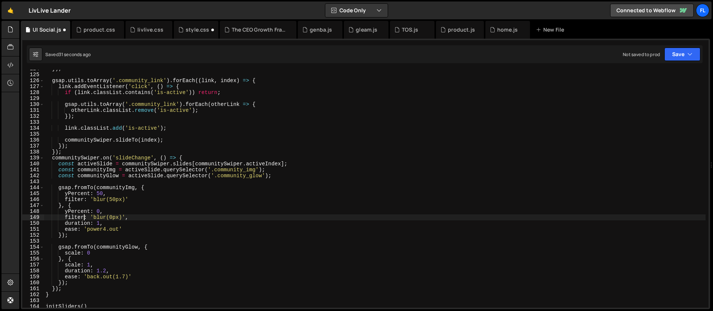
click at [101, 203] on div "}) ; gsap . utils . toArray ( '.community_link' ) . forEach (( link , index ) =…" at bounding box center [374, 191] width 661 height 250
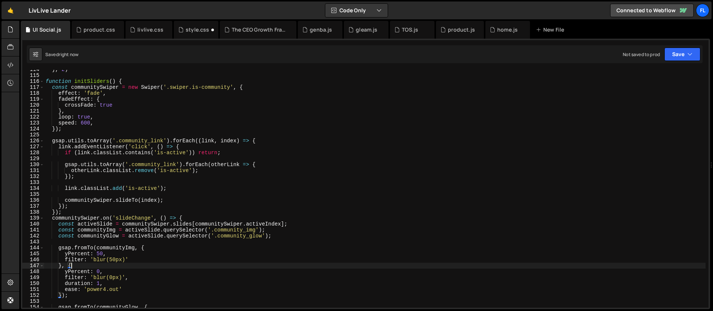
scroll to position [669, 0]
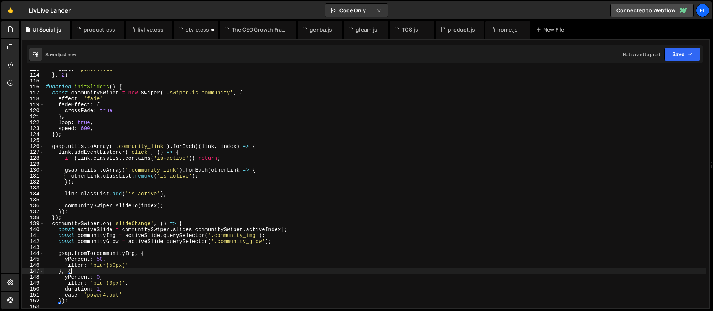
click at [105, 111] on div "ease : 'power4.out' } , 2 ) function initSliders ( ) { const communitySwiper = …" at bounding box center [374, 191] width 661 height 250
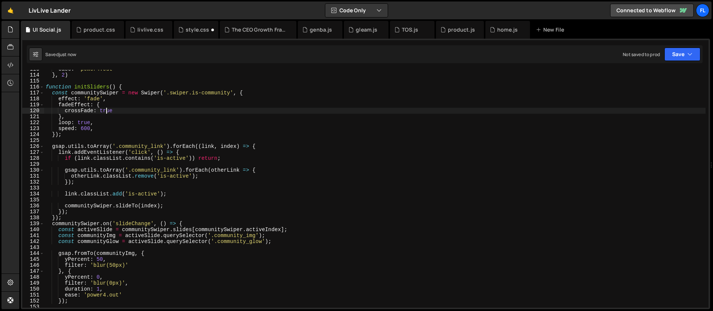
click at [105, 111] on div "ease : 'power4.out' } , 2 ) function initSliders ( ) { const communitySwiper = …" at bounding box center [374, 191] width 661 height 250
click at [83, 128] on div "ease : 'power4.out' } , 2 ) function initSliders ( ) { const communitySwiper = …" at bounding box center [374, 191] width 661 height 250
click at [107, 111] on div "ease : 'power4.out' } , 2 ) function initSliders ( ) { const communitySwiper = …" at bounding box center [374, 191] width 661 height 250
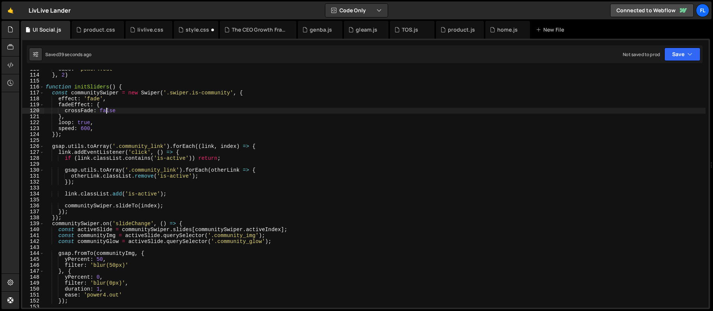
click at [107, 111] on div "ease : 'power4.out' } , 2 ) function initSliders ( ) { const communitySwiper = …" at bounding box center [374, 191] width 661 height 250
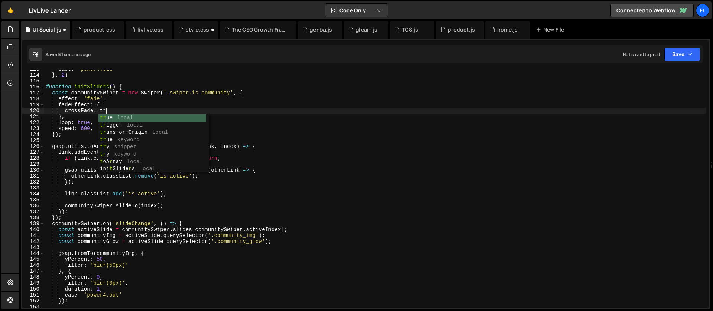
scroll to position [0, 4]
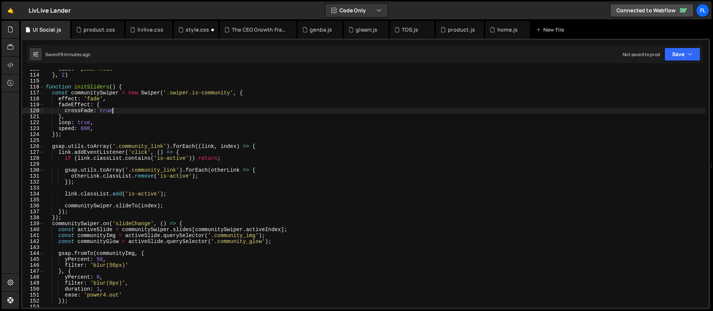
click at [51, 92] on div "ease : 'power4.out' } , 2 ) function initSliders ( ) { const communitySwiper = …" at bounding box center [374, 191] width 661 height 250
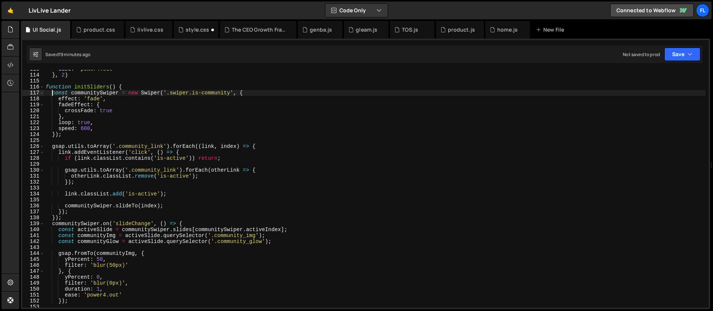
click at [74, 218] on div "ease : 'power4.out' } , 2 ) function initSliders ( ) { const communitySwiper = …" at bounding box center [374, 191] width 661 height 250
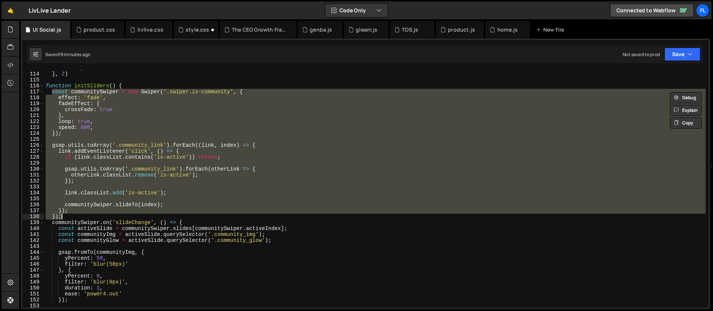
scroll to position [727, 0]
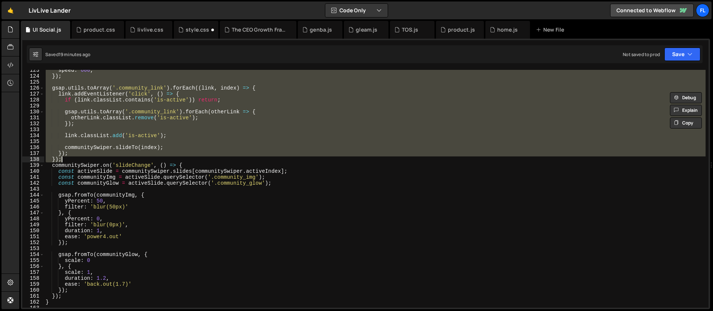
click at [187, 164] on div "speed : 600 , }) ; gsap . utils . toArray ( '.community_link' ) . forEach (( li…" at bounding box center [374, 192] width 661 height 250
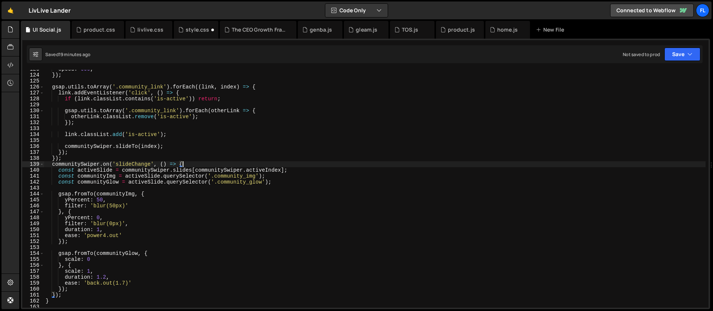
scroll to position [756, 0]
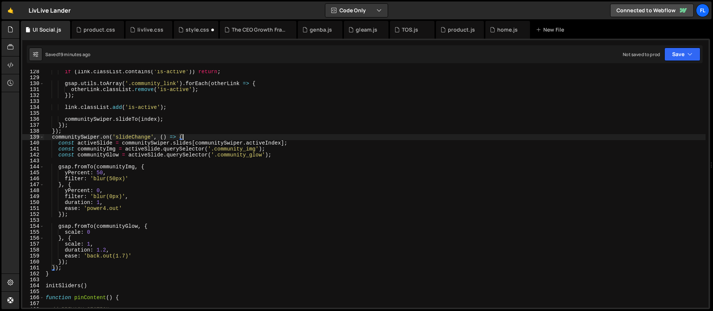
click at [65, 268] on div "if ( link . classList . contains ( 'is-active' )) return ; gsap . utils . toArr…" at bounding box center [374, 194] width 661 height 250
type textarea "});"
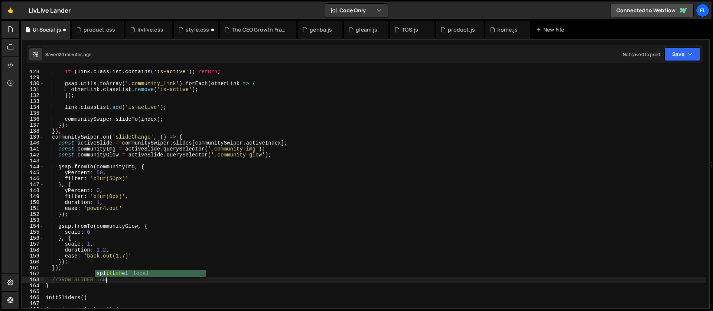
type textarea "//GROW SLIDER TABS"
paste textarea "});"
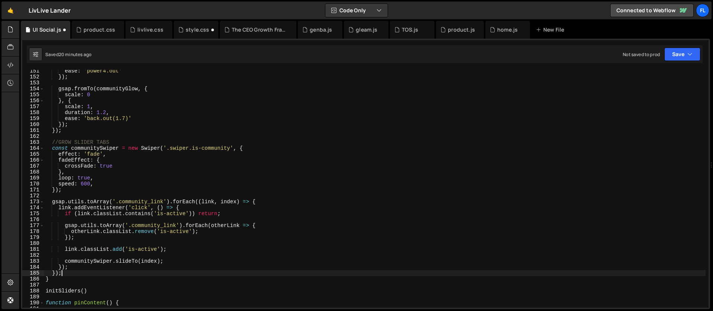
scroll to position [893, 0]
click at [90, 148] on div "ease : 'power4.out' }) ; gsap . fromTo ( communityGlow , { scale : 0 } , { scal…" at bounding box center [374, 193] width 661 height 250
click at [92, 148] on div "ease : 'power4.out' }) ; gsap . fromTo ( communityGlow , { scale : 0 } , { scal…" at bounding box center [374, 193] width 661 height 250
click at [103, 148] on div "ease : 'power4.out' }) ; gsap . fromTo ( communityGlow , { scale : 0 } , { scal…" at bounding box center [374, 189] width 661 height 238
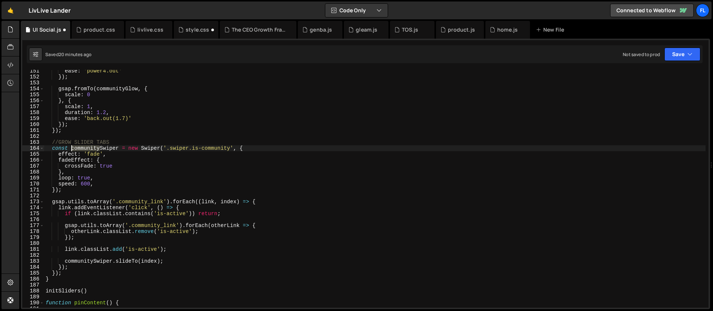
drag, startPoint x: 100, startPoint y: 149, endPoint x: 72, endPoint y: 151, distance: 27.9
click at [72, 151] on div "ease : 'power4.out' }) ; gsap . fromTo ( communityGlow , { scale : 0 } , { scal…" at bounding box center [374, 193] width 661 height 250
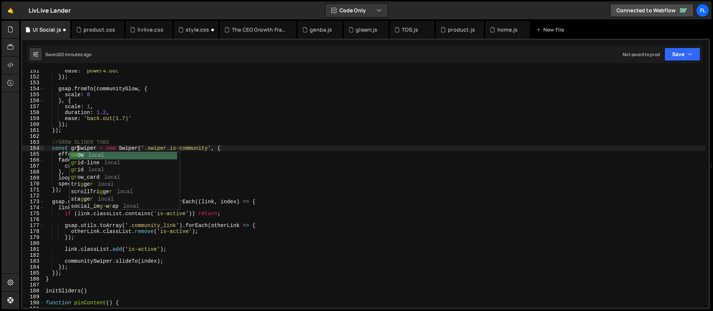
scroll to position [0, 3]
click at [96, 131] on div "ease : 'power4.out' }) ; gsap . fromTo ( communityGlow , { scale : 0 } , { scal…" at bounding box center [374, 193] width 661 height 250
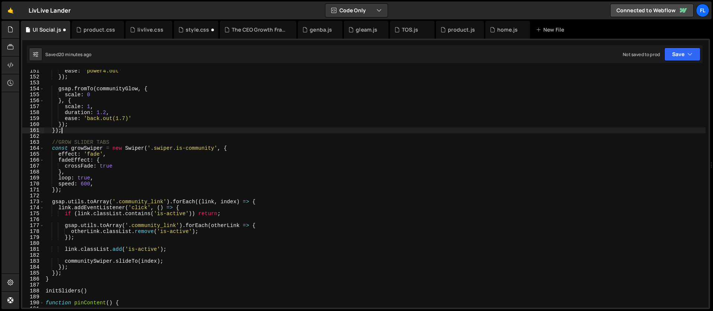
click at [114, 174] on div "ease : 'power4.out' }) ; gsap . fromTo ( communityGlow , { scale : 0 } , { scal…" at bounding box center [374, 193] width 661 height 250
click at [103, 201] on div "ease : 'power4.out' }) ; gsap . fromTo ( communityGlow , { scale : 0 } , { scal…" at bounding box center [374, 193] width 661 height 250
click at [110, 143] on div "ease : 'power4.out' }) ; gsap . fromTo ( communityGlow , { scale : 0 } , { scal…" at bounding box center [374, 193] width 661 height 250
click at [196, 146] on div "ease : 'power4.out' }) ; gsap . fromTo ( communityGlow , { scale : 0 } , { scal…" at bounding box center [374, 193] width 661 height 250
drag, startPoint x: 215, startPoint y: 149, endPoint x: 186, endPoint y: 148, distance: 28.6
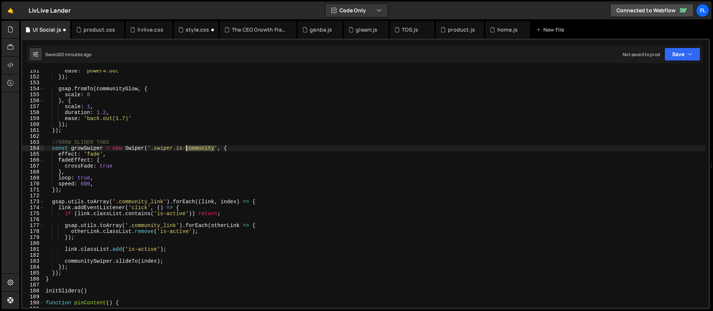
click at [186, 148] on div "ease : 'power4.out' }) ; gsap . fromTo ( communityGlow , { scale : 0 } , { scal…" at bounding box center [374, 193] width 661 height 250
drag, startPoint x: 147, startPoint y: 201, endPoint x: 118, endPoint y: 202, distance: 29.0
click at [118, 202] on div "ease : 'power4.out' }) ; gsap . fromTo ( communityGlow , { scale : 0 } , { scal…" at bounding box center [374, 193] width 661 height 250
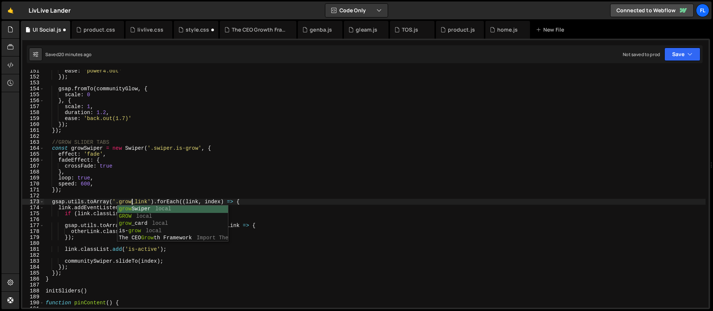
click at [118, 178] on div "ease : 'power4.out' }) ; gsap . fromTo ( communityGlow , { scale : 0 } , { scal…" at bounding box center [374, 193] width 661 height 250
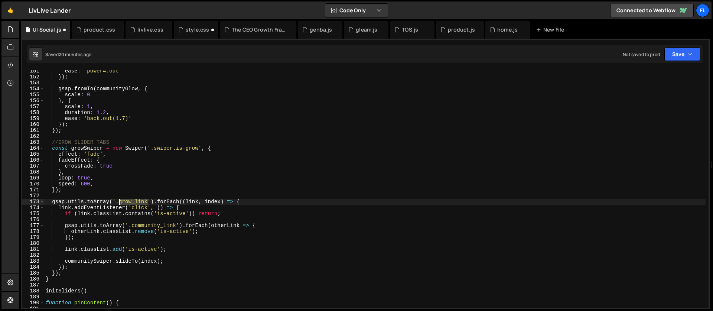
drag, startPoint x: 149, startPoint y: 200, endPoint x: 118, endPoint y: 203, distance: 30.6
click at [118, 203] on div "ease : 'power4.out' }) ; gsap . fromTo ( communityGlow , { scale : 0 } , { scal…" at bounding box center [374, 193] width 661 height 250
paste textarea "menu-btn"
click at [176, 225] on div "ease : 'power4.out' }) ; gsap . fromTo ( communityGlow , { scale : 0 } , { scal…" at bounding box center [374, 193] width 661 height 250
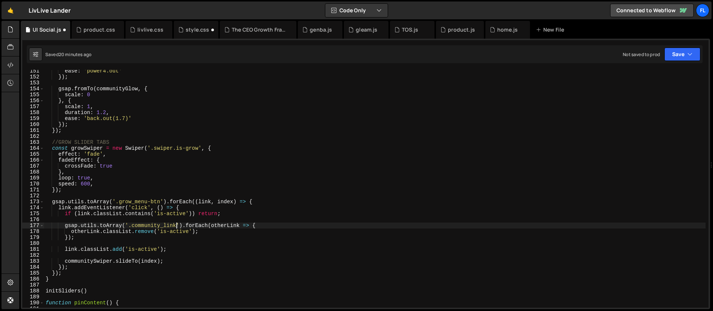
click at [132, 225] on div "ease : 'power4.out' }) ; gsap . fromTo ( communityGlow , { scale : 0 } , { scal…" at bounding box center [374, 193] width 661 height 250
paste textarea "grow_menu-btn"
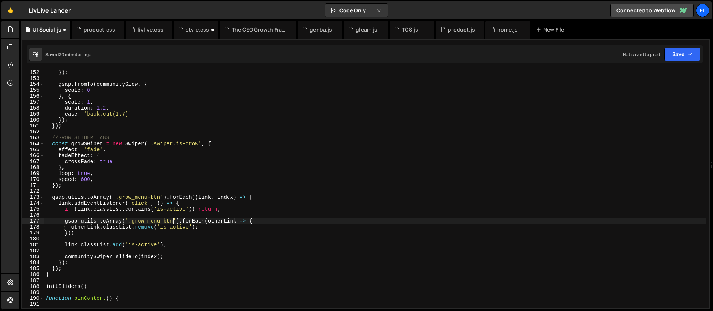
scroll to position [897, 0]
click at [99, 257] on div "}) ; gsap . fromTo ( communityGlow , { scale : 0 } , { scale : 1 , duration : 1…" at bounding box center [374, 194] width 661 height 250
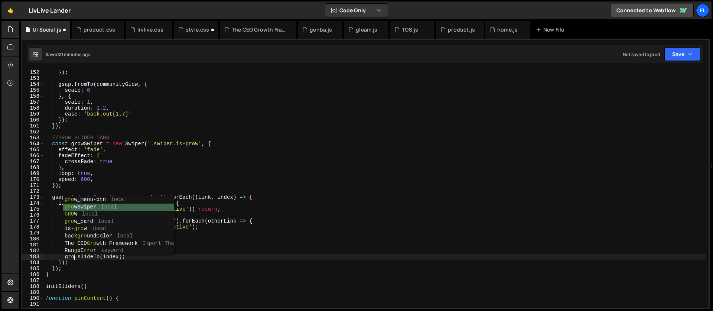
type textarea "growSwiper.slideTo(index);"
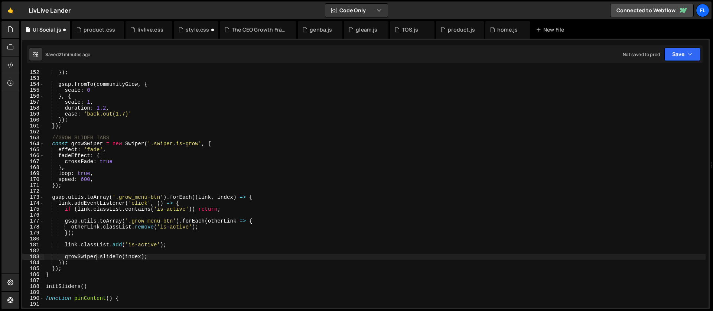
click at [88, 190] on div "}) ; gsap . fromTo ( communityGlow , { scale : 0 } , { scale : 1 , duration : 1…" at bounding box center [374, 194] width 661 height 250
click at [99, 150] on div "}) ; gsap . fromTo ( communityGlow , { scale : 0 } , { scale : 1 , duration : 1…" at bounding box center [374, 194] width 661 height 250
click at [134, 140] on div "}) ; gsap . fromTo ( communityGlow , { scale : 0 } , { scale : 1 , duration : 1…" at bounding box center [374, 194] width 661 height 250
click at [235, 167] on div "}) ; gsap . fromTo ( communityGlow , { scale : 0 } , { scale : 1 , duration : 1…" at bounding box center [374, 194] width 661 height 250
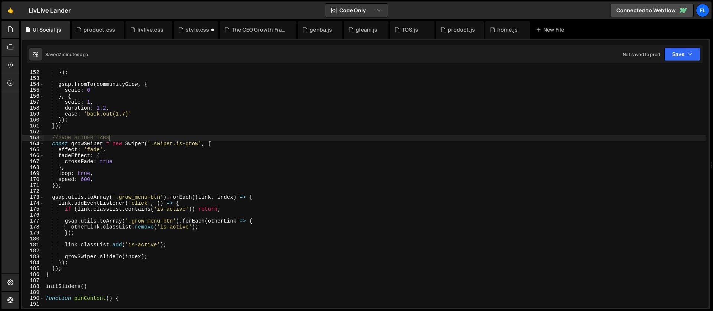
type textarea "},"
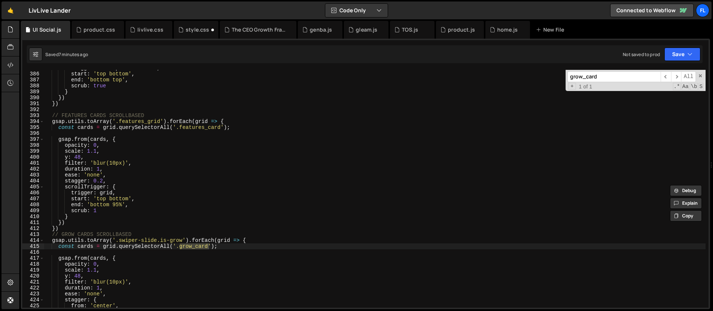
scroll to position [2350, 0]
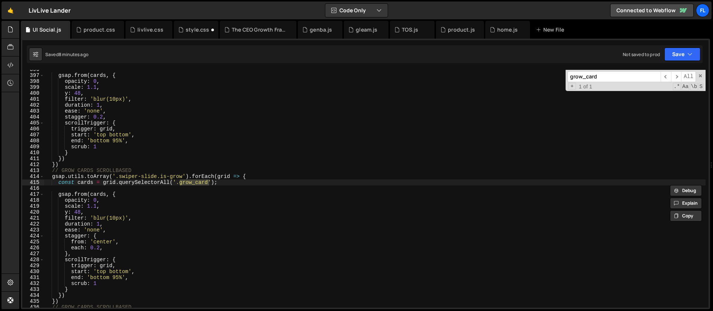
type input "grow_card"
type textarea "end: 'bottom 95%',"
click at [147, 278] on div "gsap . from ( cards , { opacity : 0 , scale : 1.1 , y : 48 , filter : 'blur(10p…" at bounding box center [374, 191] width 661 height 250
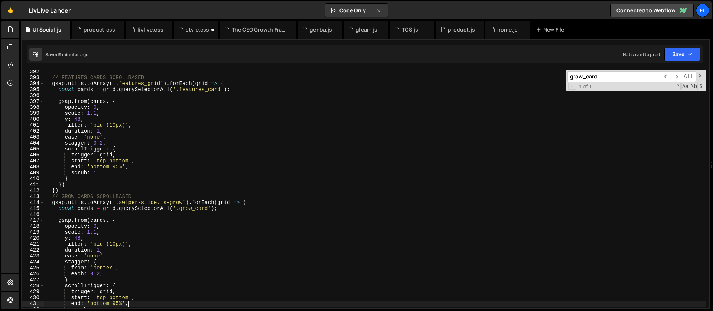
scroll to position [2324, 0]
drag, startPoint x: 620, startPoint y: 76, endPoint x: 551, endPoint y: 76, distance: 69.1
click at [551, 76] on div "// FEATURES CARDS SCROLLBASED gsap . utils . toArray ( '.features_grid' ) . for…" at bounding box center [374, 189] width 661 height 238
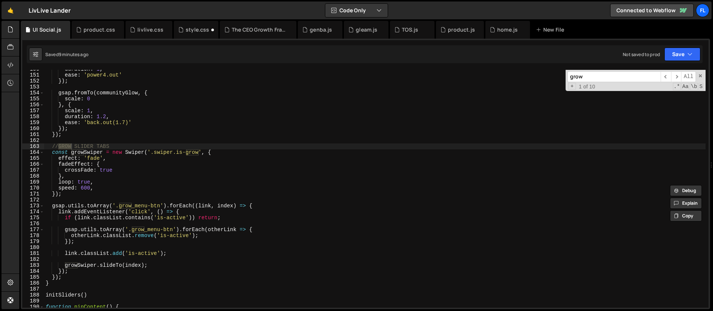
scroll to position [909, 0]
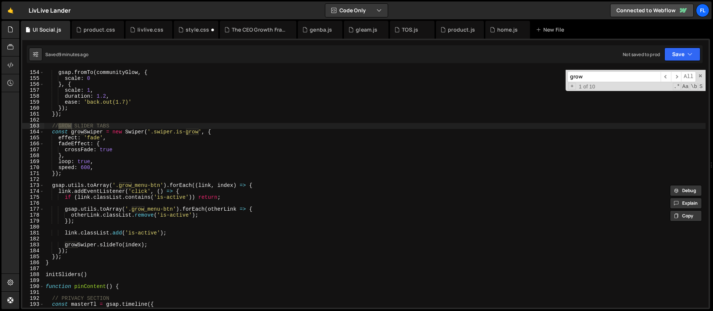
type input "grow"
click at [92, 132] on div "gsap . fromTo ( communityGlow , { scale : 0 } , { scale : 1 , duration : 1.2 , …" at bounding box center [374, 194] width 661 height 250
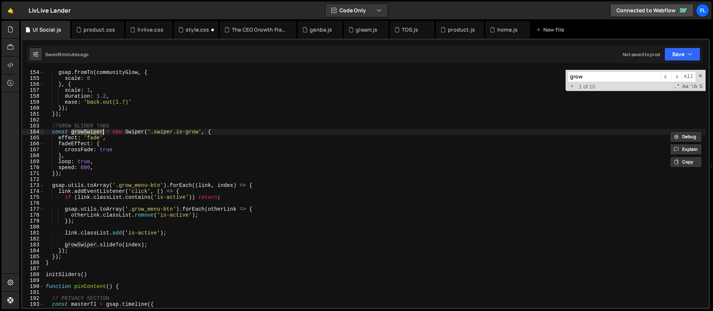
click at [145, 163] on div "gsap . fromTo ( communityGlow , { scale : 0 } , { scale : 1 , duration : 1.2 , …" at bounding box center [374, 194] width 661 height 250
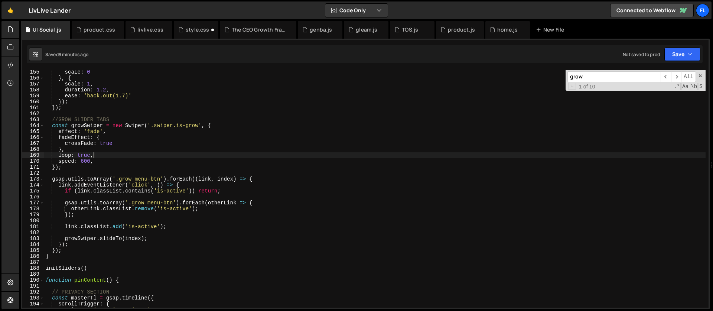
scroll to position [931, 0]
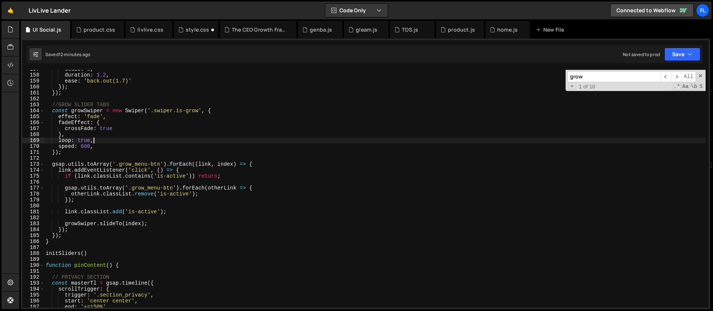
click at [217, 113] on div "scale : 1 , duration : 1.2 , ease : 'back.out(1.7)' }) ; }) ; //GROW SLIDER TAB…" at bounding box center [374, 191] width 661 height 250
click at [51, 241] on div "scale : 1 , duration : 1.2 , ease : 'back.out(1.7)' }) ; }) ; //GROW SLIDER TAB…" at bounding box center [374, 191] width 661 height 250
click at [60, 237] on div "scale : 1 , duration : 1.2 , ease : 'back.out(1.7)' }) ; }) ; //GROW SLIDER TAB…" at bounding box center [374, 191] width 661 height 250
type textarea ";"
click at [63, 242] on div "scale : 1 , duration : 1.2 , ease : 'back.out(1.7)' }) ; }) ; //GROW SLIDER TAB…" at bounding box center [374, 191] width 661 height 250
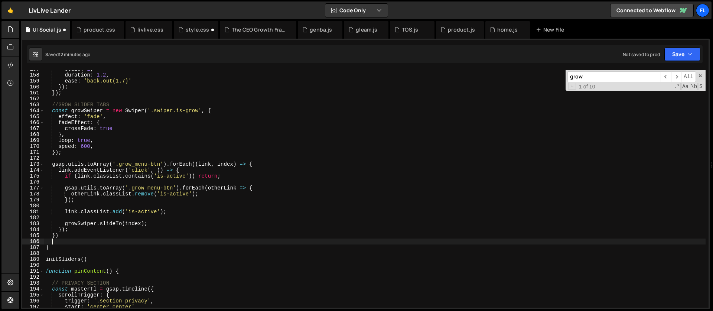
paste textarea "});"
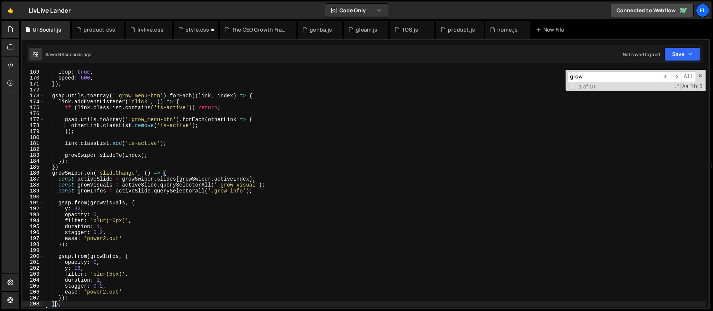
scroll to position [1032, 0]
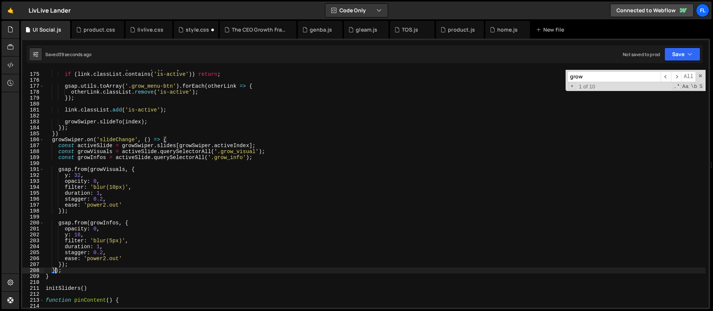
click at [104, 196] on div "link . addEventListener ( 'click' , ( ) => { if ( link . classList . contains (…" at bounding box center [374, 190] width 661 height 250
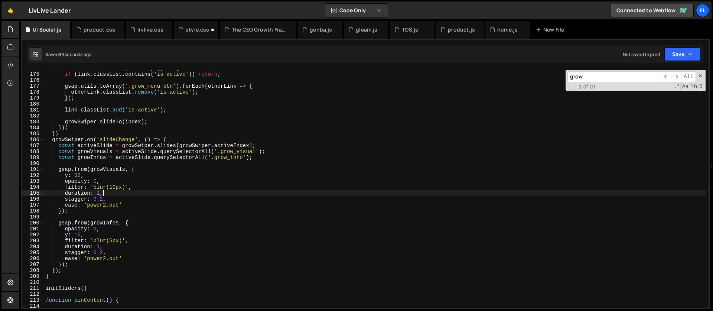
drag, startPoint x: 100, startPoint y: 194, endPoint x: 99, endPoint y: 198, distance: 3.7
click at [100, 194] on div "link . addEventListener ( 'click' , ( ) => { if ( link . classList . contains (…" at bounding box center [374, 190] width 661 height 250
click at [100, 246] on div "link . addEventListener ( 'click' , ( ) => { if ( link . classList . contains (…" at bounding box center [374, 190] width 661 height 250
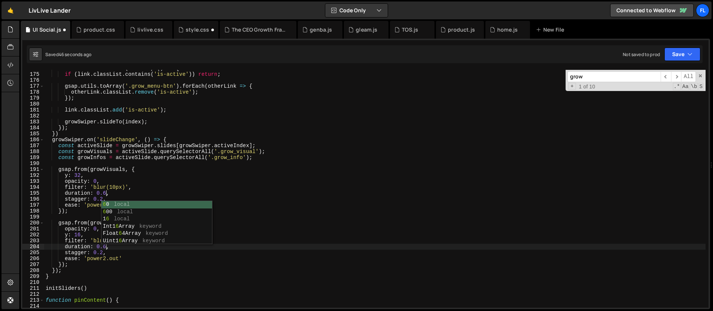
scroll to position [0, 4]
click at [101, 187] on div "link . addEventListener ( 'click' , ( ) => { if ( link . classList . contains (…" at bounding box center [374, 190] width 661 height 250
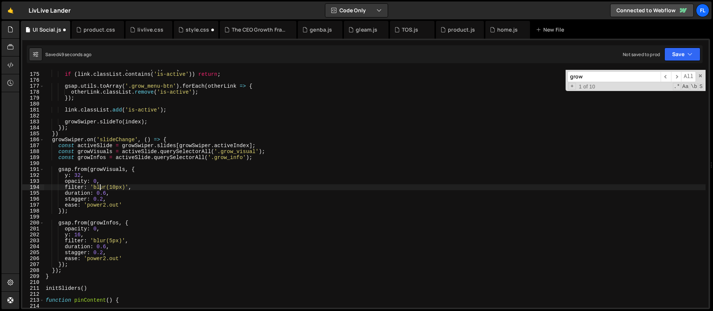
drag, startPoint x: 106, startPoint y: 205, endPoint x: 107, endPoint y: 222, distance: 17.1
click at [106, 205] on div "link . addEventListener ( 'click' , ( ) => { if ( link . classList . contains (…" at bounding box center [374, 190] width 661 height 250
click at [106, 258] on div "link . addEventListener ( 'click' , ( ) => { if ( link . classList . contains (…" at bounding box center [374, 190] width 661 height 250
click at [98, 160] on div "link . addEventListener ( 'click' , ( ) => { if ( link . classList . contains (…" at bounding box center [374, 190] width 661 height 250
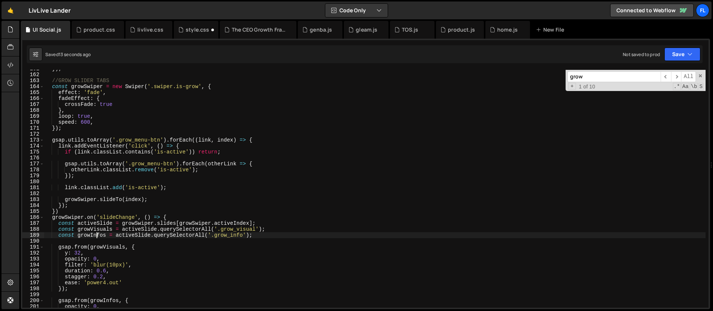
scroll to position [987, 0]
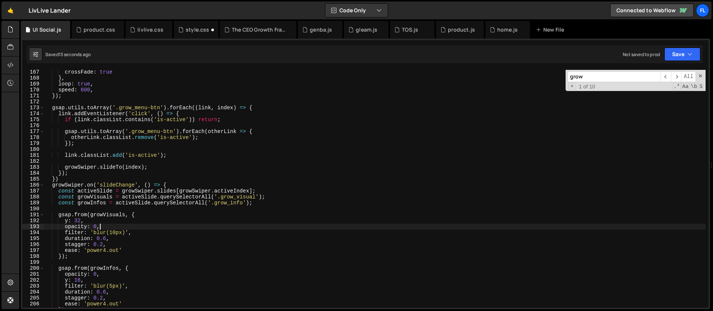
click at [104, 225] on div "crossFade : true } , loop : true , speed : 600 , }) ; gsap . utils . toArray ( …" at bounding box center [374, 194] width 661 height 250
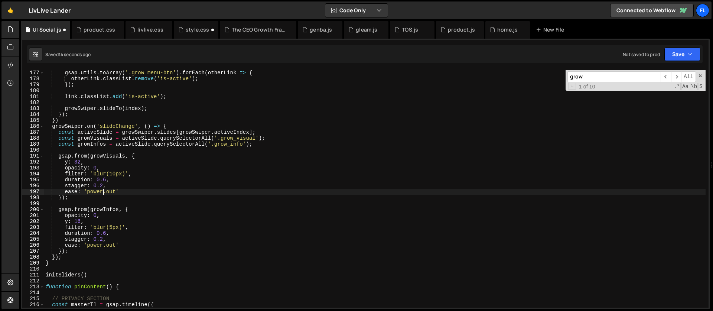
scroll to position [1046, 0]
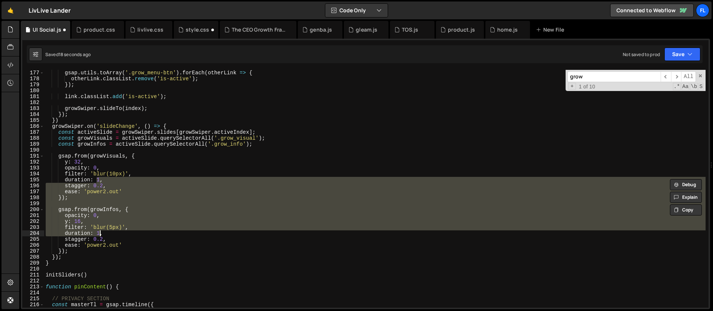
click at [105, 206] on div "gsap . utils . toArray ( '.grow_menu-btn' ) . forEach ( otherLink => { otherLin…" at bounding box center [374, 189] width 661 height 238
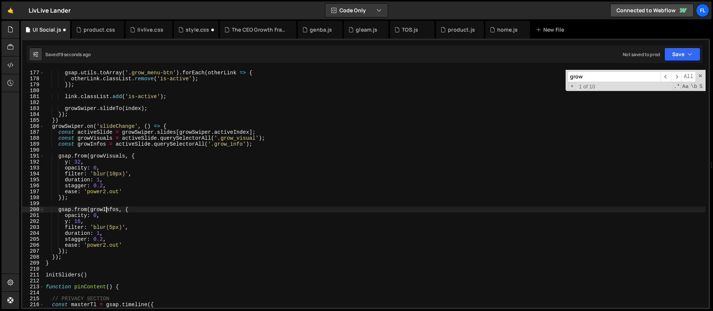
click at [105, 192] on div "gsap . utils . toArray ( '.grow_menu-btn' ) . forEach ( otherLink => { otherLin…" at bounding box center [374, 195] width 661 height 250
click at [106, 245] on div "gsap . utils . toArray ( '.grow_menu-btn' ) . forEach ( otherLink => { otherLin…" at bounding box center [374, 195] width 661 height 250
click at [134, 142] on div "gsap . utils . toArray ( '.grow_menu-btn' ) . forEach ( otherLink => { otherLin…" at bounding box center [374, 195] width 661 height 250
type textarea "const growInfos = activeSlide.querySelectorAll('.grow_info');"
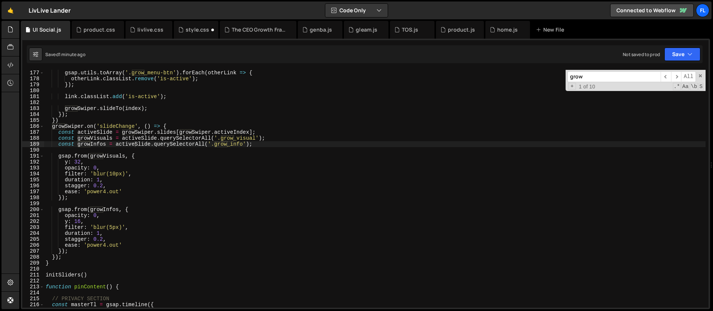
drag, startPoint x: 594, startPoint y: 76, endPoint x: 525, endPoint y: 72, distance: 68.8
click at [525, 72] on div "gsap . utils . toArray ( '.grow_menu-btn' ) . forEach ( otherLink => { otherLin…" at bounding box center [374, 189] width 661 height 238
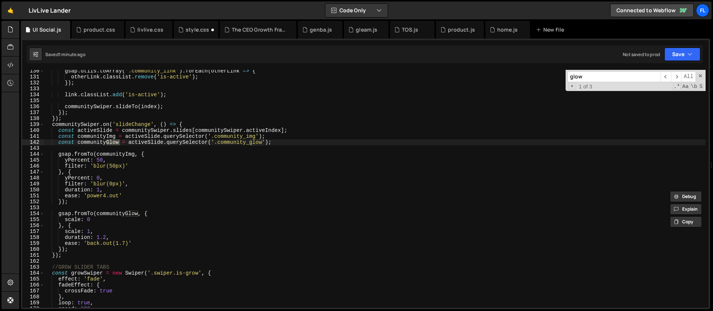
scroll to position [768, 0]
drag, startPoint x: 601, startPoint y: 73, endPoint x: 553, endPoint y: 72, distance: 48.6
click at [553, 72] on div "gsap . utils . toArray ( '.community_link' ) . forEach ( otherLink => { otherLi…" at bounding box center [374, 189] width 661 height 238
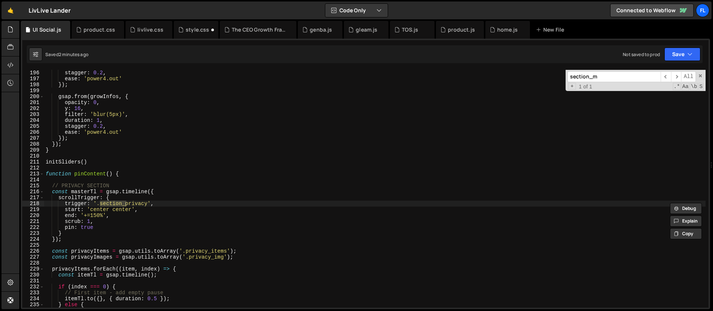
scroll to position [1943, 0]
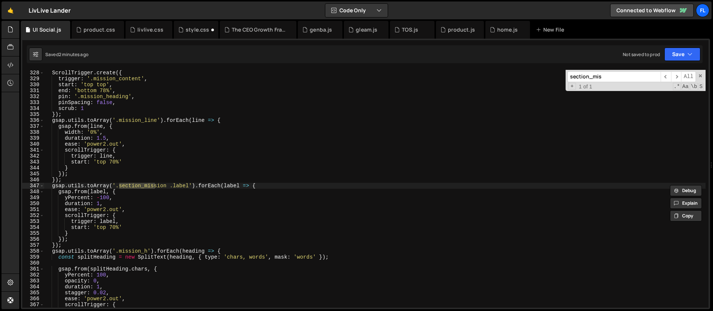
type input "section_mis"
click at [167, 185] on div "ScrollTrigger . create ({ trigger : '.mission_content' , start : 'top top' , en…" at bounding box center [374, 195] width 661 height 250
drag, startPoint x: 145, startPoint y: 186, endPoint x: 121, endPoint y: 186, distance: 24.5
click at [121, 186] on div "ScrollTrigger . create ({ trigger : '.mission_content' , start : 'top top' , en…" at bounding box center [374, 195] width 661 height 250
click at [140, 184] on div "ScrollTrigger . create ({ trigger : '.mission_content' , start : 'top top' , en…" at bounding box center [374, 195] width 661 height 250
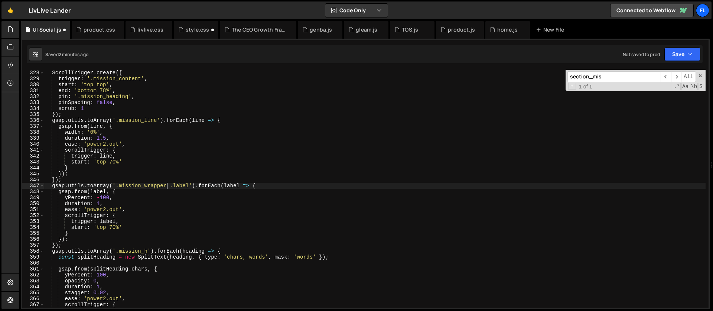
scroll to position [0, 8]
type textarea "gsap.utils.toArray('.mission_wrapper .label').forEach(label => {"
drag, startPoint x: 610, startPoint y: 73, endPoint x: 619, endPoint y: 78, distance: 10.8
click at [612, 74] on input "section_mis" at bounding box center [613, 76] width 93 height 11
drag, startPoint x: 610, startPoint y: 77, endPoint x: 539, endPoint y: 79, distance: 71.3
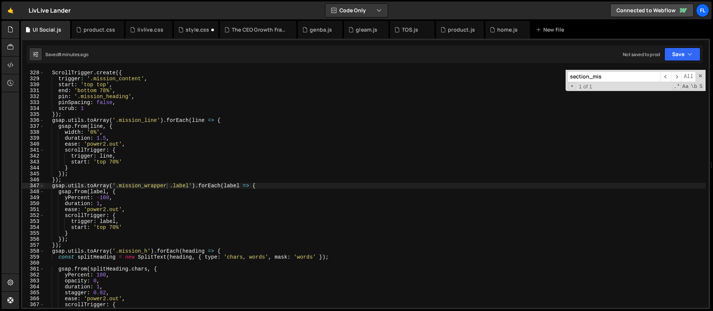
click at [539, 79] on div "ScrollTrigger . create ({ trigger : '.mission_content' , start : 'top top' , en…" at bounding box center [374, 189] width 661 height 238
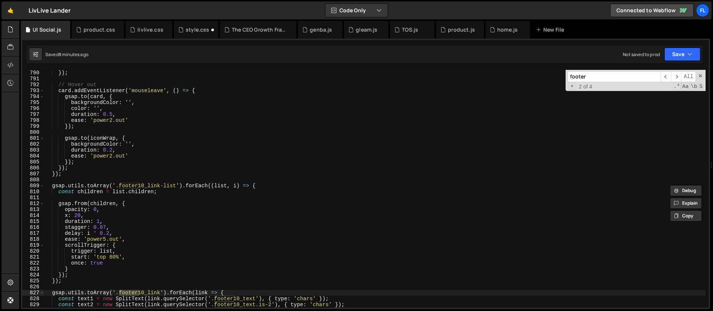
scroll to position [4768, 0]
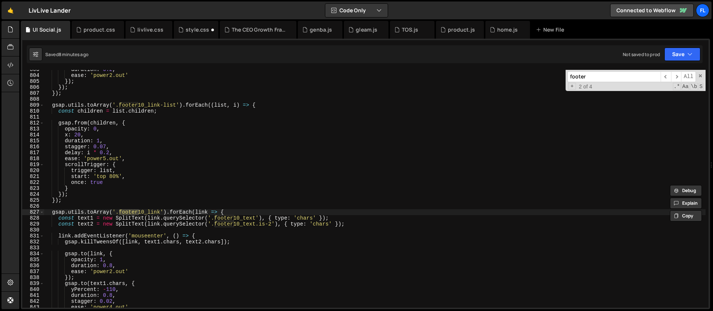
type input "footer"
click at [229, 211] on div "duration : 0.2 , ease : 'power2.out' }) ; }) ; }) ; gsap . utils . toArray ( '.…" at bounding box center [374, 191] width 661 height 250
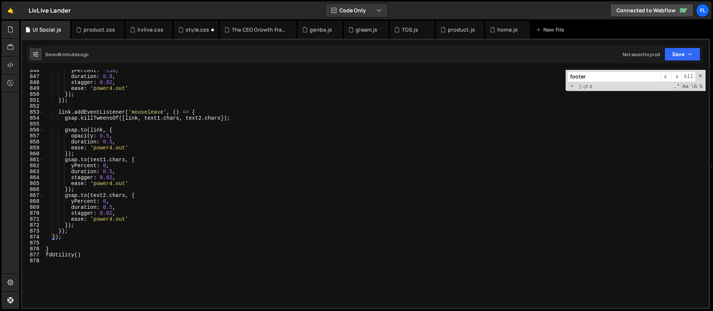
scroll to position [5031, 0]
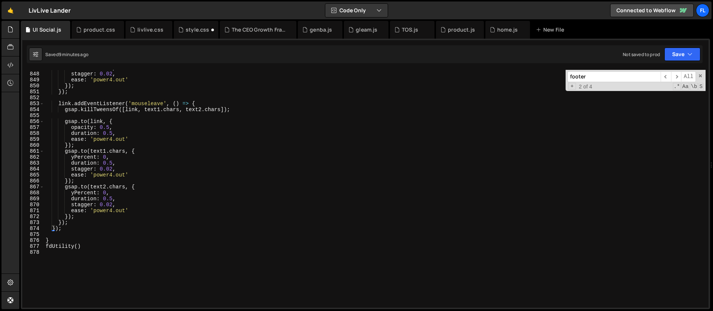
click at [65, 228] on div "duration : 0.8 , stagger : 0.02 , ease : 'power4.out' }) ; }) ; link . addEvent…" at bounding box center [374, 190] width 661 height 250
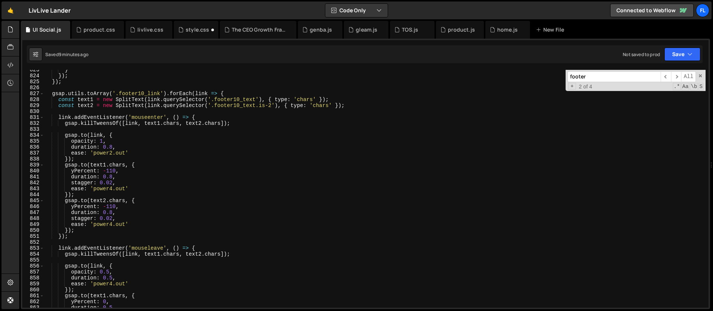
scroll to position [4850, 0]
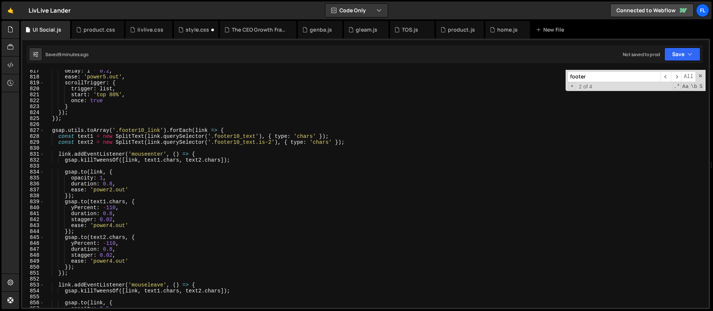
click at [51, 130] on div "delay : i * 0.2 , ease : 'power5.out' , scrollTrigger : { trigger : list , star…" at bounding box center [374, 193] width 661 height 250
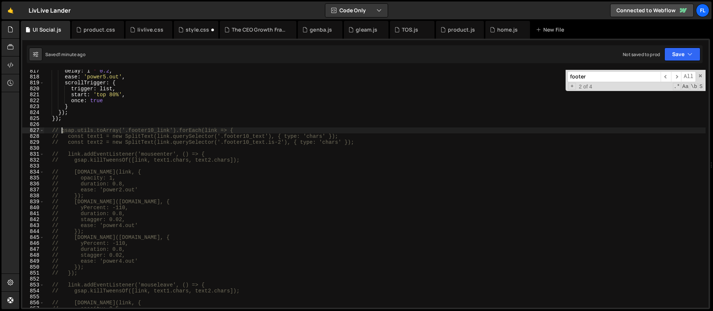
click at [74, 121] on div "delay : i * 0.2 , ease : 'power5.out' , scrollTrigger : { trigger : list , star…" at bounding box center [374, 193] width 661 height 250
type textarea "});"
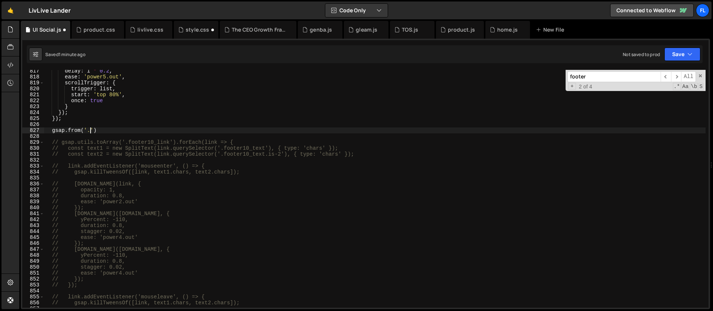
scroll to position [0, 3]
paste textarea "section_faq4"
type textarea "gsap.from('.section_faq4', {)"
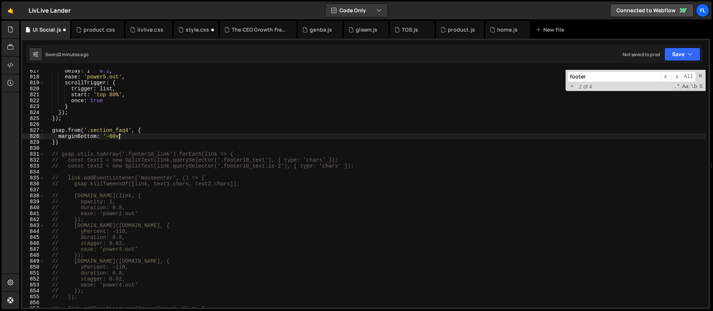
scroll to position [0, 5]
type textarea "marginBottom: '-60vh',"
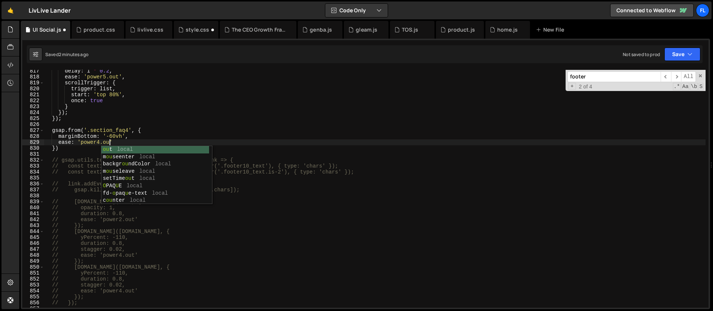
scroll to position [0, 4]
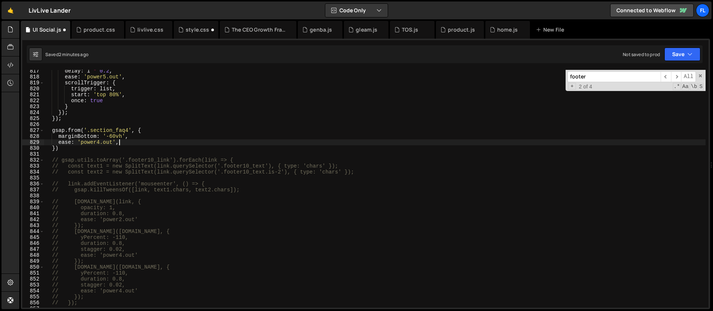
type textarea "ease: 'power4.out',"
type textarea "scrollTrigger: {"
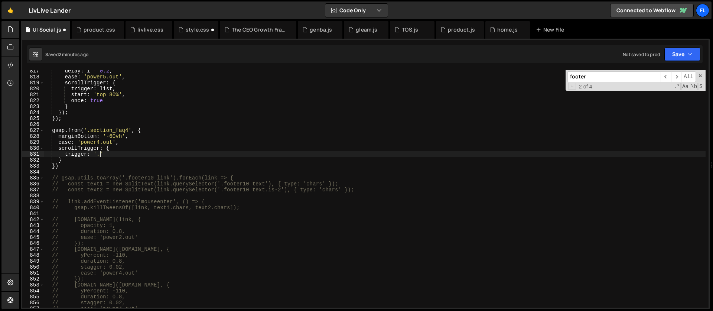
scroll to position [0, 3]
paste textarea "section_cta"
type textarea "trigger: '.section_cta',"
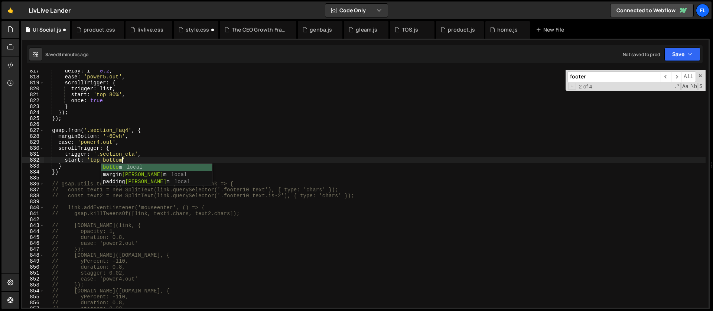
scroll to position [0, 5]
type textarea "start: 'top bottom',"
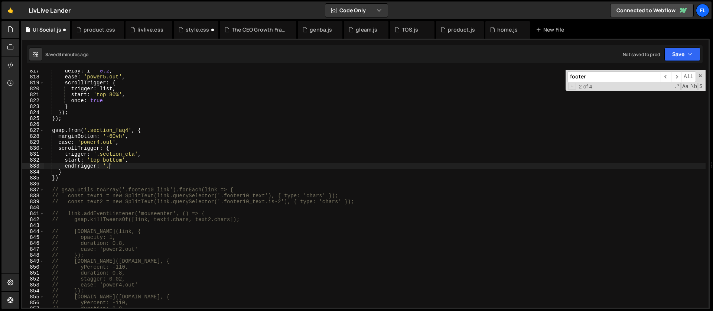
scroll to position [0, 4]
paste textarea "footer10_component"
type textarea "endTrigger: '.footer10_component',"
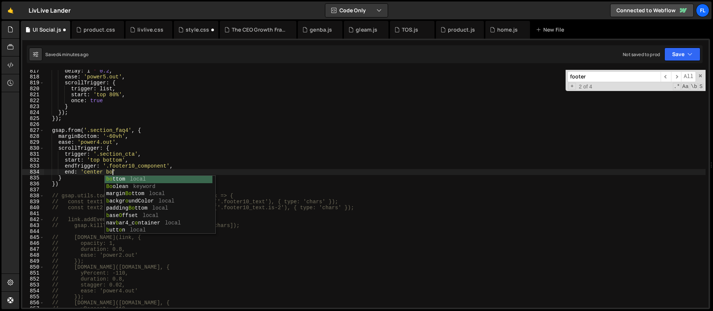
scroll to position [0, 5]
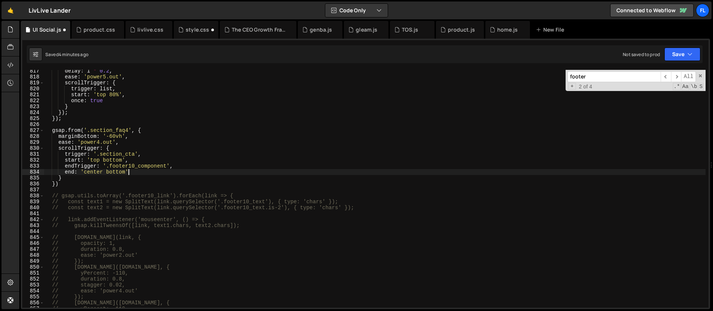
type textarea "end: 'center bottom','"
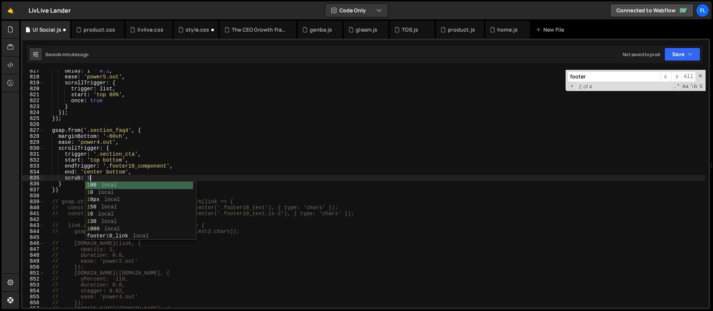
click at [118, 132] on div "delay : i * 0.2 , ease : 'power5.out' , scrollTrigger : { trigger : list , star…" at bounding box center [374, 193] width 661 height 250
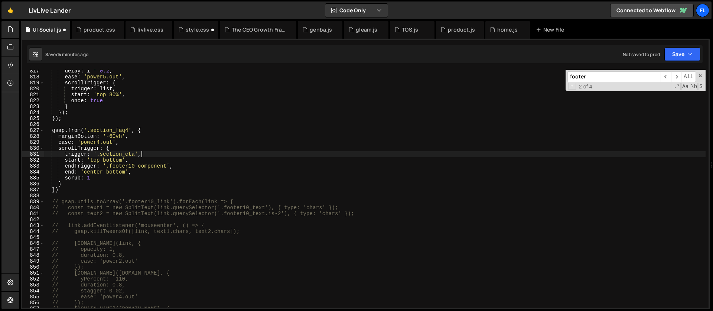
click at [141, 154] on div "delay : i * 0.2 , ease : 'power5.out' , scrollTrigger : { trigger : list , star…" at bounding box center [374, 193] width 661 height 250
click at [136, 137] on div "delay : i * 0.2 , ease : 'power5.out' , scrollTrigger : { trigger : list , star…" at bounding box center [374, 193] width 661 height 250
click at [110, 136] on div "delay : i * 0.2 , ease : 'power5.out' , scrollTrigger : { trigger : list , star…" at bounding box center [374, 193] width 661 height 250
click at [81, 131] on div "delay : i * 0.2 , ease : 'power5.out' , scrollTrigger : { trigger : list , star…" at bounding box center [374, 193] width 661 height 250
click at [131, 135] on div "delay : i * 0.2 , ease : 'power5.out' , scrollTrigger : { trigger : list , star…" at bounding box center [374, 193] width 661 height 250
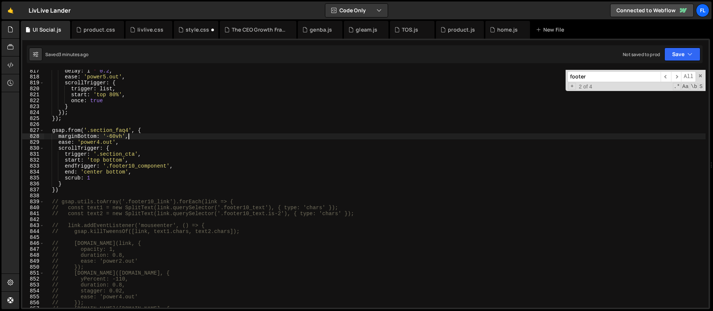
click at [156, 131] on div "delay : i * 0.2 , ease : 'power5.out' , scrollTrigger : { trigger : list , star…" at bounding box center [374, 193] width 661 height 250
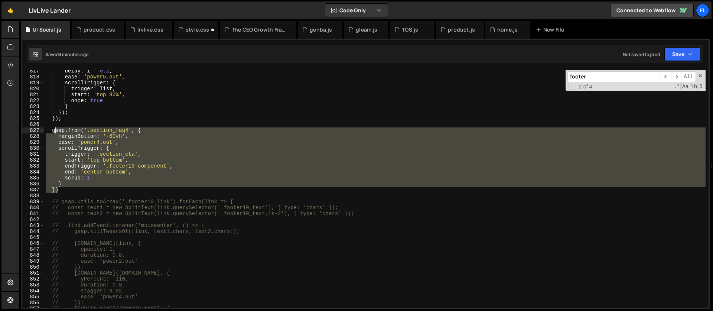
drag, startPoint x: 66, startPoint y: 189, endPoint x: 54, endPoint y: 133, distance: 57.6
click at [54, 133] on div "delay : i * 0.2 , ease : 'power5.out' , scrollTrigger : { trigger : list , star…" at bounding box center [374, 193] width 661 height 250
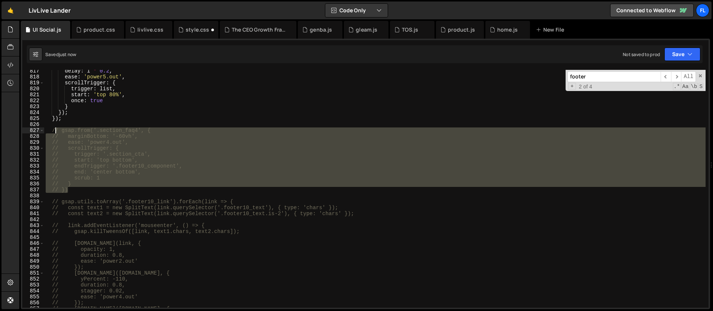
drag, startPoint x: 75, startPoint y: 190, endPoint x: 55, endPoint y: 131, distance: 62.2
click at [55, 131] on div "delay : i * 0.2 , ease : 'power5.out' , scrollTrigger : { trigger : list , star…" at bounding box center [374, 193] width 661 height 250
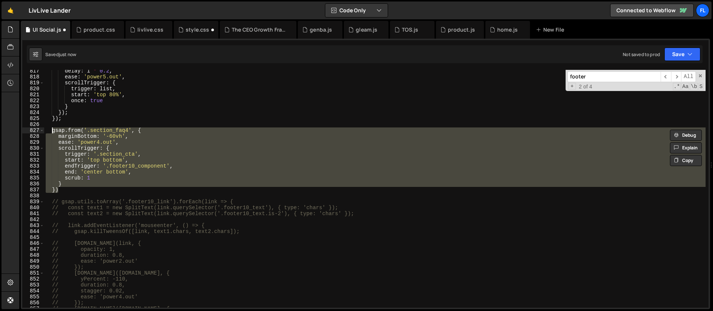
click at [121, 152] on div "delay : i * 0.2 , ease : 'power5.out' , scrollTrigger : { trigger : list , star…" at bounding box center [374, 193] width 661 height 250
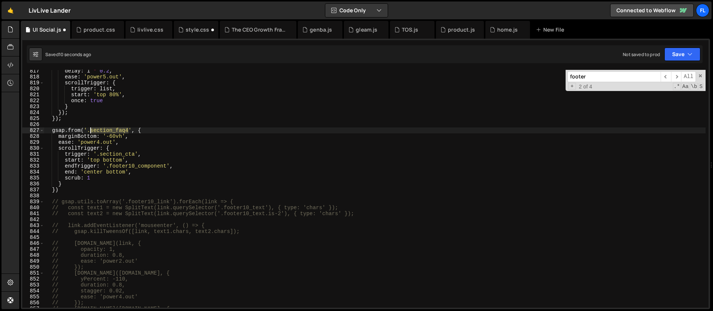
drag, startPoint x: 128, startPoint y: 130, endPoint x: 89, endPoint y: 130, distance: 39.7
click at [89, 130] on div "delay : i * 0.2 , ease : 'power5.out' , scrollTrigger : { trigger : list , star…" at bounding box center [374, 193] width 661 height 250
click at [75, 136] on div "delay : i * 0.2 , ease : 'power5.out' , scrollTrigger : { trigger : list , star…" at bounding box center [374, 193] width 661 height 250
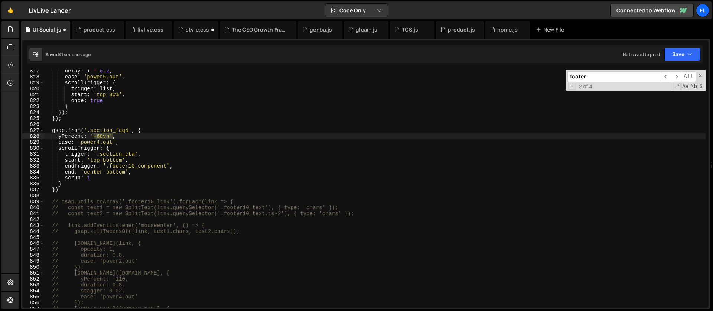
drag, startPoint x: 111, startPoint y: 137, endPoint x: 94, endPoint y: 136, distance: 17.1
click at [94, 136] on div "delay : i * 0.2 , ease : 'power5.out' , scrollTrigger : { trigger : list , star…" at bounding box center [374, 193] width 661 height 250
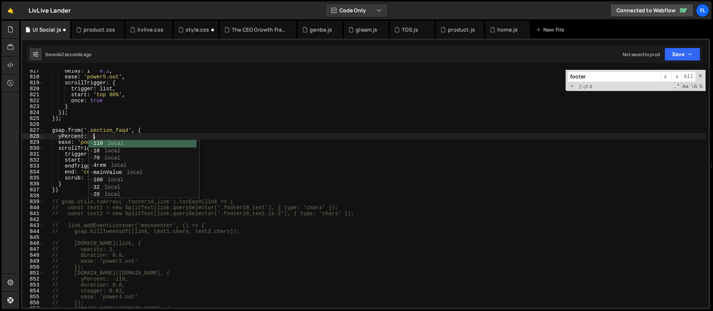
scroll to position [0, 3]
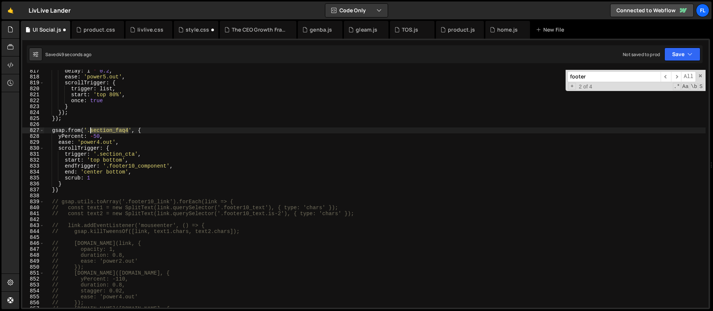
drag, startPoint x: 129, startPoint y: 129, endPoint x: 91, endPoint y: 128, distance: 37.9
click at [91, 128] on div "delay : i * 0.2 , ease : 'power5.out' , scrollTrigger : { trigger : list , star…" at bounding box center [374, 193] width 661 height 250
click at [131, 167] on div "delay : i * 0.2 , ease : 'power5.out' , scrollTrigger : { trigger : list , star…" at bounding box center [374, 193] width 661 height 250
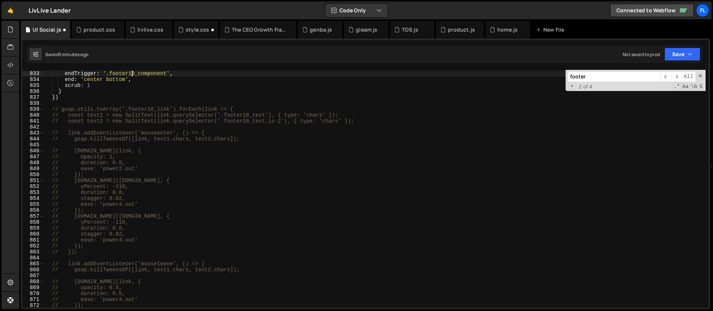
scroll to position [4942, 0]
click at [283, 161] on div "start : 'top bottom' , endTrigger : '.footer10_component' , end : 'center botto…" at bounding box center [374, 190] width 661 height 250
type textarea "// duration: 0.8,"
click at [698, 75] on span at bounding box center [700, 75] width 5 height 5
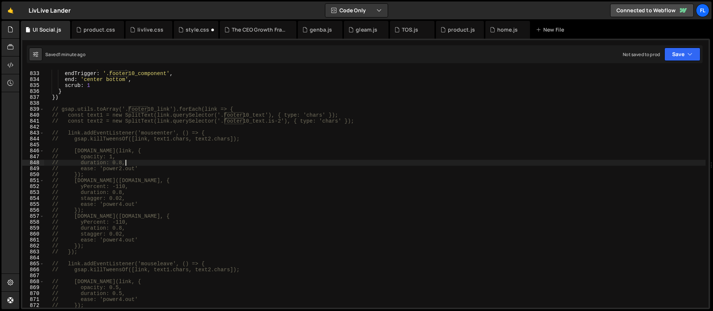
click at [319, 144] on div "start : 'top bottom' , endTrigger : '.footer10_component' , end : 'center botto…" at bounding box center [374, 190] width 661 height 250
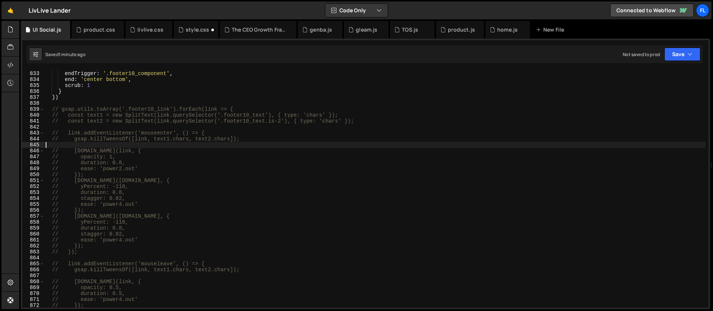
scroll to position [0, 0]
click at [299, 147] on div "start : 'top bottom' , endTrigger : '.footer10_component' , end : 'center botto…" at bounding box center [374, 190] width 661 height 250
click at [263, 148] on div "start : 'top bottom' , endTrigger : '.footer10_component' , end : 'center botto…" at bounding box center [374, 190] width 661 height 250
click at [138, 169] on div "start : 'top bottom' , endTrigger : '.footer10_component' , end : 'center botto…" at bounding box center [374, 190] width 661 height 250
type textarea "// ease: 'power2.out'"
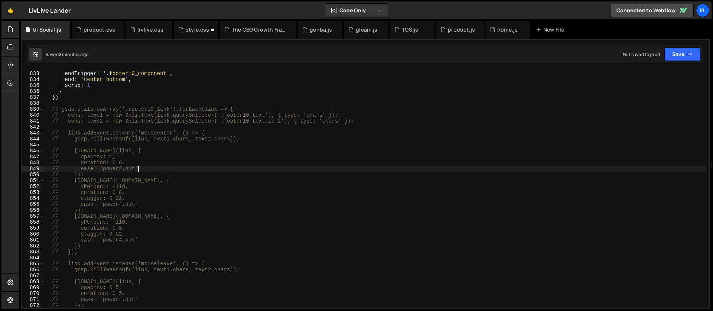
click at [72, 104] on div "start : 'top bottom' , endTrigger : '.footer10_component' , end : 'center botto…" at bounding box center [374, 190] width 661 height 250
paste textarea "});"
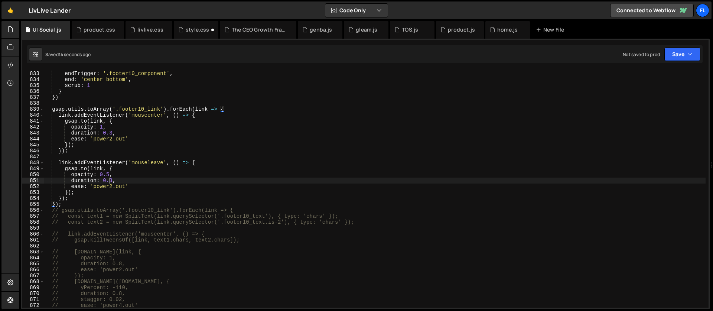
click at [108, 183] on div "start : 'top bottom' , endTrigger : '.footer10_component' , end : 'center botto…" at bounding box center [374, 190] width 661 height 250
click at [128, 143] on div "start : 'top bottom' , endTrigger : '.footer10_component' , end : 'center botto…" at bounding box center [374, 190] width 661 height 250
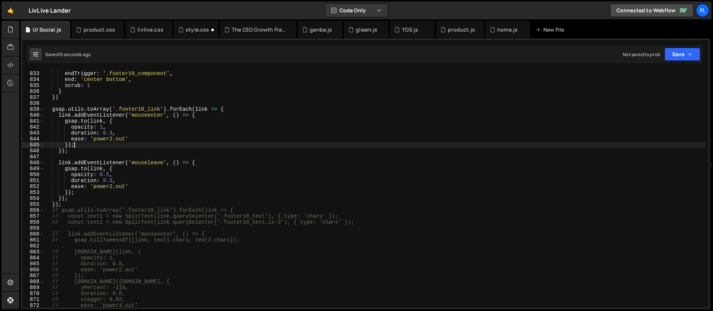
click at [112, 126] on div "start : 'top bottom' , endTrigger : '.footer10_component' , end : 'center botto…" at bounding box center [374, 190] width 661 height 250
click at [144, 151] on div "start : 'top bottom' , endTrigger : '.footer10_component' , end : 'center botto…" at bounding box center [374, 190] width 661 height 250
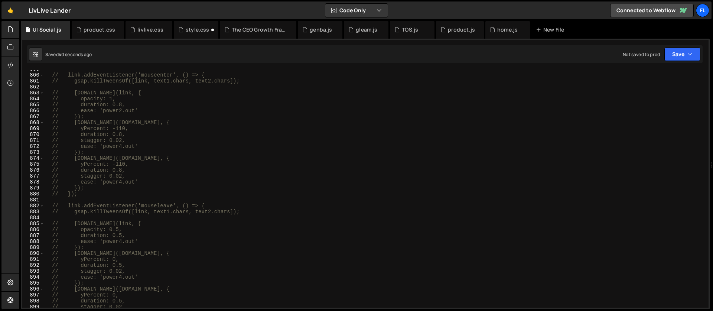
scroll to position [5158, 0]
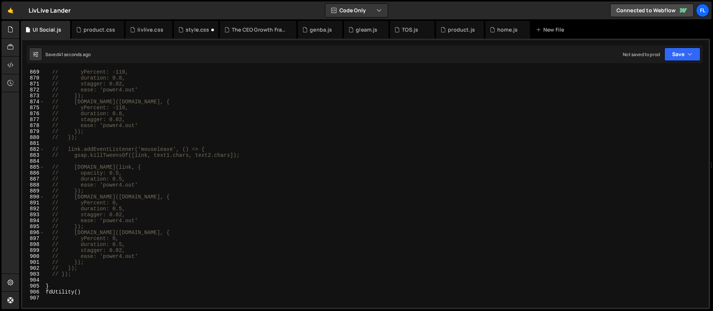
click at [76, 273] on div "// yPercent: -110, // duration: 0.8, // stagger: 0.02, // ease: 'power4.out' //…" at bounding box center [374, 194] width 661 height 250
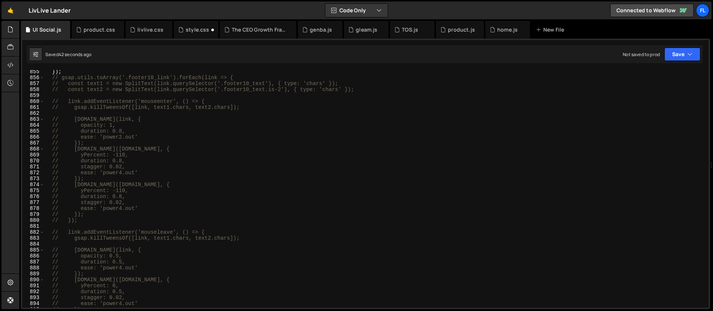
scroll to position [5007, 0]
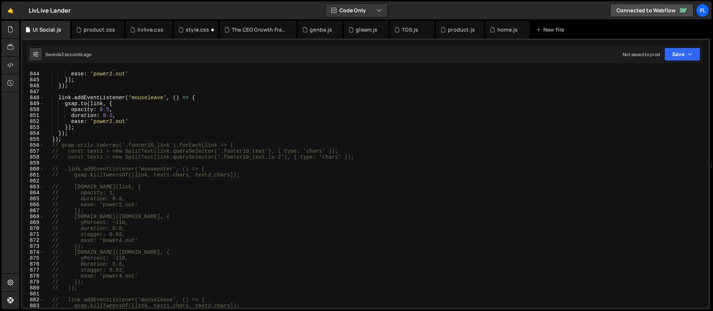
click at [52, 144] on div "duration : 0.3 , ease : 'power2.out' }) ; }) ; link . addEventListener ( 'mouse…" at bounding box center [374, 190] width 661 height 250
type textarea "// gsap.utils.toArray('.footer10_link').forEach(link => { // const text1 = new …"
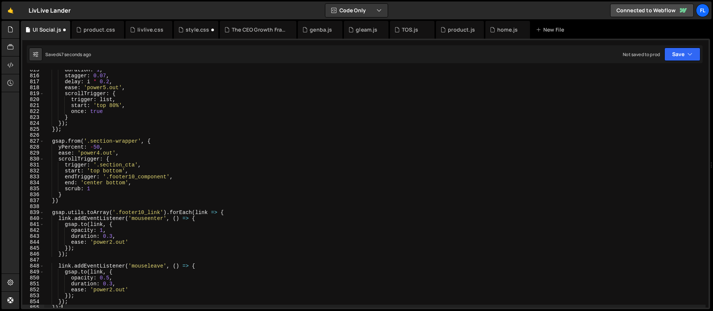
scroll to position [4813, 0]
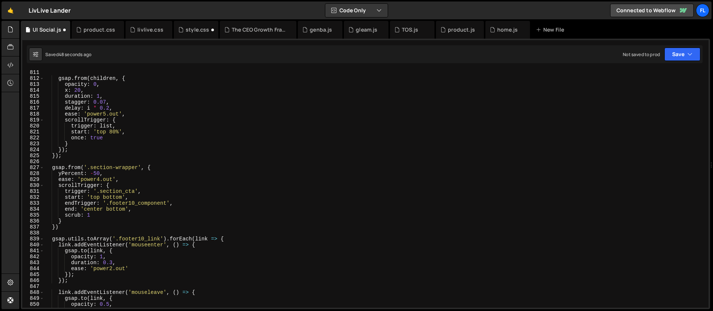
click at [111, 178] on div "gsap . from ( children , { opacity : 0 , x : 20 , duration : 1 , stagger : 0.07…" at bounding box center [374, 194] width 661 height 250
click at [125, 191] on div "gsap . from ( children , { opacity : 0 , x : 20 , duration : 1 , stagger : 0.07…" at bounding box center [374, 194] width 661 height 250
drag, startPoint x: 134, startPoint y: 191, endPoint x: 104, endPoint y: 192, distance: 30.5
click at [104, 192] on div "gsap . from ( children , { opacity : 0 , x : 20 , duration : 1 , stagger : 0.07…" at bounding box center [374, 194] width 661 height 250
click at [106, 199] on div "gsap . from ( children , { opacity : 0 , x : 20 , duration : 1 , stagger : 0.07…" at bounding box center [374, 194] width 661 height 250
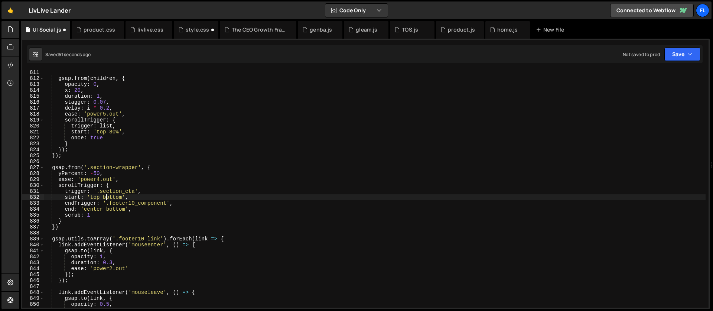
click at [131, 196] on div "gsap . from ( children , { opacity : 0 , x : 20 , duration : 1 , stagger : 0.07…" at bounding box center [374, 194] width 661 height 250
click at [137, 176] on div "gsap . from ( children , { opacity : 0 , x : 20 , duration : 1 , stagger : 0.07…" at bounding box center [374, 194] width 661 height 250
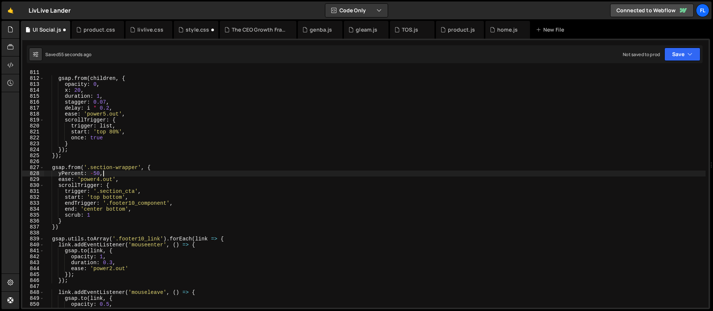
click at [110, 198] on div "gsap . from ( children , { opacity : 0 , x : 20 , duration : 1 , stagger : 0.07…" at bounding box center [374, 194] width 661 height 250
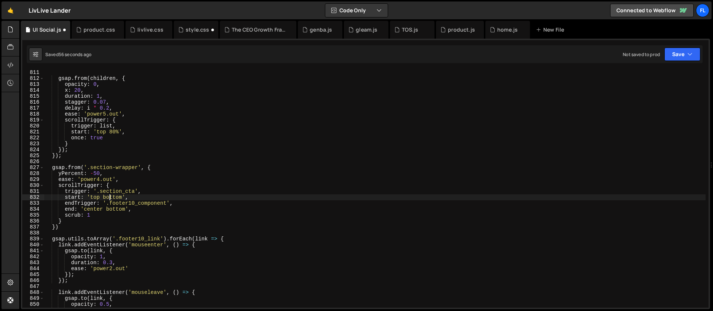
click at [110, 198] on div "gsap . from ( children , { opacity : 0 , x : 20 , duration : 1 , stagger : 0.07…" at bounding box center [374, 194] width 661 height 250
click at [137, 181] on div "gsap . from ( children , { opacity : 0 , x : 20 , duration : 1 , stagger : 0.07…" at bounding box center [374, 194] width 661 height 250
drag, startPoint x: 136, startPoint y: 192, endPoint x: 123, endPoint y: 192, distance: 12.3
click at [123, 192] on div "gsap . from ( children , { opacity : 0 , x : 20 , duration : 1 , stagger : 0.07…" at bounding box center [374, 194] width 661 height 250
click at [103, 195] on div "gsap . from ( children , { opacity : 0 , x : 20 , duration : 1 , stagger : 0.07…" at bounding box center [374, 194] width 661 height 250
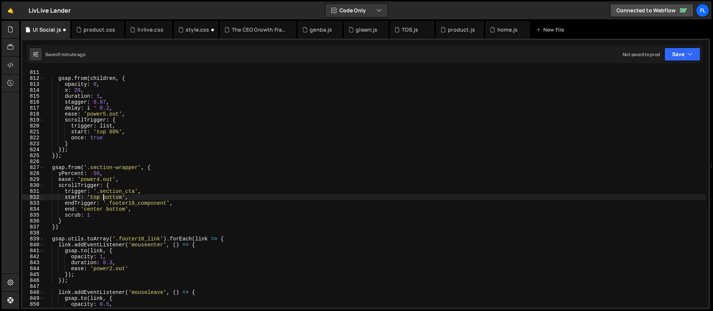
click at [91, 215] on div "gsap . from ( children , { opacity : 0 , x : 20 , duration : 1 , stagger : 0.07…" at bounding box center [374, 194] width 661 height 250
type textarea "scrub: 1,"
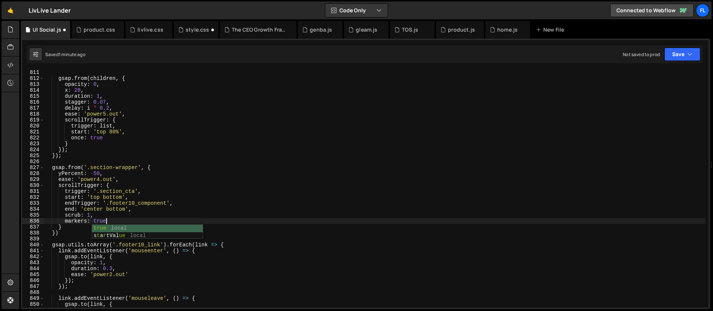
scroll to position [0, 4]
click at [114, 175] on div "gsap . from ( children , { opacity : 0 , x : 20 , duration : 1 , stagger : 0.07…" at bounding box center [374, 194] width 661 height 250
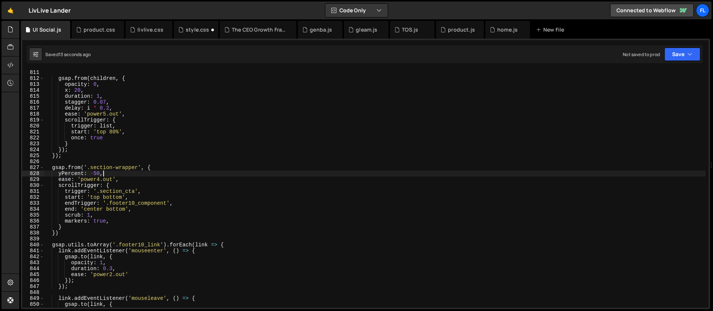
scroll to position [0, 4]
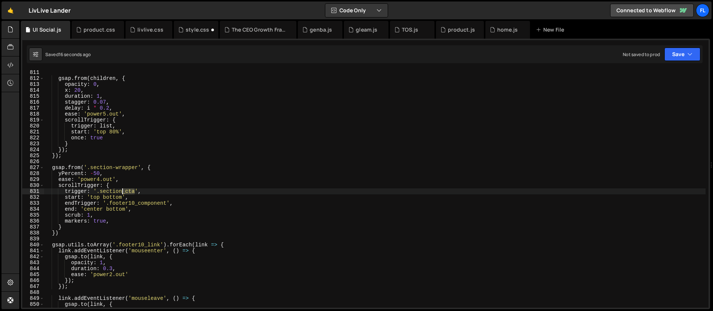
drag, startPoint x: 136, startPoint y: 191, endPoint x: 123, endPoint y: 194, distance: 12.6
click at [123, 191] on div "gsap . from ( children , { opacity : 0 , x : 20 , duration : 1 , stagger : 0.07…" at bounding box center [374, 194] width 661 height 250
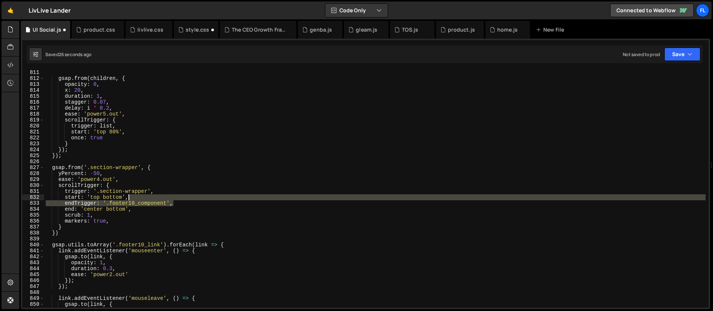
click at [175, 200] on div "gsap . from ( children , { opacity : 0 , x : 20 , duration : 1 , stagger : 0.07…" at bounding box center [374, 194] width 661 height 250
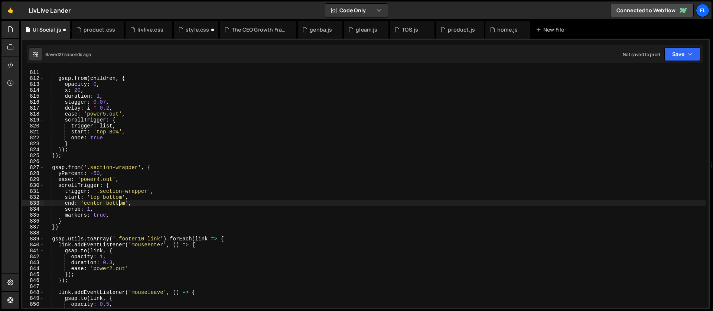
click at [120, 202] on div "gsap . from ( children , { opacity : 0 , x : 20 , duration : 1 , stagger : 0.07…" at bounding box center [374, 194] width 661 height 250
click at [144, 203] on div "gsap . from ( children , { opacity : 0 , x : 20 , duration : 1 , stagger : 0.07…" at bounding box center [374, 194] width 661 height 250
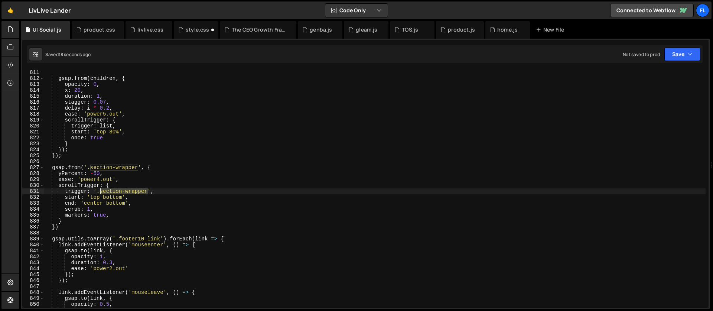
drag, startPoint x: 148, startPoint y: 190, endPoint x: 101, endPoint y: 193, distance: 47.2
click at [101, 193] on div "gsap . from ( children , { opacity : 0 , x : 20 , duration : 1 , stagger : 0.07…" at bounding box center [374, 194] width 661 height 250
click at [101, 192] on div "gsap . from ( children , { opacity : 0 , x : 20 , duration : 1 , stagger : 0.07…" at bounding box center [374, 194] width 661 height 250
paste textarea "scrub: 1"
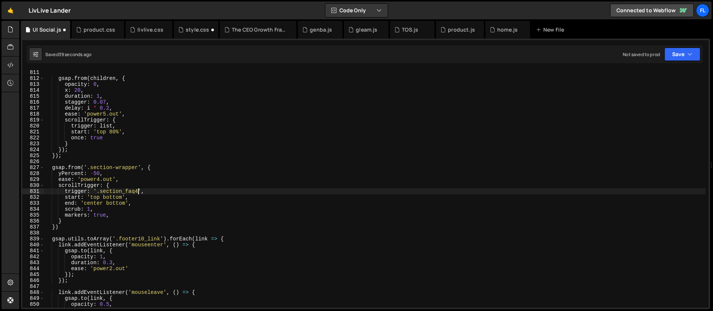
click at [116, 208] on div "gsap . from ( children , { opacity : 0 , x : 20 , duration : 1 , stagger : 0.07…" at bounding box center [374, 194] width 661 height 250
click at [102, 201] on div "gsap . from ( children , { opacity : 0 , x : 20 , duration : 1 , stagger : 0.07…" at bounding box center [374, 194] width 661 height 250
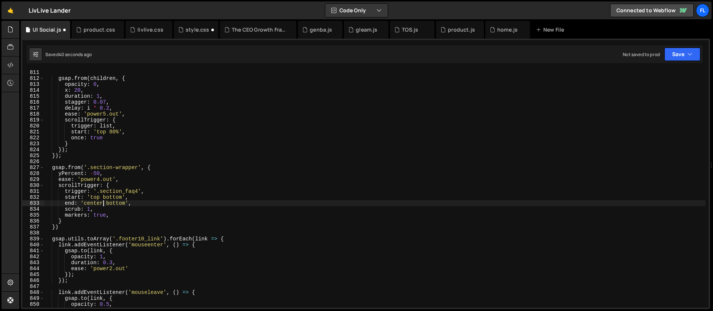
click at [130, 198] on div "gsap . from ( children , { opacity : 0 , x : 20 , duration : 1 , stagger : 0.07…" at bounding box center [374, 194] width 661 height 250
click at [96, 198] on div "gsap . from ( children , { opacity : 0 , x : 20 , duration : 1 , stagger : 0.07…" at bounding box center [374, 194] width 661 height 250
click at [99, 203] on div "gsap . from ( children , { opacity : 0 , x : 20 , duration : 1 , stagger : 0.07…" at bounding box center [374, 194] width 661 height 250
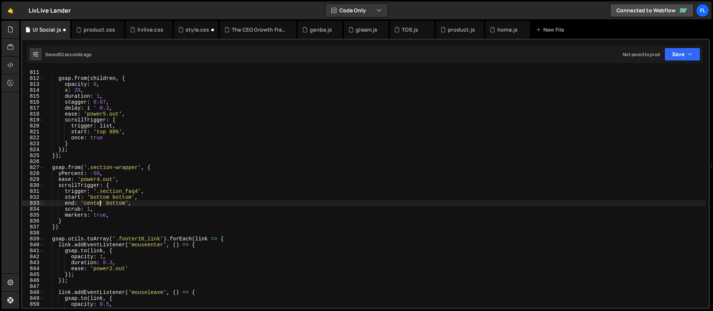
click at [99, 203] on div "gsap . from ( children , { opacity : 0 , x : 20 , duration : 1 , stagger : 0.07…" at bounding box center [374, 194] width 661 height 250
click at [117, 204] on div "gsap . from ( children , { opacity : 0 , x : 20 , duration : 1 , stagger : 0.07…" at bounding box center [374, 194] width 661 height 250
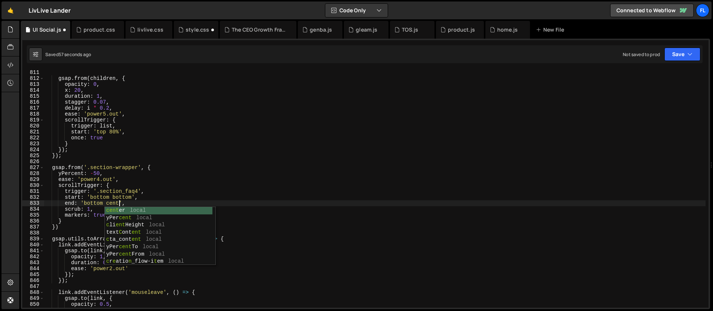
scroll to position [0, 6]
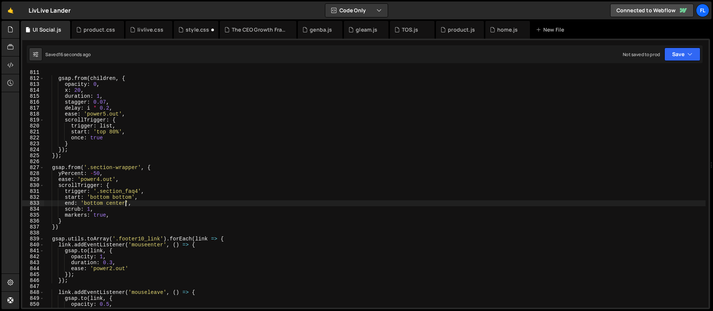
click at [113, 214] on div "gsap . from ( children , { opacity : 0 , x : 20 , duration : 1 , stagger : 0.07…" at bounding box center [374, 194] width 661 height 250
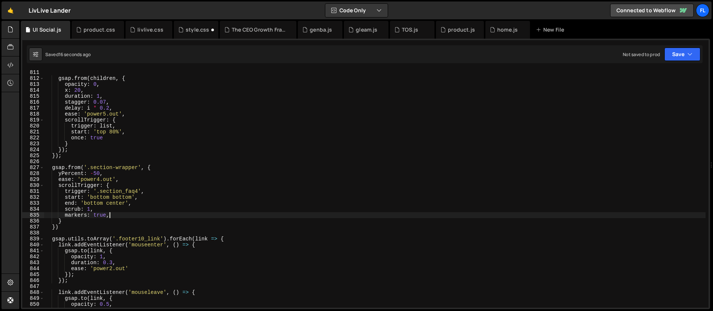
scroll to position [0, 4]
click at [117, 205] on div "gsap . from ( children , { opacity : 0 , x : 20 , duration : 1 , stagger : 0.07…" at bounding box center [374, 194] width 661 height 250
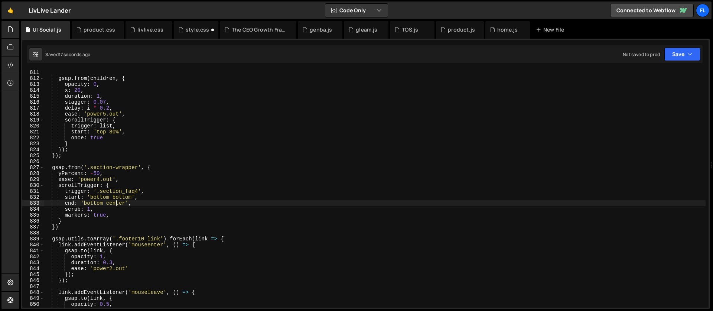
click at [117, 205] on div "gsap . from ( children , { opacity : 0 , x : 20 , duration : 1 , stagger : 0.07…" at bounding box center [374, 194] width 661 height 250
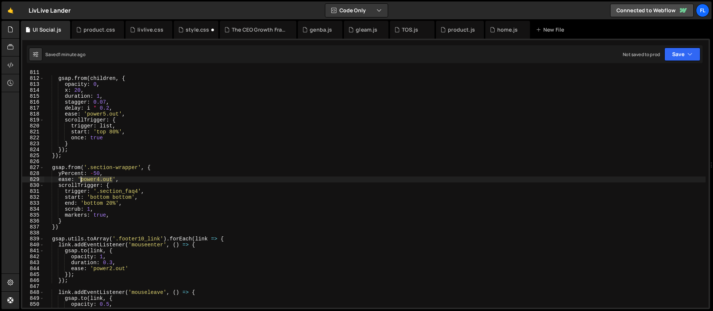
drag, startPoint x: 113, startPoint y: 179, endPoint x: 82, endPoint y: 180, distance: 30.5
click at [82, 180] on div "gsap . from ( children , { opacity : 0 , x : 20 , duration : 1 , stagger : 0.07…" at bounding box center [374, 194] width 661 height 250
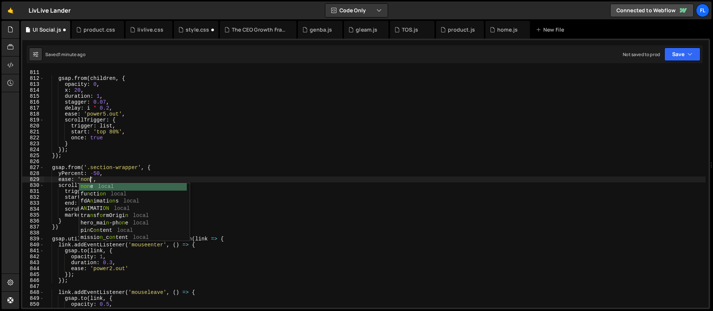
scroll to position [0, 3]
click at [97, 172] on div "gsap . from ( children , { opacity : 0 , x : 20 , duration : 1 , stagger : 0.07…" at bounding box center [374, 194] width 661 height 250
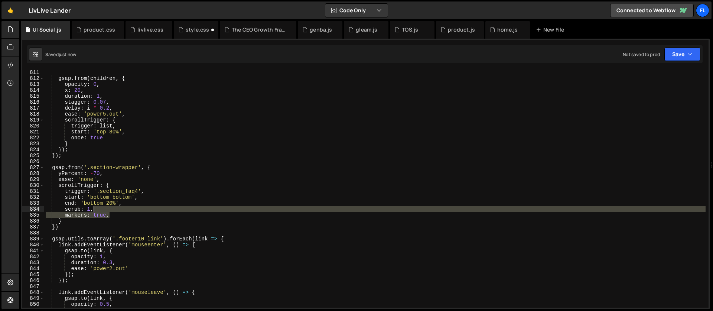
drag, startPoint x: 123, startPoint y: 215, endPoint x: 118, endPoint y: 211, distance: 6.3
click at [118, 211] on div "gsap . from ( children , { opacity : 0 , x : 20 , duration : 1 , stagger : 0.07…" at bounding box center [374, 194] width 661 height 250
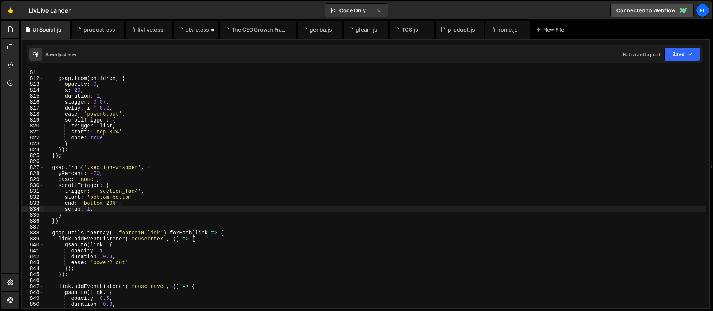
type textarea "scrub: 1,"
click at [76, 164] on div "gsap . from ( children , { opacity : 0 , x : 20 , duration : 1 , stagger : 0.07…" at bounding box center [374, 194] width 661 height 250
click at [112, 173] on div "gsap . from ( children , { opacity : 0 , x : 20 , duration : 1 , stagger : 0.07…" at bounding box center [374, 194] width 661 height 250
type textarea "yPercent: -70,"
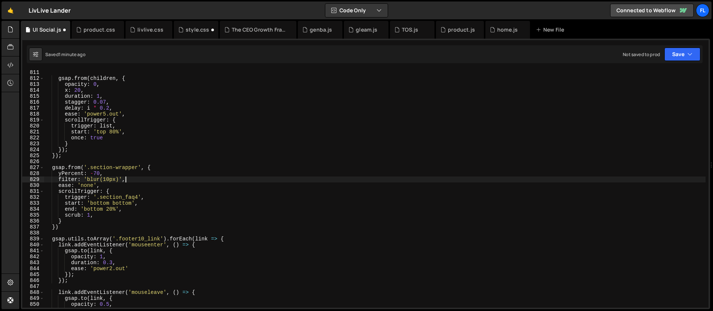
scroll to position [0, 5]
click at [195, 198] on div "gsap . from ( children , { opacity : 0 , x : 20 , duration : 1 , stagger : 0.07…" at bounding box center [374, 194] width 661 height 250
click at [129, 156] on div "gsap . from ( children , { opacity : 0 , x : 20 , duration : 1 , stagger : 0.07…" at bounding box center [374, 194] width 661 height 250
type textarea "});"
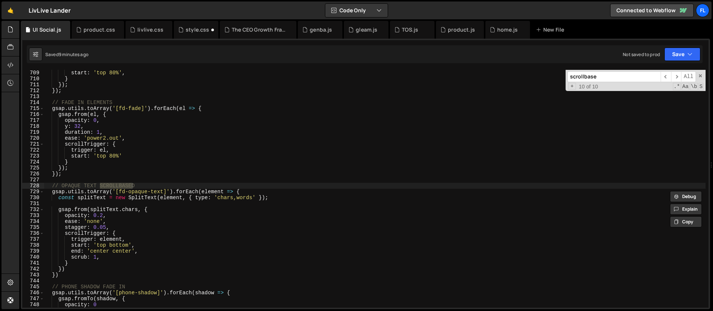
scroll to position [2216, 0]
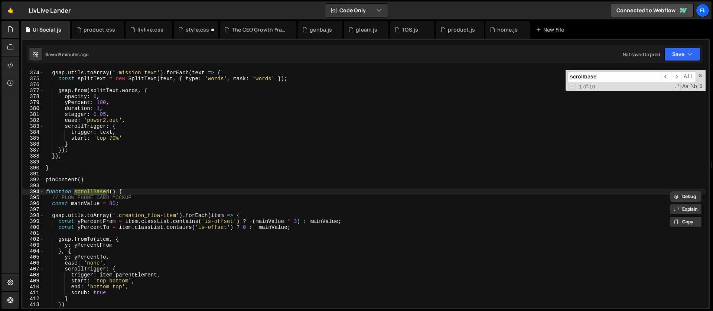
type input "scrollbase"
type textarea "function scrollBased() {"
click at [134, 191] on div "gsap . utils . toArray ( '.mission_text' ) . forEach ( text => { const splitTex…" at bounding box center [374, 195] width 661 height 250
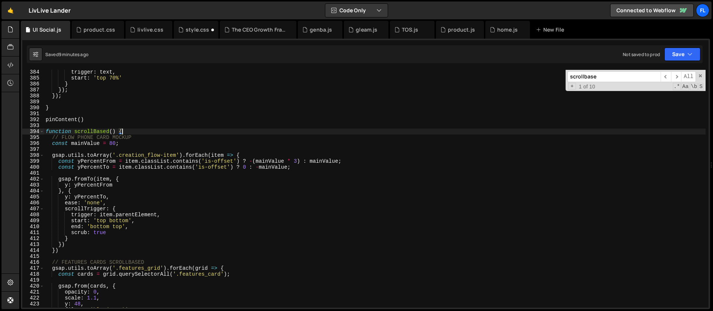
scroll to position [2296, 0]
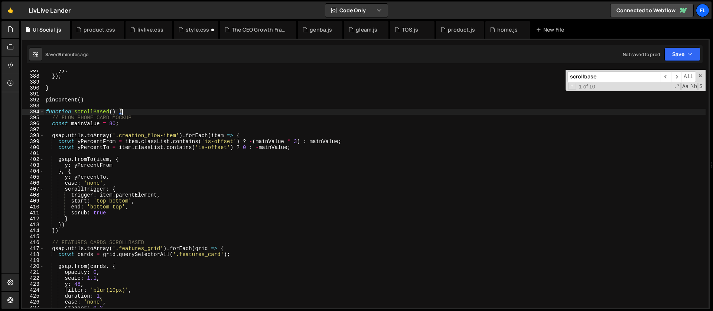
click at [83, 235] on div "}) ; }) ; } pinContent ( ) function scrollBased ( ) { // FLOW PHONE CARD MOCKUP…" at bounding box center [374, 192] width 661 height 250
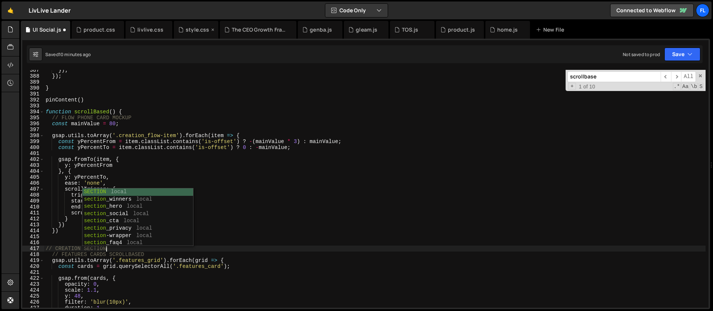
scroll to position [0, 4]
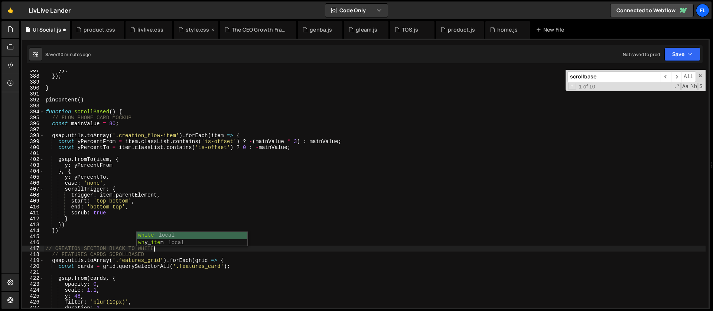
type textarea "// CREATION SECTION BLACK TO WHITE"
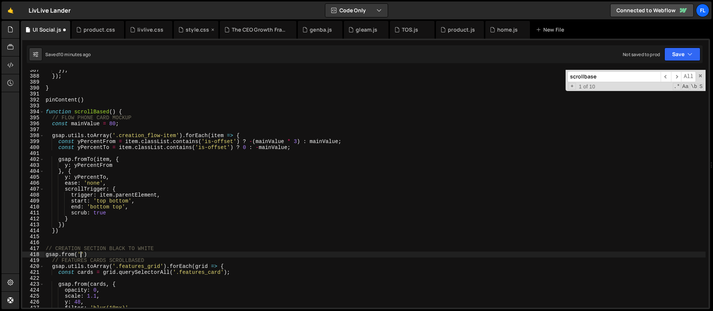
scroll to position [0, 2]
paste textarea "section_creation')"
type textarea "gsap.from('.section_creation', {)"
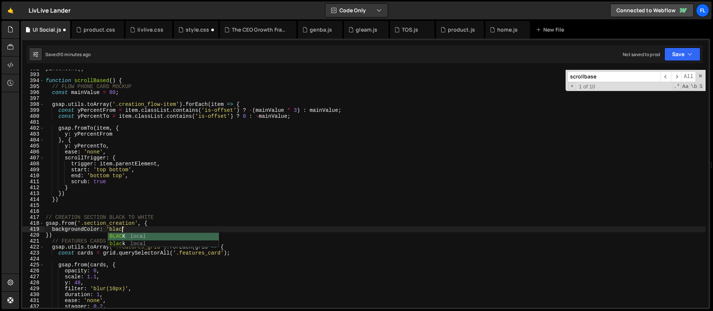
scroll to position [0, 5]
type textarea "backgroundColor: 'black',"
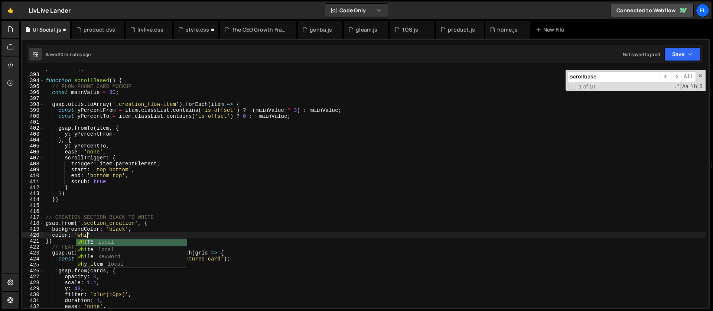
scroll to position [0, 3]
type textarea "color: 'white',"
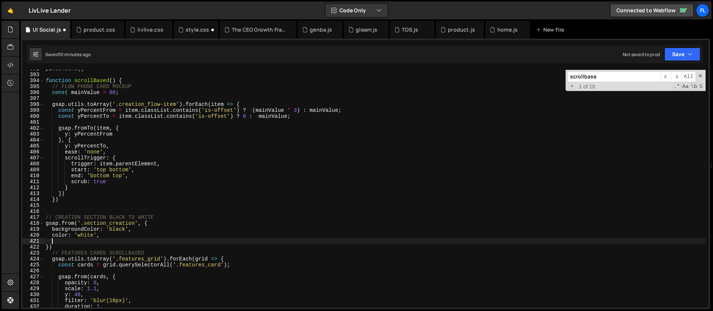
scroll to position [0, 0]
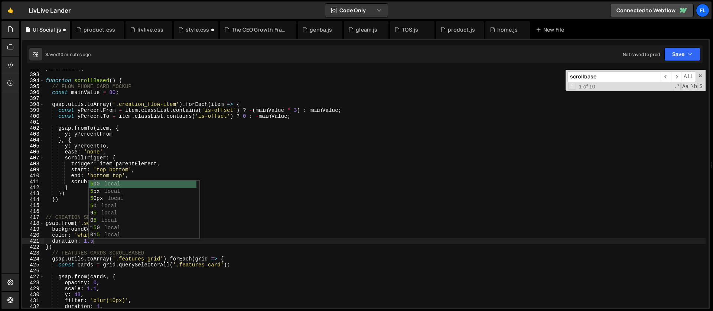
type textarea "duration: 1.5,"
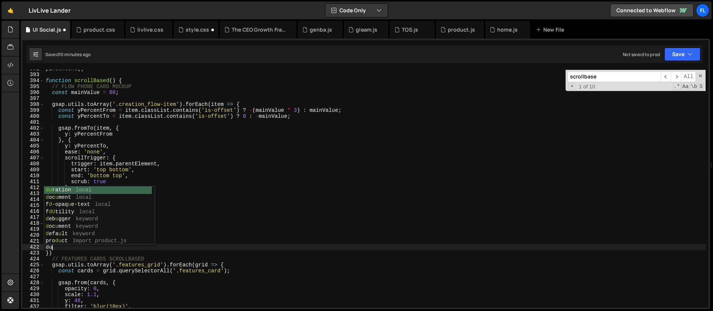
type textarea "d"
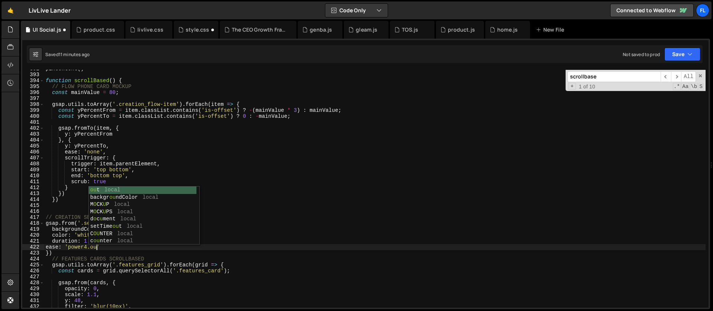
scroll to position [0, 3]
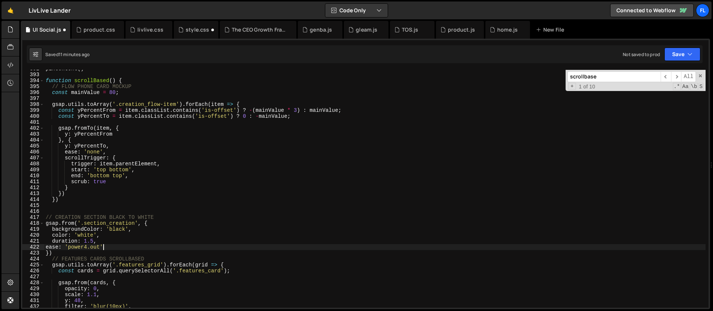
type textarea "ease: 'power4.out','"
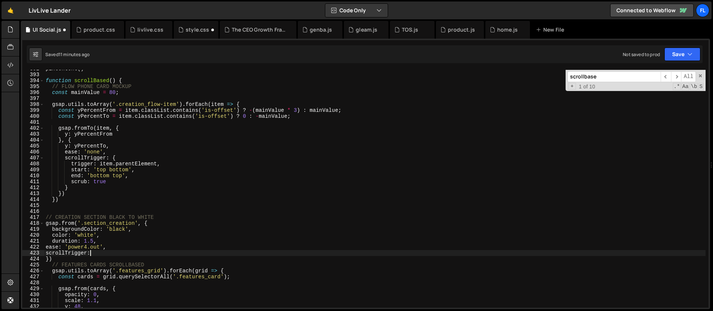
scroll to position [0, 3]
type textarea "scrollTrigger: {"
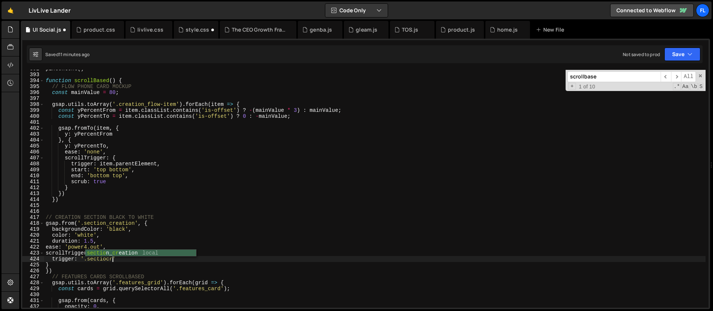
scroll to position [0, 4]
type textarea "trigger: '.section_creation','"
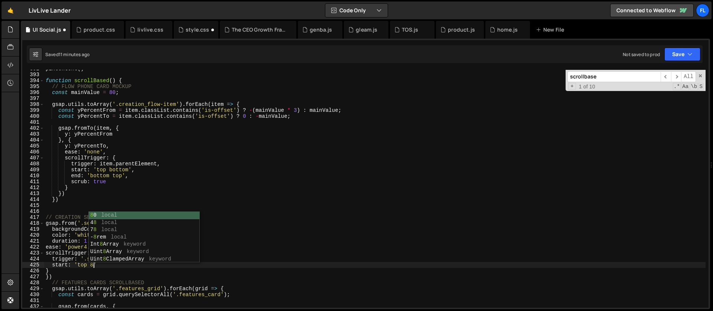
scroll to position [0, 3]
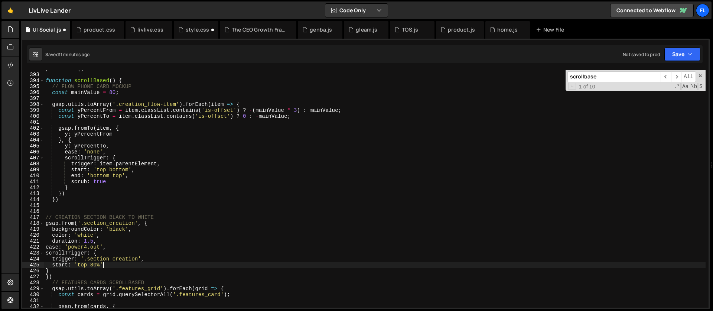
type textarea "start: 'top 80%','"
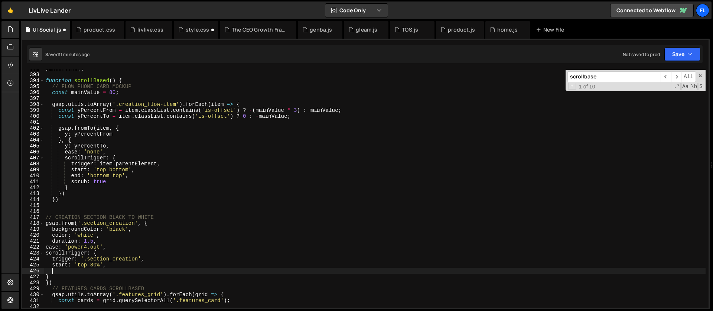
click at [94, 265] on div "pinContent ( ) function scrollBased ( ) { // FLOW PHONE CARD MOCKUP const mainV…" at bounding box center [374, 191] width 661 height 250
click at [96, 264] on div "pinContent ( ) function scrollBased ( ) { // FLOW PHONE CARD MOCKUP const mainV…" at bounding box center [374, 191] width 661 height 250
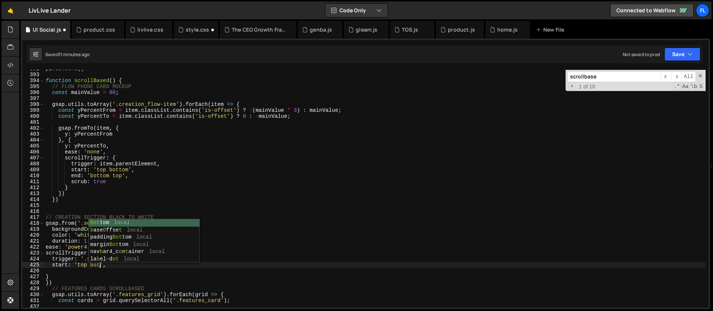
type textarea "start: 'top bottom',"
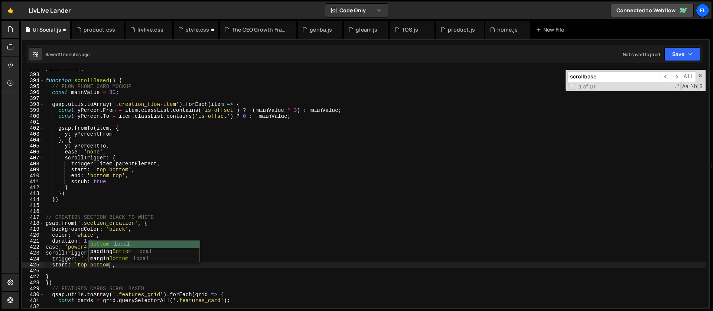
scroll to position [0, 4]
click at [72, 270] on div "pinContent ( ) function scrollBased ( ) { // FLOW PHONE CARD MOCKUP const mainV…" at bounding box center [374, 191] width 661 height 250
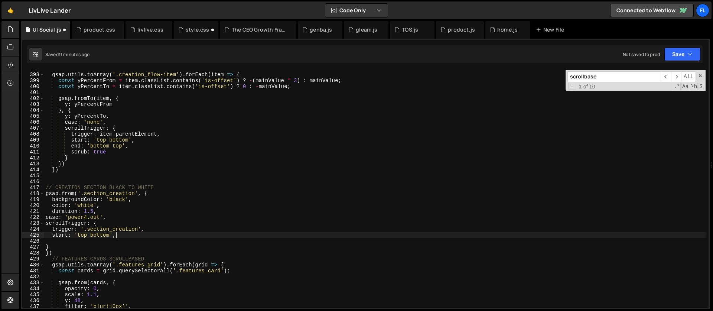
click at [120, 234] on div "gsap . utils . toArray ( '.creation_flow-item' ) . forEach ( item => { const yP…" at bounding box center [374, 191] width 661 height 250
type textarea "start: 'top bottom',"
type textarea "end: 'top center',"
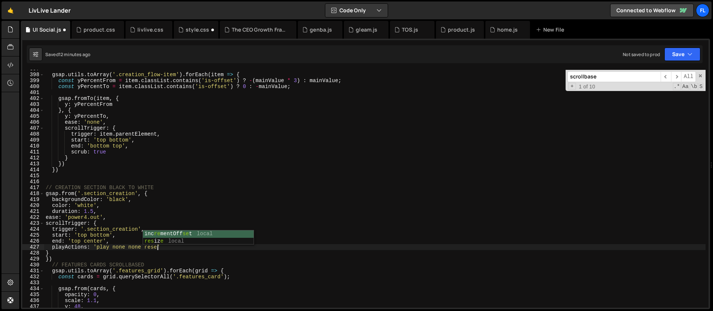
scroll to position [0, 8]
click at [112, 241] on div "gsap . utils . toArray ( '.creation_flow-item' ) . forEach ( item => { const yP…" at bounding box center [374, 191] width 661 height 250
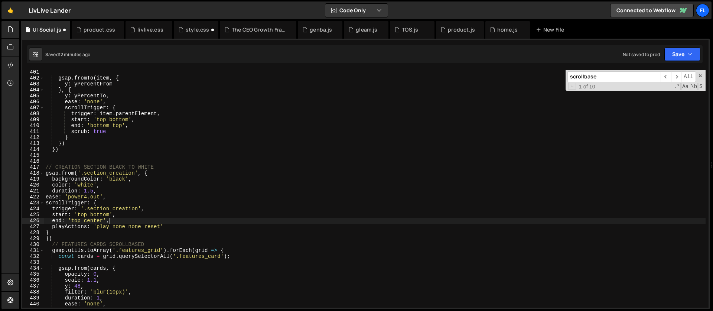
scroll to position [2377, 0]
click at [97, 190] on div "gsap . fromTo ( item , { y : yPercentFrom } , { y : yPercentTo , ease : 'none' …" at bounding box center [374, 194] width 661 height 250
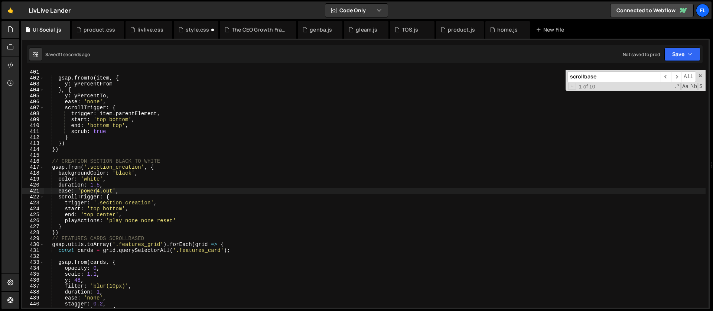
click at [108, 178] on div "gsap . fromTo ( item , { y : yPercentFrom } , { y : yPercentTo , ease : 'none' …" at bounding box center [374, 194] width 661 height 250
click at [100, 177] on div "gsap . fromTo ( item , { y : yPercentFrom } , { y : yPercentTo , ease : 'none' …" at bounding box center [374, 194] width 661 height 250
click at [119, 180] on div "gsap . fromTo ( item , { y : yPercentFrom } , { y : yPercentTo , ease : 'none' …" at bounding box center [374, 194] width 661 height 250
click at [146, 170] on div "gsap . fromTo ( item , { y : yPercentFrom } , { y : yPercentTo , ease : 'none' …" at bounding box center [374, 194] width 661 height 250
click at [120, 192] on div "gsap . fromTo ( item , { y : yPercentFrom } , { y : yPercentTo , ease : 'none' …" at bounding box center [374, 194] width 661 height 250
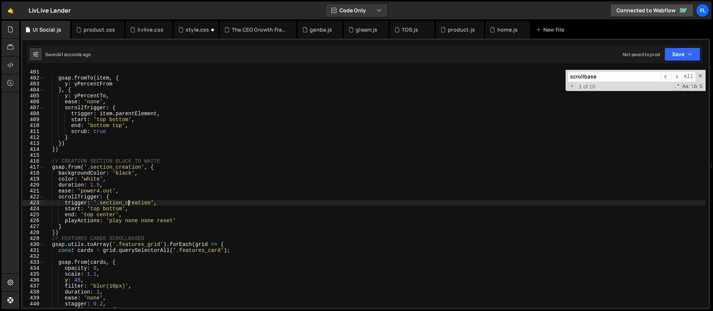
click at [130, 205] on div "gsap . fromTo ( item , { y : yPercentFrom } , { y : yPercentTo , ease : 'none' …" at bounding box center [374, 194] width 661 height 250
click at [131, 218] on div "gsap . fromTo ( item , { y : yPercentFrom } , { y : yPercentTo , ease : 'none' …" at bounding box center [374, 194] width 661 height 250
click at [127, 213] on div "gsap . fromTo ( item , { y : yPercentFrom } , { y : yPercentTo , ease : 'none' …" at bounding box center [374, 194] width 661 height 250
type textarea "end: 'top center',"
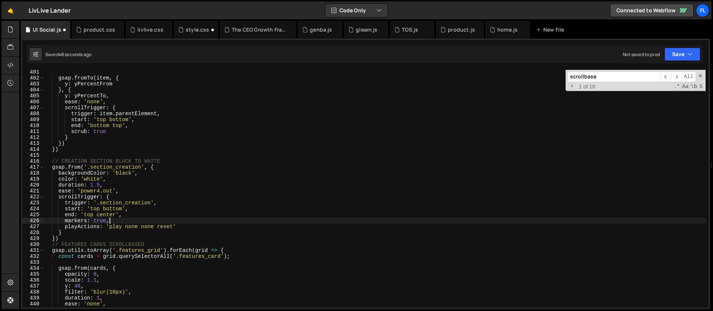
scroll to position [0, 4]
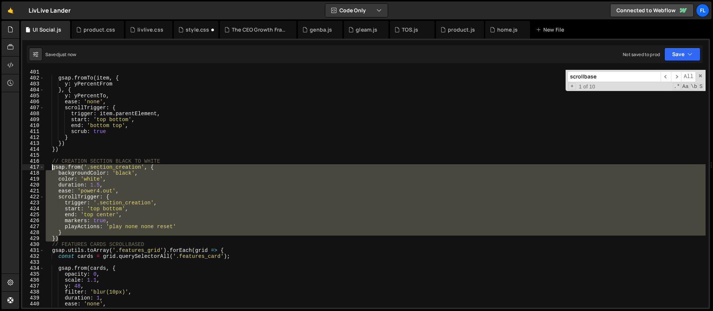
drag, startPoint x: 63, startPoint y: 236, endPoint x: 50, endPoint y: 167, distance: 70.3
click at [50, 167] on div "gsap . fromTo ( item , { y : yPercentFrom } , { y : yPercentTo , ease : 'none' …" at bounding box center [374, 194] width 661 height 250
click at [111, 220] on div "gsap . fromTo ( item , { y : yPercentFrom } , { y : yPercentTo , ease : 'none' …" at bounding box center [374, 194] width 661 height 250
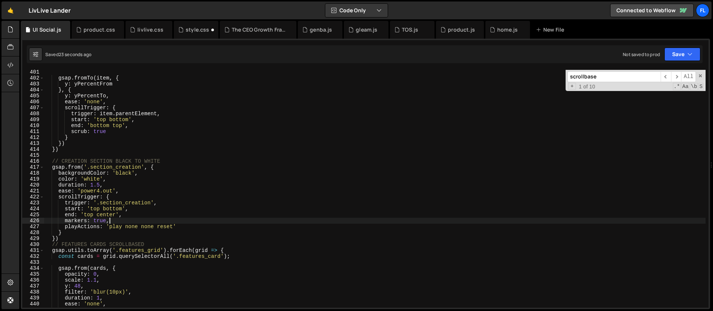
click at [82, 226] on div "gsap . fromTo ( item , { y : yPercentFrom } , { y : yPercentTo , ease : 'none' …" at bounding box center [374, 194] width 661 height 250
paste textarea "toggle"
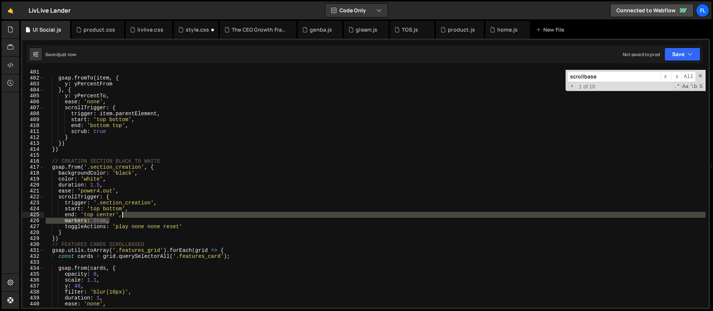
drag, startPoint x: 114, startPoint y: 221, endPoint x: 131, endPoint y: 216, distance: 17.6
click at [131, 216] on div "gsap . fromTo ( item , { y : yPercentFrom } , { y : yPercentTo , ease : 'none' …" at bounding box center [374, 194] width 661 height 250
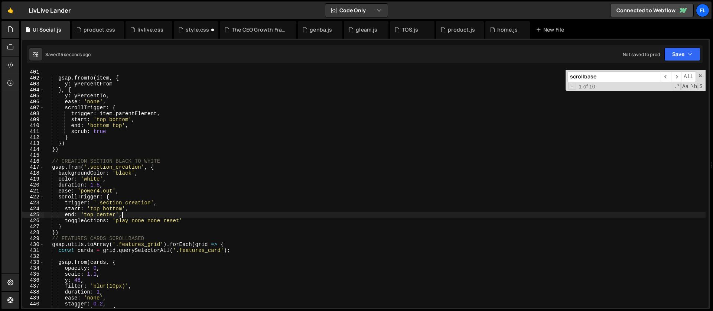
click at [113, 186] on div "gsap . fromTo ( item , { y : yPercentFrom } , { y : yPercentTo , ease : 'none' …" at bounding box center [374, 194] width 661 height 250
type textarea "duration: 1.5,"
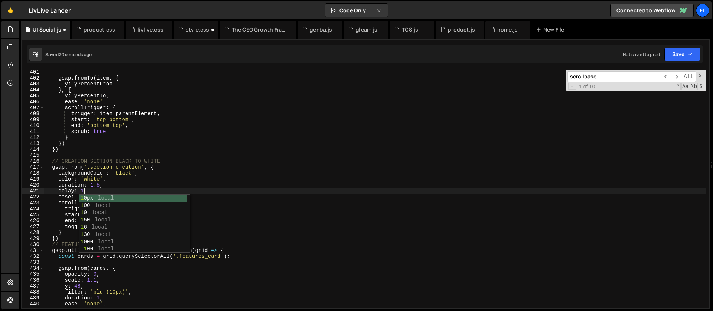
scroll to position [0, 2]
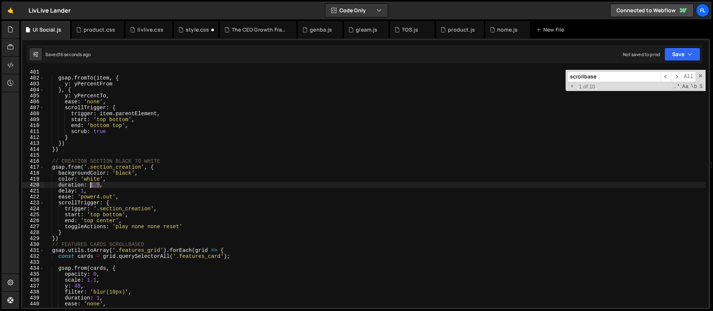
drag, startPoint x: 100, startPoint y: 185, endPoint x: 91, endPoint y: 183, distance: 8.4
click at [91, 183] on div "gsap . fromTo ( item , { y : yPercentFrom } , { y : yPercentTo , ease : 'none' …" at bounding box center [374, 194] width 661 height 250
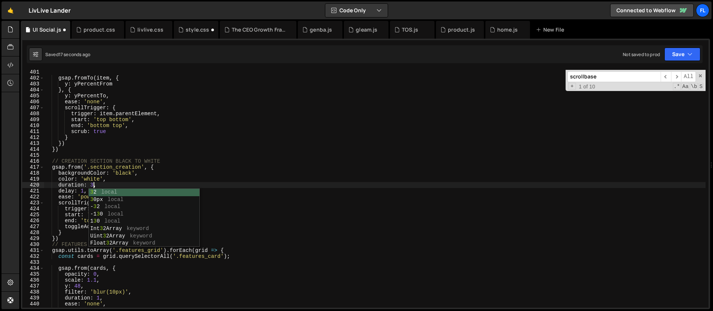
scroll to position [0, 3]
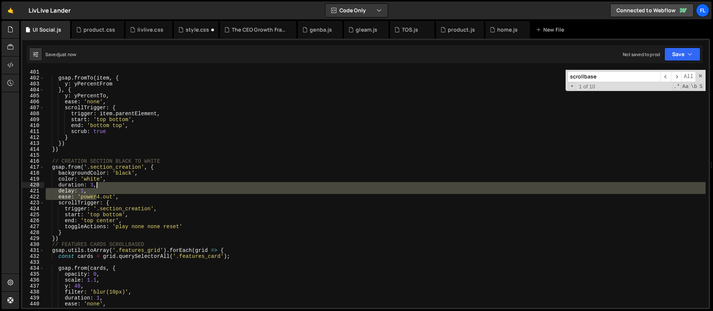
drag, startPoint x: 98, startPoint y: 194, endPoint x: 108, endPoint y: 186, distance: 13.1
click at [108, 186] on div "gsap . fromTo ( item , { y : yPercentFrom } , { y : yPercentTo , ease : 'none' …" at bounding box center [374, 194] width 661 height 250
click at [97, 193] on div "gsap . fromTo ( item , { y : yPercentFrom } , { y : yPercentTo , ease : 'none' …" at bounding box center [374, 189] width 661 height 238
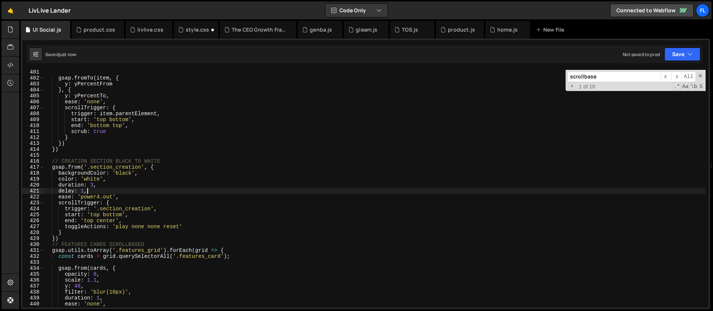
scroll to position [0, 3]
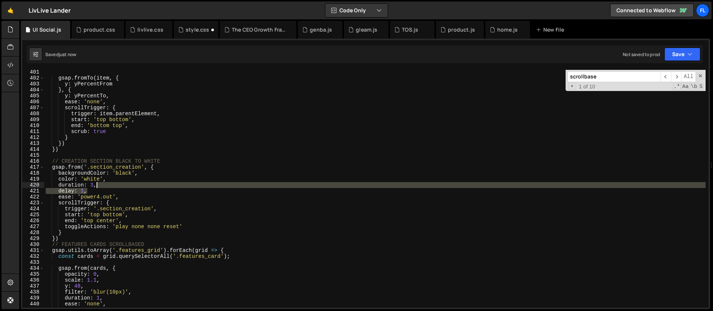
drag, startPoint x: 94, startPoint y: 190, endPoint x: 103, endPoint y: 187, distance: 10.2
click at [103, 187] on div "gsap . fromTo ( item , { y : yPercentFrom } , { y : yPercentTo , ease : 'none' …" at bounding box center [374, 194] width 661 height 250
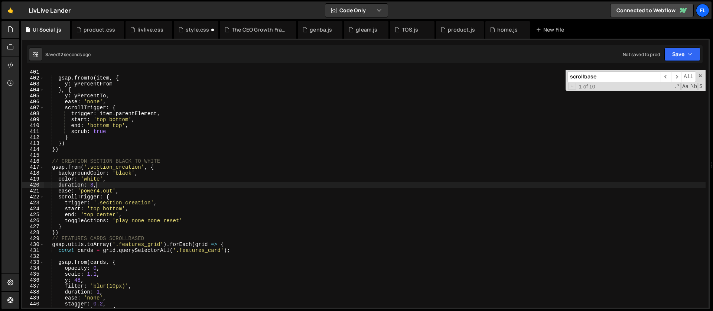
click at [93, 183] on div "gsap . fromTo ( item , { y : yPercentFrom } , { y : yPercentTo , ease : 'none' …" at bounding box center [374, 194] width 661 height 250
click at [102, 182] on div "gsap . fromTo ( item , { y : yPercentFrom } , { y : yPercentTo , ease : 'none' …" at bounding box center [374, 194] width 661 height 250
click at [118, 198] on div "gsap . fromTo ( item , { y : yPercentFrom } , { y : yPercentTo , ease : 'none' …" at bounding box center [374, 194] width 661 height 250
click at [92, 184] on div "gsap . fromTo ( item , { y : yPercentFrom } , { y : yPercentTo , ease : 'none' …" at bounding box center [374, 194] width 661 height 250
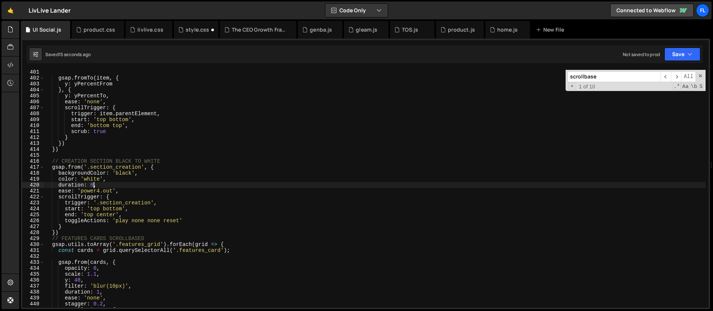
click at [94, 183] on div "gsap . fromTo ( item , { y : yPercentFrom } , { y : yPercentTo , ease : 'none' …" at bounding box center [374, 194] width 661 height 250
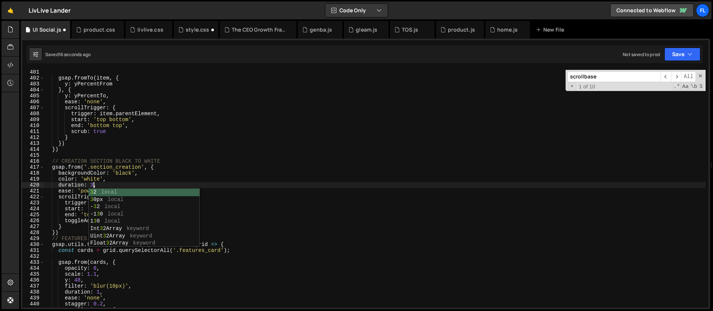
click at [95, 162] on div "gsap . fromTo ( item , { y : yPercentFrom } , { y : yPercentTo , ease : 'none' …" at bounding box center [374, 194] width 661 height 250
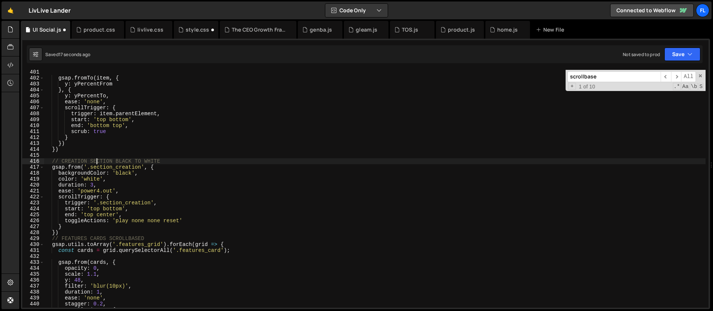
click at [103, 185] on div "gsap . fromTo ( item , { y : yPercentFrom } , { y : yPercentTo , ease : 'none' …" at bounding box center [374, 194] width 661 height 250
type textarea "duration: 3,"
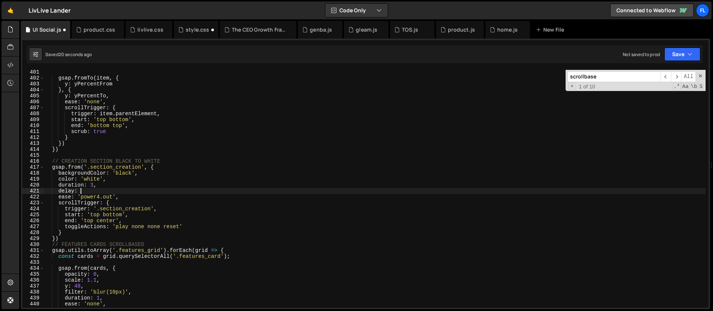
scroll to position [0, 2]
click at [91, 150] on div "gsap . fromTo ( item , { y : yPercentFrom } , { y : yPercentTo , ease : 'none' …" at bounding box center [374, 194] width 661 height 250
type textarea "})"
click at [70, 238] on div "gsap . fromTo ( item , { y : yPercentFrom } , { y : yPercentTo , ease : 'none' …" at bounding box center [374, 194] width 661 height 250
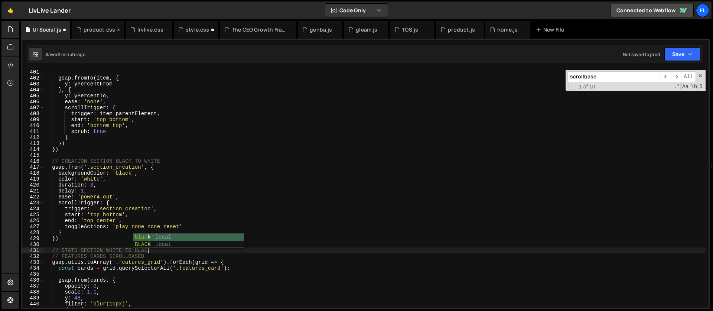
scroll to position [0, 7]
type textarea "// STATS SECTION WHITE TO BLACK"
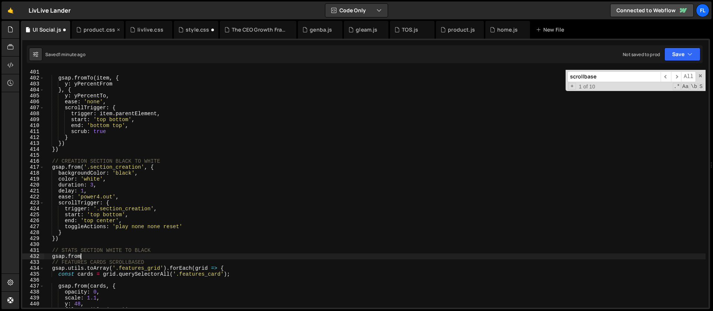
scroll to position [0, 2]
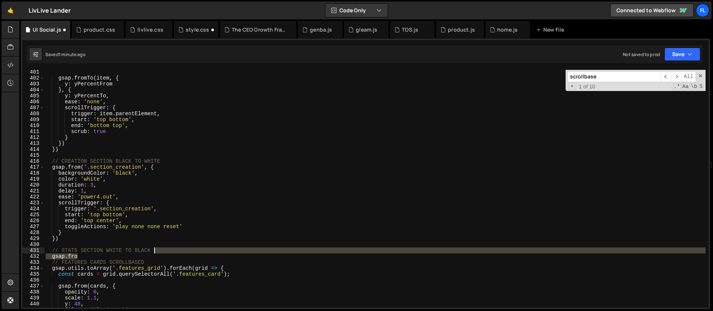
drag, startPoint x: 84, startPoint y: 257, endPoint x: 155, endPoint y: 252, distance: 71.5
click at [155, 252] on div "gsap . fromTo ( item , { y : yPercentFrom } , { y : yPercentTo , ease : 'none' …" at bounding box center [374, 194] width 661 height 250
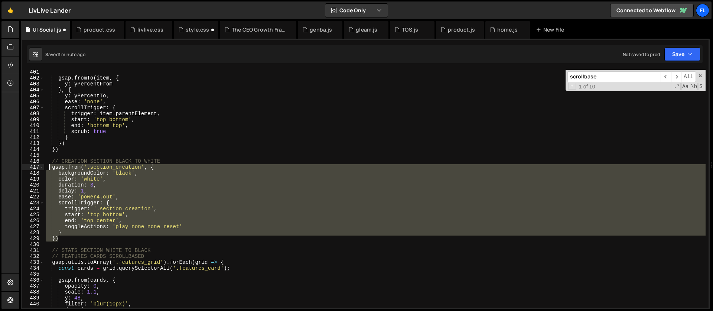
drag, startPoint x: 62, startPoint y: 238, endPoint x: 49, endPoint y: 170, distance: 69.8
click at [49, 170] on div "gsap . fromTo ( item , { y : yPercentFrom } , { y : yPercentTo , ease : 'none' …" at bounding box center [374, 194] width 661 height 250
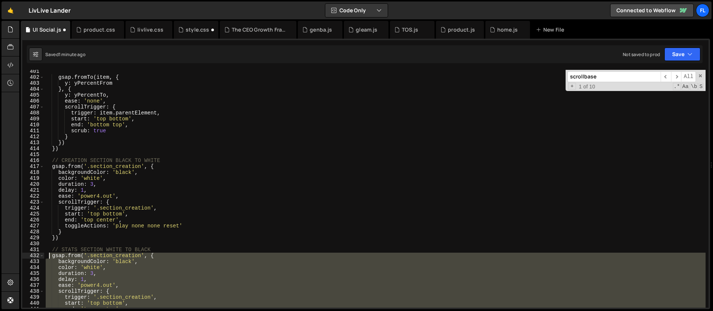
scroll to position [2454, 0]
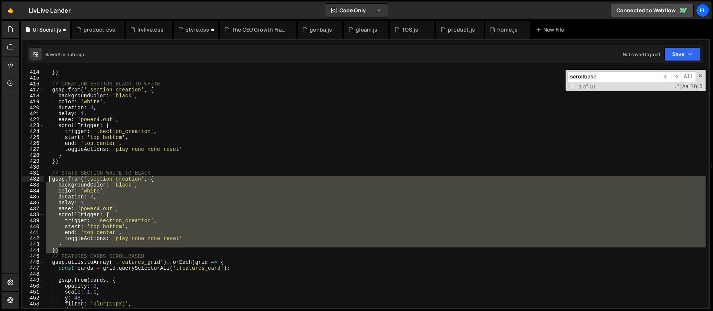
click at [117, 202] on div "}) // CREATION SECTION BLACK TO WHITE gsap . from ( '.section_creation' , { bac…" at bounding box center [374, 189] width 661 height 238
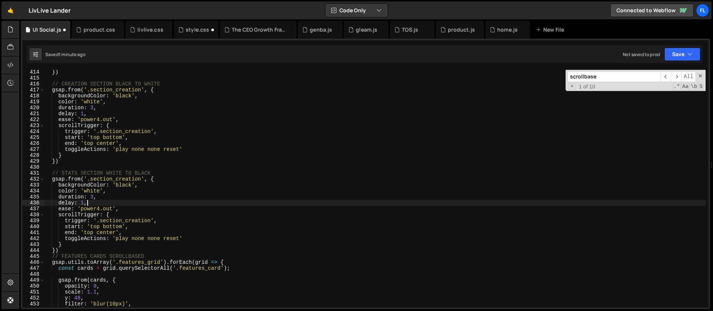
click at [142, 178] on div "}) // CREATION SECTION BLACK TO WHITE gsap . from ( '.section_creation' , { bac…" at bounding box center [374, 194] width 661 height 250
click at [91, 178] on div "}) // CREATION SECTION BLACK TO WHITE gsap . from ( '.section_creation' , { bac…" at bounding box center [374, 194] width 661 height 250
paste textarea "tats_card"
click at [145, 198] on div "}) // CREATION SECTION BLACK TO WHITE gsap . from ( '.section_creation' , { bac…" at bounding box center [374, 194] width 661 height 250
click at [128, 189] on div "}) // CREATION SECTION BLACK TO WHITE gsap . from ( '.section_creation' , { bac…" at bounding box center [374, 194] width 661 height 250
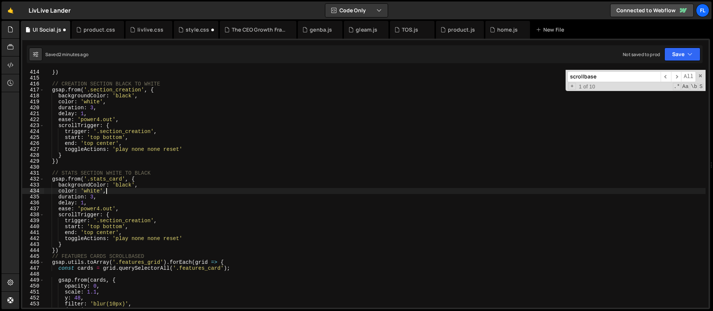
click at [126, 185] on div "}) // CREATION SECTION BLACK TO WHITE gsap . from ( '.section_creation' , { bac…" at bounding box center [374, 194] width 661 height 250
click at [91, 191] on div "}) // CREATION SECTION BLACK TO WHITE gsap . from ( '.section_creation' , { bac…" at bounding box center [374, 194] width 661 height 250
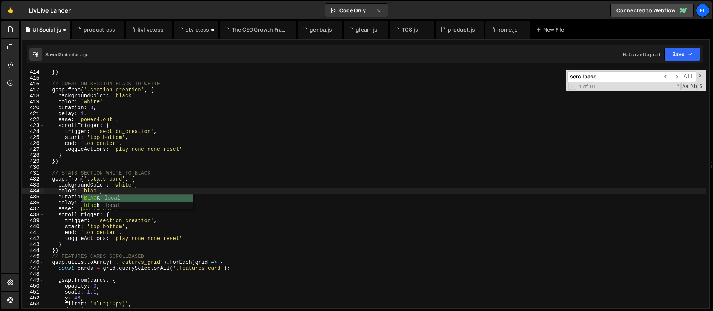
scroll to position [0, 4]
click at [112, 228] on div "}) // CREATION SECTION BLACK TO WHITE gsap . from ( '.section_creation' , { bac…" at bounding box center [374, 194] width 661 height 250
click at [153, 220] on div "}) // CREATION SECTION BLACK TO WHITE gsap . from ( '.section_creation' , { bac…" at bounding box center [374, 194] width 661 height 250
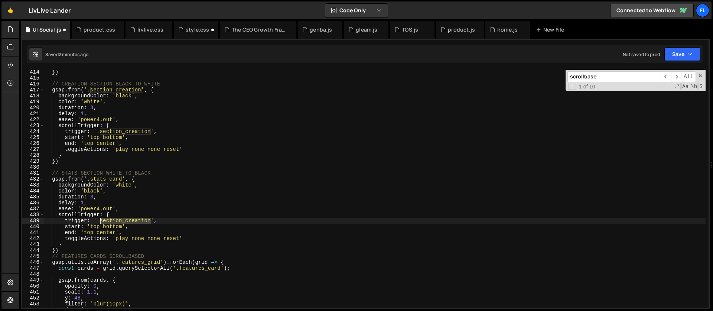
drag, startPoint x: 150, startPoint y: 221, endPoint x: 101, endPoint y: 220, distance: 49.0
click at [101, 220] on div "}) // CREATION SECTION BLACK TO WHITE gsap . from ( '.section_creation' , { bac…" at bounding box center [374, 194] width 661 height 250
paste textarea "tats_card"
click at [96, 206] on div "}) // CREATION SECTION BLACK TO WHITE gsap . from ( '.section_creation' , { bac…" at bounding box center [374, 194] width 661 height 250
click at [111, 229] on div "}) // CREATION SECTION BLACK TO WHITE gsap . from ( '.section_creation' , { bac…" at bounding box center [374, 194] width 661 height 250
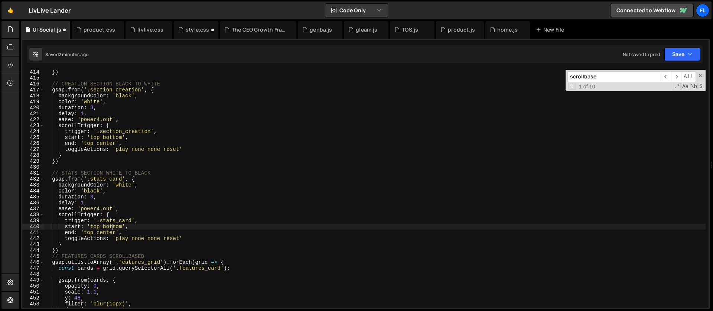
click at [113, 218] on div "}) // CREATION SECTION BLACK TO WHITE gsap . from ( '.section_creation' , { bac…" at bounding box center [374, 194] width 661 height 250
click at [113, 209] on div "}) // CREATION SECTION BLACK TO WHITE gsap . from ( '.section_creation' , { bac…" at bounding box center [374, 194] width 661 height 250
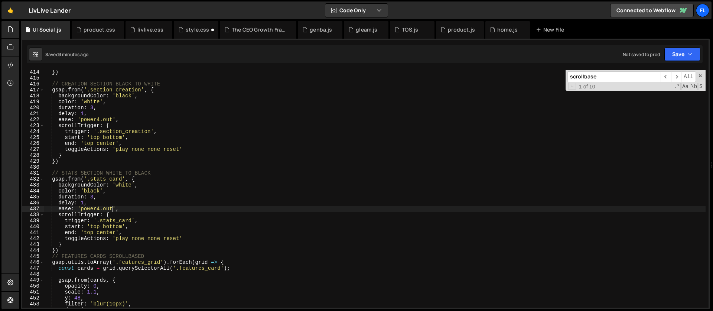
click at [69, 248] on div "}) // CREATION SECTION BLACK TO WHITE gsap . from ( '.section_creation' , { bac…" at bounding box center [374, 194] width 661 height 250
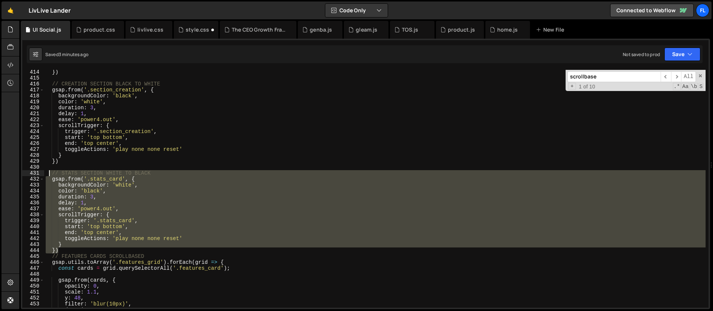
drag, startPoint x: 64, startPoint y: 250, endPoint x: 49, endPoint y: 174, distance: 77.3
click at [49, 174] on div "}) // CREATION SECTION BLACK TO WHITE gsap . from ( '.section_creation' , { bac…" at bounding box center [374, 194] width 661 height 250
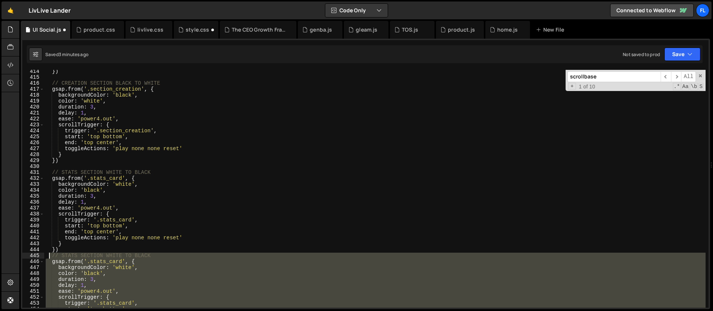
scroll to position [2515, 0]
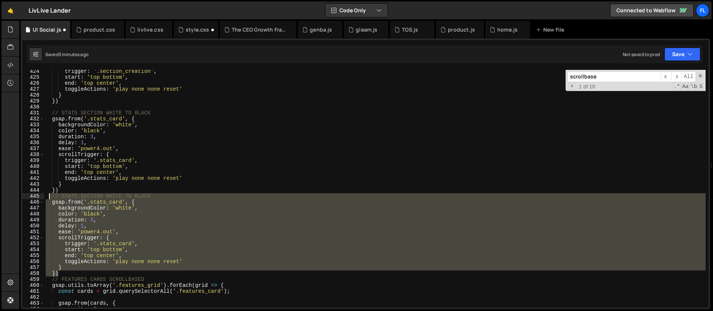
click at [86, 244] on div "trigger : '.section_creation' , start : 'top bottom' , end : 'top center' , tog…" at bounding box center [374, 189] width 661 height 238
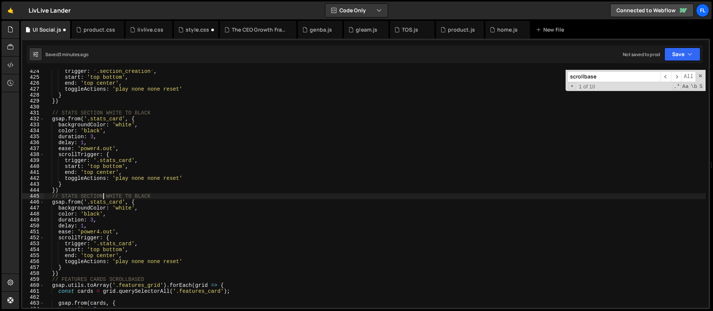
click at [103, 195] on div "trigger : '.section_creation' , start : 'top bottom' , end : 'top center' , tog…" at bounding box center [374, 193] width 661 height 250
drag, startPoint x: 154, startPoint y: 196, endPoint x: 63, endPoint y: 197, distance: 91.0
click at [63, 197] on div "trigger : '.section_creation' , start : 'top bottom' , end : 'top center' , tog…" at bounding box center [374, 193] width 661 height 250
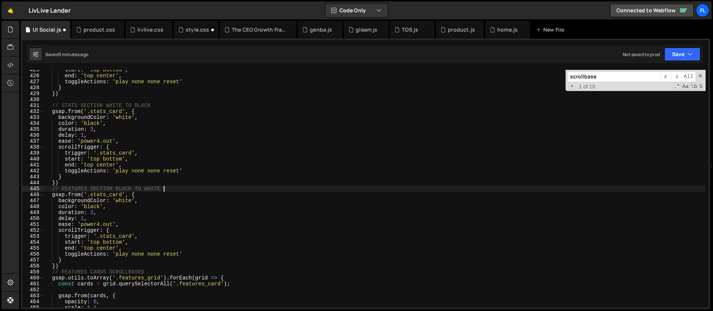
click at [68, 194] on div "start : 'top bottom' , end : 'top center' , toggleActions : 'play none none res…" at bounding box center [374, 192] width 661 height 250
click at [66, 195] on div "start : 'top bottom' , end : 'top center' , toggleActions : 'play none none res…" at bounding box center [374, 192] width 661 height 250
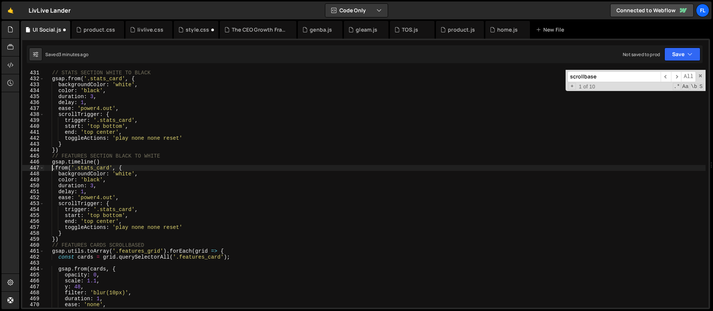
scroll to position [2555, 0]
click at [103, 163] on div "// STATS SECTION WHITE TO BLACK gsap . from ( '.stats_card' , { backgroundColor…" at bounding box center [374, 189] width 661 height 250
click at [112, 203] on div "// STATS SECTION WHITE TO BLACK gsap . from ( '.stats_card' , { backgroundColor…" at bounding box center [374, 189] width 661 height 250
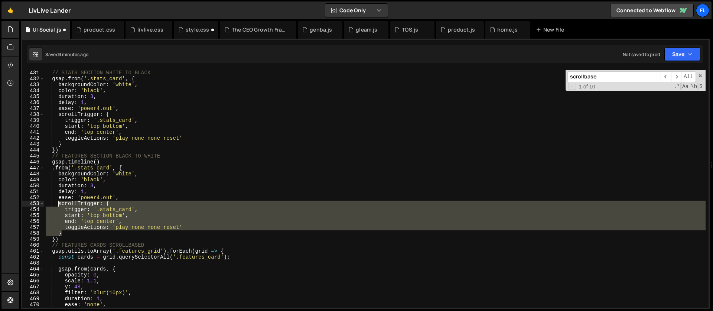
drag, startPoint x: 66, startPoint y: 233, endPoint x: 58, endPoint y: 201, distance: 32.6
click at [58, 201] on div "// STATS SECTION WHITE TO BLACK gsap . from ( '.stats_card' , { backgroundColor…" at bounding box center [374, 189] width 661 height 250
type textarea "scrollTrigger: { trigger: '.stats_card',"
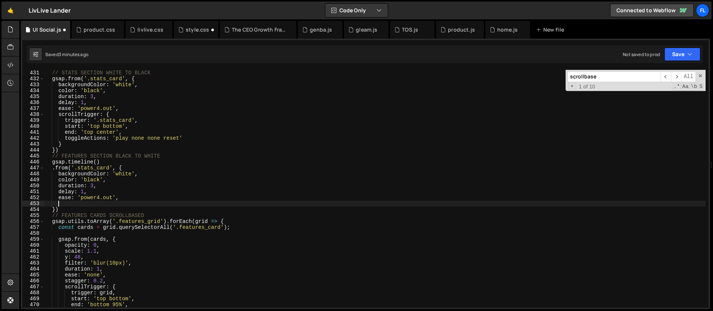
click at [98, 163] on div "// STATS SECTION WHITE TO BLACK gsap . from ( '.stats_card' , { backgroundColor…" at bounding box center [374, 189] width 661 height 250
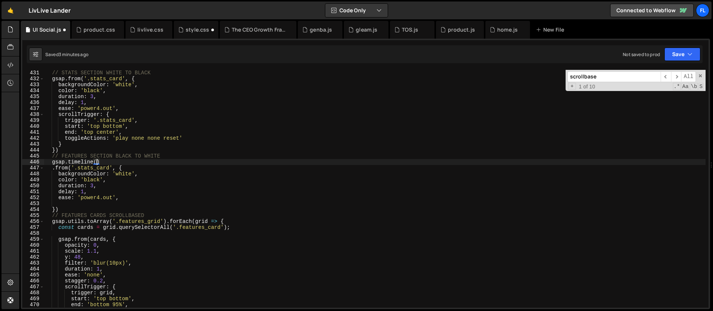
type textarea "gsap.timeline({)"
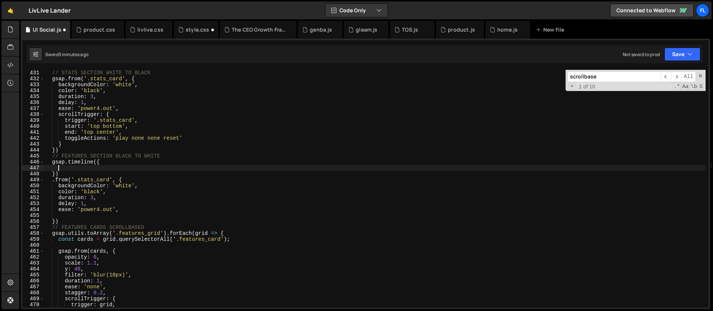
paste textarea "}"
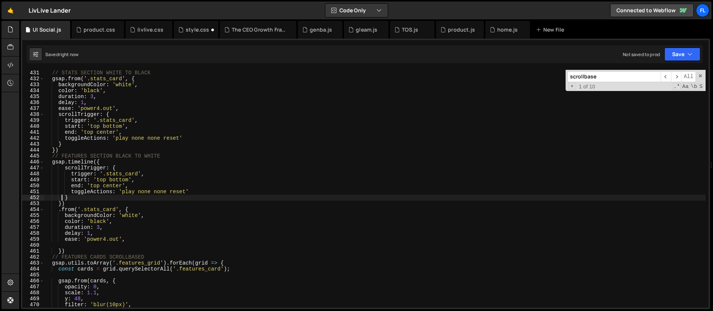
scroll to position [2576, 0]
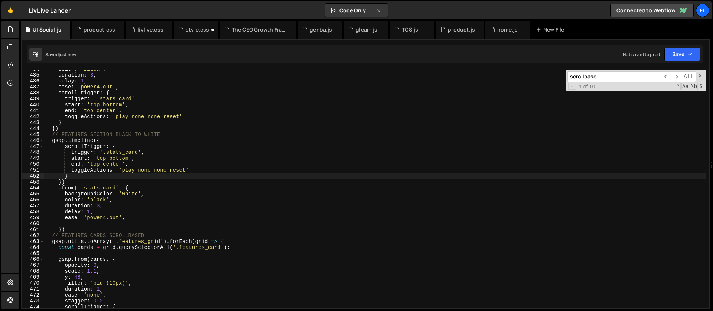
click at [101, 195] on div "color : 'black' , duration : 3 , delay : 1 , ease : 'power4.out' , scrollTrigge…" at bounding box center [374, 191] width 661 height 250
click at [87, 182] on div "color : 'black' , duration : 3 , delay : 1 , ease : 'power4.out' , scrollTrigge…" at bounding box center [374, 191] width 661 height 250
click at [132, 187] on div "color : 'black' , duration : 3 , delay : 1 , ease : 'power4.out' , scrollTrigge…" at bounding box center [374, 191] width 661 height 250
type textarea ".from('.stats_card', {"
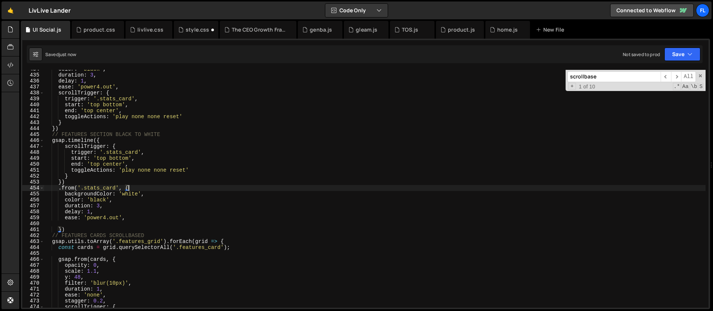
click at [68, 221] on div "color : 'black' , duration : 3 , delay : 1 , ease : 'power4.out' , scrollTrigge…" at bounding box center [374, 191] width 661 height 250
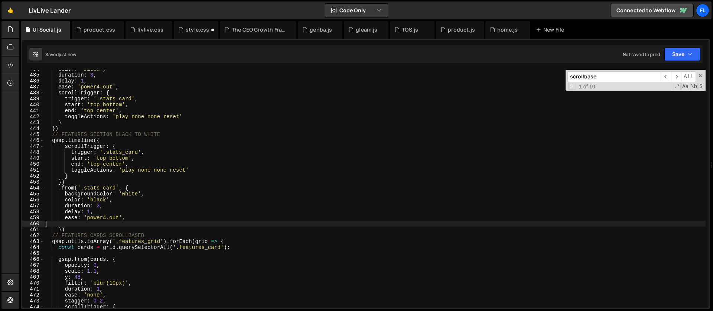
scroll to position [0, 0]
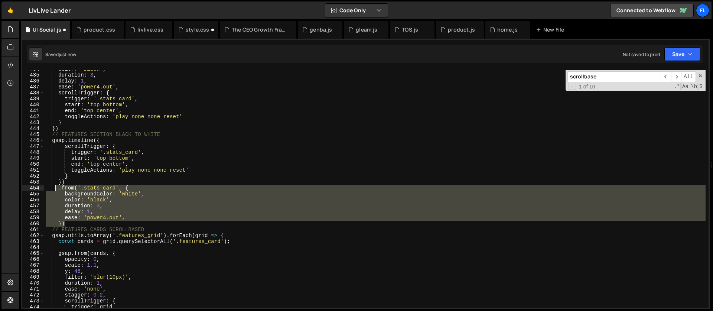
drag, startPoint x: 69, startPoint y: 222, endPoint x: 56, endPoint y: 189, distance: 35.7
click at [56, 189] on div "color : 'black' , duration : 3 , delay : 1 , ease : 'power4.out' , scrollTrigge…" at bounding box center [374, 191] width 661 height 250
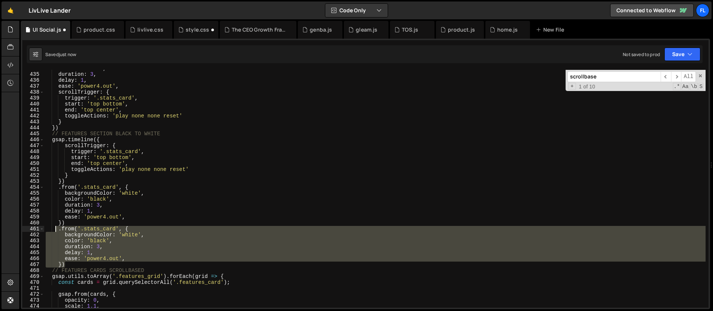
scroll to position [2604, 0]
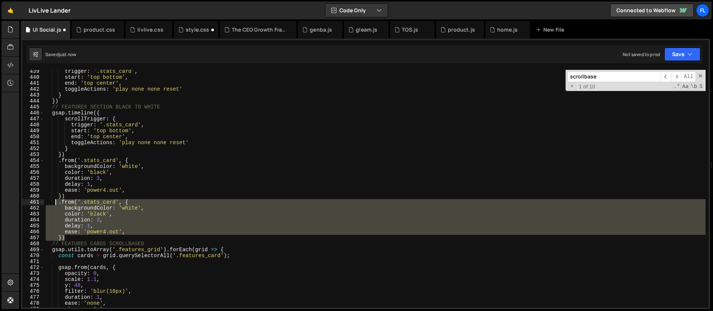
click at [77, 205] on div "trigger : '.stats_card' , start : 'top bottom' , end : 'top center' , toggleAct…" at bounding box center [374, 193] width 661 height 250
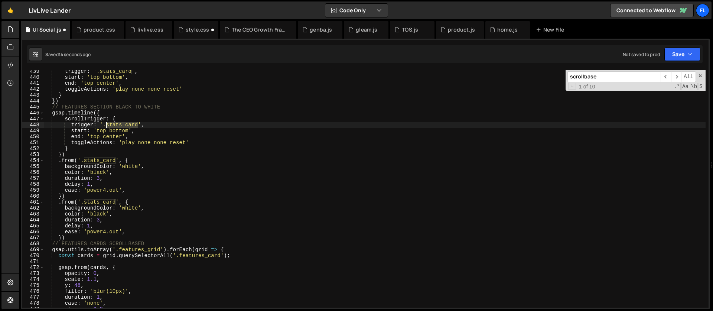
drag, startPoint x: 139, startPoint y: 124, endPoint x: 107, endPoint y: 126, distance: 32.3
click at [107, 126] on div "trigger : '.stats_card' , start : 'top bottom' , end : 'top center' , toggleAct…" at bounding box center [374, 193] width 661 height 250
click at [114, 131] on div "trigger : '.stats_card' , start : 'top bottom' , end : 'top center' , toggleAct…" at bounding box center [374, 193] width 661 height 250
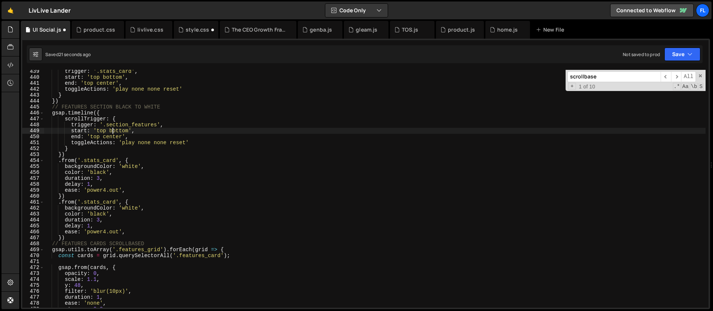
click at [101, 131] on div "trigger : '.stats_card' , start : 'top bottom' , end : 'top center' , toggleAct…" at bounding box center [374, 193] width 661 height 250
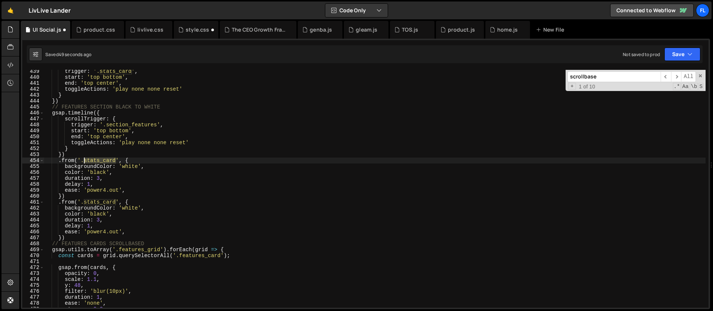
drag, startPoint x: 116, startPoint y: 159, endPoint x: 85, endPoint y: 162, distance: 31.4
click at [85, 162] on div "trigger : '.stats_card' , start : 'top bottom' , end : 'top center' , toggleAct…" at bounding box center [374, 193] width 661 height 250
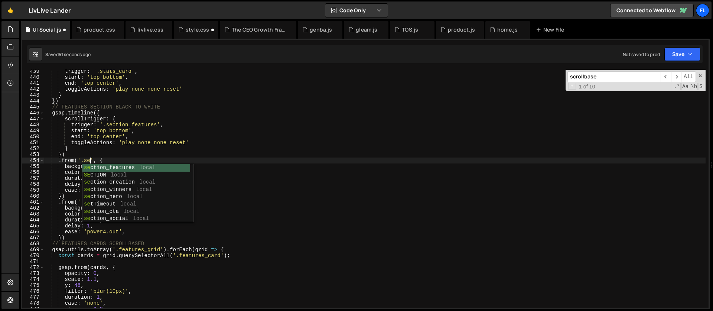
scroll to position [0, 3]
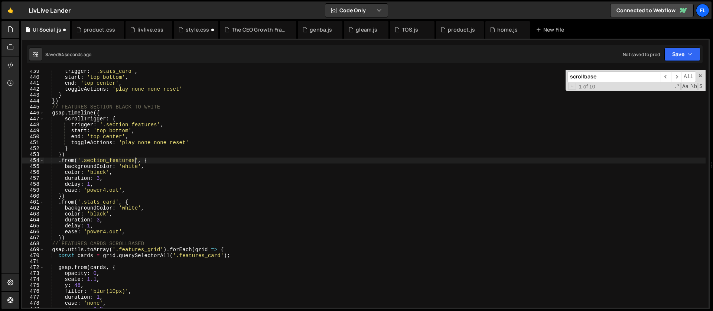
click at [130, 167] on div "trigger : '.stats_card' , start : 'top bottom' , end : 'top center' , toggleAct…" at bounding box center [374, 193] width 661 height 250
click at [98, 172] on div "trigger : '.stats_card' , start : 'top bottom' , end : 'top center' , toggleAct…" at bounding box center [374, 193] width 661 height 250
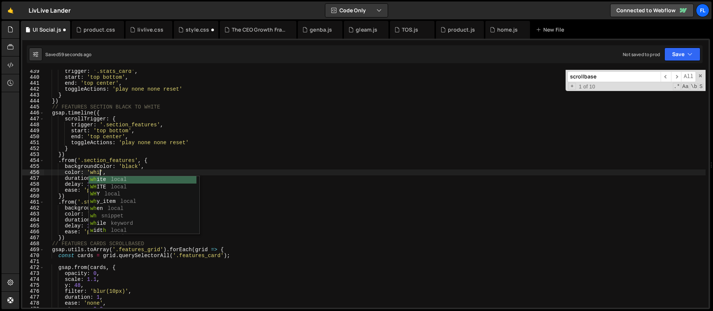
scroll to position [0, 4]
click at [94, 158] on div "trigger : '.stats_card' , start : 'top bottom' , end : 'top center' , toggleAct…" at bounding box center [374, 193] width 661 height 250
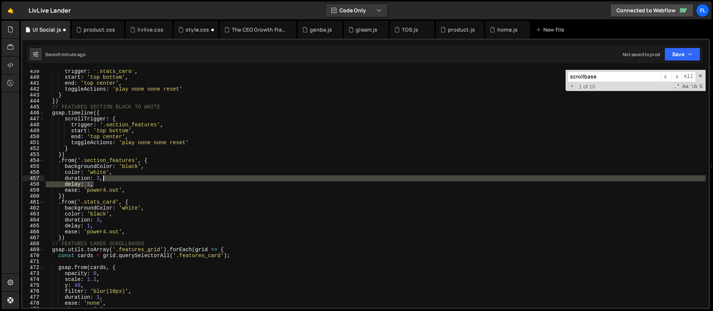
drag, startPoint x: 98, startPoint y: 185, endPoint x: 110, endPoint y: 180, distance: 13.2
click at [110, 180] on div "trigger : '.stats_card' , start : 'top bottom' , end : 'top center' , toggleAct…" at bounding box center [374, 193] width 661 height 250
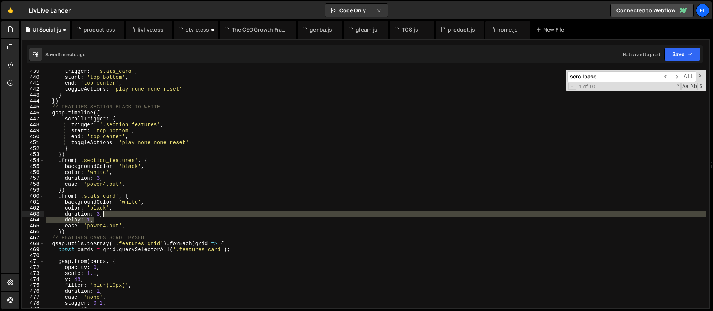
drag, startPoint x: 98, startPoint y: 219, endPoint x: 118, endPoint y: 214, distance: 21.2
click at [118, 214] on div "trigger : '.stats_card' , start : 'top bottom' , end : 'top center' , toggleAct…" at bounding box center [374, 193] width 661 height 250
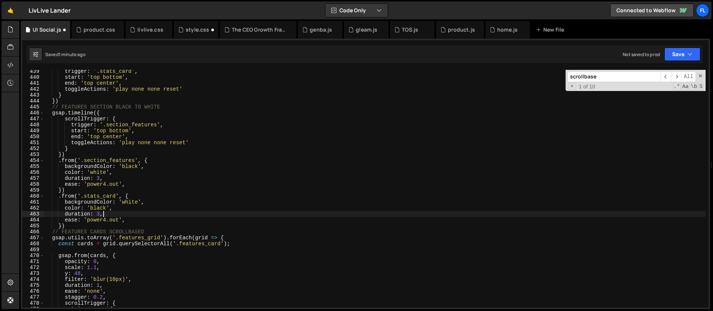
click at [63, 225] on div "trigger : '.stats_card' , start : 'top bottom' , end : 'top center' , toggleAct…" at bounding box center [374, 193] width 661 height 250
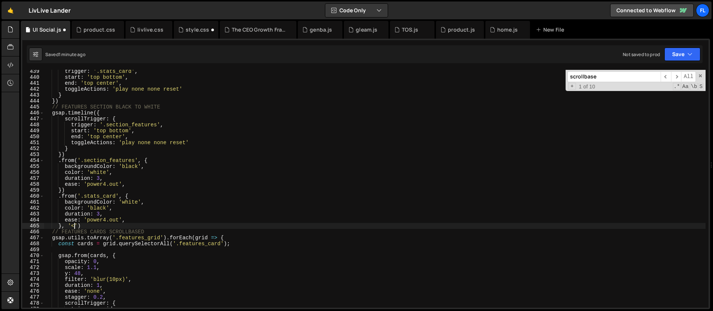
scroll to position [0, 1]
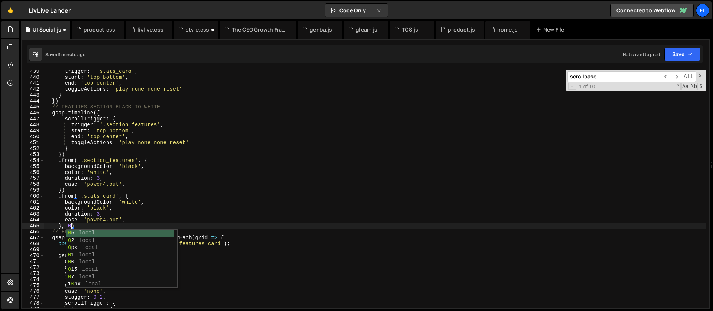
click at [95, 149] on div "trigger : '.stats_card' , start : 'top bottom' , end : 'top center' , toggleAct…" at bounding box center [374, 193] width 661 height 250
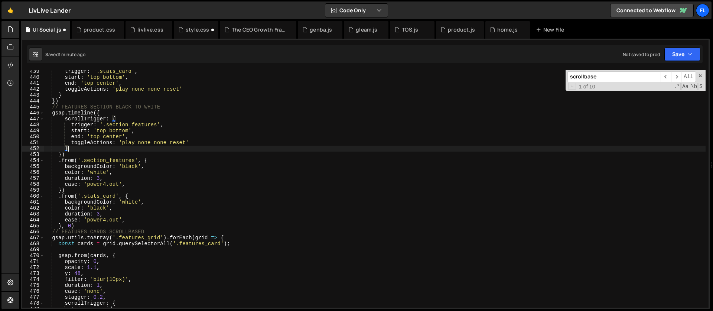
click at [137, 137] on div "trigger : '.stats_card' , start : 'top bottom' , end : 'top center' , toggleAct…" at bounding box center [374, 193] width 661 height 250
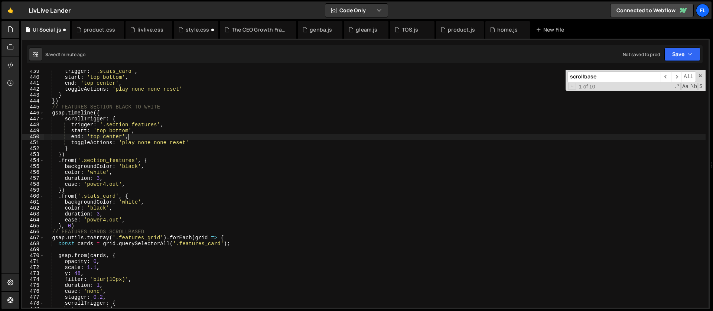
click at [97, 114] on div "trigger : '.stats_card' , start : 'top bottom' , end : 'top center' , toggleAct…" at bounding box center [374, 193] width 661 height 250
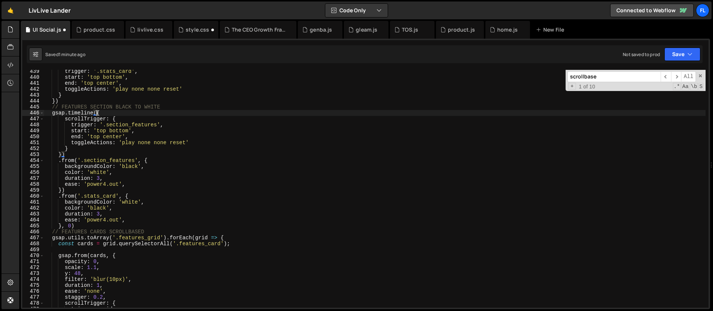
click at [61, 154] on div "trigger : '.stats_card' , start : 'top bottom' , end : 'top center' , toggleAct…" at bounding box center [374, 193] width 661 height 250
click at [69, 147] on div "trigger : '.stats_card' , start : 'top bottom' , end : 'top center' , toggleAct…" at bounding box center [374, 193] width 661 height 250
type textarea "},"
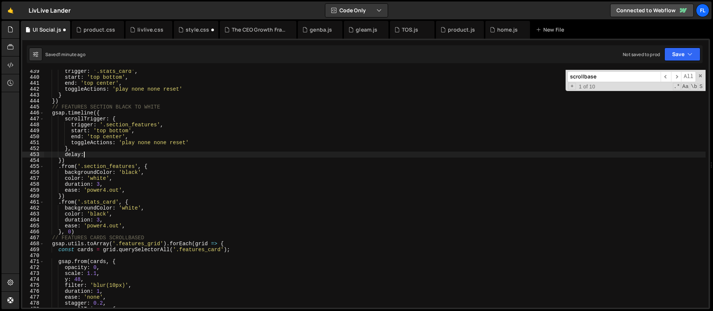
scroll to position [0, 3]
click at [50, 201] on div "trigger : '.stats_card' , start : 'top bottom' , end : 'top center' , toggleAct…" at bounding box center [374, 193] width 661 height 250
drag, startPoint x: 116, startPoint y: 202, endPoint x: 85, endPoint y: 203, distance: 30.9
click at [85, 203] on div "trigger : '.stats_card' , start : 'top bottom' , end : 'top center' , toggleAct…" at bounding box center [374, 193] width 661 height 250
click at [101, 209] on div "trigger : '.stats_card' , start : 'top bottom' , end : 'top center' , toggleAct…" at bounding box center [374, 193] width 661 height 250
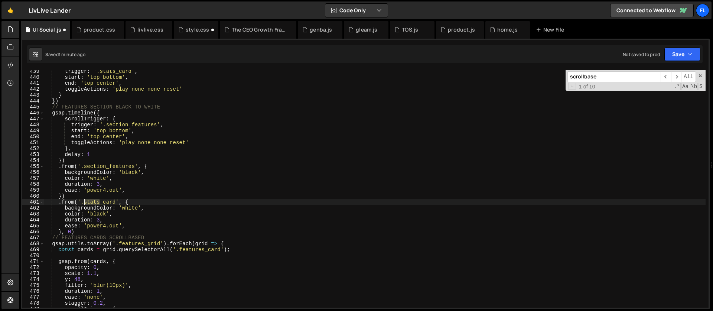
drag, startPoint x: 100, startPoint y: 203, endPoint x: 85, endPoint y: 203, distance: 14.9
click at [85, 203] on div "trigger : '.stats_card' , start : 'top bottom' , end : 'top center' , toggleAct…" at bounding box center [374, 193] width 661 height 250
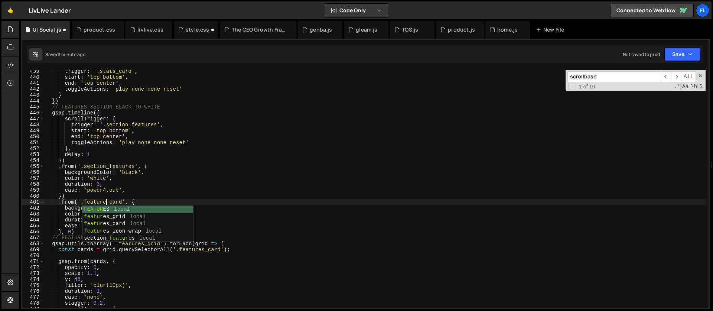
scroll to position [0, 4]
click at [88, 189] on div "trigger : '.stats_card' , start : 'top bottom' , end : 'top center' , toggleAct…" at bounding box center [374, 193] width 661 height 250
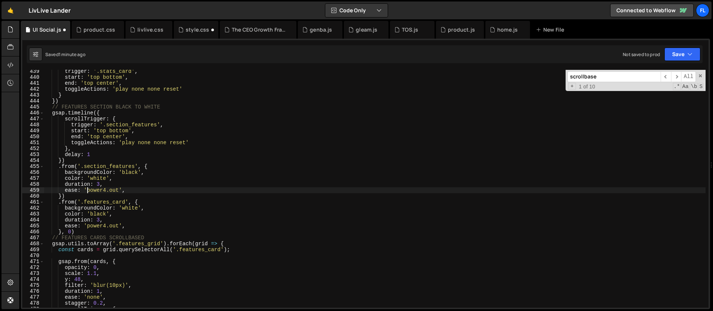
click at [118, 214] on div "trigger : '.stats_card' , start : 'top bottom' , end : 'top center' , toggleAct…" at bounding box center [374, 193] width 661 height 250
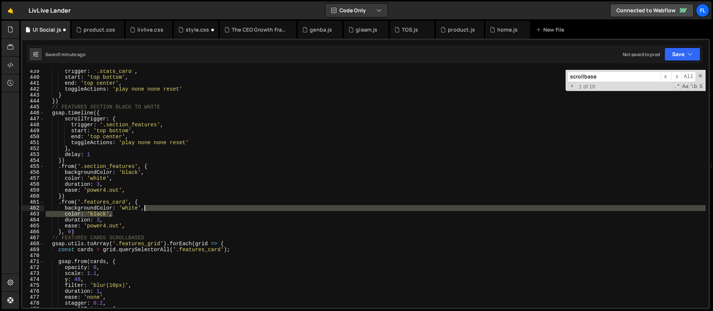
drag, startPoint x: 120, startPoint y: 213, endPoint x: 156, endPoint y: 208, distance: 36.3
click at [156, 208] on div "trigger : '.stats_card' , start : 'top bottom' , end : 'top center' , toggleAct…" at bounding box center [374, 193] width 661 height 250
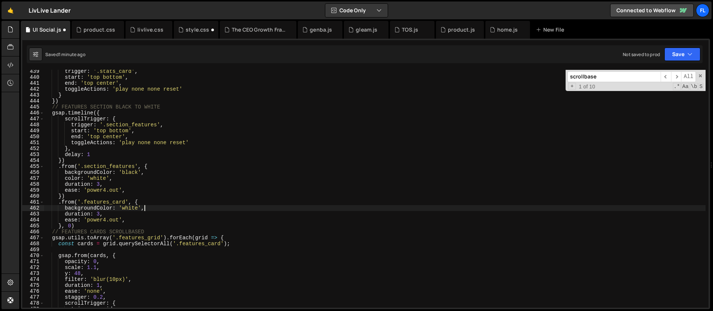
click at [134, 207] on div "trigger : '.stats_card' , start : 'top bottom' , end : 'top center' , toggleAct…" at bounding box center [374, 193] width 661 height 250
click at [147, 203] on div "trigger : '.stats_card' , start : 'top bottom' , end : 'top center' , toggleAct…" at bounding box center [374, 193] width 661 height 250
click at [108, 216] on div "trigger : '.stats_card' , start : 'top bottom' , end : 'top center' , toggleAct…" at bounding box center [374, 193] width 661 height 250
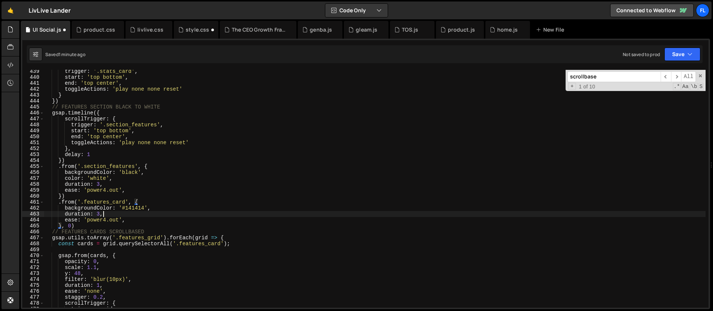
scroll to position [0, 4]
click at [74, 209] on div "trigger : '.stats_card' , start : 'top bottom' , end : 'top center' , toggleAct…" at bounding box center [374, 193] width 661 height 250
click at [87, 183] on div "trigger : '.stats_card' , start : 'top bottom' , end : 'top center' , toggleAct…" at bounding box center [374, 193] width 661 height 250
click at [129, 175] on div "trigger : '.stats_card' , start : 'top bottom' , end : 'top center' , toggleAct…" at bounding box center [374, 193] width 661 height 250
click at [143, 200] on div "trigger : '.stats_card' , start : 'top bottom' , end : 'top center' , toggleAct…" at bounding box center [374, 193] width 661 height 250
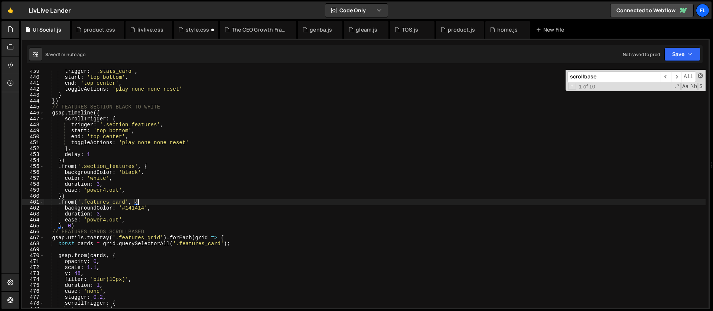
click at [700, 75] on span at bounding box center [700, 75] width 5 height 5
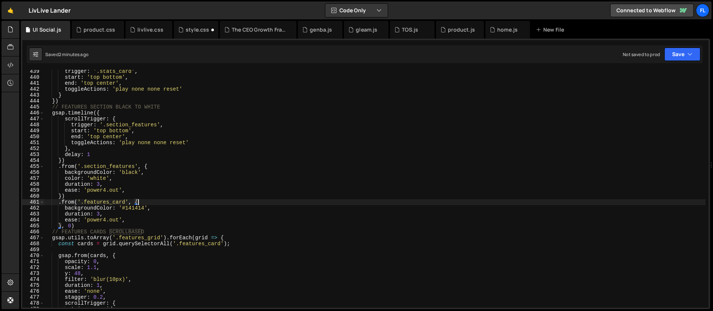
click at [133, 185] on div "trigger : '.stats_card' , start : 'top bottom' , end : 'top center' , toggleAct…" at bounding box center [374, 193] width 661 height 250
type textarea "duration: 3,"
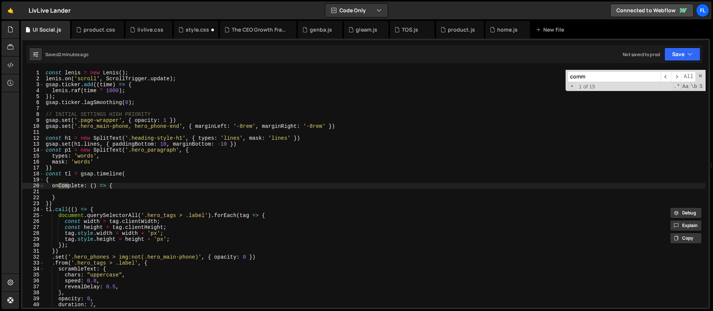
scroll to position [576, 0]
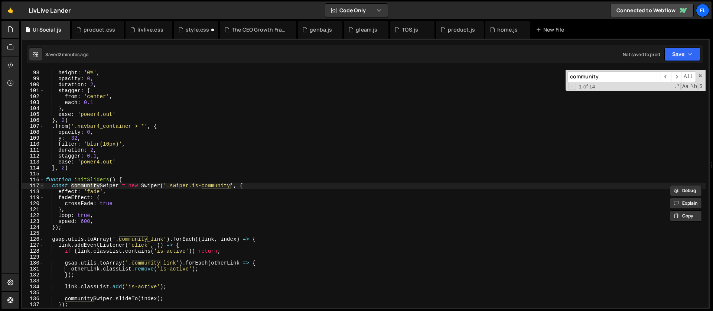
type input "community"
type textarea "function initSliders() {"
click at [136, 180] on div "height : '0%' , opacity : 0 , duration : 2 , stagger : { from : 'center' , each…" at bounding box center [374, 195] width 661 height 250
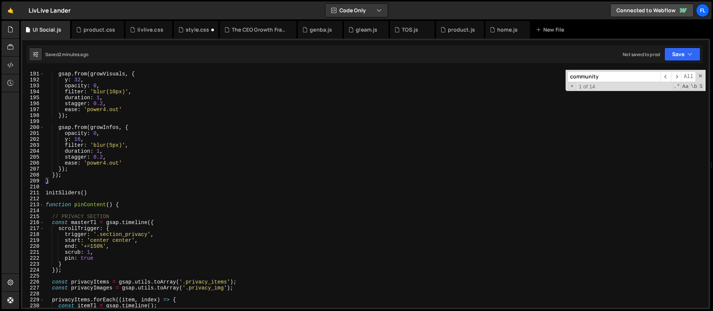
scroll to position [1159, 0]
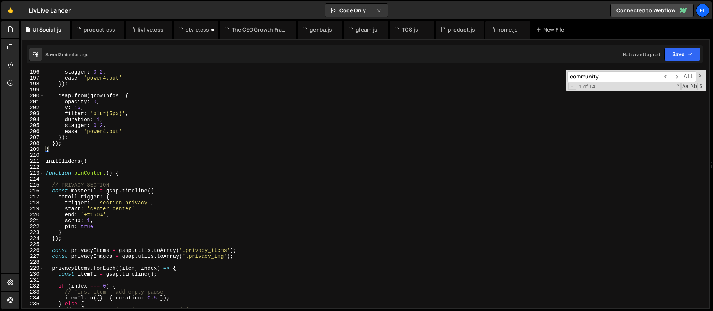
drag, startPoint x: 605, startPoint y: 75, endPoint x: 524, endPoint y: 74, distance: 80.6
click at [524, 74] on div "stagger : 0.2 , ease : 'power4.out' }) ; gsap . from ( growInfos , { opacity : …" at bounding box center [374, 189] width 661 height 238
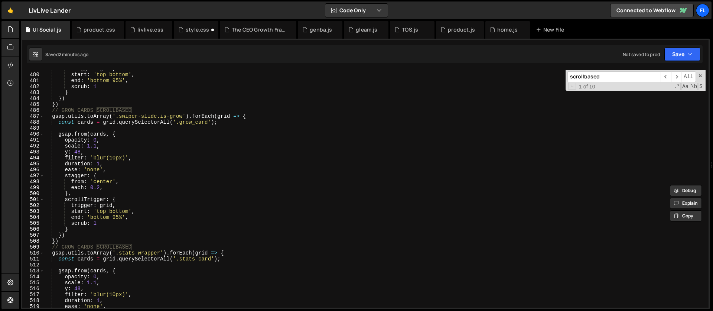
scroll to position [2845, 0]
type input "scrollbased"
click at [102, 147] on div "trigger : grid , start : 'top bottom' , end : 'bottom 95%' , scrub : 1 } }) }) …" at bounding box center [374, 190] width 661 height 250
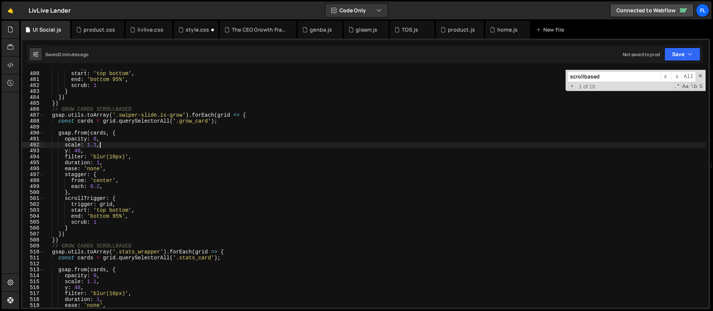
scroll to position [0, 3]
click at [133, 116] on div "trigger : grid , start : 'top bottom' , end : 'bottom 95%' , scrub : 1 } }) }) …" at bounding box center [374, 190] width 661 height 250
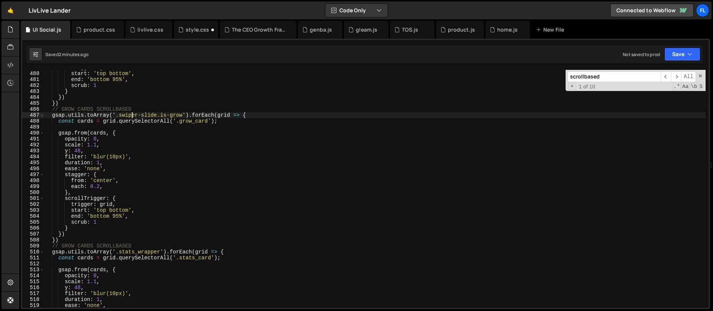
click at [129, 222] on div "trigger : grid , start : 'top bottom' , end : 'bottom 95%' , scrub : 1 } }) }) …" at bounding box center [374, 190] width 661 height 250
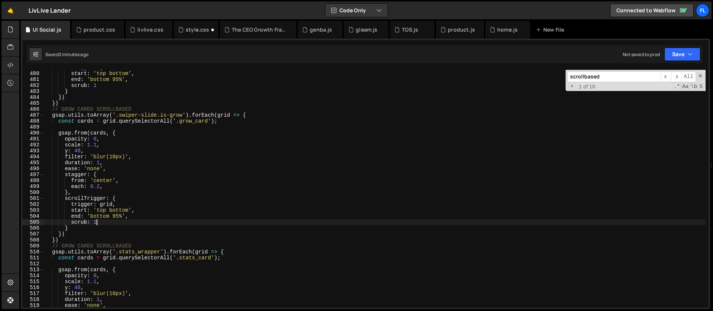
click at [70, 245] on div "trigger : grid , start : 'top bottom' , end : 'bottom 95%' , scrub : 1 } }) }) …" at bounding box center [374, 190] width 661 height 250
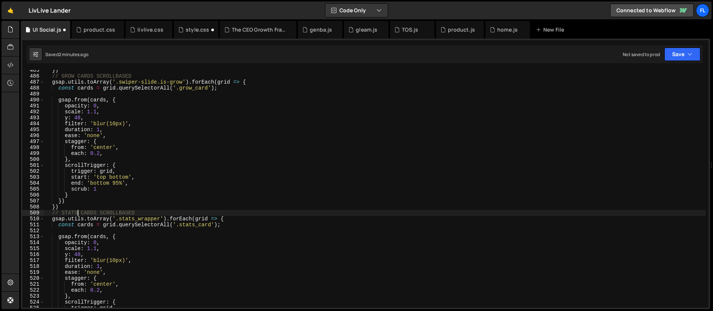
scroll to position [2913, 0]
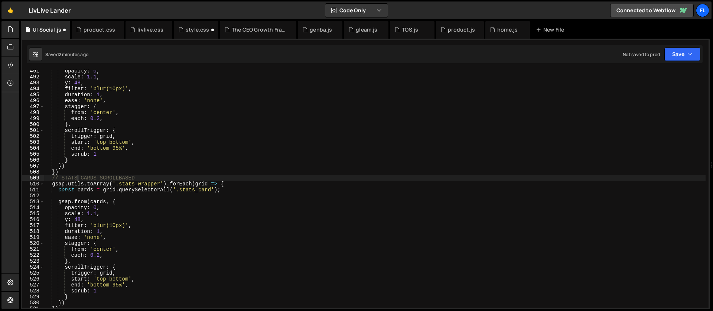
click at [102, 220] on div "opacity : 0 , scale : 1.1 , y : 48 , filter : 'blur(10px)' , duration : 1 , eas…" at bounding box center [374, 193] width 661 height 250
click at [171, 101] on div "opacity : 0 , scale : 1.1 , y : 48 , filter : 'blur(10px)' , duration : 1 , eas…" at bounding box center [374, 193] width 661 height 250
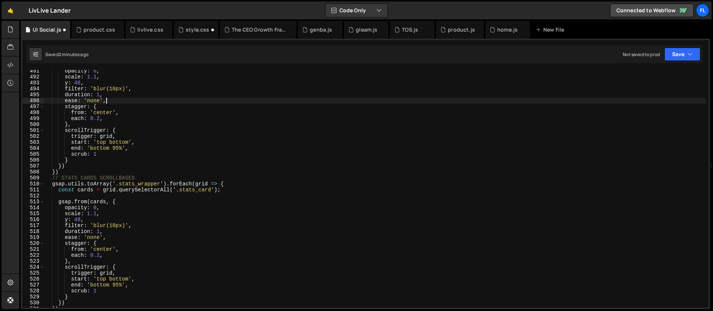
click at [107, 148] on div "opacity : 0 , scale : 1.1 , y : 48 , filter : 'blur(10px)' , duration : 1 , eas…" at bounding box center [374, 193] width 661 height 250
type textarea "end: 'bottom 95%',"
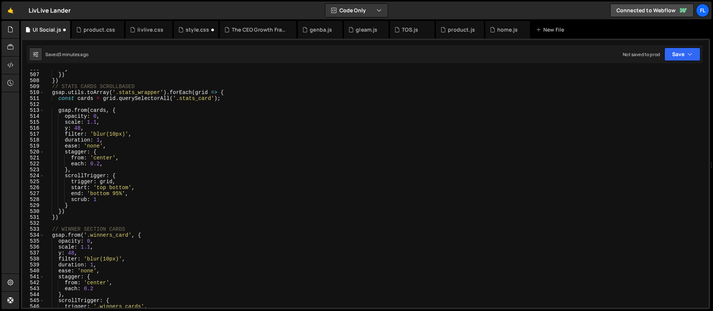
scroll to position [2971, 0]
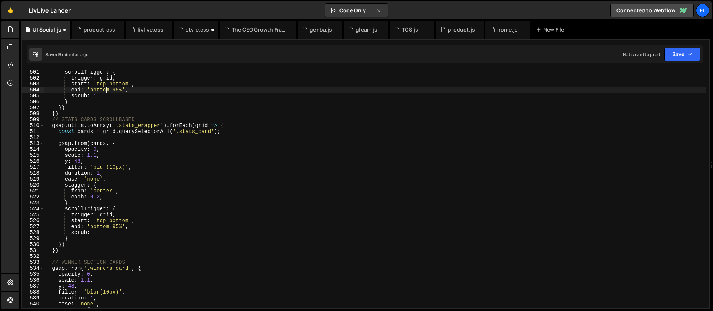
click at [73, 255] on div "scrollTrigger : { trigger : grid , start : 'top bottom' , end : 'bottom 95%' , …" at bounding box center [374, 194] width 661 height 250
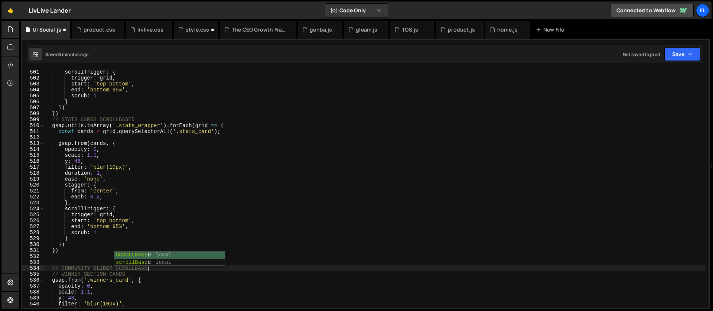
type textarea "// COMMUNITY SLIDER SCROLLBASED"
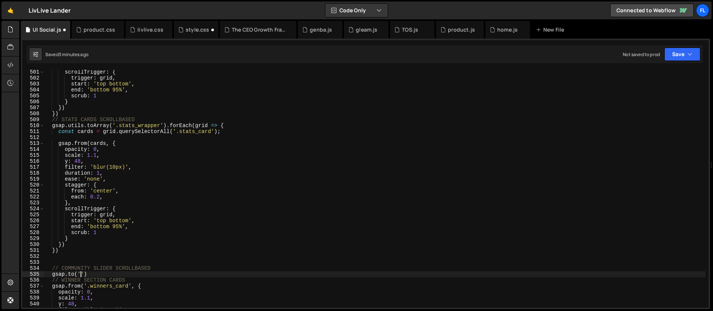
scroll to position [0, 2]
paste textarea "community_slider')"
type textarea "gsap.to('.community_slider', {)"
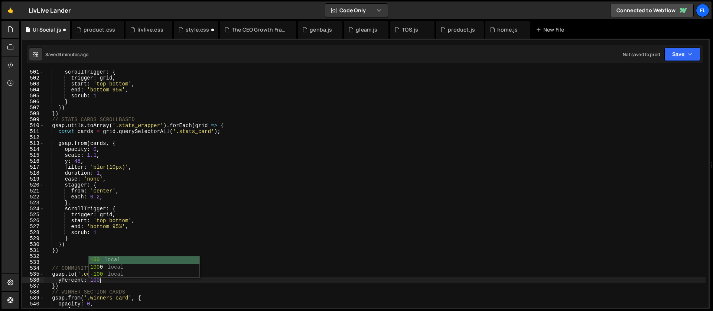
type textarea "yPercent: 100,"
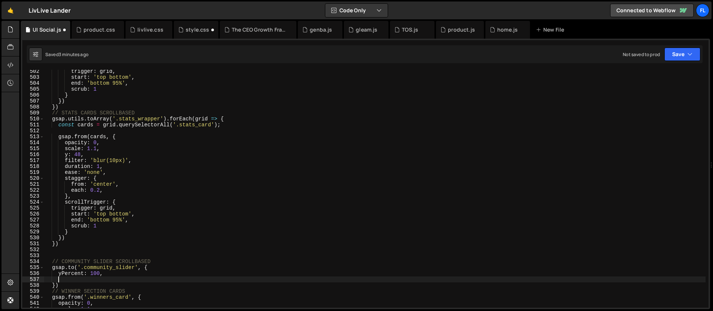
scroll to position [3027, 0]
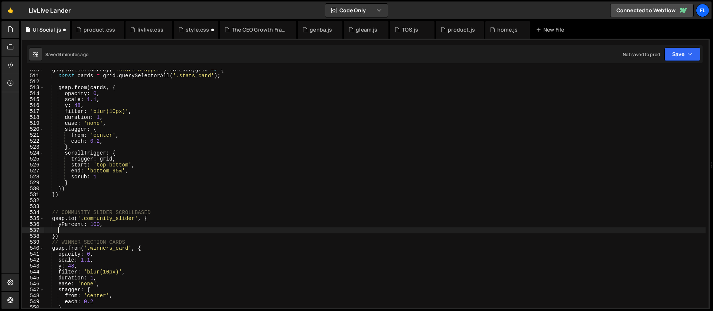
type textarea "d"
type textarea "ease: 'none',"
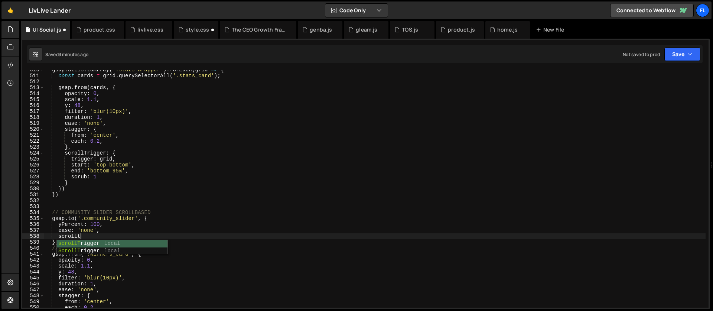
scroll to position [0, 2]
type textarea "scrollTrigger: {"
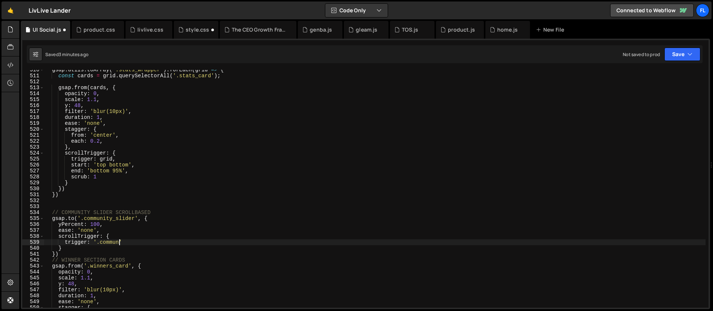
scroll to position [0, 5]
type textarea "trigger: '.community_slider','"
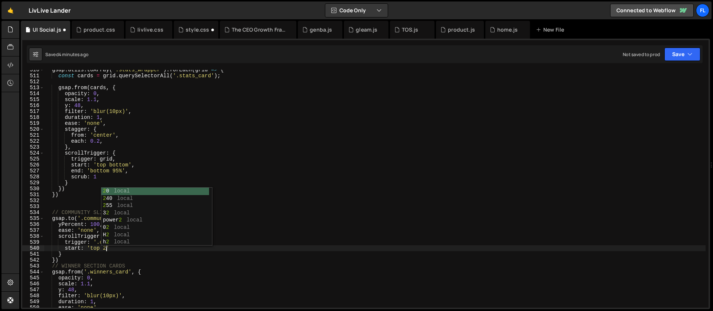
scroll to position [0, 4]
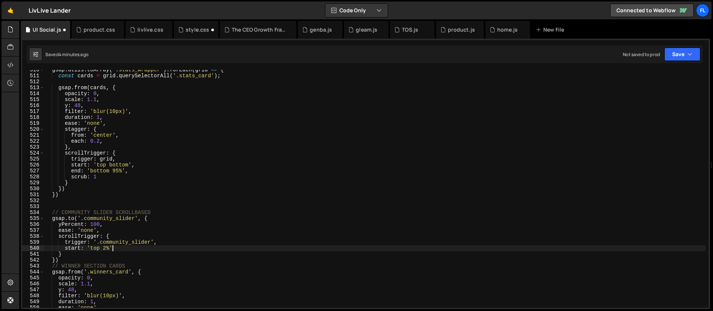
type textarea "start: 'top 2%','"
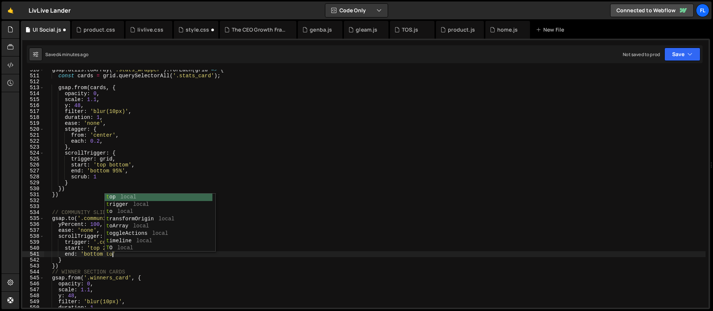
scroll to position [0, 4]
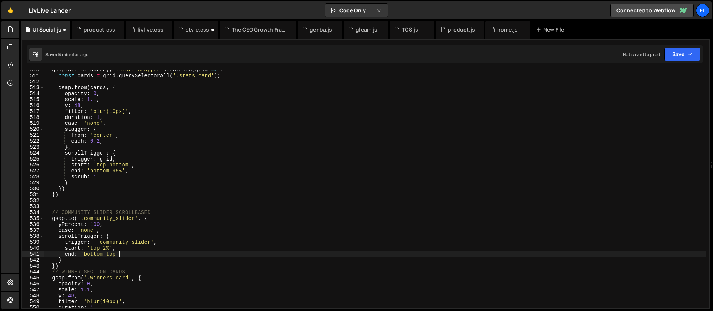
type textarea "end: 'bottom top',"
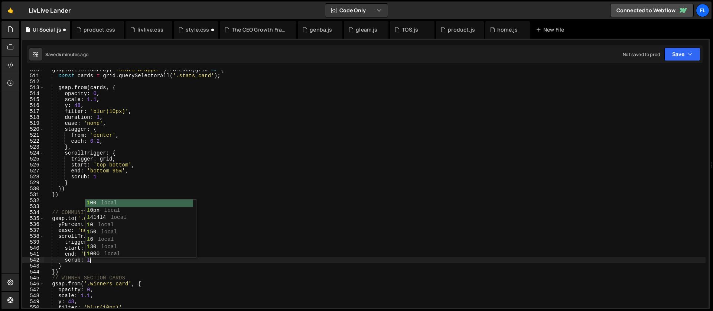
scroll to position [0, 3]
click at [61, 245] on div "gsap . utils . toArray ( '.stats_wrapper' ) . forEach ( grid => { const cards =…" at bounding box center [374, 192] width 661 height 250
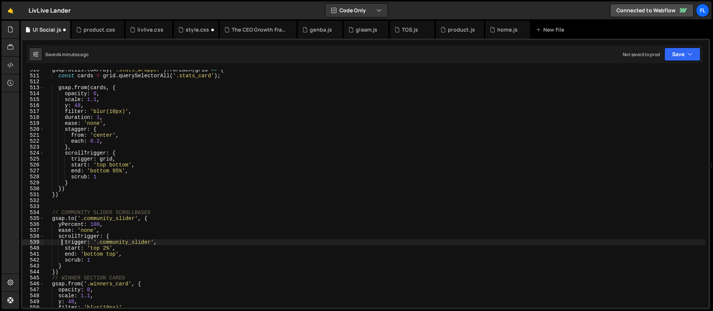
click at [110, 223] on div "gsap . utils . toArray ( '.stats_wrapper' ) . forEach ( grid => { const cards =…" at bounding box center [374, 192] width 661 height 250
type textarea "yPercent: 100,"
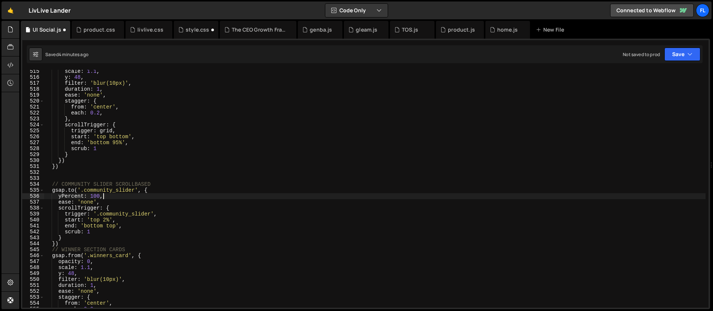
scroll to position [0, 0]
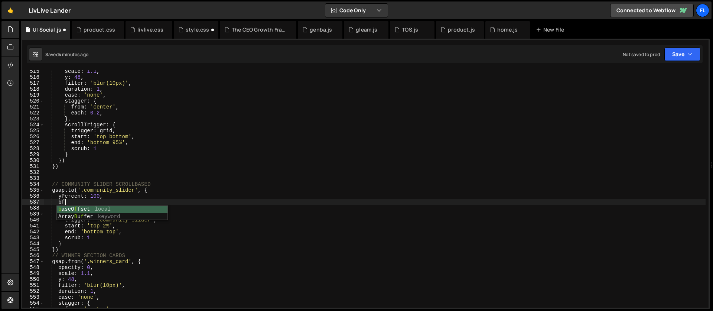
type textarea "b"
click at [132, 202] on div "scale : 1.1 , y : 48 , filter : 'blur(10px)' , duration : 1 , ease : 'none' , s…" at bounding box center [374, 193] width 661 height 250
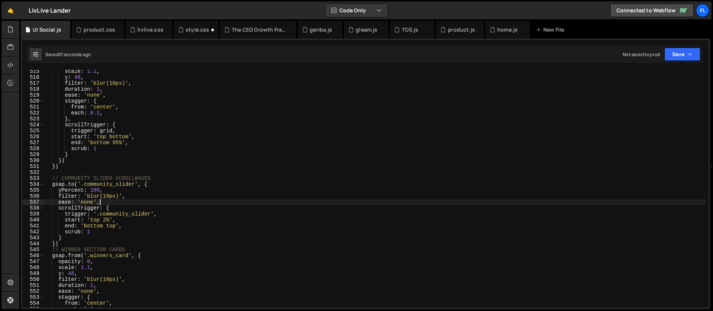
click at [119, 193] on div "scale : 1.1 , y : 48 , filter : 'blur(10px)' , duration : 1 , ease : 'none' , s…" at bounding box center [374, 193] width 661 height 250
click at [107, 220] on div "scale : 1.1 , y : 48 , filter : 'blur(10px)' , duration : 1 , ease : 'none' , s…" at bounding box center [374, 193] width 661 height 250
click at [106, 195] on div "scale : 1.1 , y : 48 , filter : 'blur(10px)' , duration : 1 , ease : 'none' , s…" at bounding box center [374, 193] width 661 height 250
click at [127, 197] on div "scale : 1.1 , y : 48 , filter : 'blur(10px)' , duration : 1 , ease : 'none' , s…" at bounding box center [374, 193] width 661 height 250
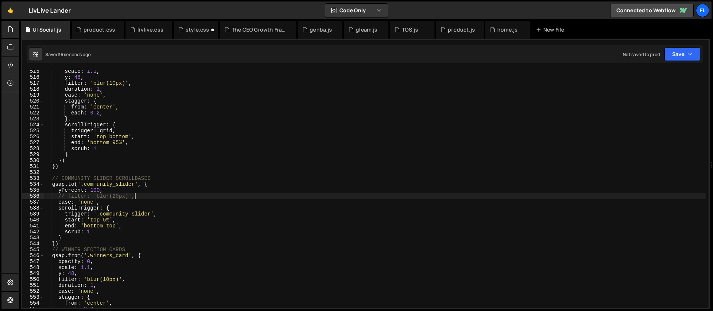
click at [93, 232] on div "scale : 1.1 , y : 48 , filter : 'blur(10px)' , duration : 1 , ease : 'none' , s…" at bounding box center [374, 193] width 661 height 250
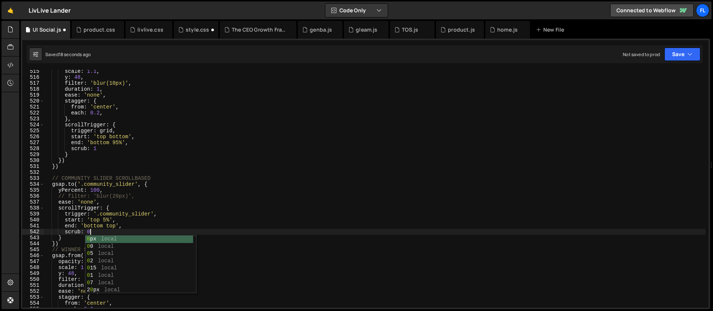
scroll to position [0, 3]
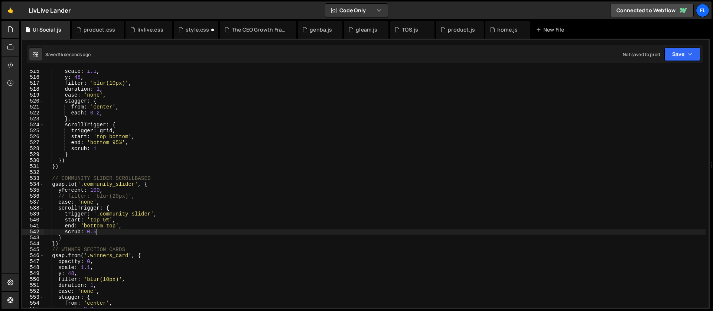
click at [138, 196] on div "scale : 1.1 , y : 48 , filter : 'blur(10px)' , duration : 1 , ease : 'none' , s…" at bounding box center [374, 193] width 661 height 250
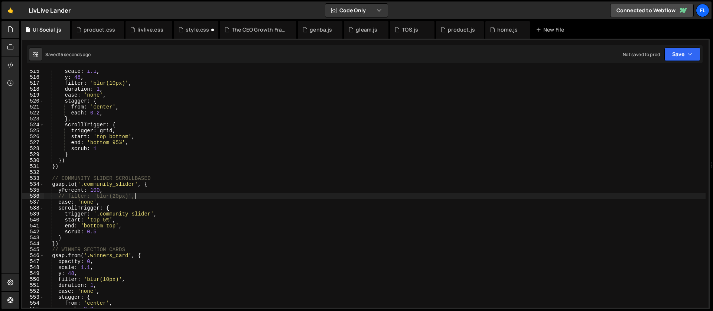
type textarea "filter: 'blur(20px)',"
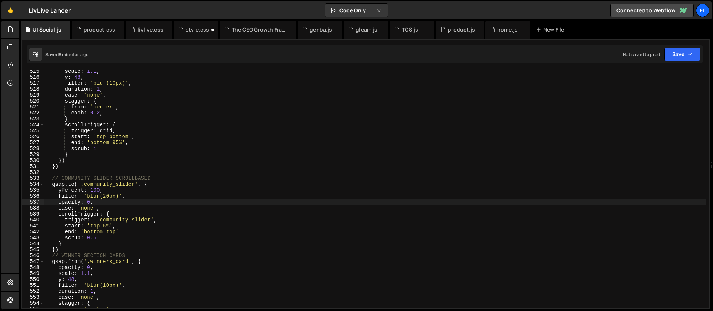
click at [398, 128] on div "scale : 1.1 , y : 48 , filter : 'blur(10px)' , duration : 1 , ease : 'none' , s…" at bounding box center [374, 193] width 661 height 250
type textarea "trigger: grid,"
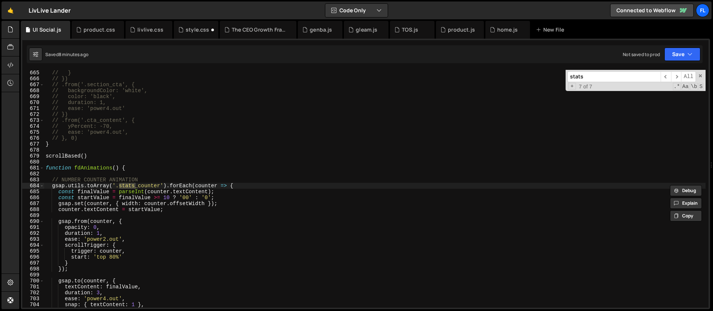
scroll to position [2436, 0]
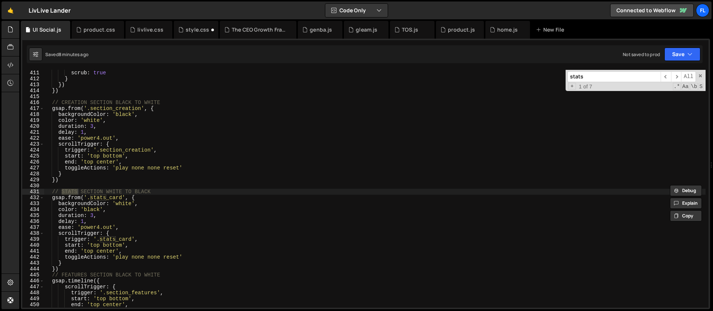
type input "stats"
click at [141, 198] on div "scrub : true } }) }) // CREATION SECTION BLACK TO WHITE gsap . from ( '.section…" at bounding box center [374, 195] width 661 height 250
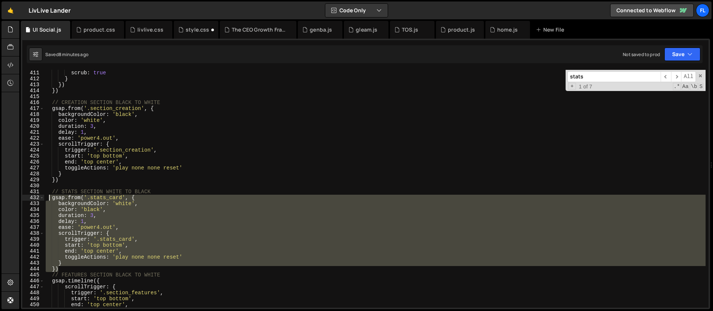
drag, startPoint x: 63, startPoint y: 268, endPoint x: 49, endPoint y: 200, distance: 69.8
click at [49, 200] on div "scrub : true } }) }) // CREATION SECTION BLACK TO WHITE gsap . from ( '.section…" at bounding box center [374, 195] width 661 height 250
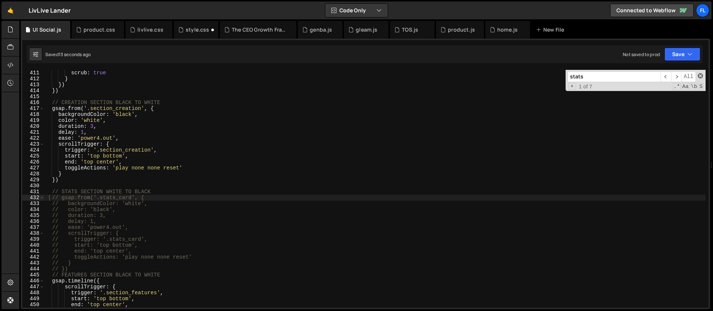
click at [700, 75] on span at bounding box center [700, 75] width 5 height 5
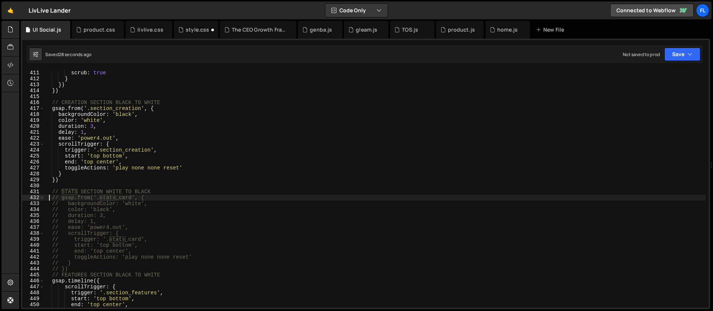
click at [233, 134] on div "scrub : true } }) }) // CREATION SECTION BLACK TO WHITE gsap . from ( '.section…" at bounding box center [374, 195] width 661 height 250
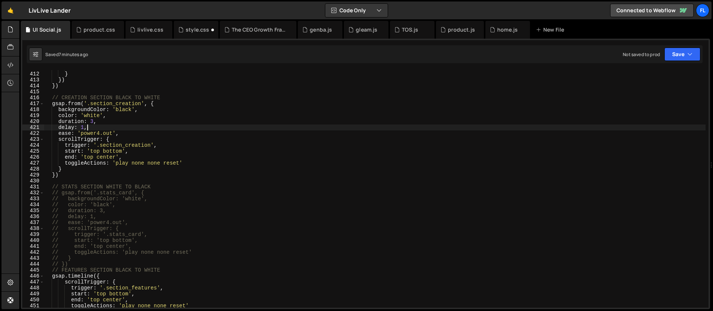
scroll to position [2490, 0]
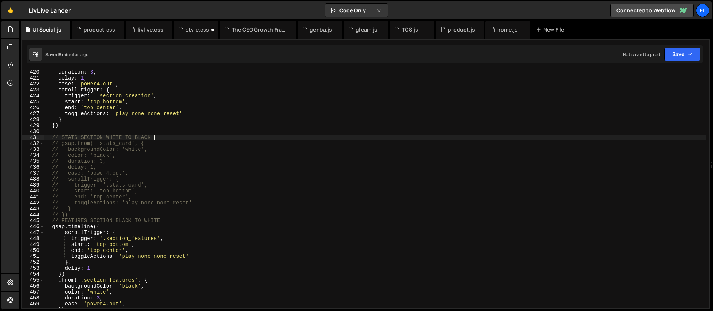
click at [323, 139] on div "duration : 3 , delay : 1 , ease : 'power4.out' , scrollTrigger : { trigger : '.…" at bounding box center [374, 194] width 661 height 250
type textarea "// STATS SECTION WHITE TO BLACK"
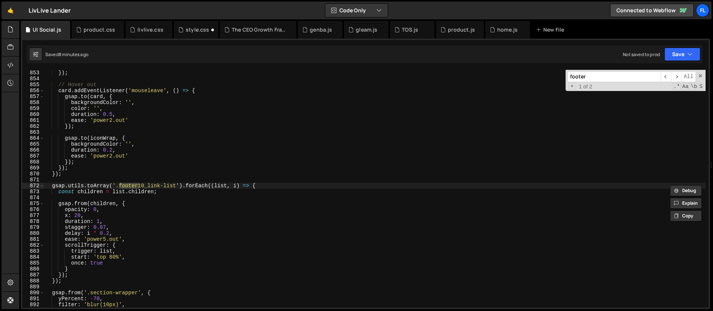
scroll to position [5240, 0]
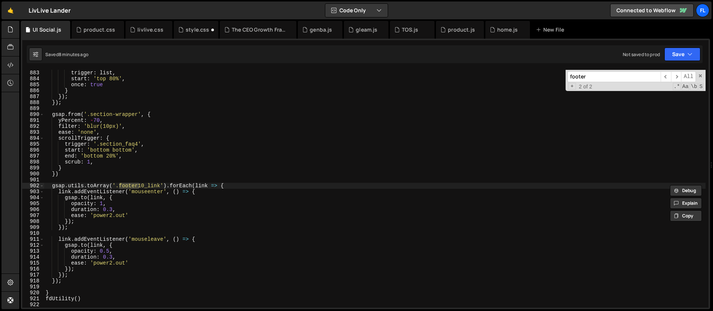
type input "footer"
click at [240, 185] on div "trigger : list , start : 'top 80%' , once : true } }) ; }) ; gsap . from ( '.se…" at bounding box center [374, 195] width 661 height 250
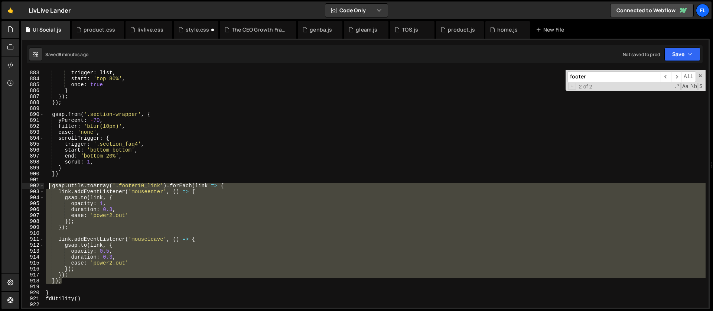
drag, startPoint x: 66, startPoint y: 280, endPoint x: 50, endPoint y: 188, distance: 93.5
click at [50, 188] on div "trigger : list , start : 'top 80%' , once : true } }) ; }) ; gsap . from ( '.se…" at bounding box center [374, 195] width 661 height 250
paste textarea "});"
type textarea "});"
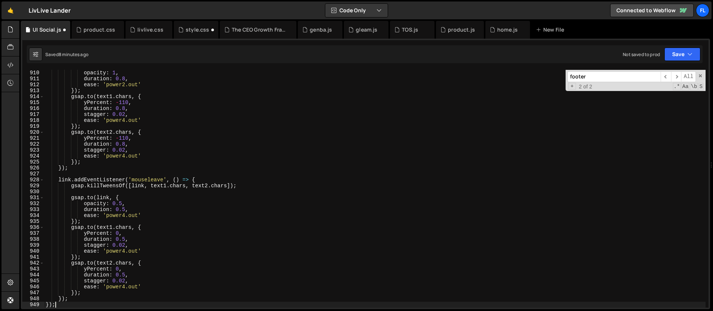
scroll to position [5401, 0]
click at [591, 76] on input "footer" at bounding box center [613, 76] width 93 height 11
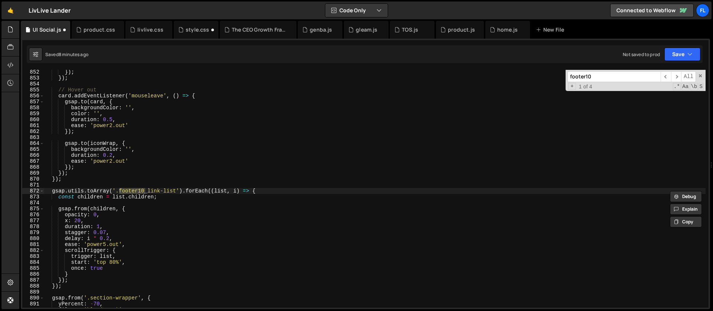
scroll to position [5063, 0]
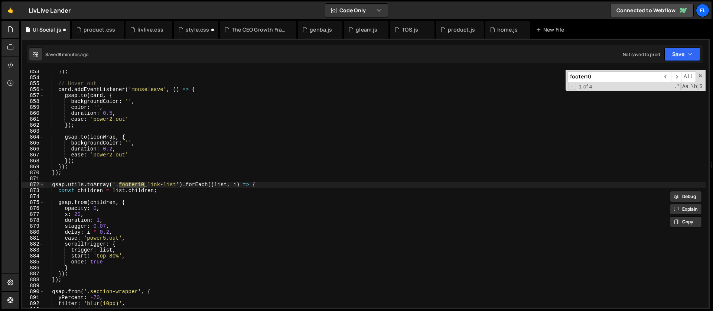
type input "footer10"
click at [266, 182] on div "}) ; // Hover out card . addEventListener ( 'mouseleave' , ( ) => { gsap . to (…" at bounding box center [374, 194] width 661 height 250
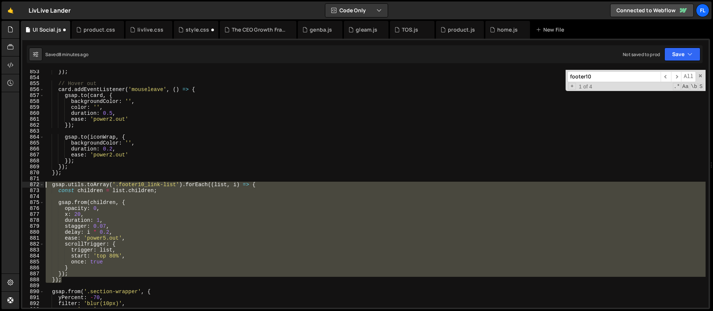
drag, startPoint x: 70, startPoint y: 280, endPoint x: 46, endPoint y: 187, distance: 95.9
click at [46, 187] on div "}) ; // Hover out card . addEventListener ( 'mouseleave' , ( ) => { gsap . to (…" at bounding box center [374, 194] width 661 height 250
type textarea "gsap.utils.toArray('.footer10_link-list').forEach((list, i) => { const children…"
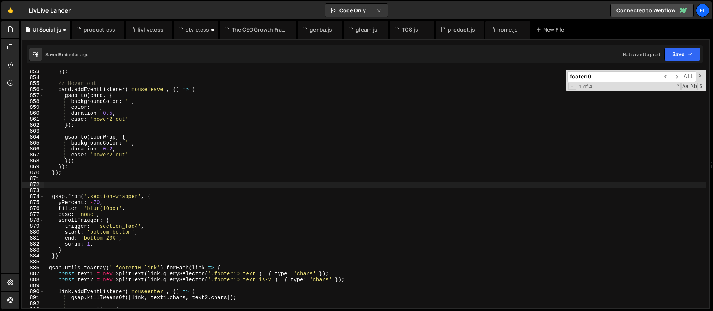
scroll to position [0, 0]
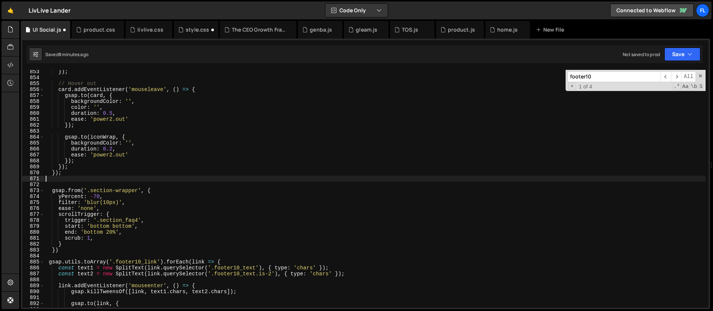
type textarea "});"
